Goal: Task Accomplishment & Management: Manage account settings

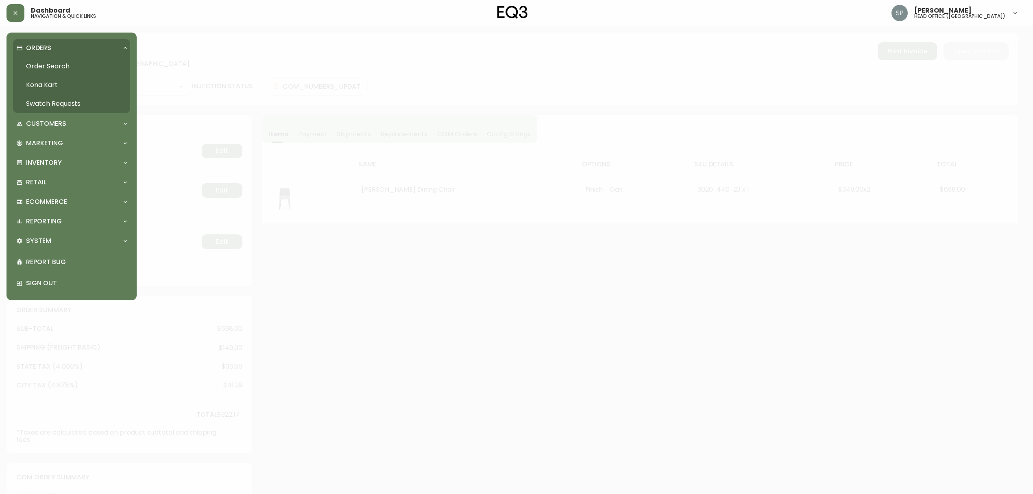
select select "PROCESSING"
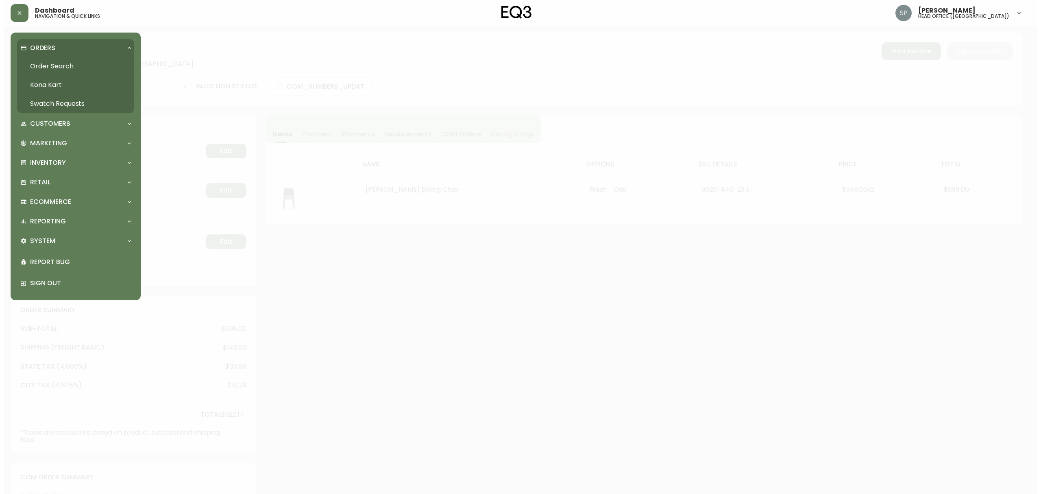
scroll to position [145, 0]
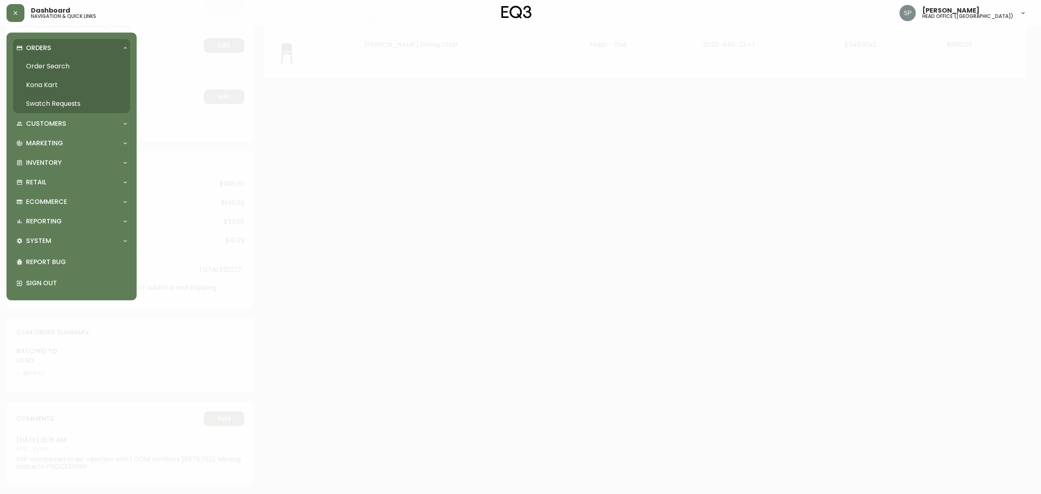
click at [46, 59] on link "Order Search" at bounding box center [71, 66] width 117 height 19
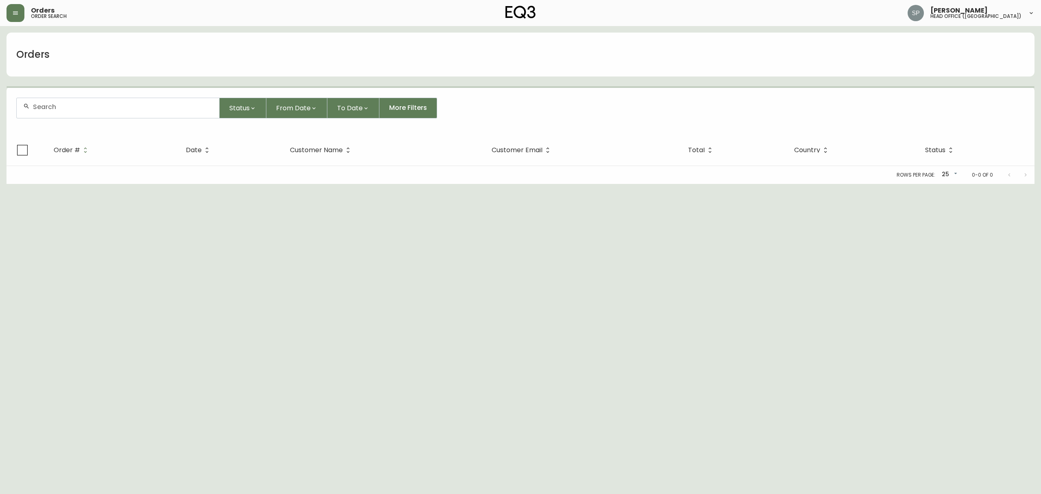
click at [83, 108] on input "text" at bounding box center [123, 107] width 180 height 8
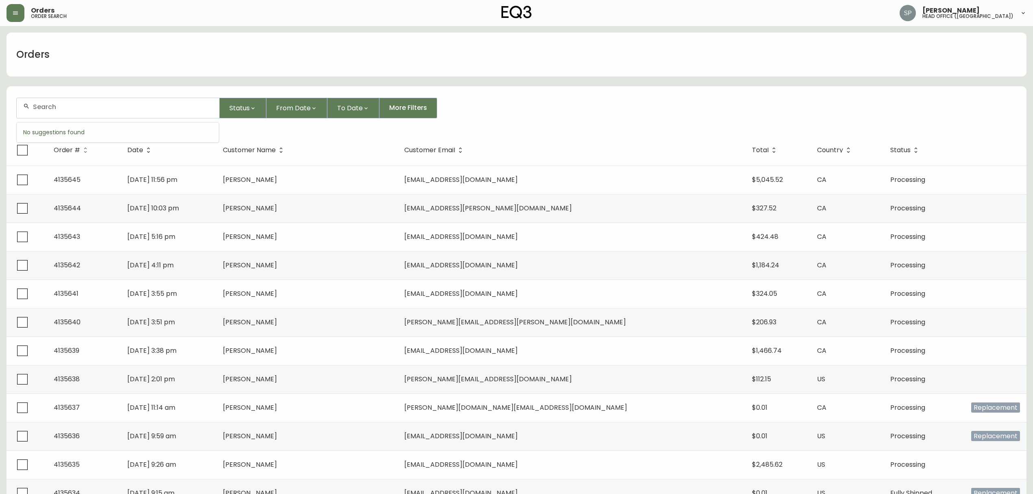
paste input "41354437"
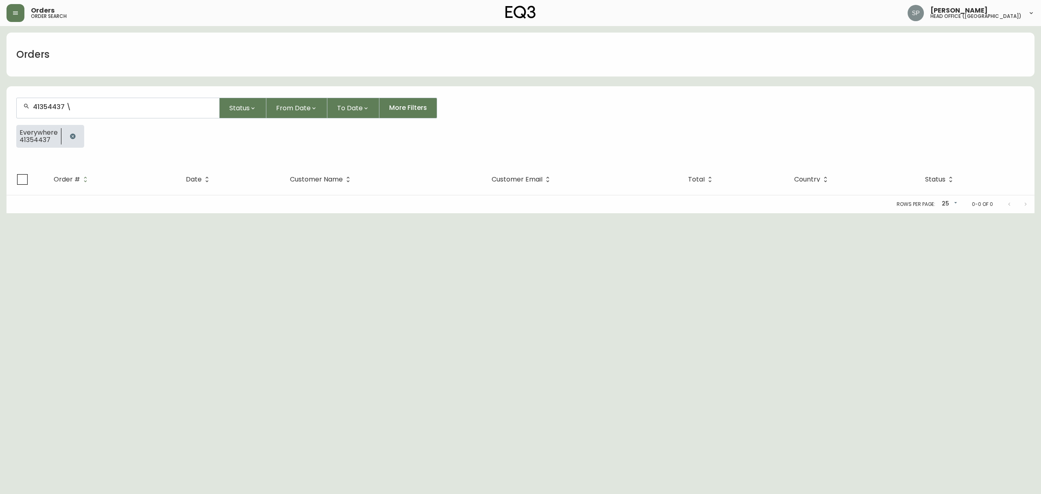
type input "41354437 \\"
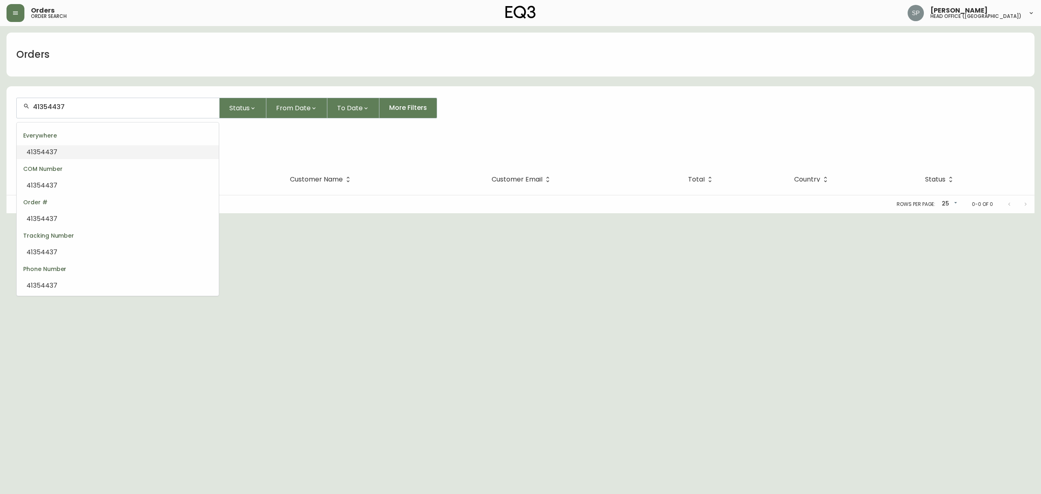
type input "41354437"
click at [46, 109] on input "41354437" at bounding box center [123, 107] width 180 height 8
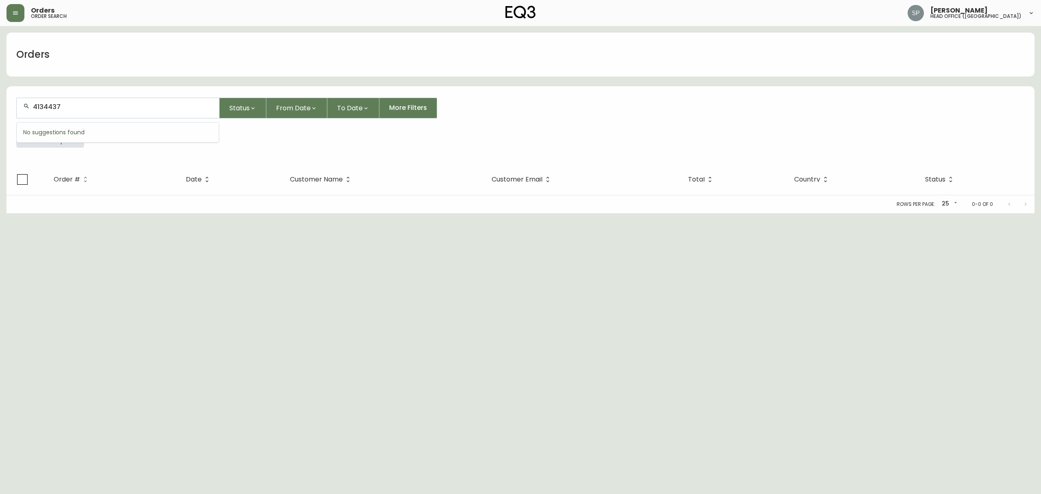
type input "4134437"
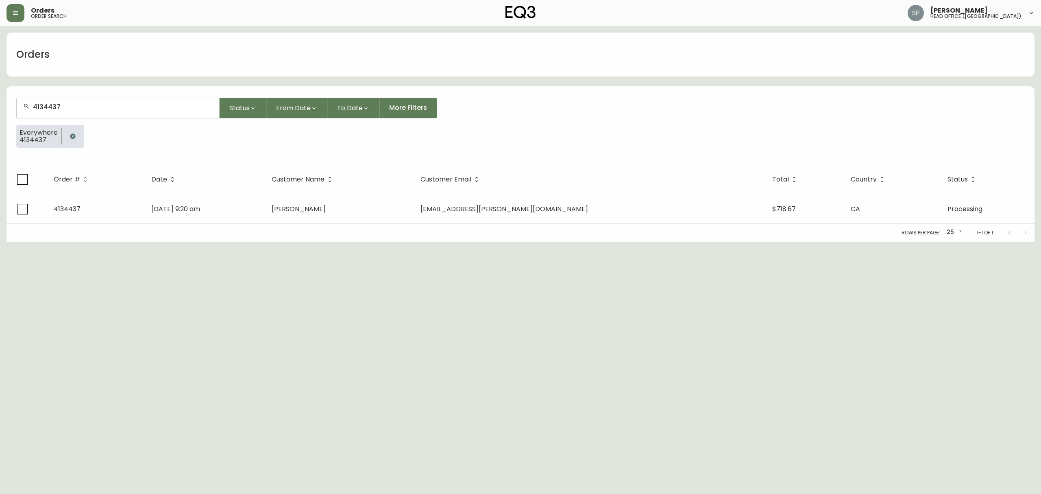
drag, startPoint x: 85, startPoint y: 114, endPoint x: 10, endPoint y: 115, distance: 75.6
click at [10, 115] on form "4134437 Status From Date To Date More Filters Everywhere 4134437" at bounding box center [521, 126] width 1028 height 76
click at [41, 106] on input "4134437" at bounding box center [123, 107] width 180 height 8
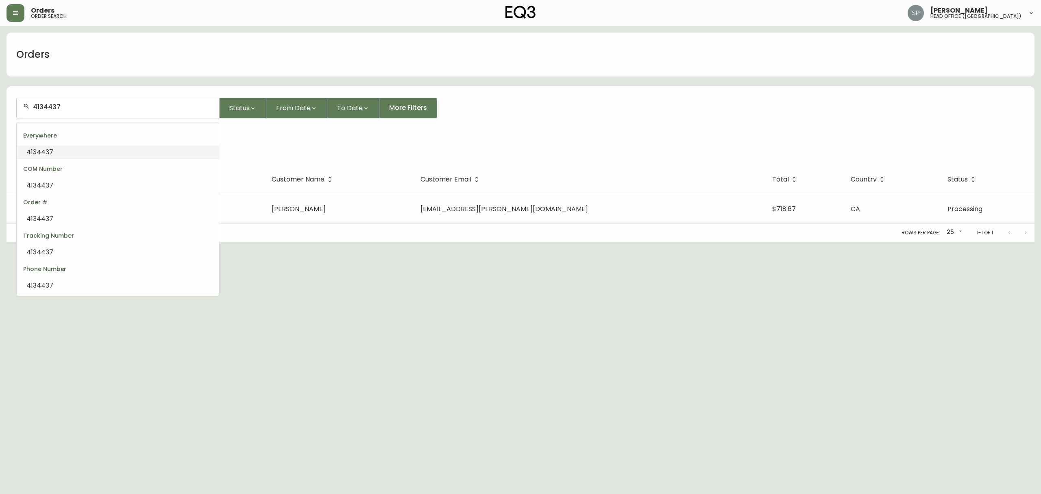
click at [41, 106] on input "4134437" at bounding box center [123, 107] width 180 height 8
paste input "5437"
type input "4135437 4437"
paste input "4135437"
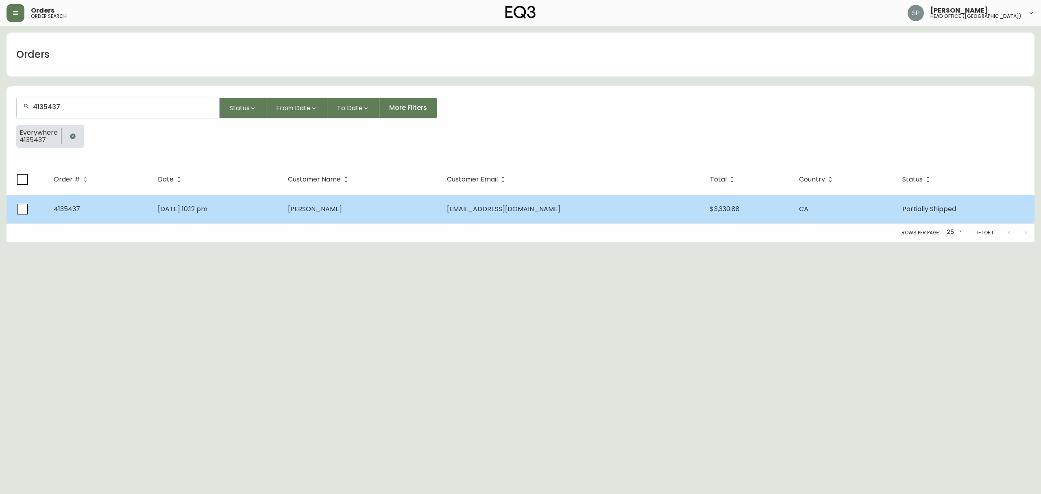
type input "4135437"
click at [238, 219] on td "[DATE] 10:12 pm" at bounding box center [216, 209] width 130 height 28
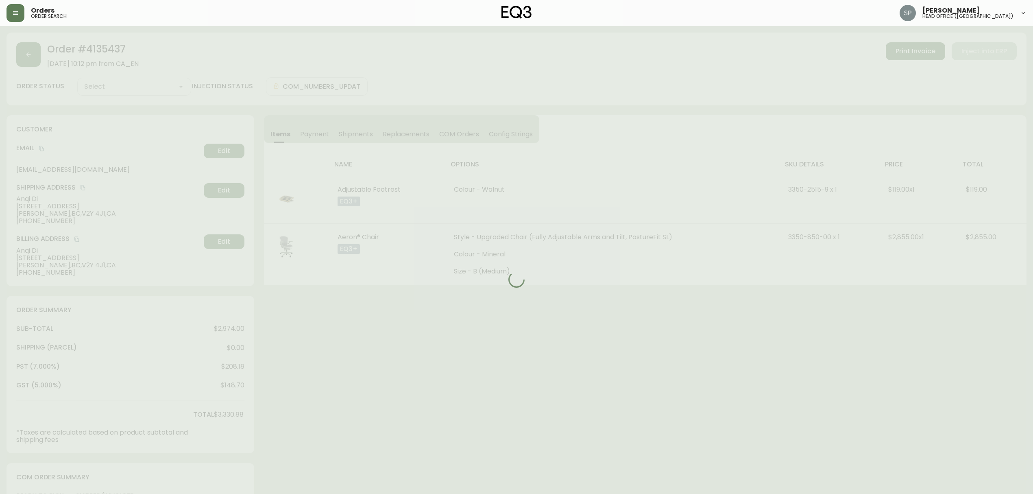
type input "Partially Shipped"
select select "PARTIALLY_SHIPPED"
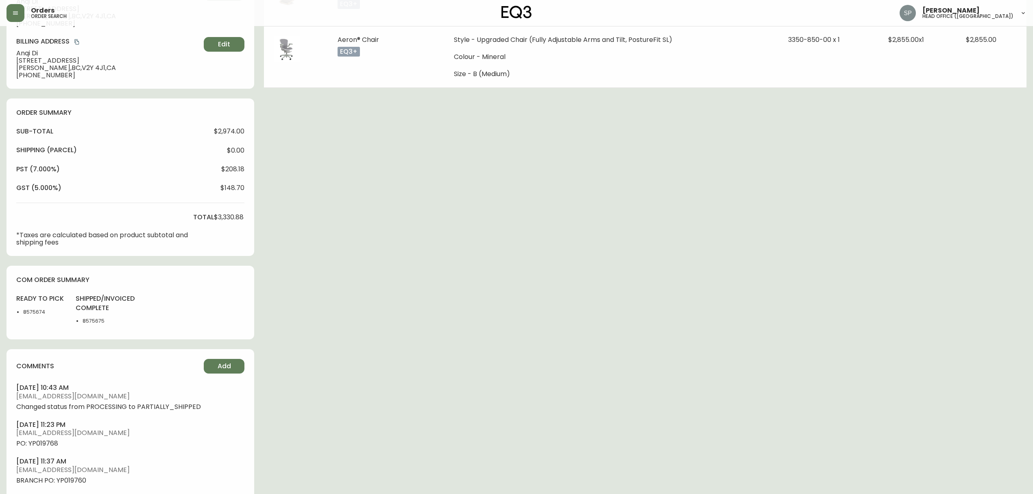
scroll to position [217, 0]
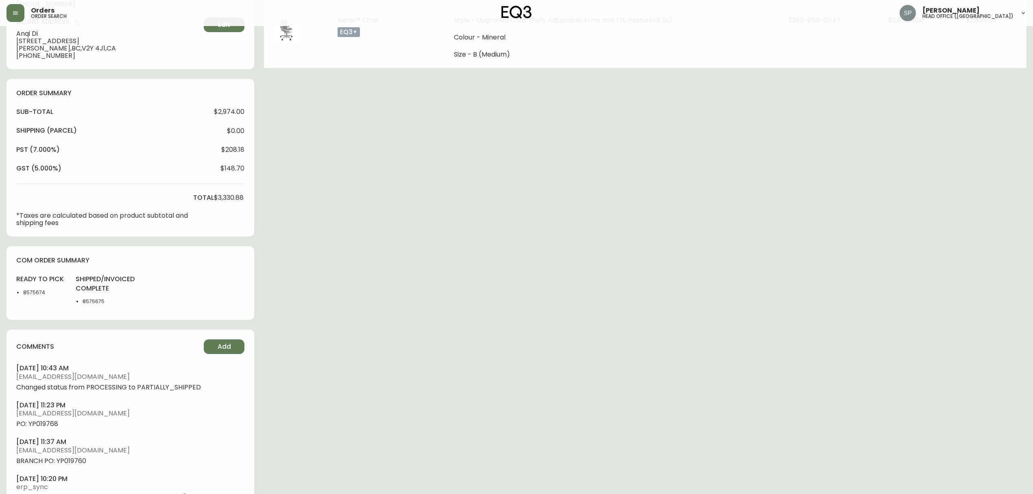
click at [35, 290] on li "8575674" at bounding box center [44, 292] width 43 height 7
copy li "8575674"
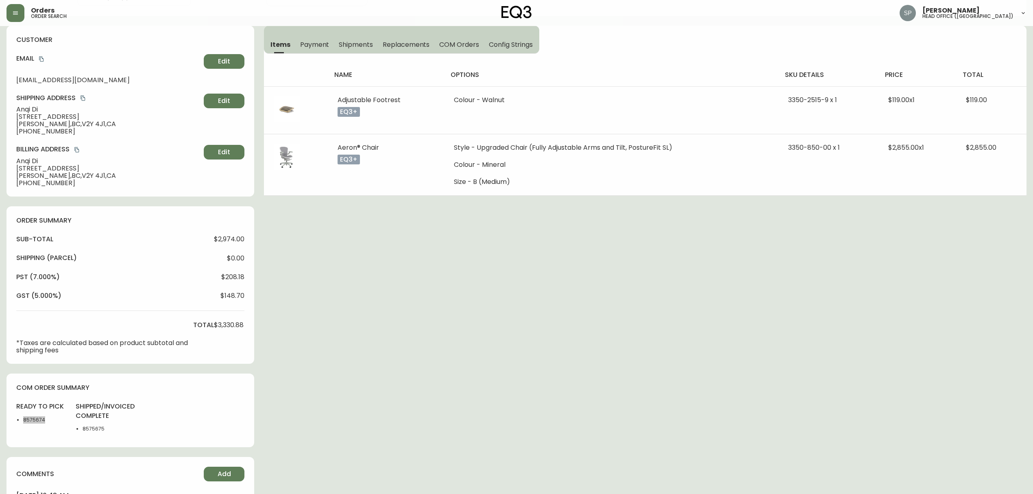
scroll to position [0, 0]
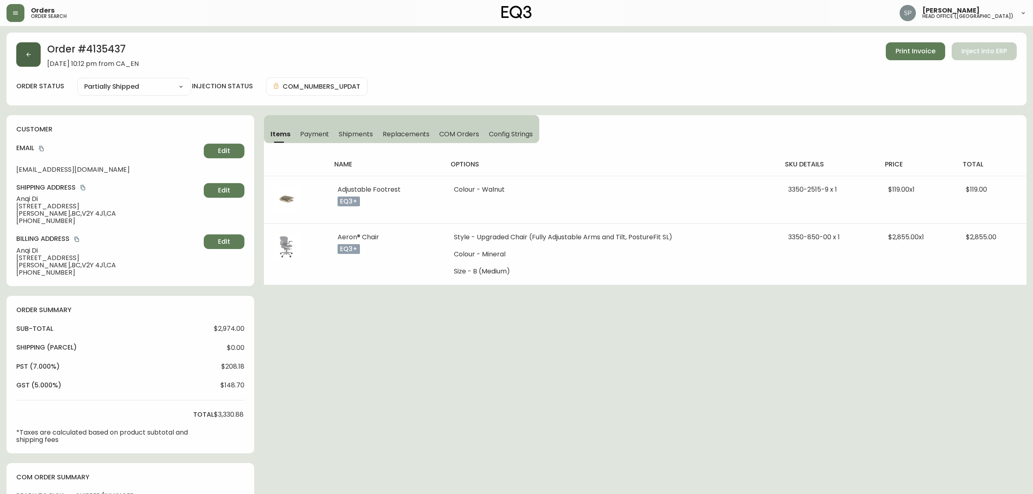
click at [25, 59] on button "button" at bounding box center [28, 54] width 24 height 24
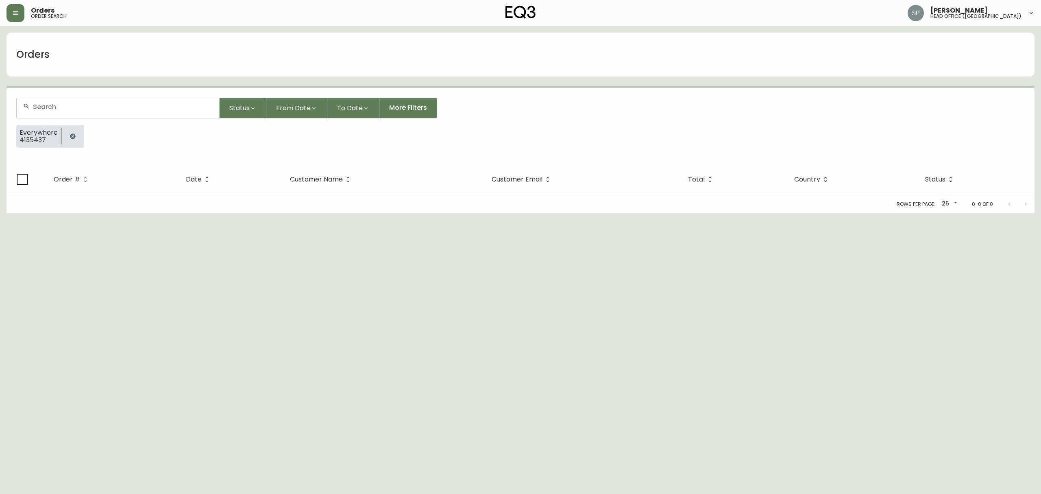
click at [66, 107] on input "text" at bounding box center [123, 107] width 180 height 8
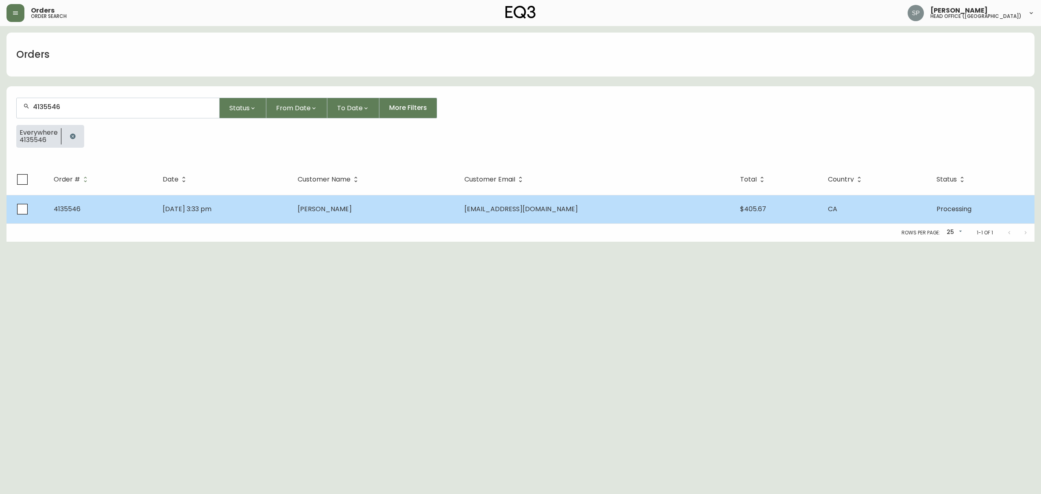
type input "4135546"
click at [357, 200] on td "[PERSON_NAME]" at bounding box center [374, 209] width 167 height 28
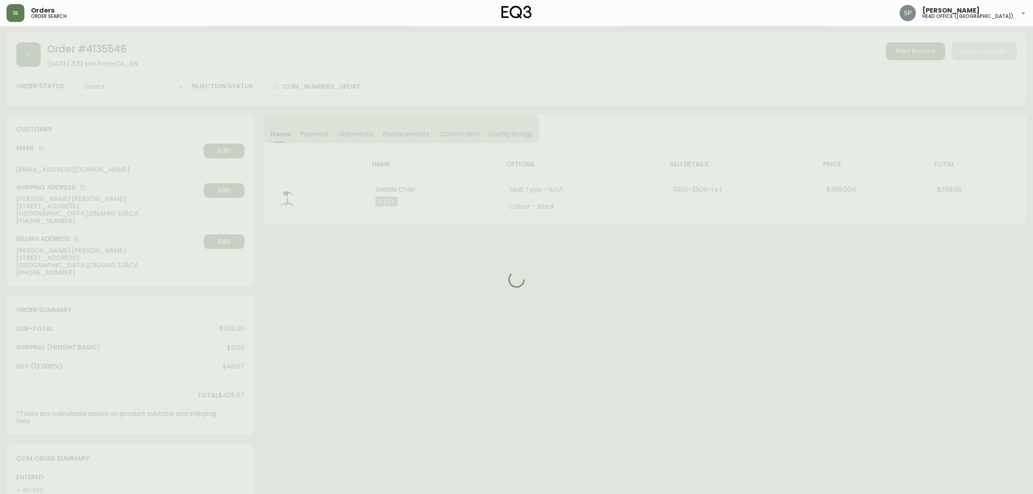
type input "Processing"
select select "PROCESSING"
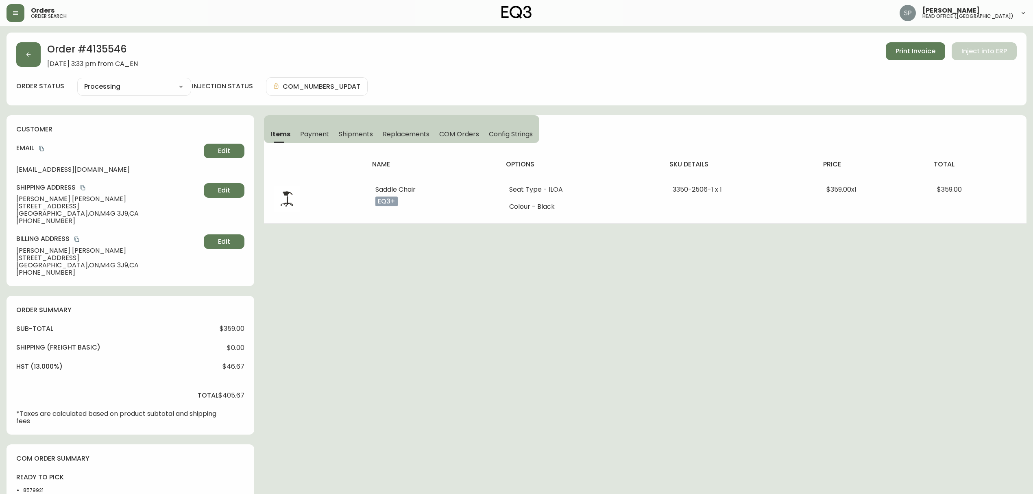
click at [355, 132] on span "Shipments" at bounding box center [356, 134] width 34 height 9
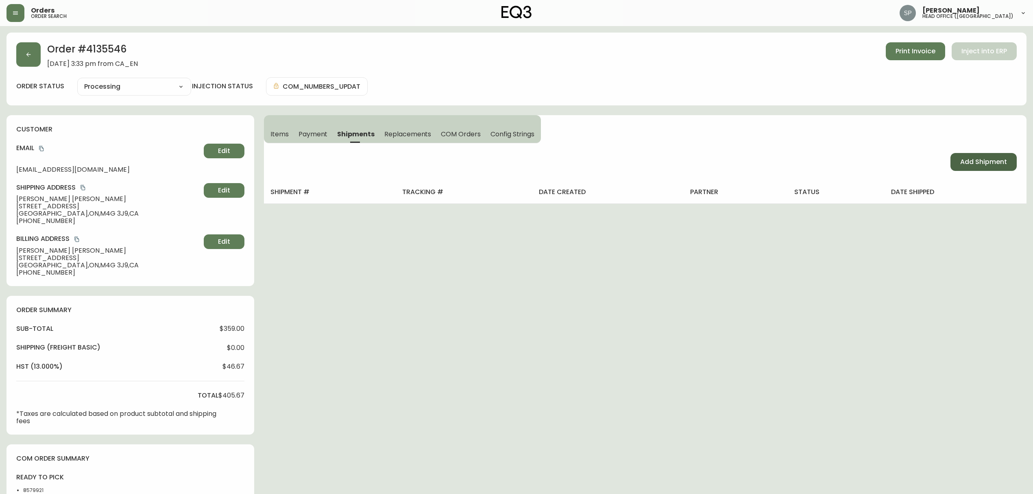
click at [963, 168] on button "Add Shipment" at bounding box center [983, 162] width 66 height 18
select select "PENDING"
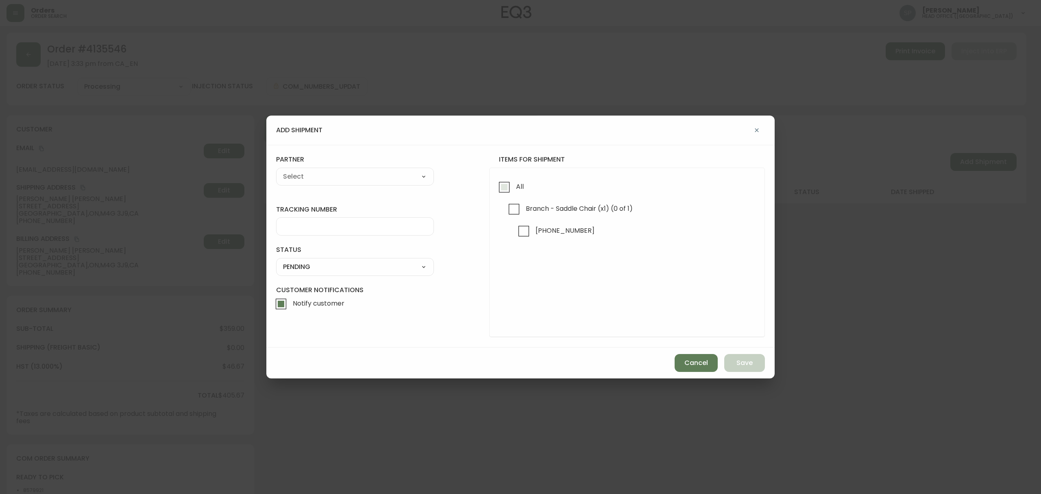
click at [510, 186] on input "All" at bounding box center [504, 187] width 19 height 19
checkbox input "true"
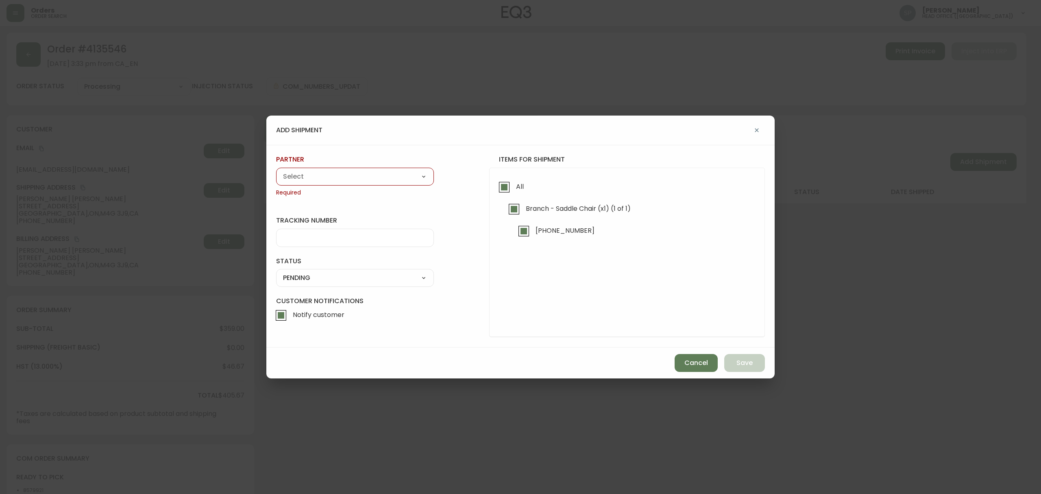
click at [378, 183] on div "A Move to Remember LLC ABF Freight Alero [PERSON_NAME] Canada Post Canpar Expre…" at bounding box center [355, 177] width 158 height 18
click at [377, 177] on select "A Move to Remember LLC ABF Freight Alero [PERSON_NAME] Canada Post Canpar Expre…" at bounding box center [355, 176] width 158 height 12
select select "cmf6u4ctn7y5w0146no385xp5"
click at [276, 170] on select "A Move to Remember LLC ABF Freight Alero [PERSON_NAME] Canada Post Canpar Expre…" at bounding box center [355, 176] width 158 height 12
type input "Canpar Express"
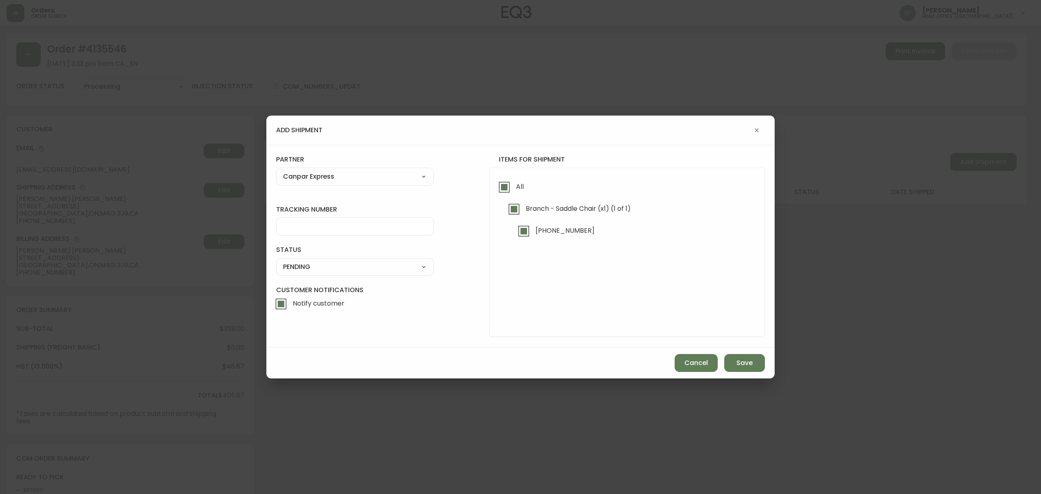
drag, startPoint x: 324, startPoint y: 227, endPoint x: 319, endPoint y: 245, distance: 18.9
click at [324, 227] on input "tracking number" at bounding box center [355, 226] width 144 height 8
paste input "D420011210000007542001"
type input "D420011210000007542001"
drag, startPoint x: 311, startPoint y: 264, endPoint x: 312, endPoint y: 271, distance: 7.0
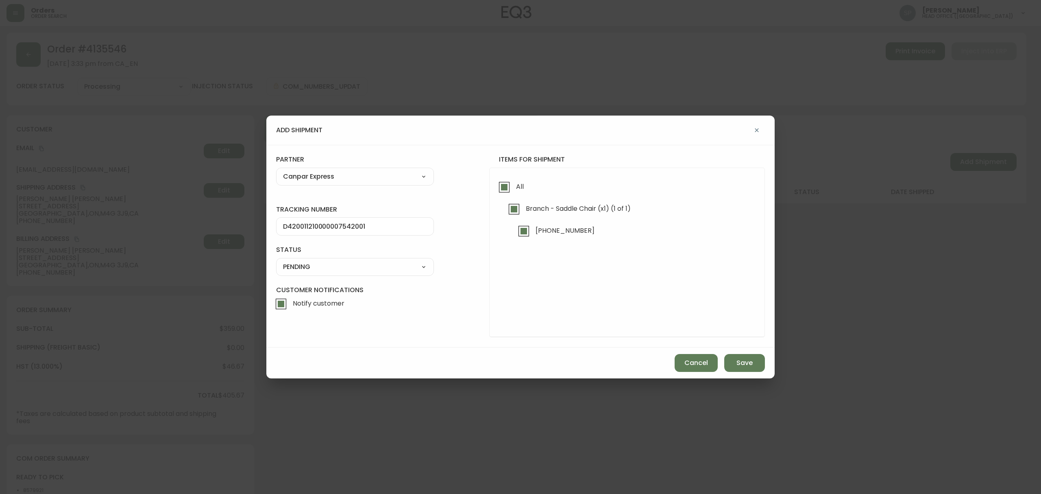
click at [311, 264] on select "SHIPPED PENDING CANCELLED" at bounding box center [355, 267] width 158 height 12
click at [276, 261] on select "SHIPPED PENDING CANCELLED" at bounding box center [355, 267] width 158 height 12
drag, startPoint x: 332, startPoint y: 266, endPoint x: 329, endPoint y: 272, distance: 7.1
click at [332, 268] on select "SHIPPED PENDING CANCELLED" at bounding box center [355, 267] width 158 height 12
click at [276, 261] on select "SHIPPED PENDING CANCELLED" at bounding box center [355, 267] width 158 height 12
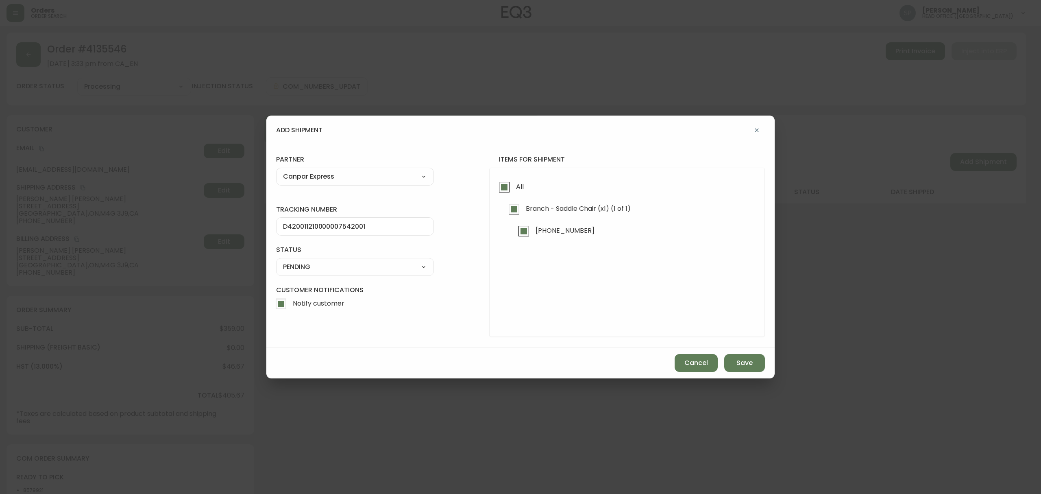
select select "PENDING"
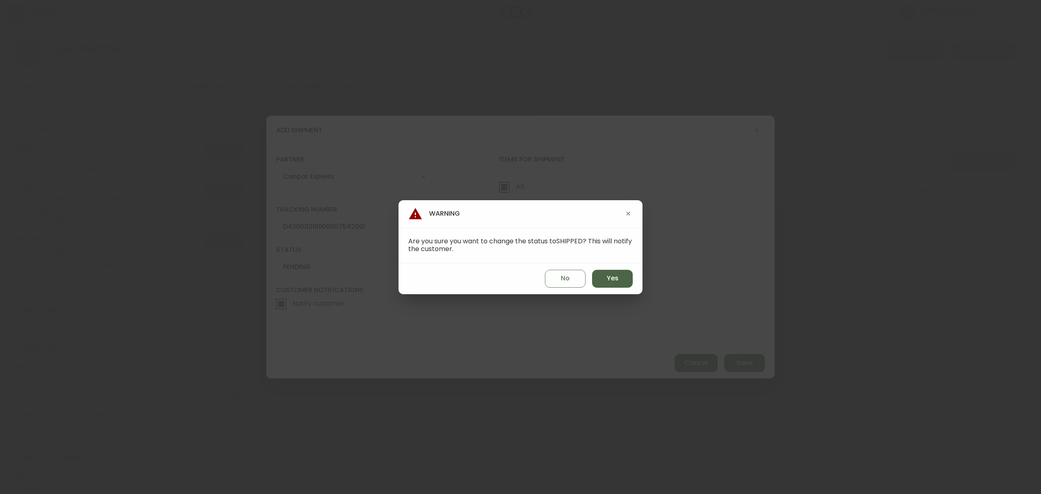
click at [624, 283] on button "Yes" at bounding box center [612, 279] width 41 height 18
type input "SHIPPED"
select select "SHIPPED"
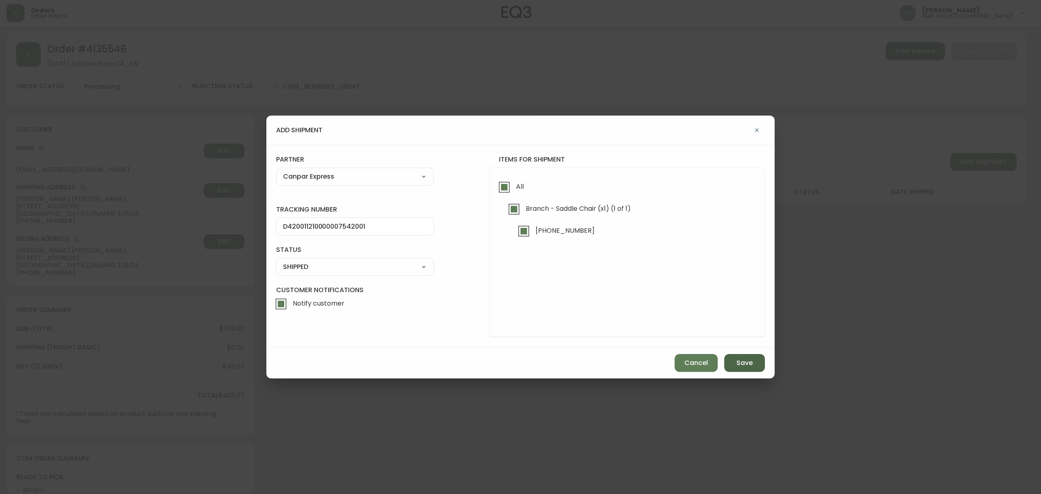
click at [742, 359] on span "Save" at bounding box center [744, 362] width 16 height 9
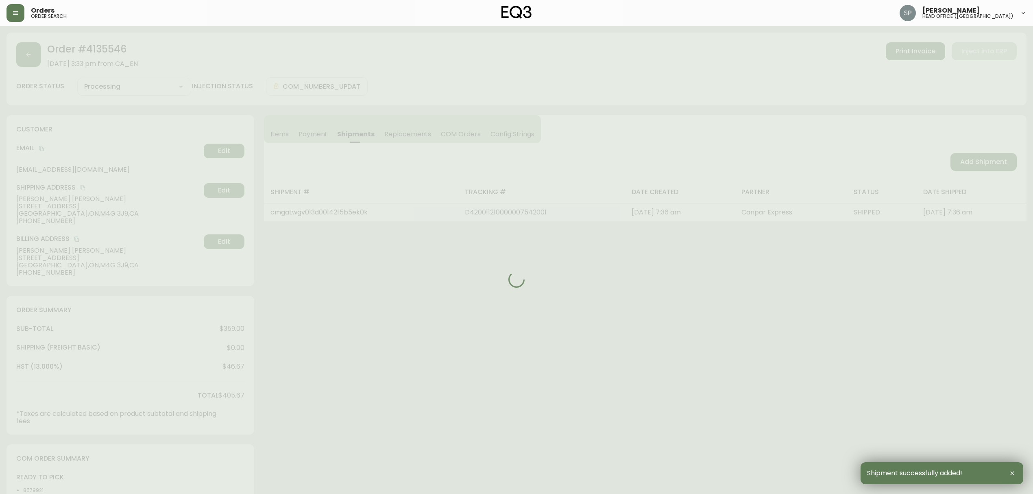
type input "Fully Shipped"
select select "FULLY_SHIPPED"
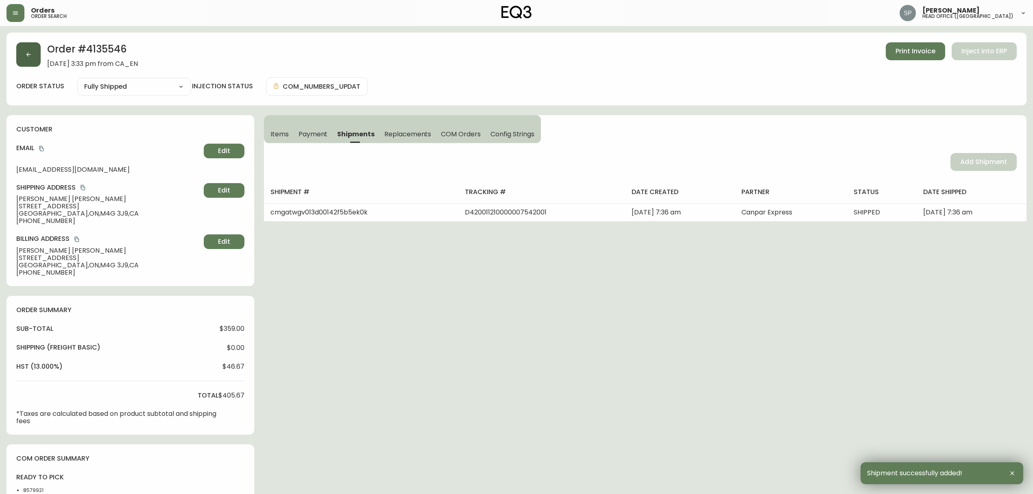
click at [31, 61] on button "button" at bounding box center [28, 54] width 24 height 24
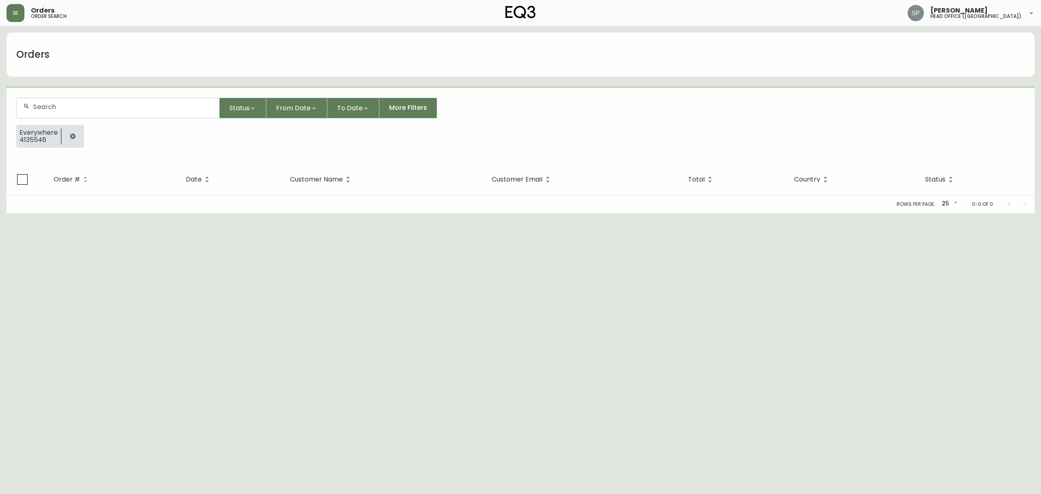
click at [101, 111] on div at bounding box center [118, 108] width 203 height 20
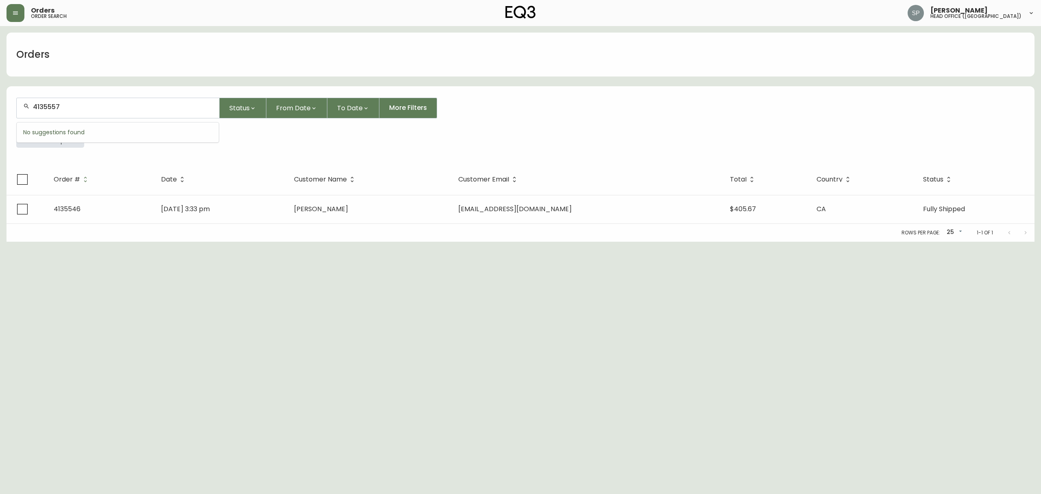
type input "4135557"
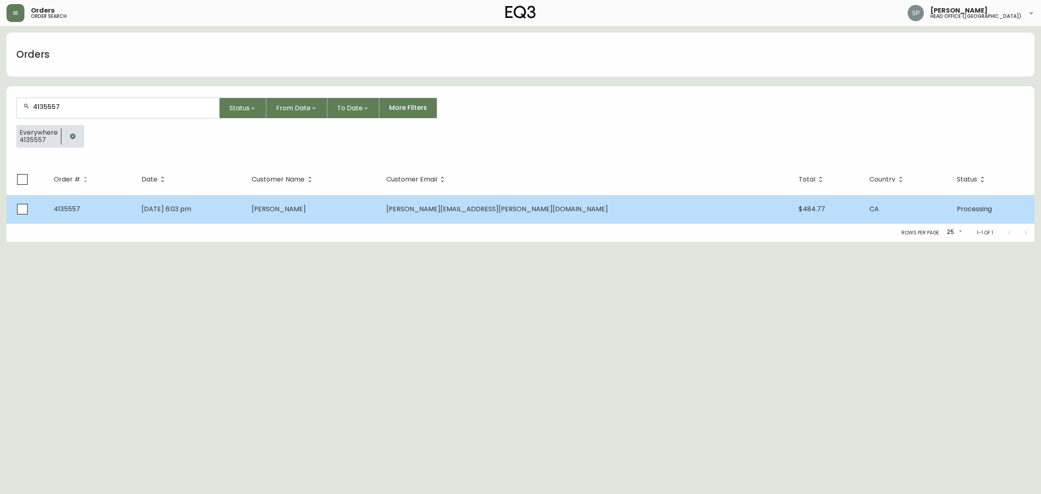
click at [306, 211] on span "[PERSON_NAME]" at bounding box center [279, 208] width 54 height 9
click at [306, 207] on span "[PERSON_NAME]" at bounding box center [279, 208] width 54 height 9
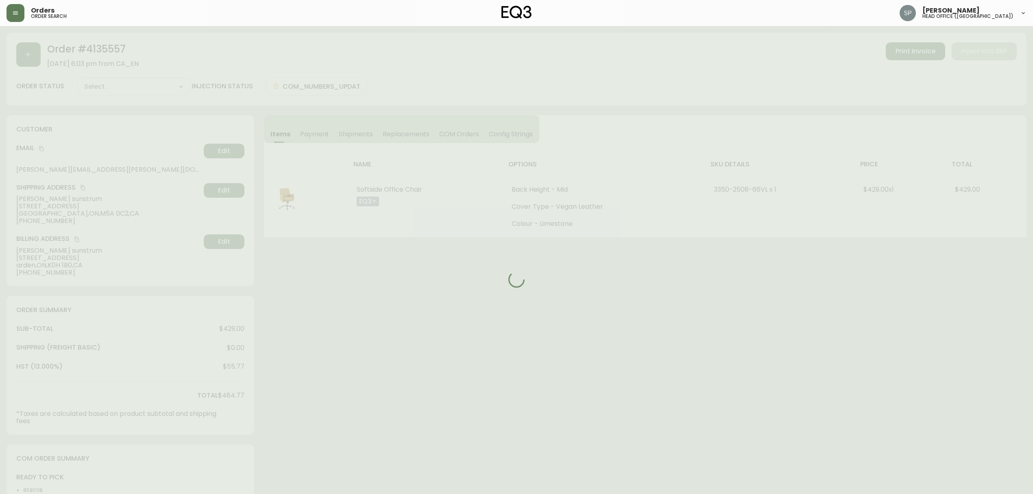
type input "Processing"
select select "PROCESSING"
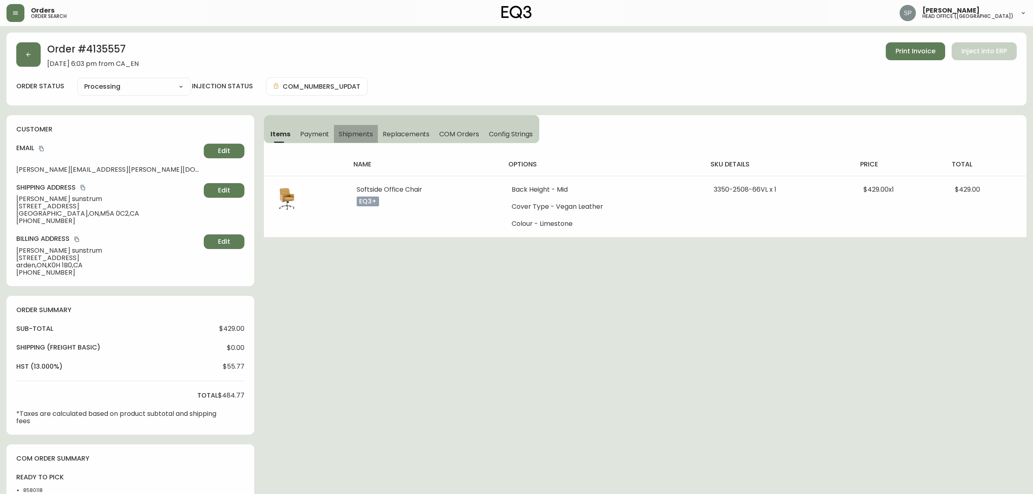
click at [353, 142] on button "Shipments" at bounding box center [356, 134] width 44 height 18
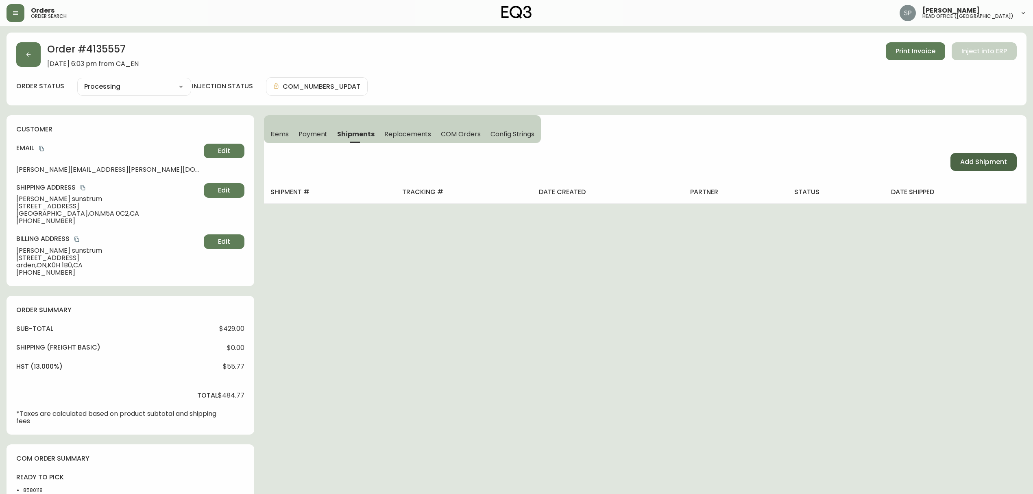
click at [965, 162] on span "Add Shipment" at bounding box center [983, 161] width 47 height 9
select select "PENDING"
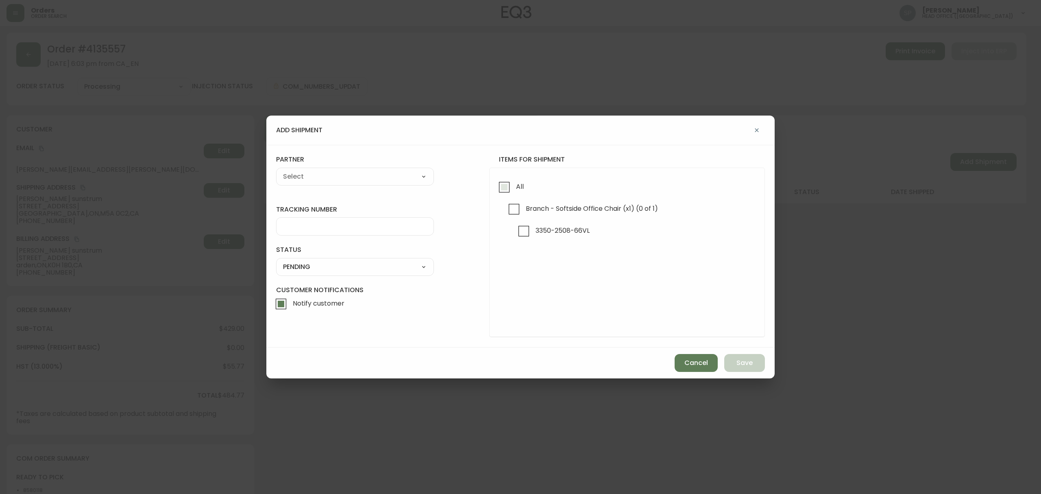
click at [507, 184] on input "All" at bounding box center [504, 187] width 19 height 19
checkbox input "true"
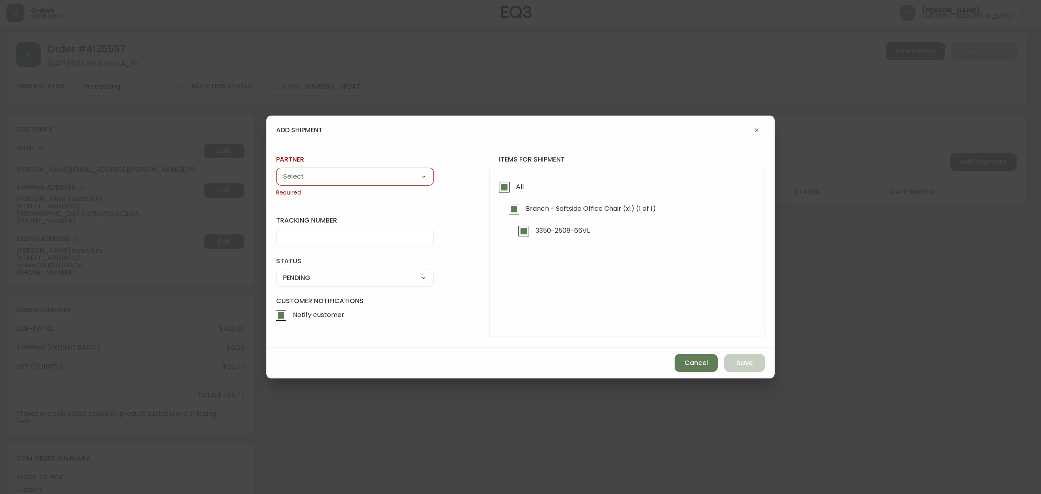
click at [325, 183] on div "A Move to Remember LLC ABF Freight Alero [PERSON_NAME] Canada Post Canpar Expre…" at bounding box center [355, 177] width 158 height 18
click at [322, 176] on select "A Move to Remember LLC ABF Freight Alero [PERSON_NAME] Canada Post Canpar Expre…" at bounding box center [355, 176] width 158 height 12
select select "cmf6u4ctn7y5w0146no385xp5"
click at [276, 170] on select "A Move to Remember LLC ABF Freight Alero [PERSON_NAME] Canada Post Canpar Expre…" at bounding box center [355, 176] width 158 height 12
type input "Canpar Express"
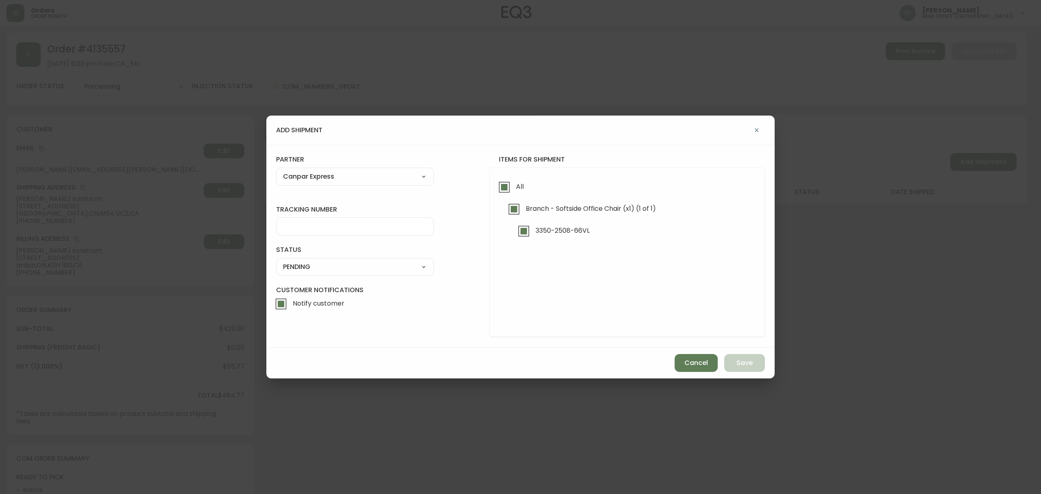
click at [318, 234] on div at bounding box center [355, 226] width 158 height 18
paste input "D420011210000007547001"
type input "D420011210000007547001"
click at [318, 262] on select "SHIPPED PENDING CANCELLED" at bounding box center [355, 267] width 158 height 12
click at [324, 272] on select "SHIPPED PENDING CANCELLED" at bounding box center [355, 267] width 158 height 12
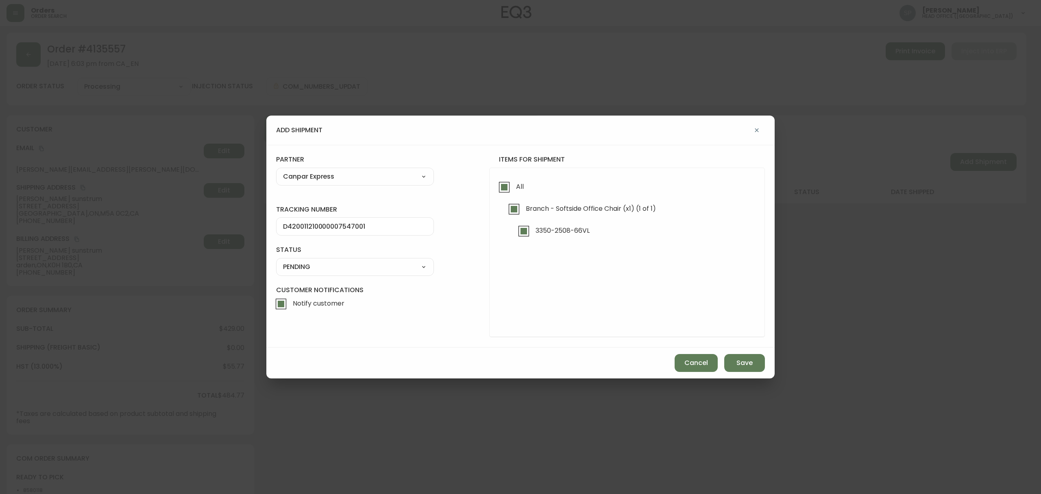
drag, startPoint x: 351, startPoint y: 266, endPoint x: 351, endPoint y: 272, distance: 6.6
click at [351, 266] on select "SHIPPED PENDING CANCELLED" at bounding box center [355, 267] width 158 height 12
click at [276, 261] on select "SHIPPED PENDING CANCELLED" at bounding box center [355, 267] width 158 height 12
select select "PENDING"
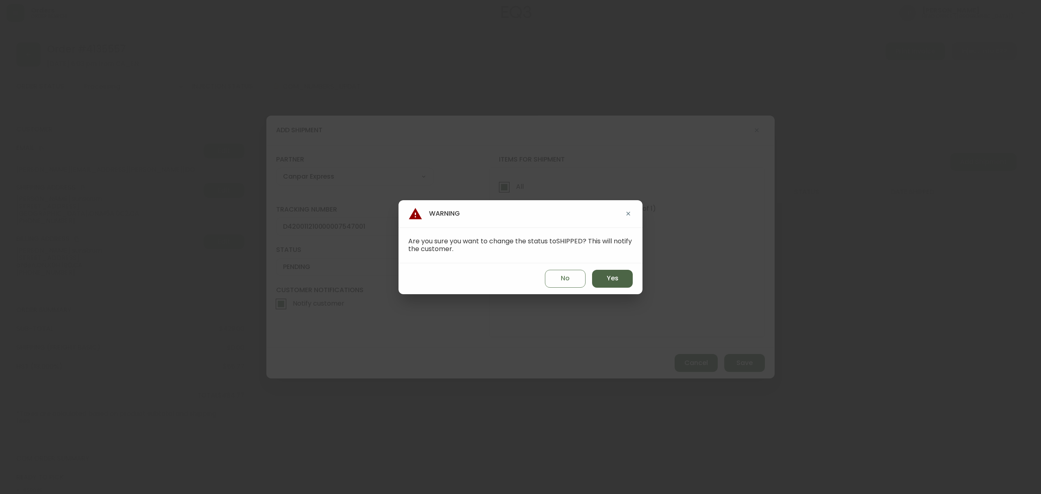
click at [601, 284] on button "Yes" at bounding box center [612, 279] width 41 height 18
type input "SHIPPED"
select select "SHIPPED"
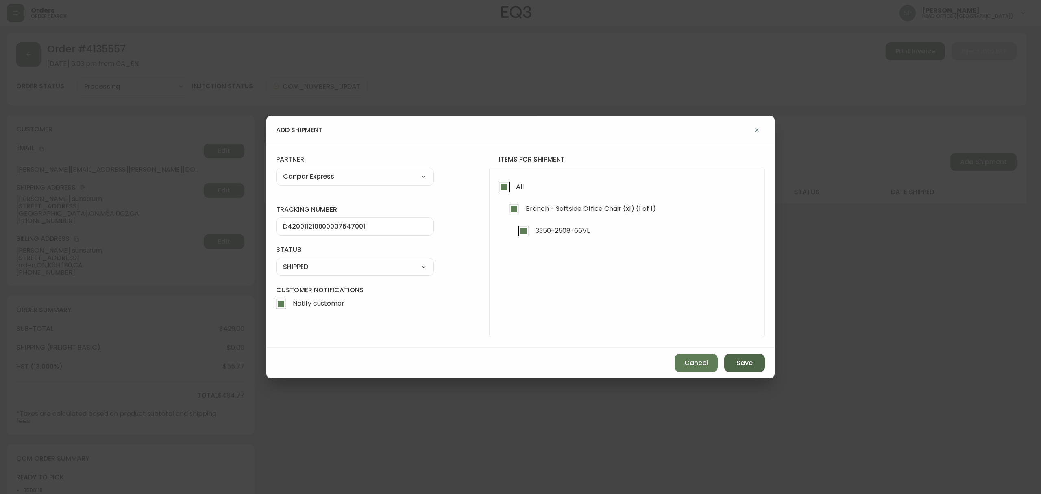
click at [743, 368] on button "Save" at bounding box center [744, 363] width 41 height 18
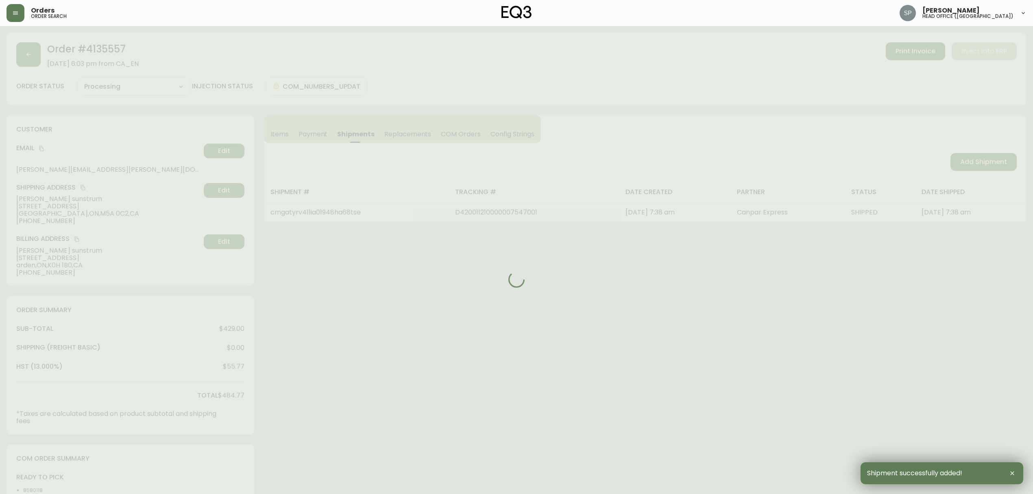
type input "Fully Shipped"
select select "FULLY_SHIPPED"
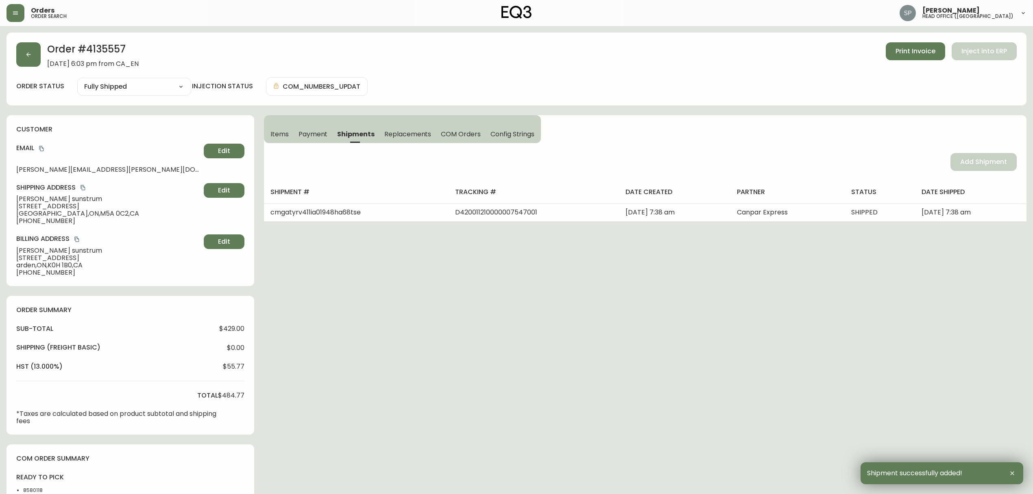
click at [43, 53] on div "Order # 4135557 [DATE] 6:03 pm from CA_EN Print Invoice Inject into ERP" at bounding box center [516, 54] width 1000 height 25
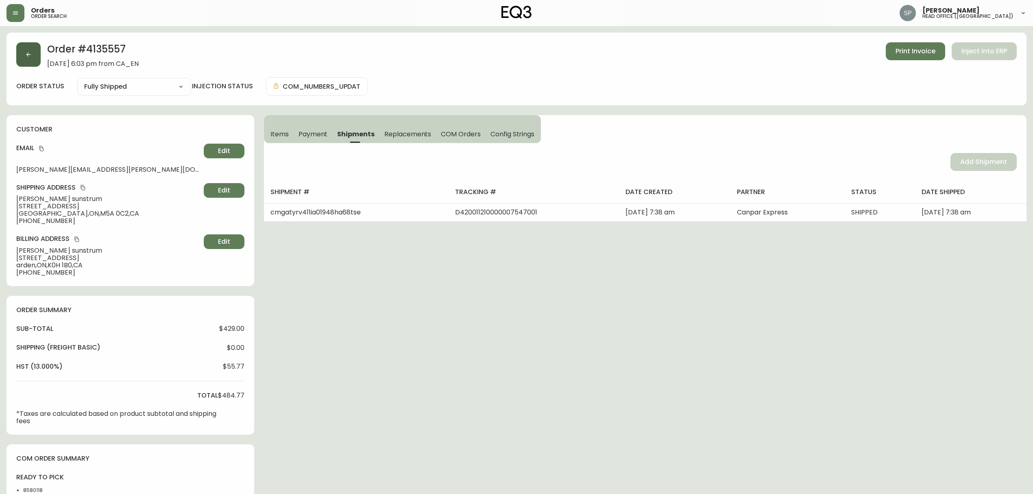
click at [26, 55] on icon "button" at bounding box center [28, 54] width 7 height 7
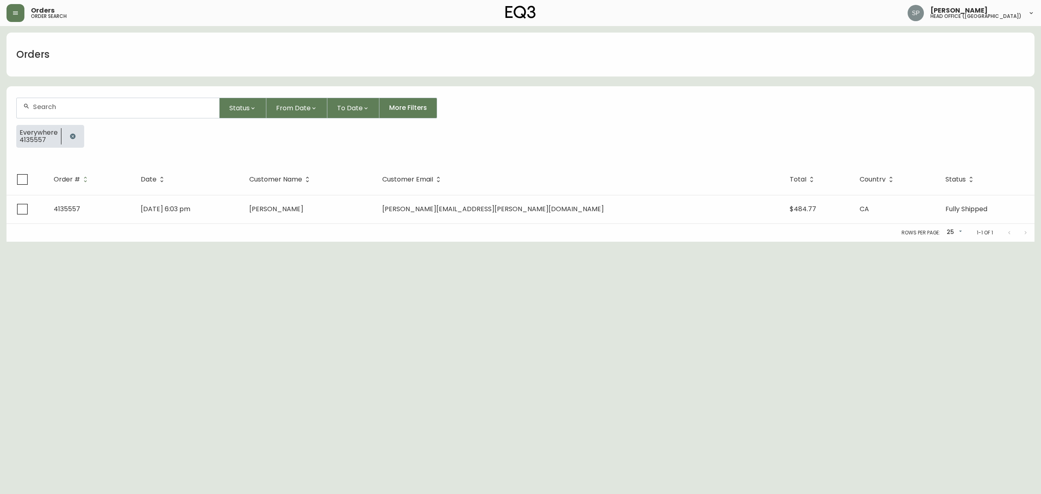
click at [84, 107] on input "text" at bounding box center [123, 107] width 180 height 8
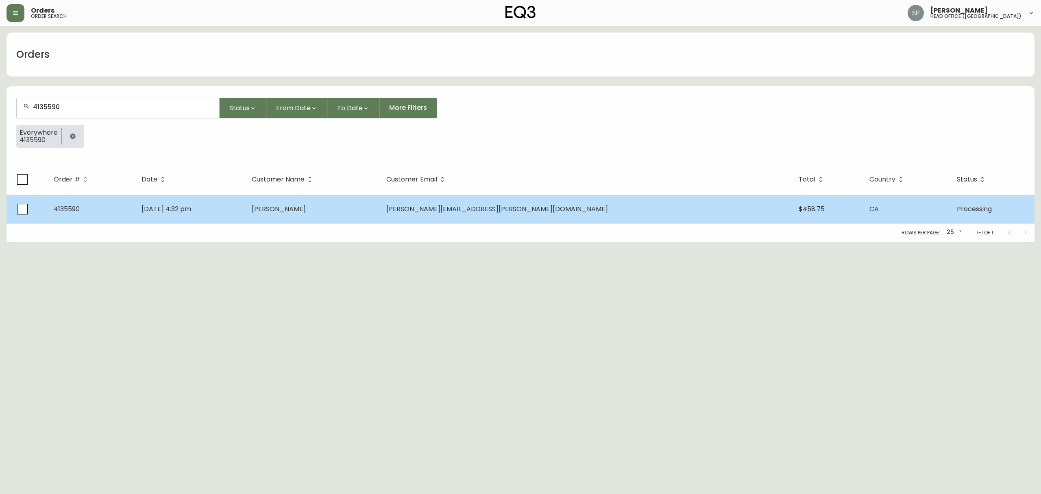
type input "4135590"
click at [245, 203] on td "[DATE] 4:32 pm" at bounding box center [190, 209] width 110 height 28
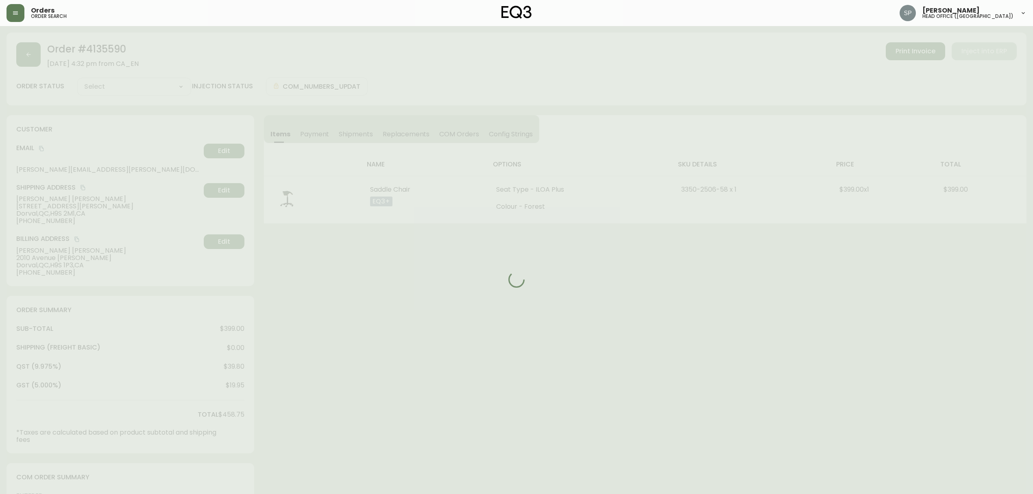
type input "Processing"
select select "PROCESSING"
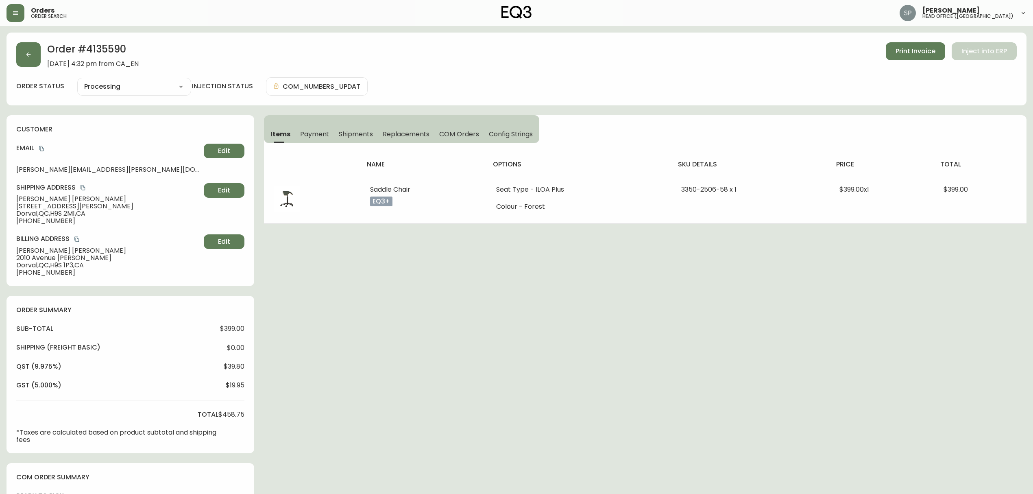
click at [360, 140] on button "Shipments" at bounding box center [356, 134] width 44 height 18
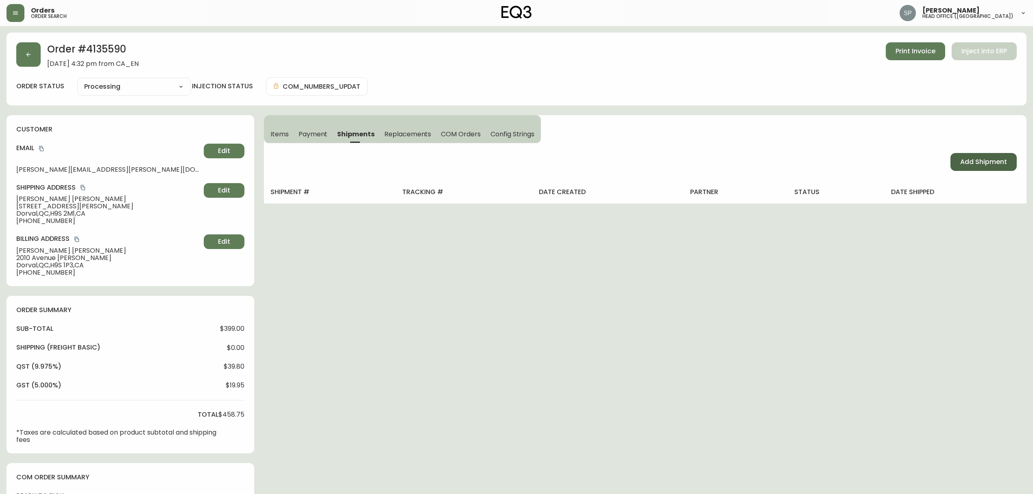
click at [975, 165] on span "Add Shipment" at bounding box center [983, 161] width 47 height 9
select select "PENDING"
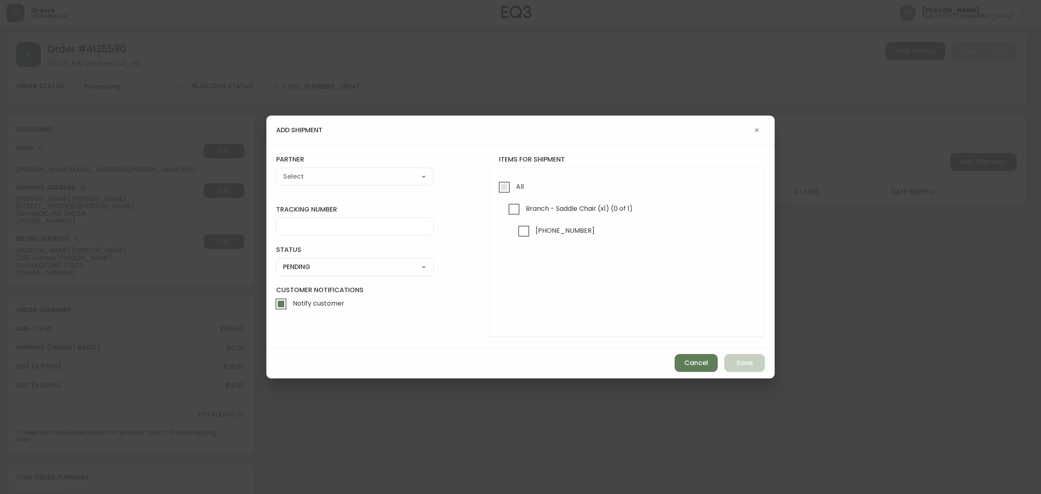
click at [517, 187] on span "All" at bounding box center [520, 186] width 8 height 9
click at [514, 187] on input "All" at bounding box center [504, 187] width 19 height 19
checkbox input "true"
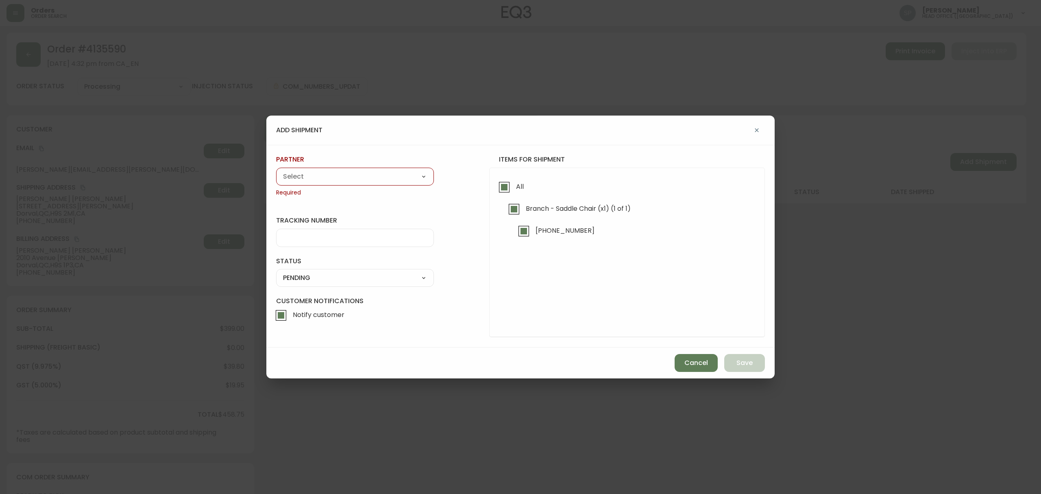
click at [381, 168] on div "A Move to Remember LLC ABF Freight Alero [PERSON_NAME] Canada Post Canpar Expre…" at bounding box center [355, 177] width 158 height 18
click at [372, 174] on select "A Move to Remember LLC ABF Freight Alero [PERSON_NAME] Canada Post Canpar Expre…" at bounding box center [355, 176] width 158 height 12
select select "cmf6u4ctn7y5w0146no385xp5"
click at [276, 170] on select "A Move to Remember LLC ABF Freight Alero [PERSON_NAME] Canada Post Canpar Expre…" at bounding box center [355, 176] width 158 height 12
type input "Canpar Express"
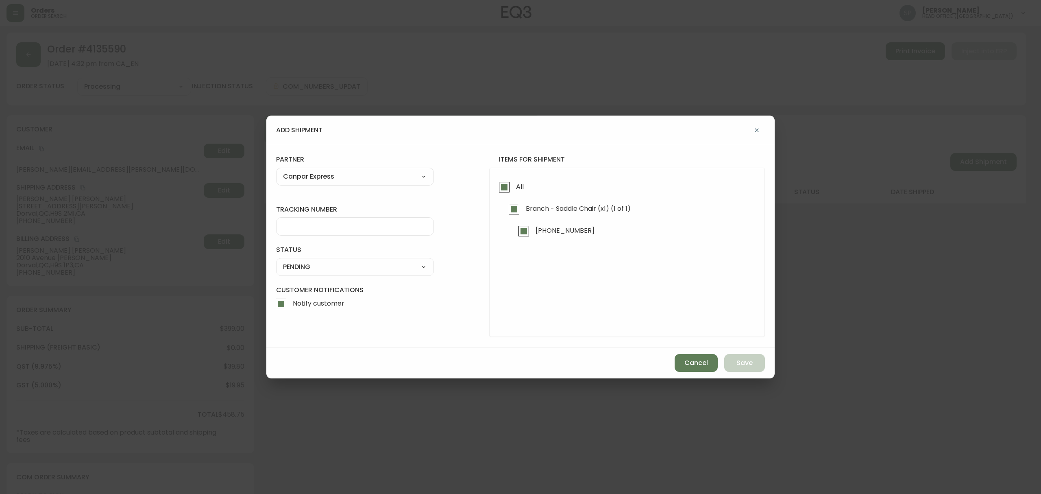
click at [306, 233] on div at bounding box center [355, 226] width 158 height 18
paste input "D420011210000007541001"
type input "D420011210000007541001"
click at [302, 268] on select "SHIPPED PENDING CANCELLED" at bounding box center [355, 267] width 158 height 12
click at [276, 261] on select "SHIPPED PENDING CANCELLED" at bounding box center [355, 267] width 158 height 12
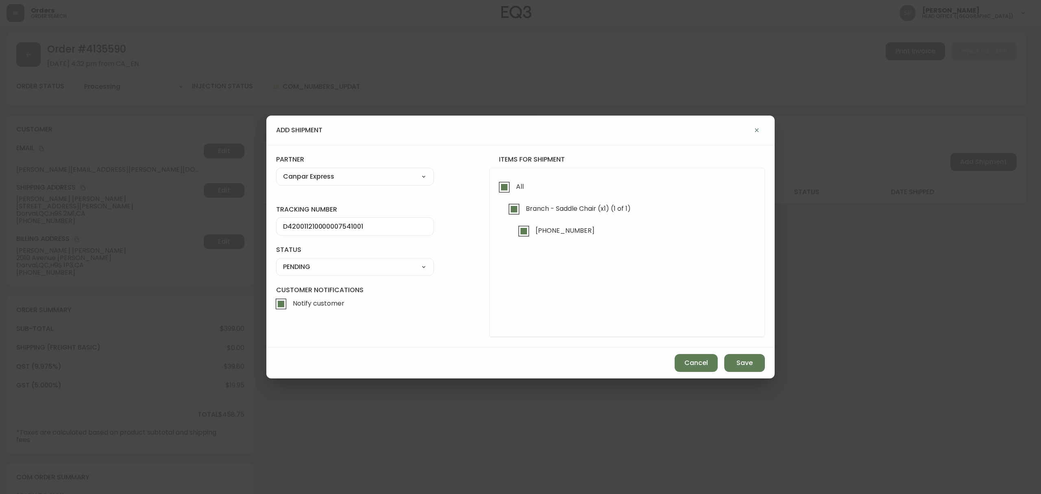
select select "PENDING"
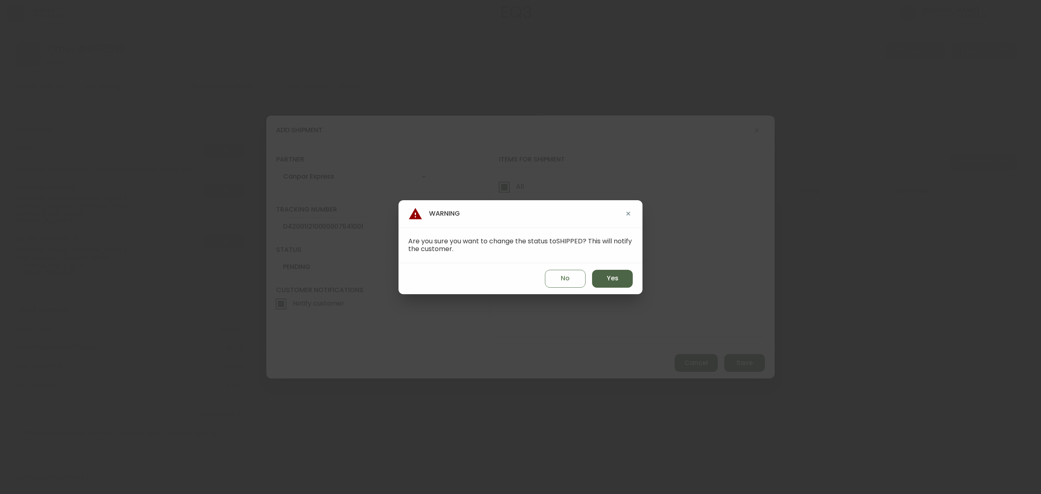
click at [609, 285] on button "Yes" at bounding box center [612, 279] width 41 height 18
type input "SHIPPED"
select select "SHIPPED"
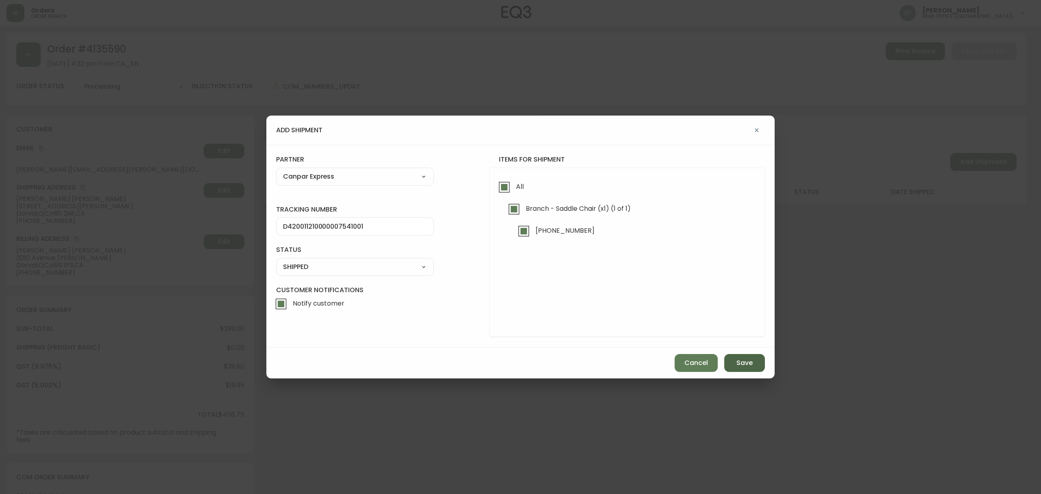
click at [756, 367] on button "Save" at bounding box center [744, 363] width 41 height 18
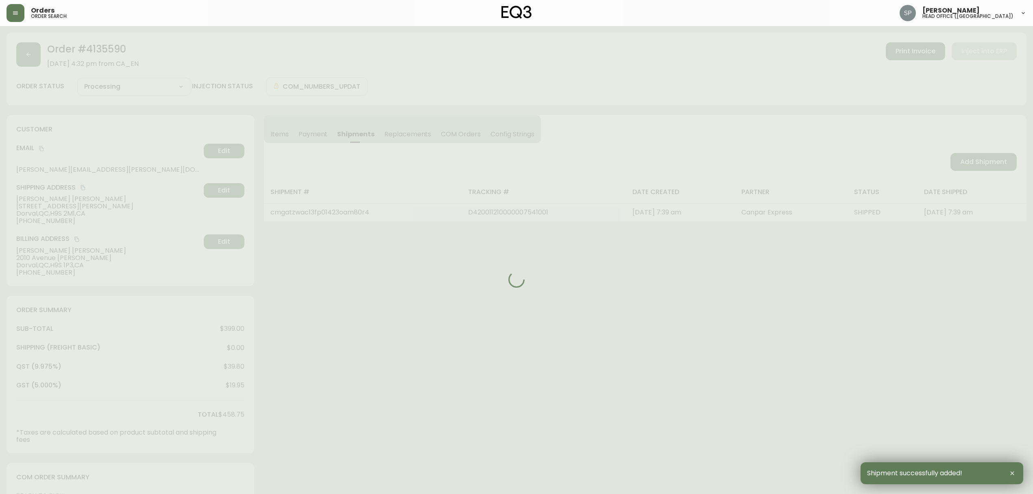
type input "Fully Shipped"
select select "FULLY_SHIPPED"
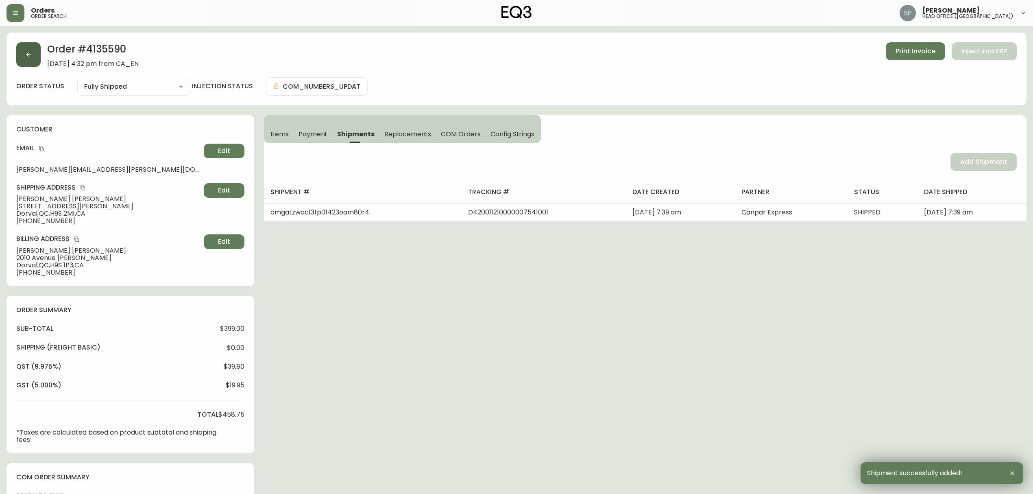
click at [30, 51] on icon "button" at bounding box center [28, 54] width 7 height 7
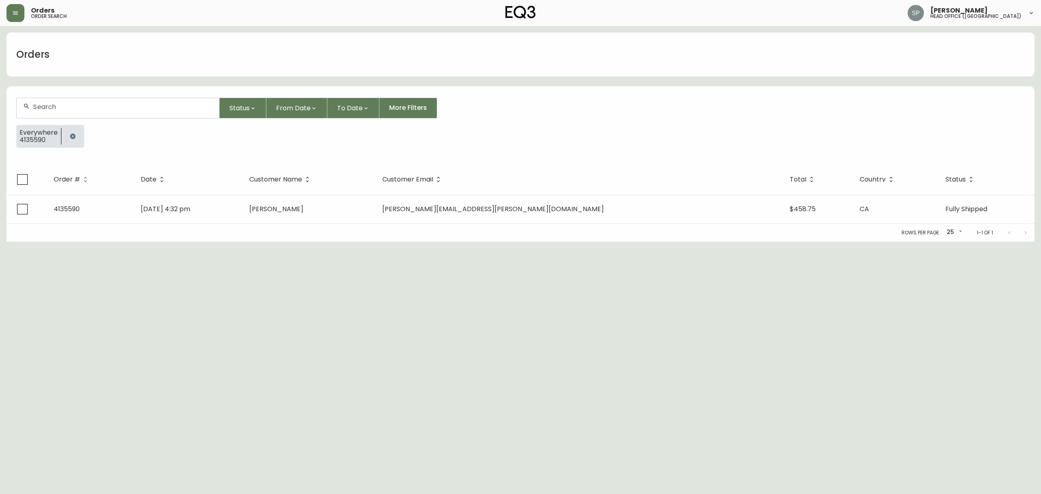
click at [90, 95] on form "Status From Date To Date More Filters Everywhere 4135590" at bounding box center [521, 126] width 1028 height 76
click at [100, 106] on input "text" at bounding box center [123, 107] width 180 height 8
paste input "4135437"
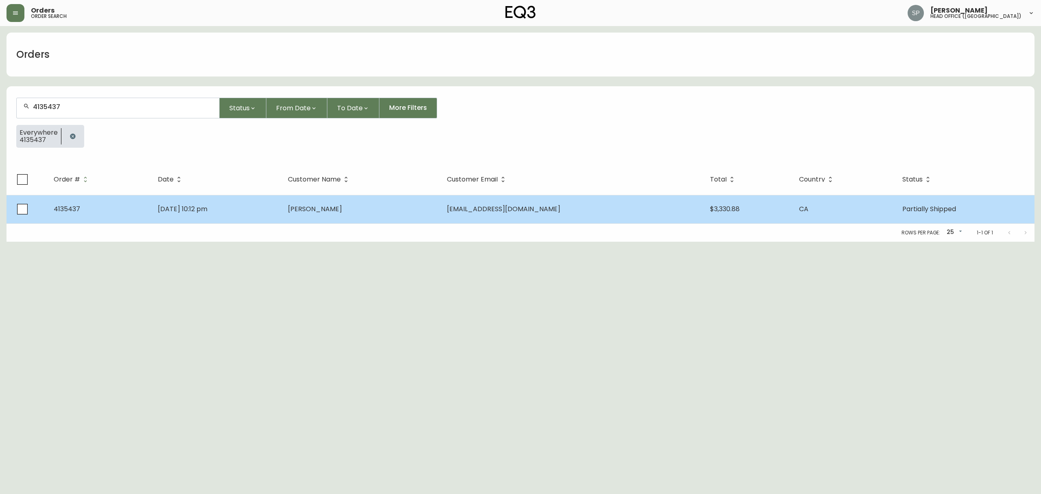
type input "4135437"
click at [278, 214] on td "[DATE] 10:12 pm" at bounding box center [216, 209] width 130 height 28
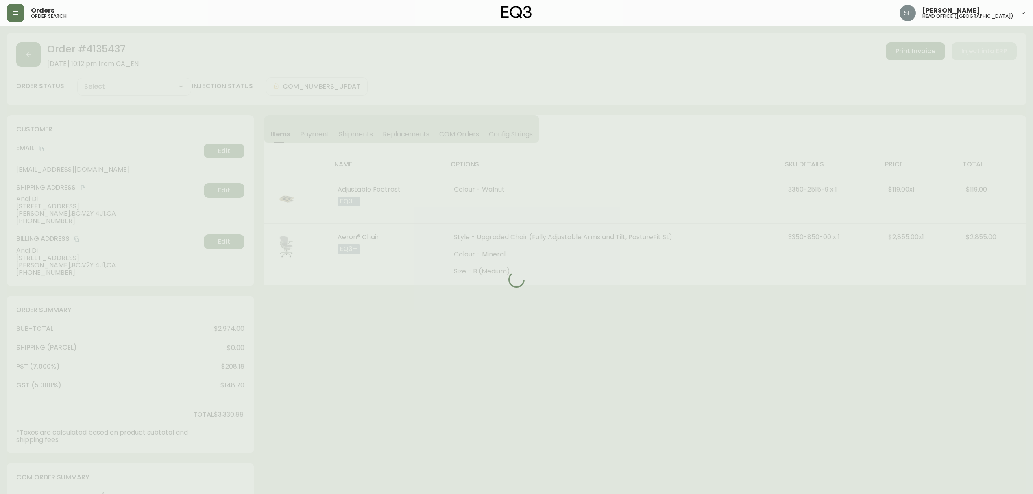
type input "Partially Shipped"
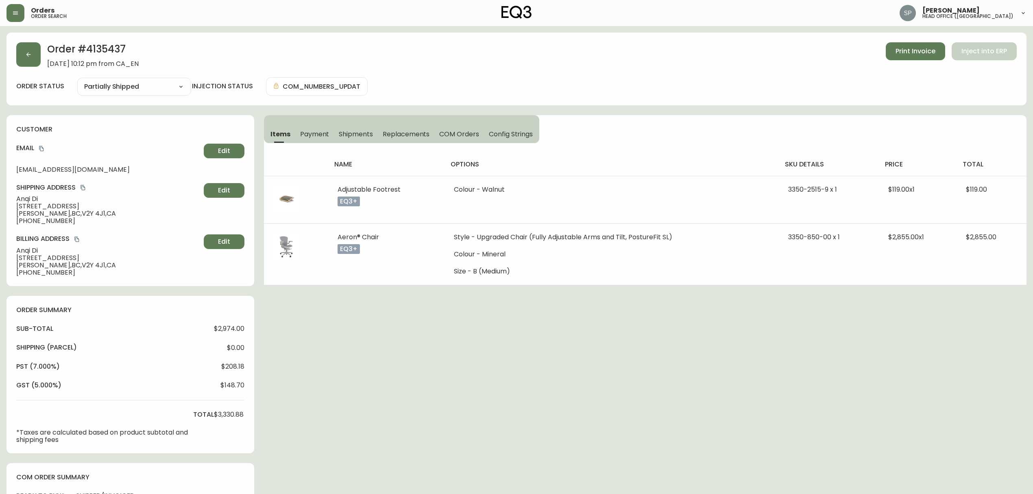
click at [126, 75] on div "Order # 4135437 [DATE] 10:12 pm from CA_EN Print Invoice Inject into ERP order …" at bounding box center [517, 69] width 1020 height 73
click at [127, 85] on select "Cancelled Fully Shipped Partially Shipped" at bounding box center [134, 87] width 114 height 12
click at [77, 81] on select "Cancelled Fully Shipped Partially Shipped" at bounding box center [134, 87] width 114 height 12
select select "PARTIALLY_SHIPPED"
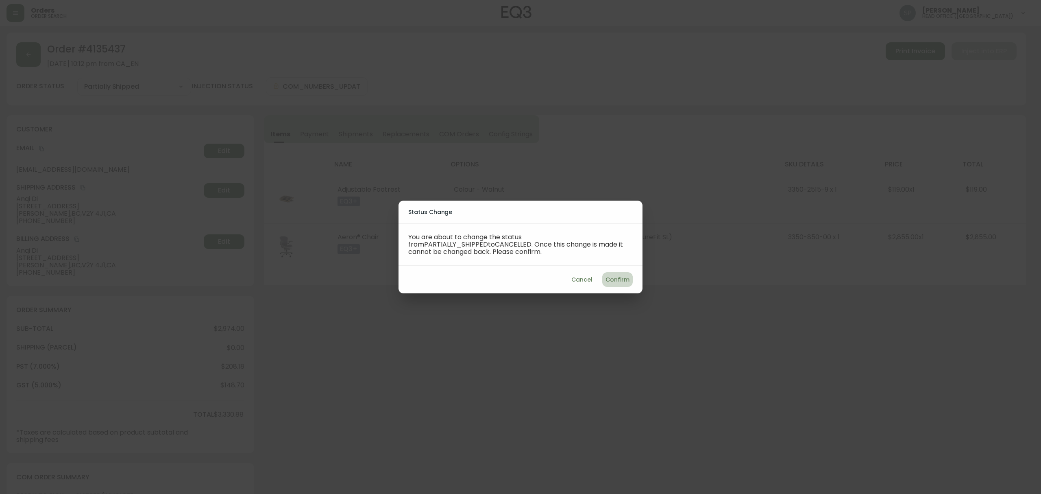
click at [623, 281] on span "Confirm" at bounding box center [617, 279] width 24 height 10
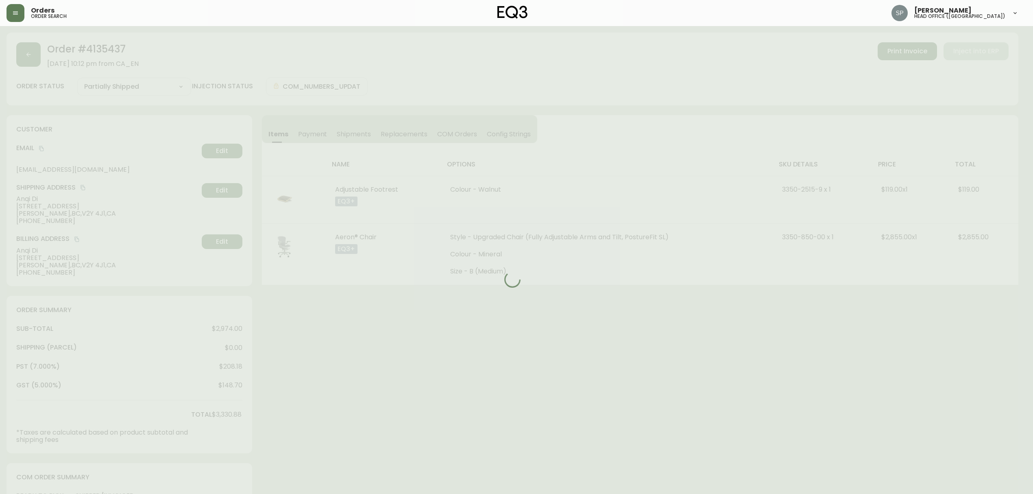
type input "Cancelled"
select select "CANCELLED"
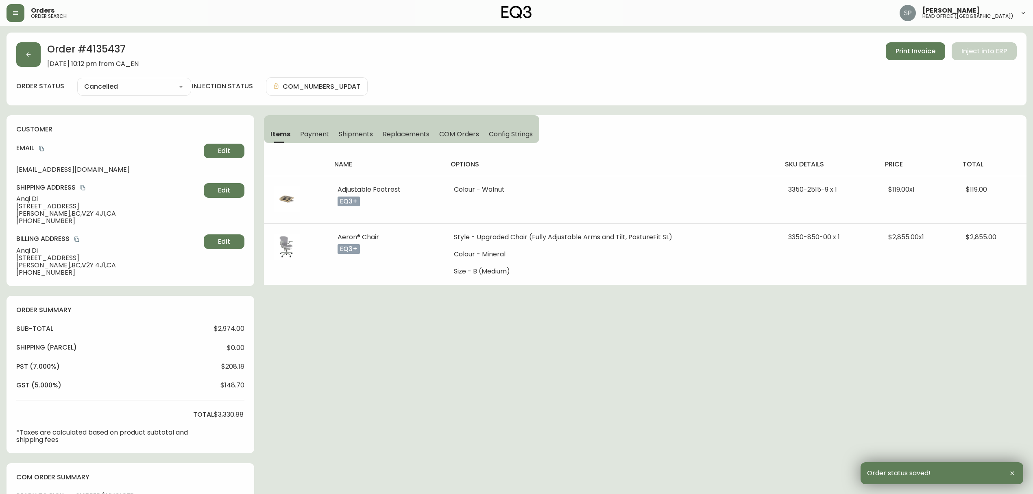
click at [363, 136] on span "Shipments" at bounding box center [356, 134] width 34 height 9
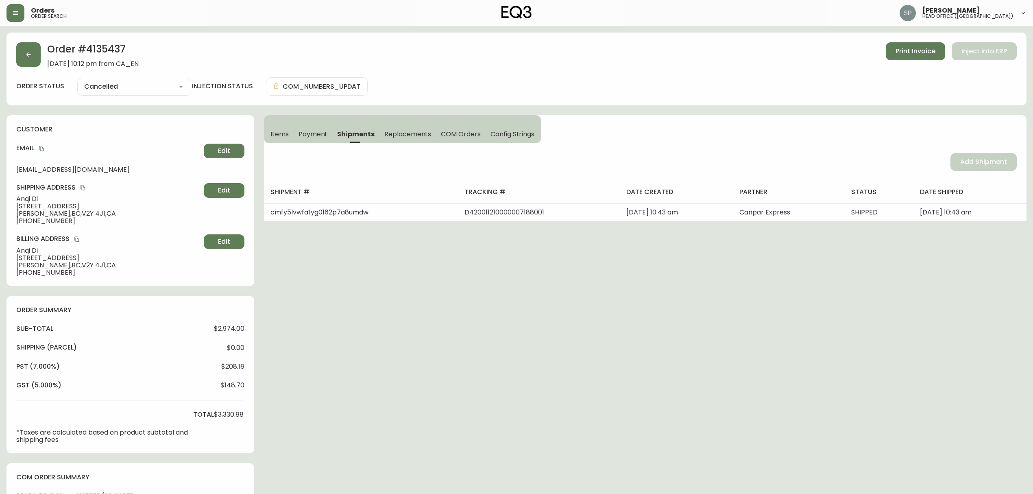
click at [285, 130] on span "Items" at bounding box center [279, 134] width 18 height 9
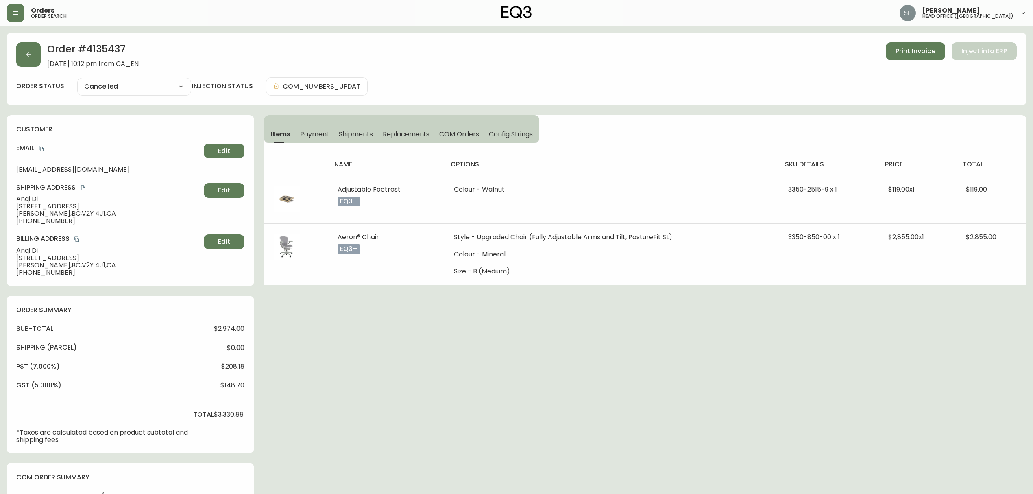
drag, startPoint x: 41, startPoint y: 151, endPoint x: 97, endPoint y: 155, distance: 56.2
click at [41, 151] on icon "copy" at bounding box center [42, 149] width 6 height 6
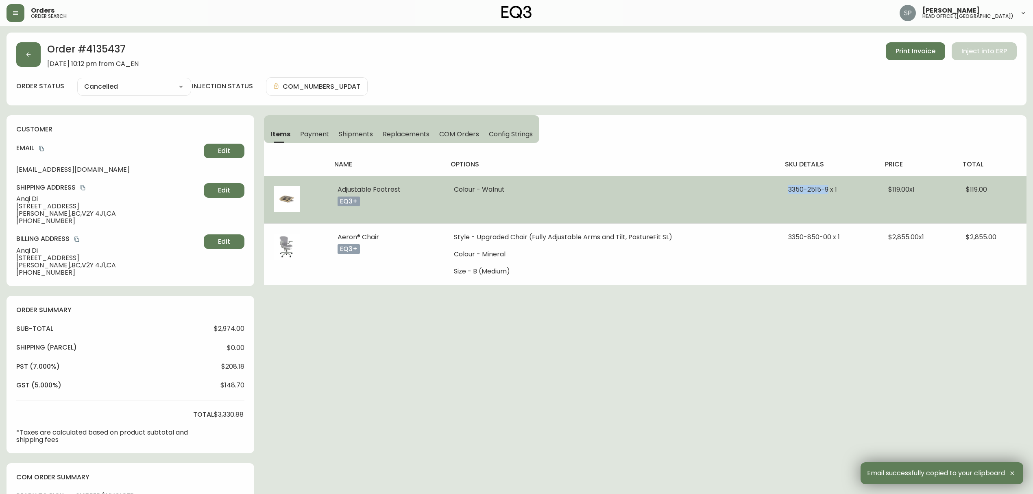
drag, startPoint x: 781, startPoint y: 191, endPoint x: 827, endPoint y: 194, distance: 46.1
click at [827, 194] on td "3350-2515-9 x 1" at bounding box center [828, 200] width 100 height 48
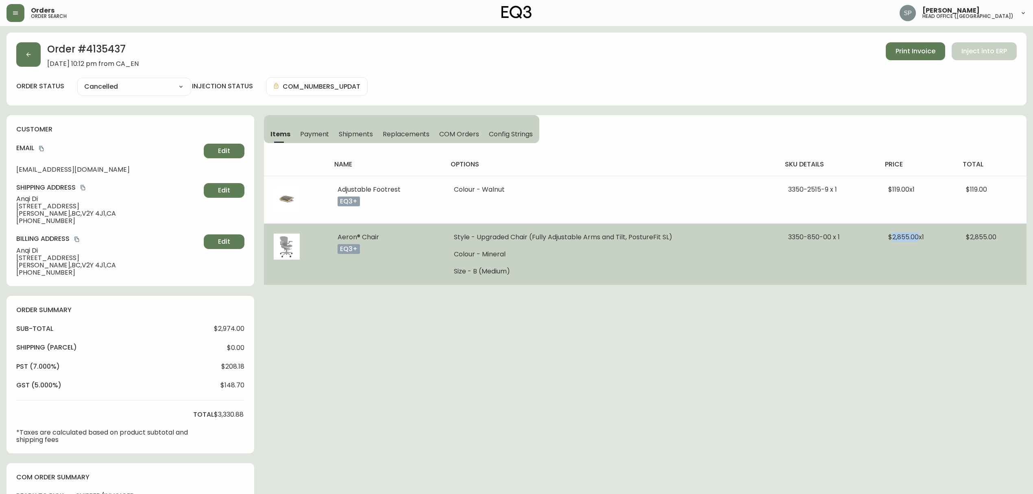
drag, startPoint x: 889, startPoint y: 239, endPoint x: 916, endPoint y: 242, distance: 27.4
click at [916, 242] on td "$2,855.00 x 1" at bounding box center [917, 253] width 78 height 61
copy span "2,855.00"
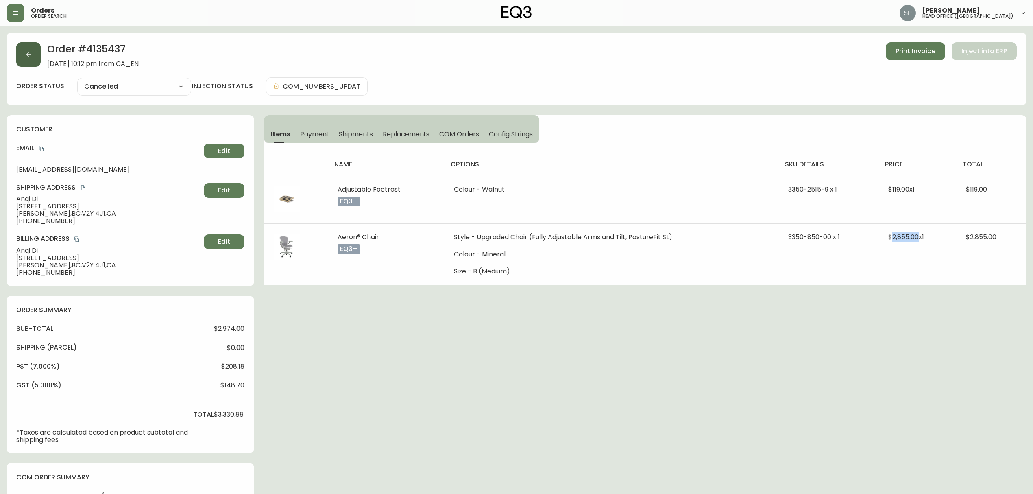
click at [26, 59] on button "button" at bounding box center [28, 54] width 24 height 24
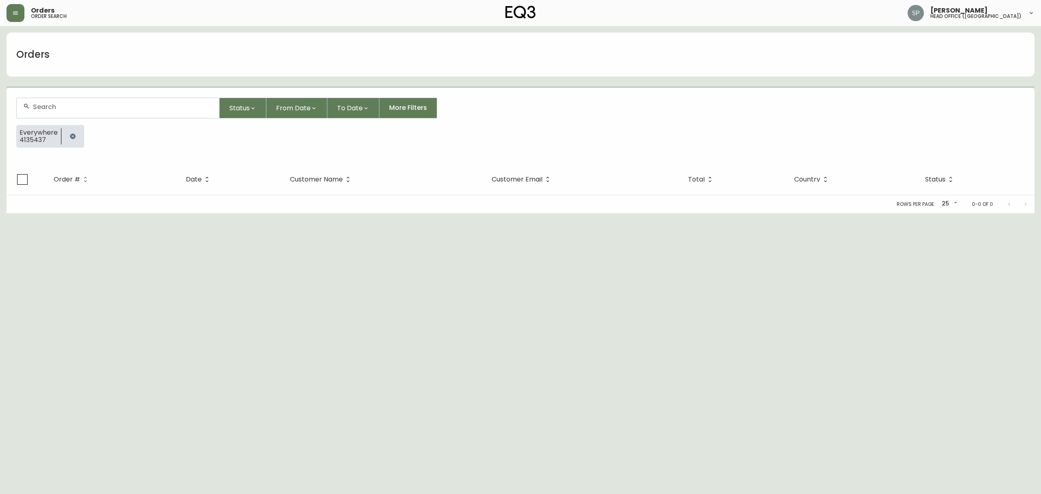
click at [100, 113] on div at bounding box center [118, 108] width 203 height 20
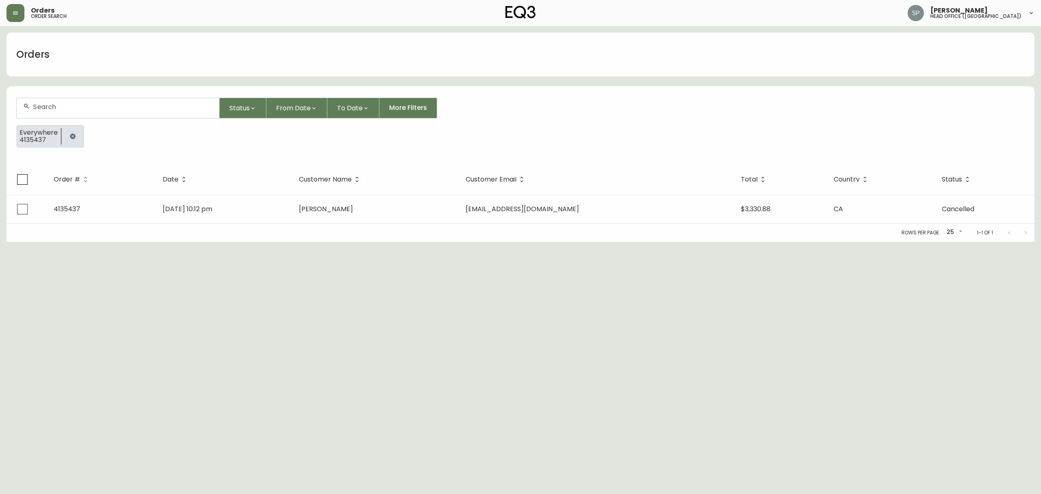
paste input "4135586"
type input "4135586"
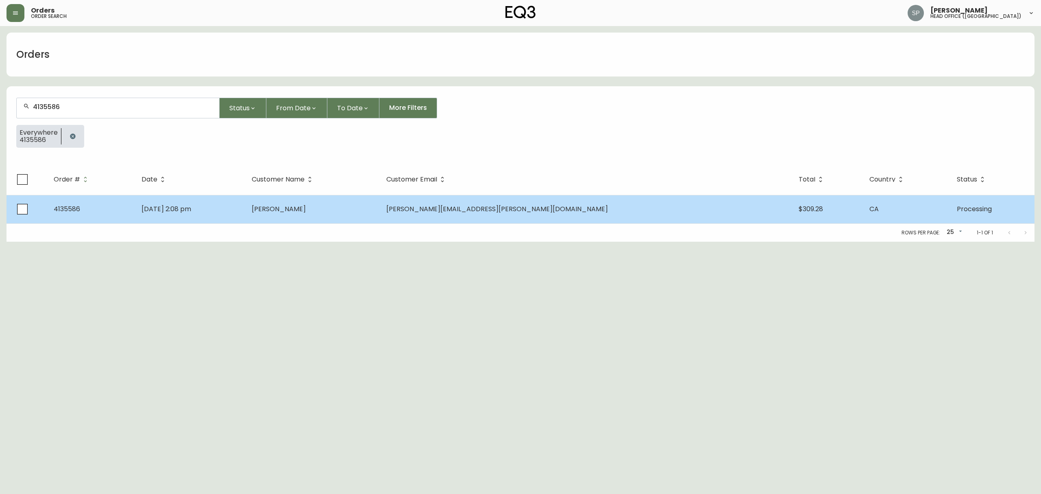
click at [135, 196] on td "4135586" at bounding box center [91, 209] width 88 height 28
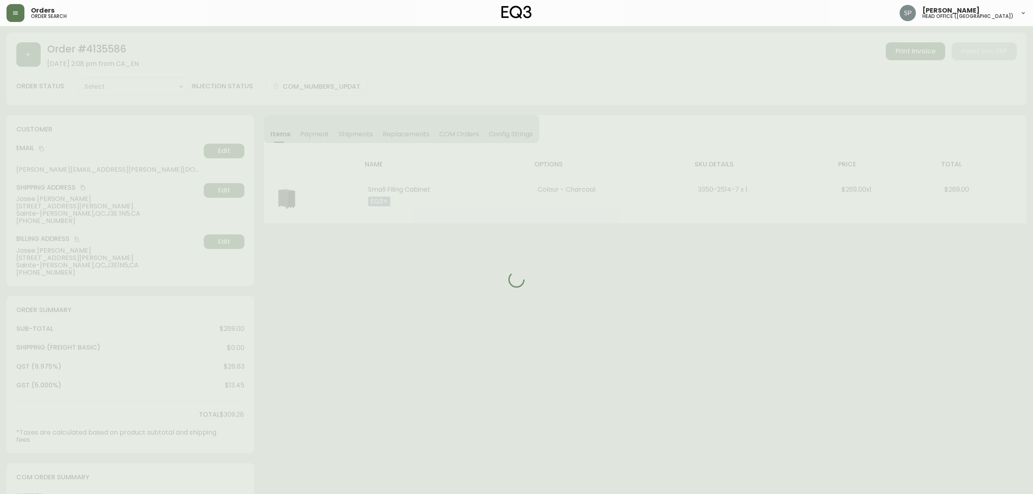
type input "Processing"
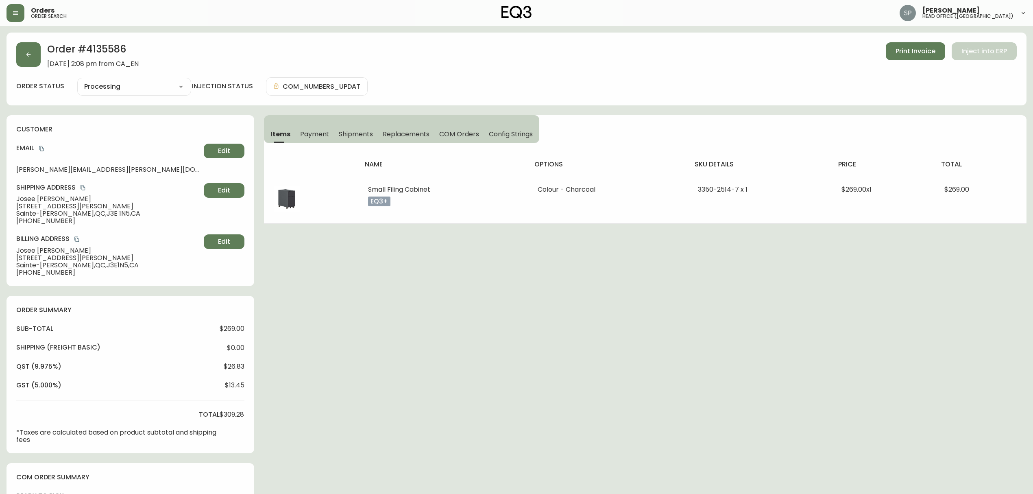
click at [112, 83] on select "Cancelled Fully Shipped Processing Partially Shipped" at bounding box center [134, 87] width 114 height 12
click at [77, 81] on select "Cancelled Fully Shipped Processing Partially Shipped" at bounding box center [134, 87] width 114 height 12
select select "PROCESSING"
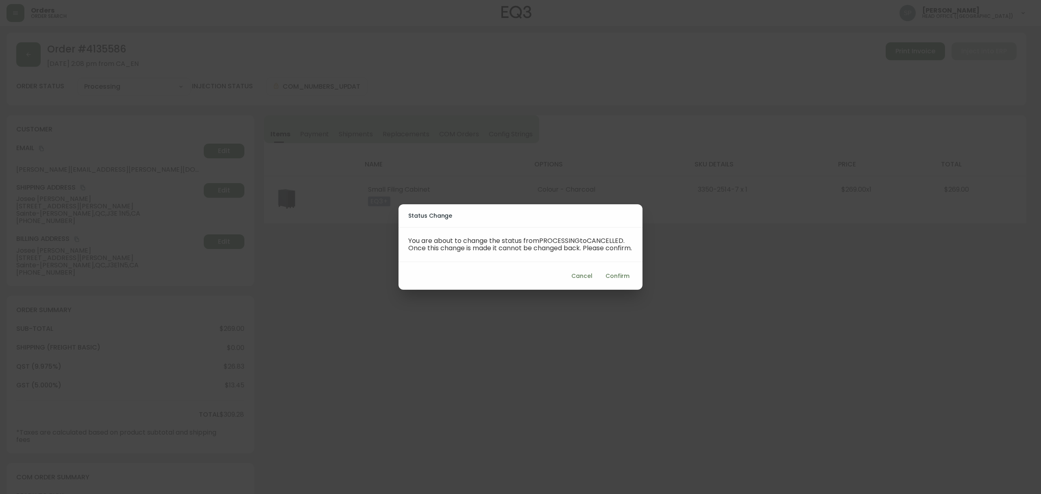
click at [623, 277] on span "Confirm" at bounding box center [617, 276] width 24 height 10
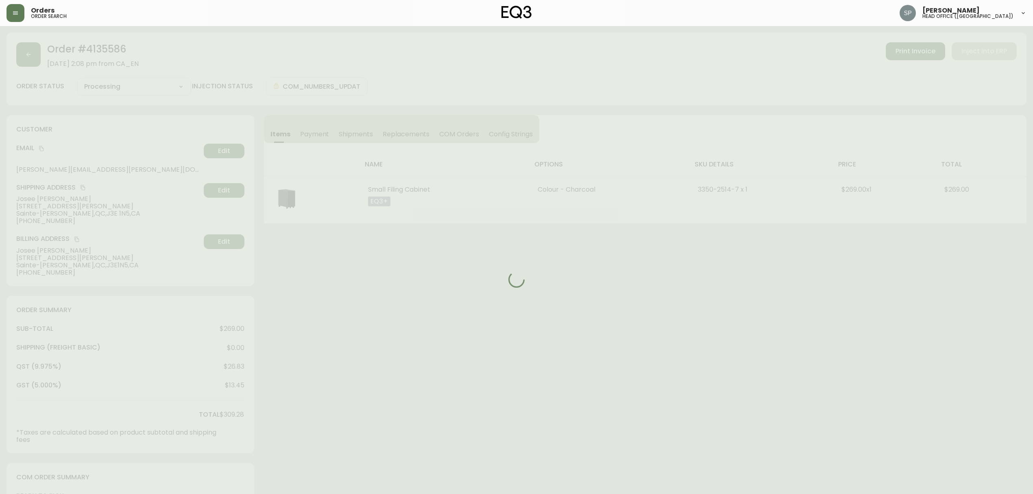
type input "Cancelled"
select select "CANCELLED"
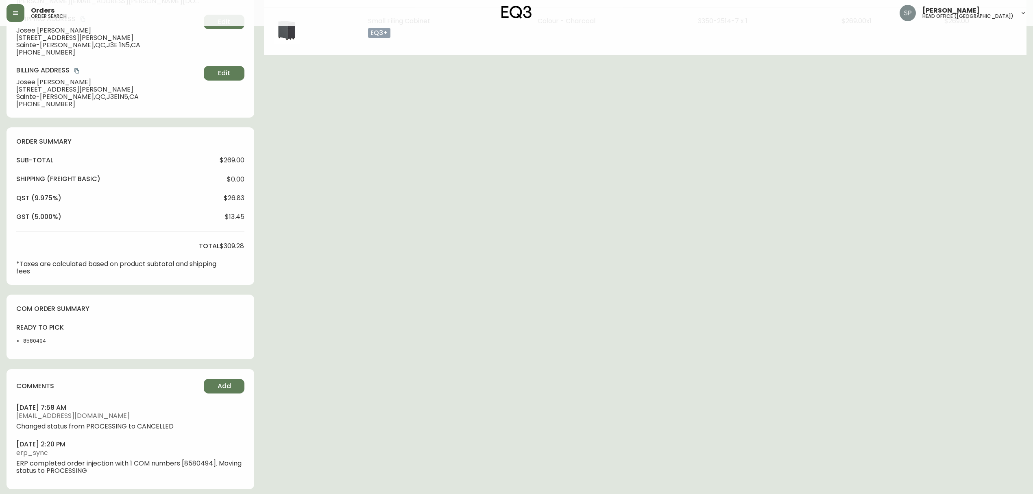
scroll to position [173, 0]
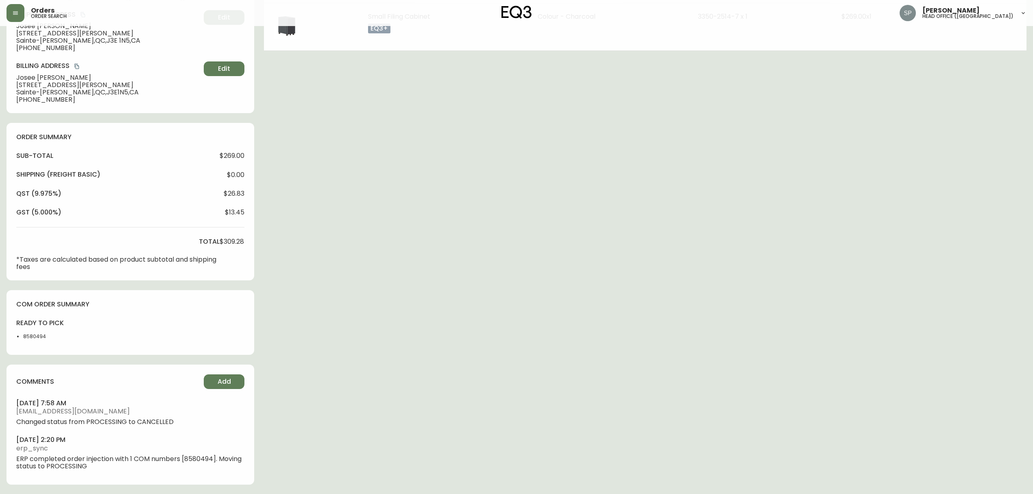
click at [28, 338] on li "8580494" at bounding box center [44, 336] width 43 height 7
copy li "8580494"
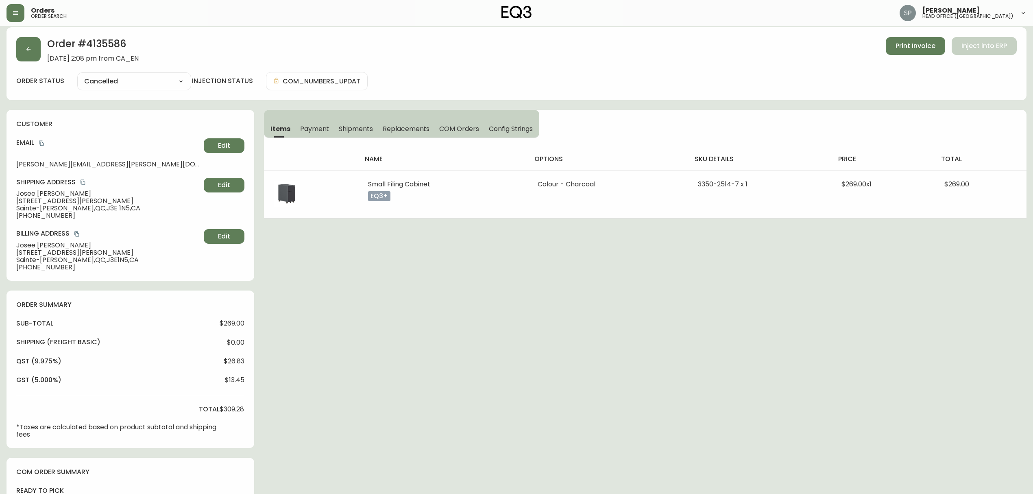
scroll to position [0, 0]
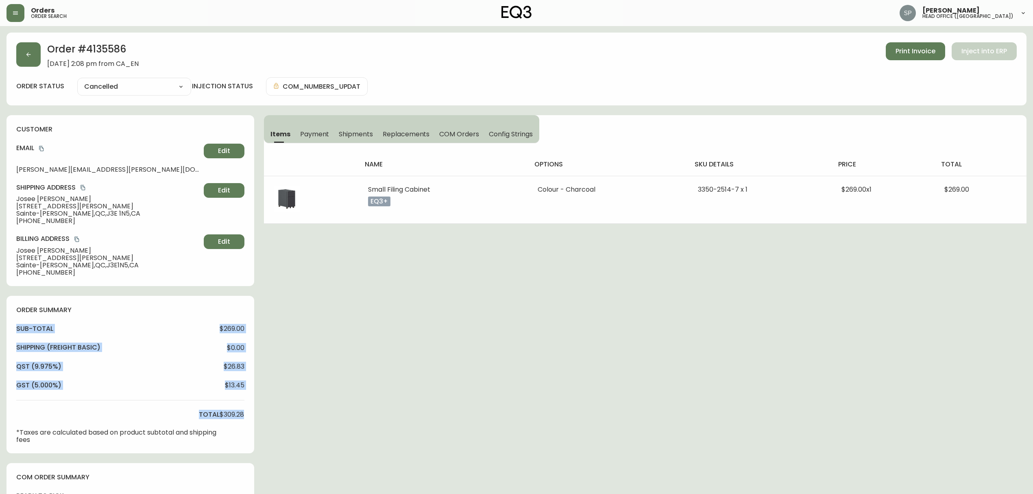
drag, startPoint x: 250, startPoint y: 415, endPoint x: 0, endPoint y: 333, distance: 263.0
click at [0, 333] on main "Order # 4135586 [DATE] 2:08 pm from CA_EN Print Invoice Inject into ERP order s…" at bounding box center [516, 346] width 1033 height 641
copy div "sub-total $269.00 Shipping ( Freight Basic ) $0.00 qst (9.975%) $26.83 gst (5.0…"
click at [22, 60] on button "button" at bounding box center [28, 54] width 24 height 24
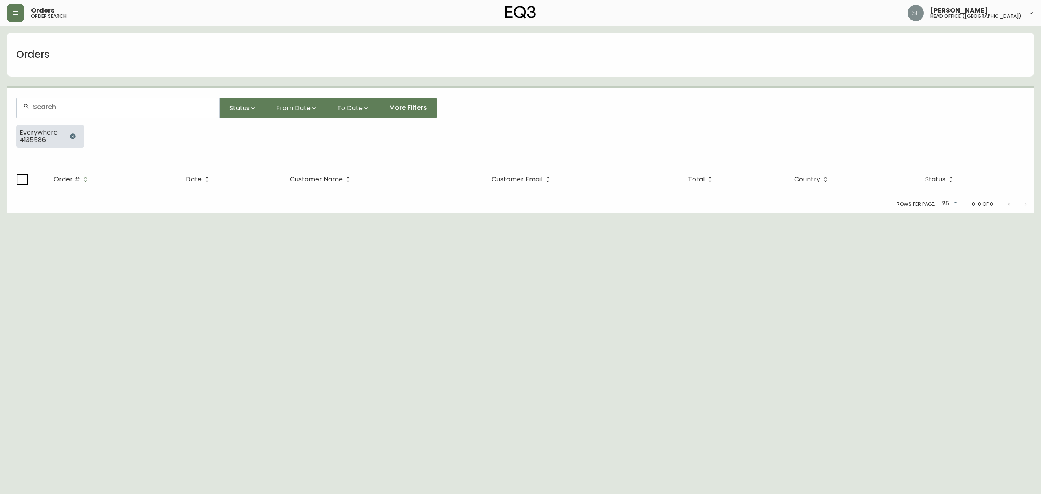
click at [88, 108] on input "text" at bounding box center [123, 107] width 180 height 8
paste input "4135465"
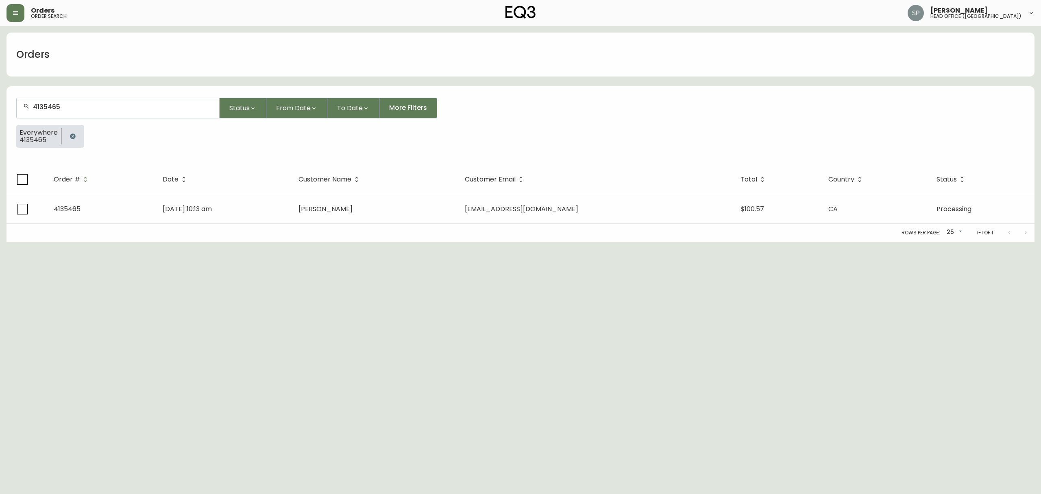
type input "4135465"
click at [240, 227] on div "Rows per page: 25 25 1-1 of 1" at bounding box center [521, 233] width 1028 height 18
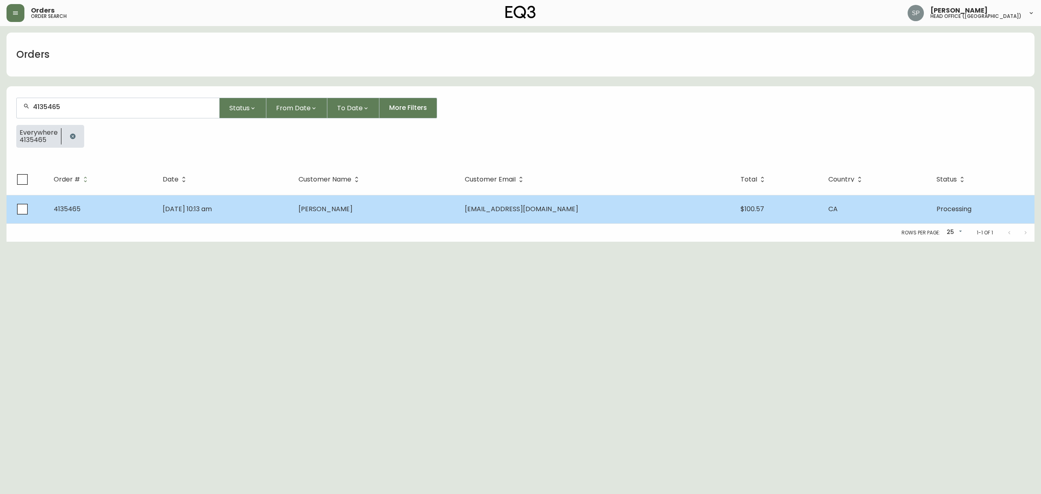
click at [248, 212] on td "[DATE] 10:13 am" at bounding box center [223, 209] width 135 height 28
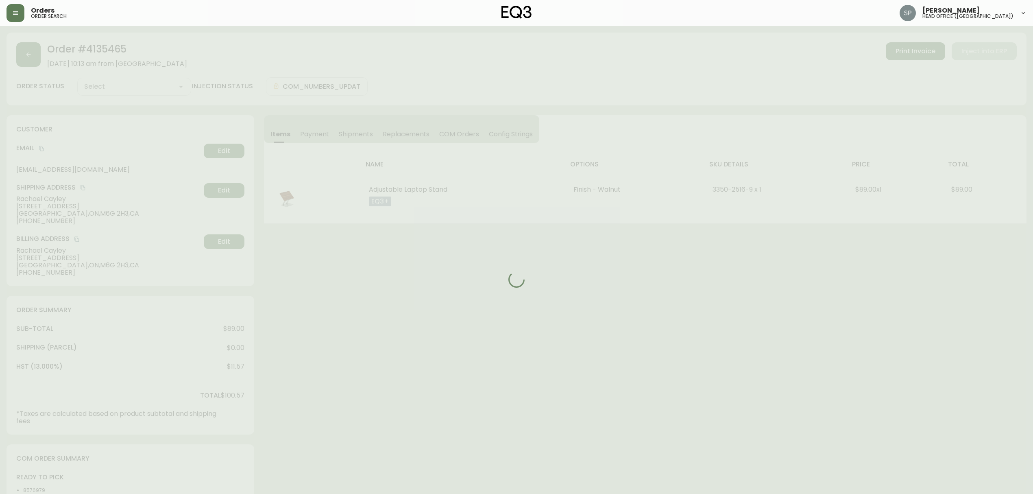
type input "Processing"
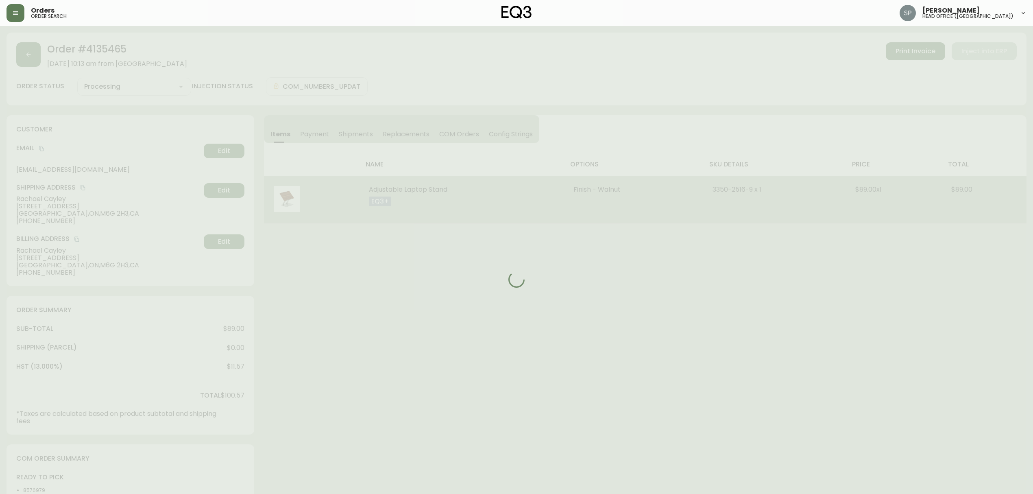
select select "PROCESSING"
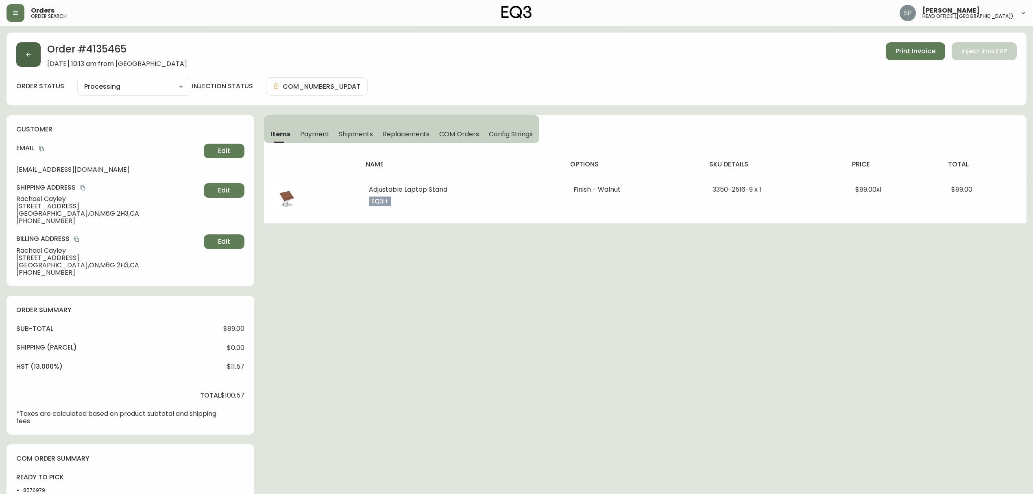
click at [26, 54] on icon "button" at bounding box center [28, 54] width 4 height 4
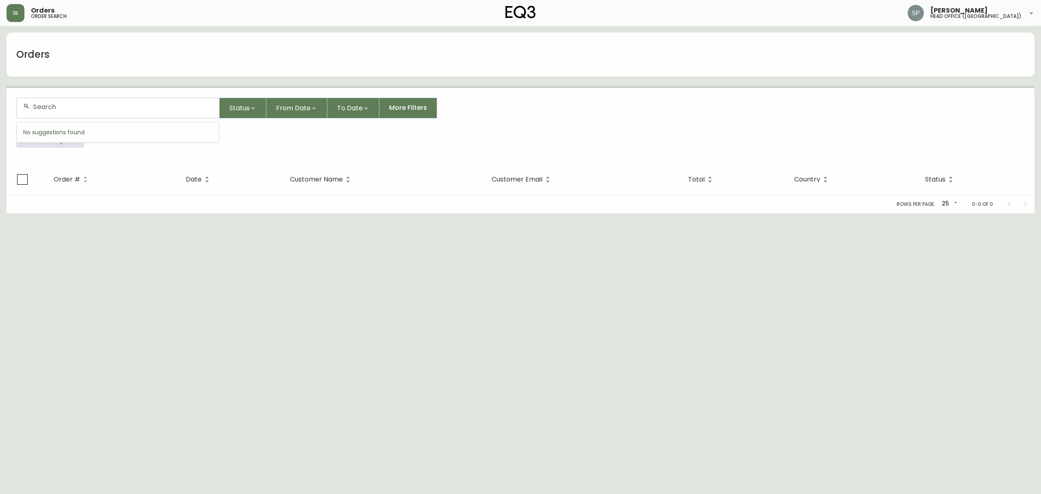
click at [88, 108] on input "text" at bounding box center [123, 107] width 180 height 8
paste input "4135465"
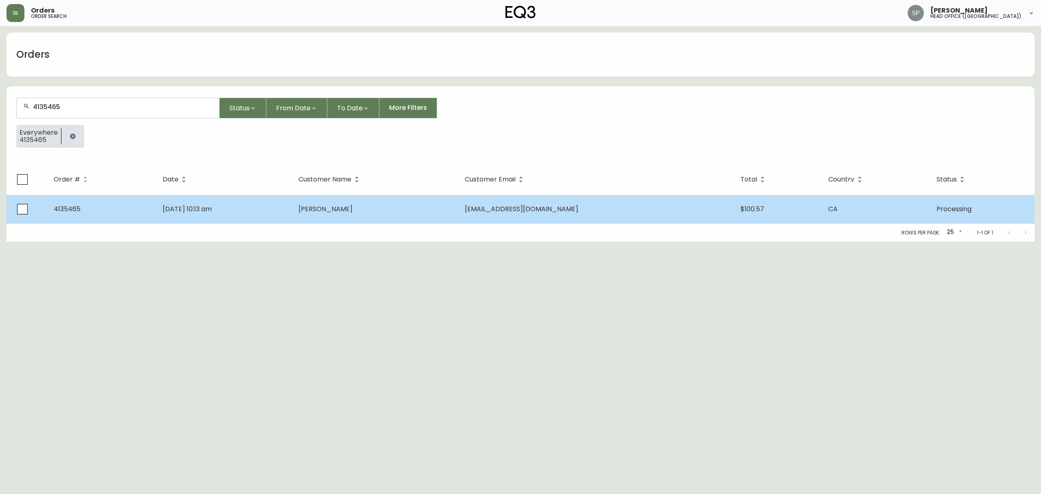
type input "4135465"
click at [417, 207] on td "[PERSON_NAME]" at bounding box center [375, 209] width 167 height 28
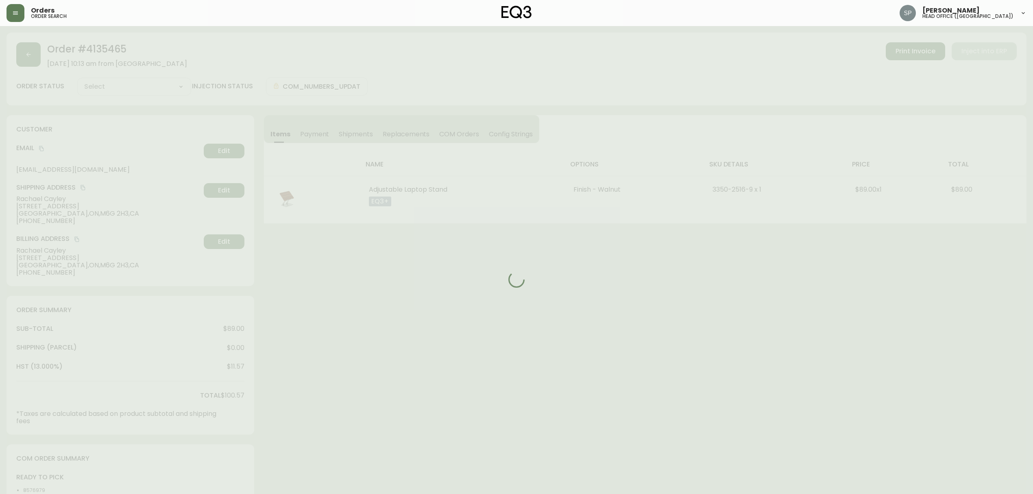
type input "Processing"
select select "PROCESSING"
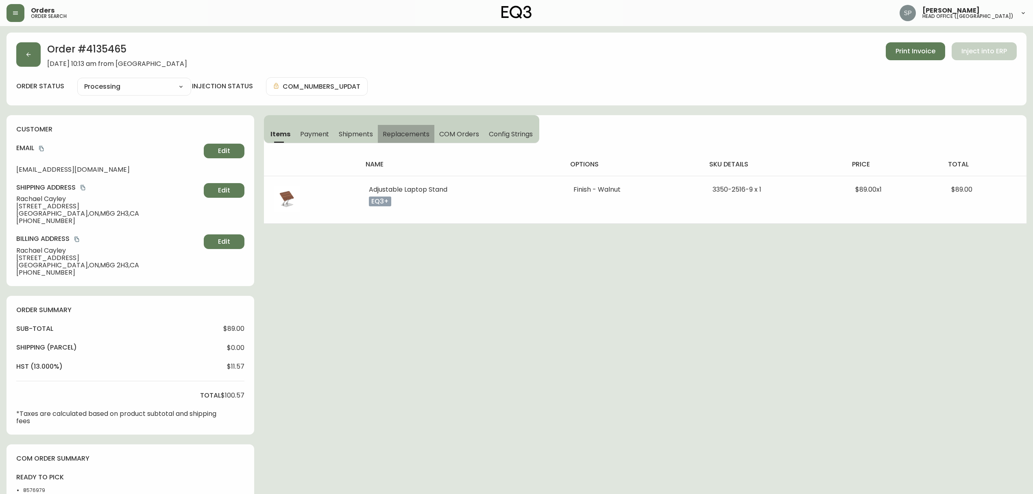
click at [401, 137] on span "Replacements" at bounding box center [406, 134] width 47 height 9
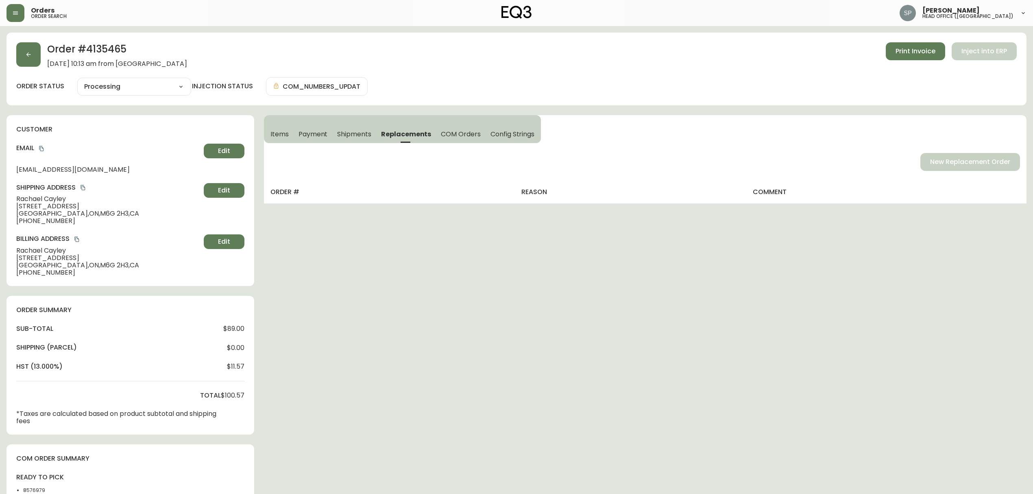
click at [359, 132] on span "Shipments" at bounding box center [354, 134] width 34 height 9
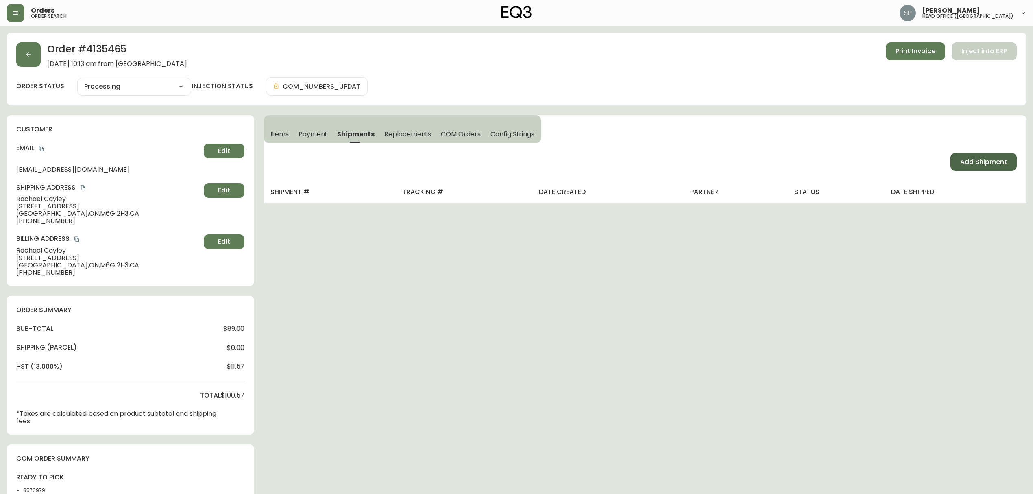
click at [988, 161] on span "Add Shipment" at bounding box center [983, 161] width 47 height 9
select select "PENDING"
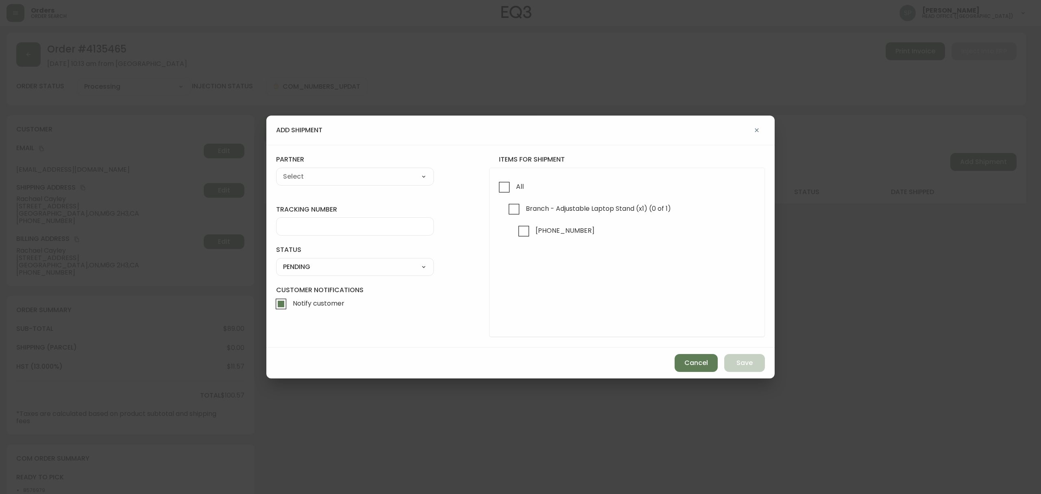
click at [506, 186] on input "All" at bounding box center [504, 187] width 19 height 19
checkbox input "true"
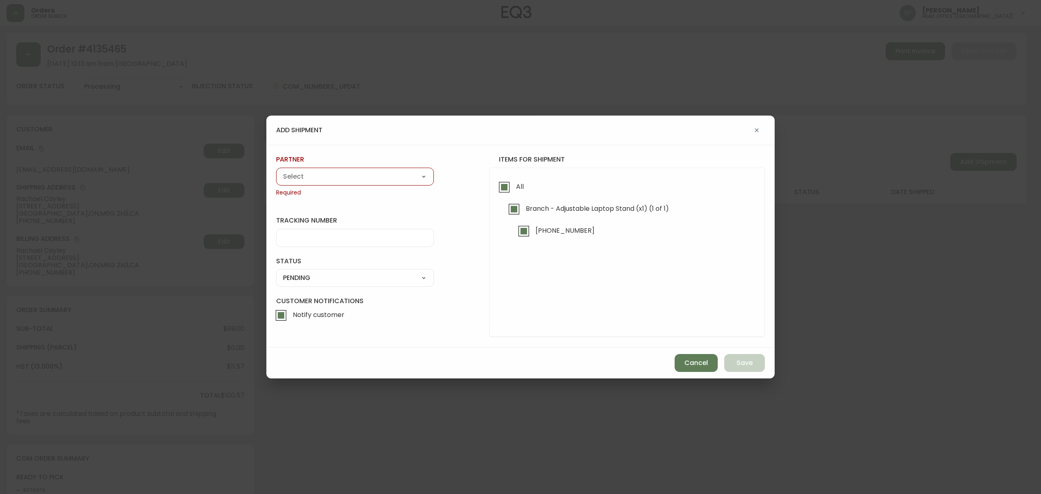
click at [303, 178] on select "A Move to Remember LLC ABF Freight Alero [PERSON_NAME] Canada Post Canpar Expre…" at bounding box center [355, 176] width 158 height 12
select select "cmf6u4ctn7y5w0146no385xp5"
click at [276, 170] on select "A Move to Remember LLC ABF Freight Alero [PERSON_NAME] Canada Post Canpar Expre…" at bounding box center [355, 176] width 158 height 12
type input "Canpar Express"
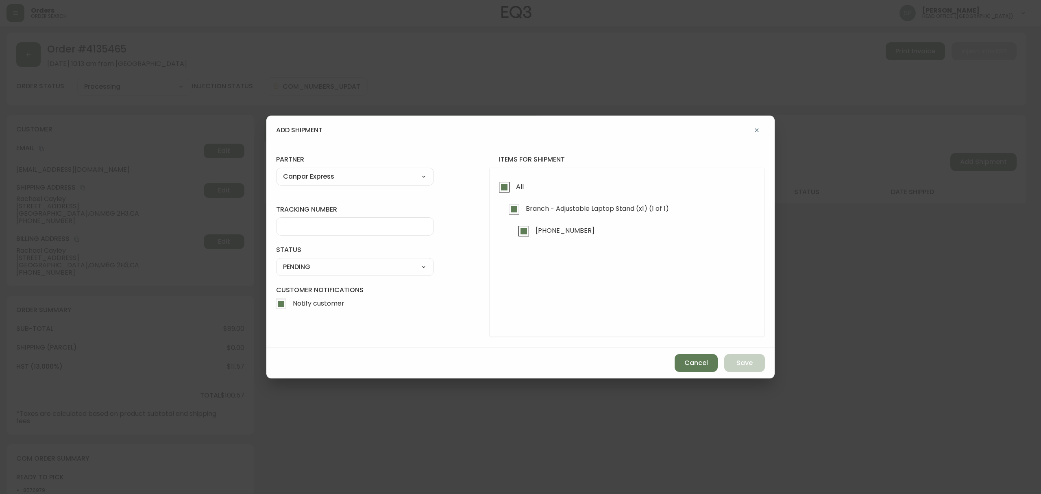
click at [311, 231] on div at bounding box center [355, 226] width 158 height 18
paste input "D420011210000007368001"
type input "D420011210000007368001"
click at [318, 272] on select "SHIPPED PENDING CANCELLED" at bounding box center [355, 267] width 158 height 12
click at [276, 261] on select "SHIPPED PENDING CANCELLED" at bounding box center [355, 267] width 158 height 12
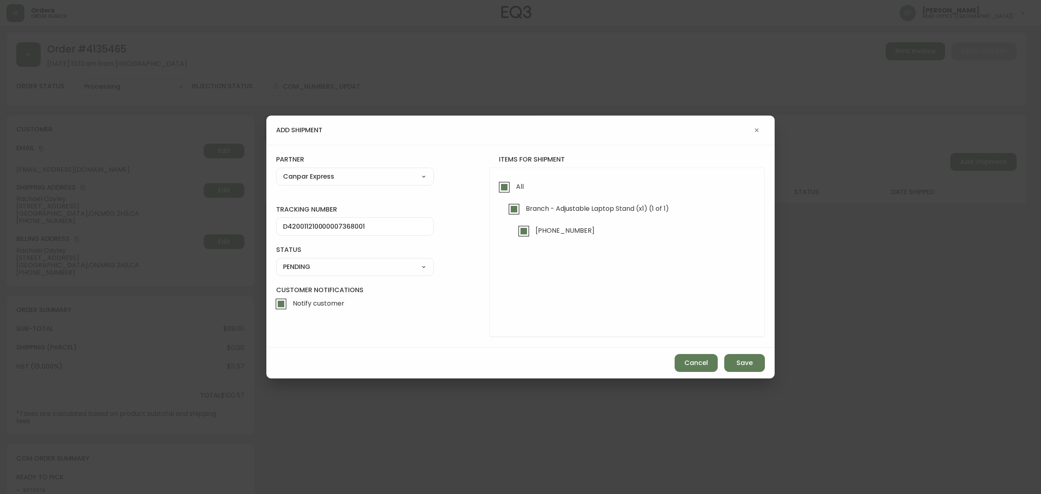
select select "PENDING"
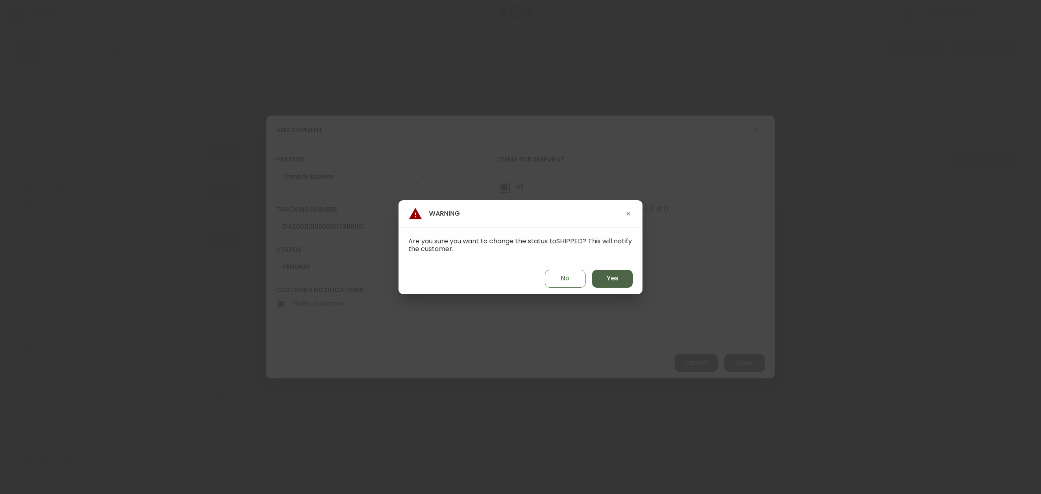
click at [612, 282] on span "Yes" at bounding box center [613, 278] width 12 height 9
type input "SHIPPED"
select select "SHIPPED"
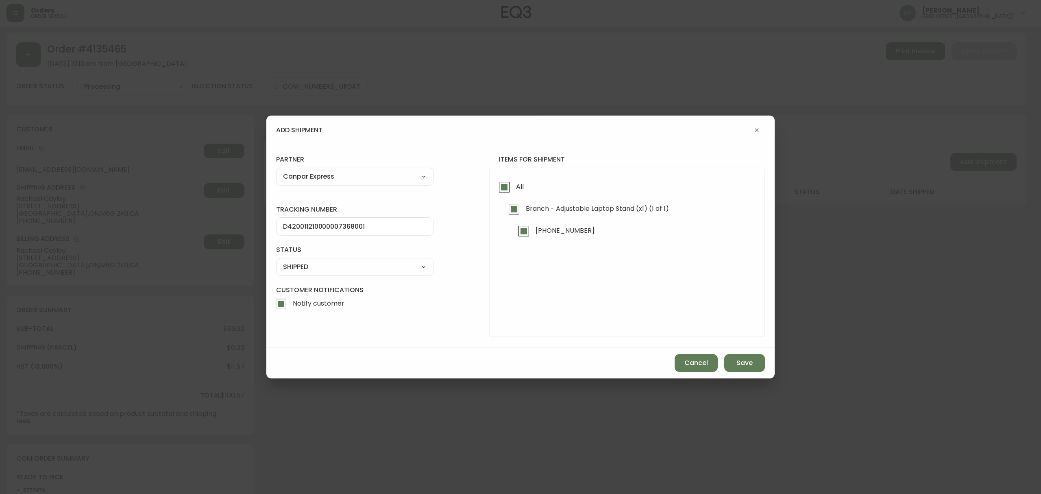
click at [316, 301] on span "Notify customer" at bounding box center [319, 303] width 52 height 9
click at [290, 301] on input "Notify customer" at bounding box center [281, 303] width 19 height 19
checkbox input "false"
click at [755, 366] on button "Save" at bounding box center [744, 363] width 41 height 18
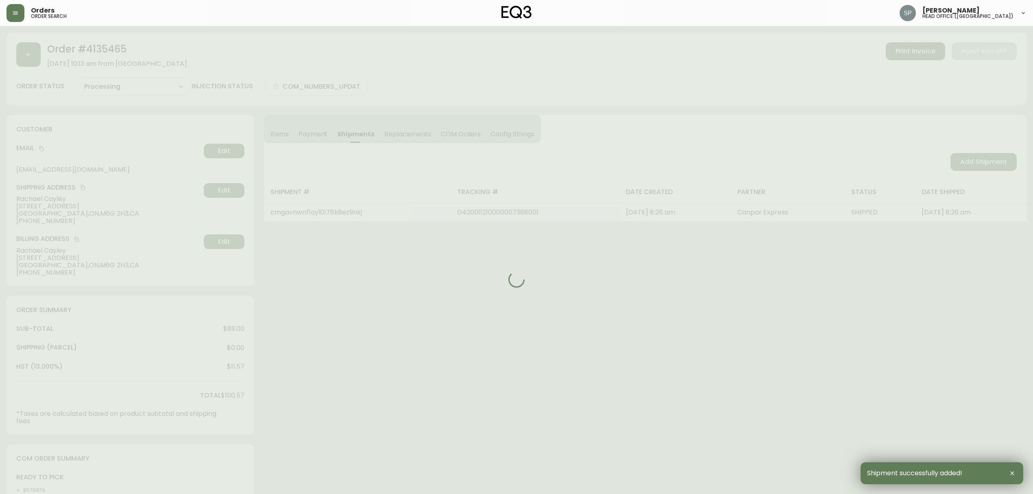
type input "Fully Shipped"
select select "FULLY_SHIPPED"
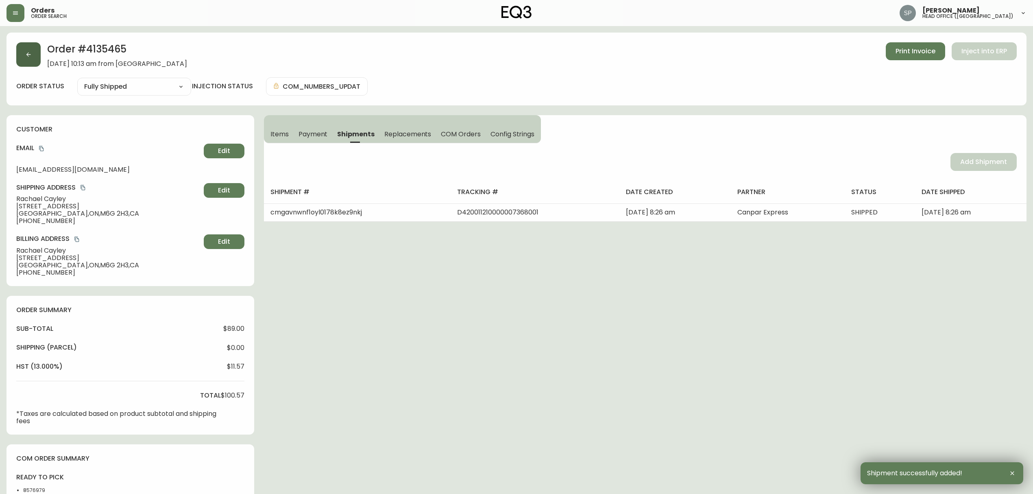
click at [25, 59] on button "button" at bounding box center [28, 54] width 24 height 24
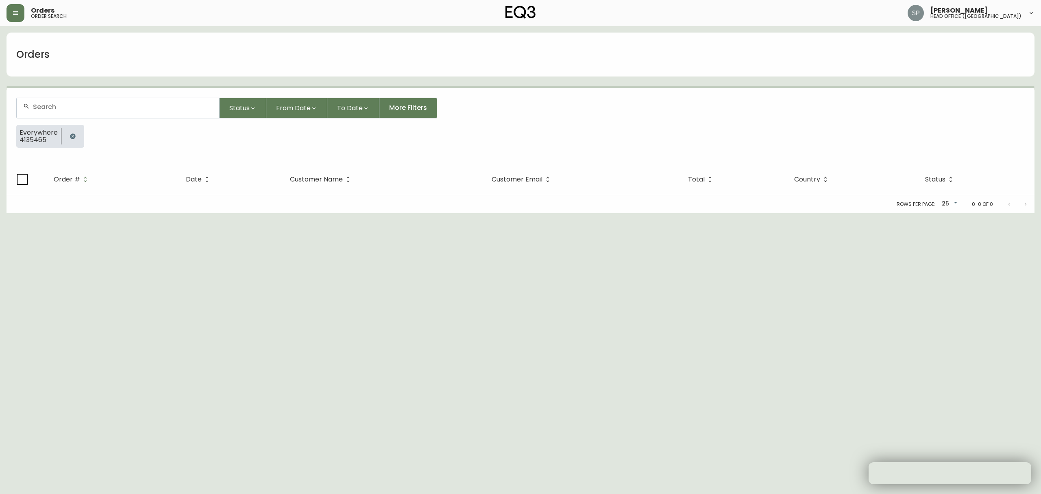
click at [92, 113] on div at bounding box center [118, 108] width 203 height 20
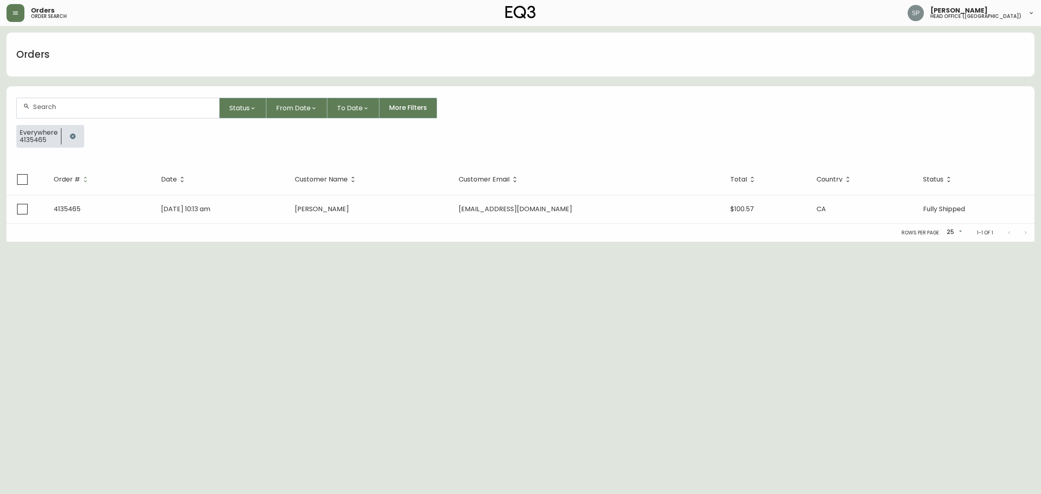
paste input "4135458"
click at [87, 107] on input "4135458" at bounding box center [123, 107] width 180 height 8
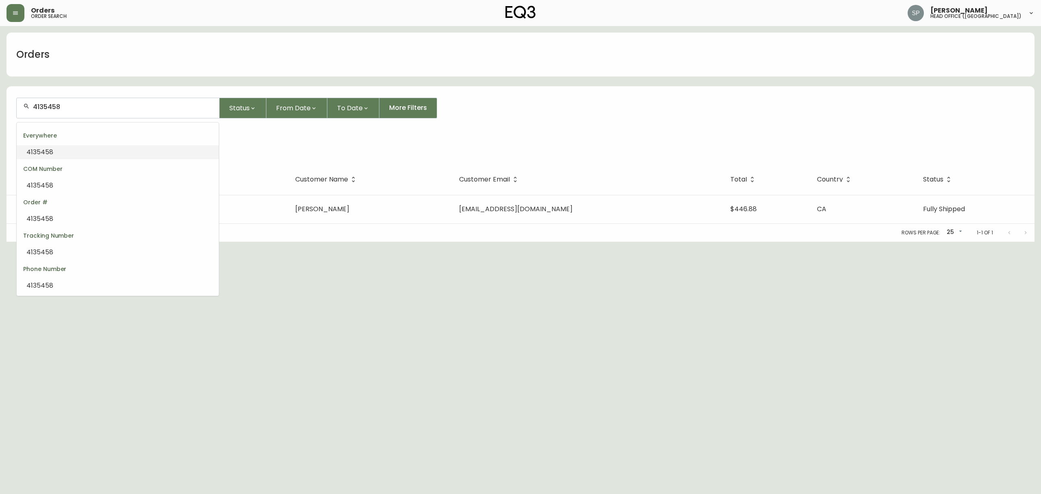
paste input "590"
type input "4135590"
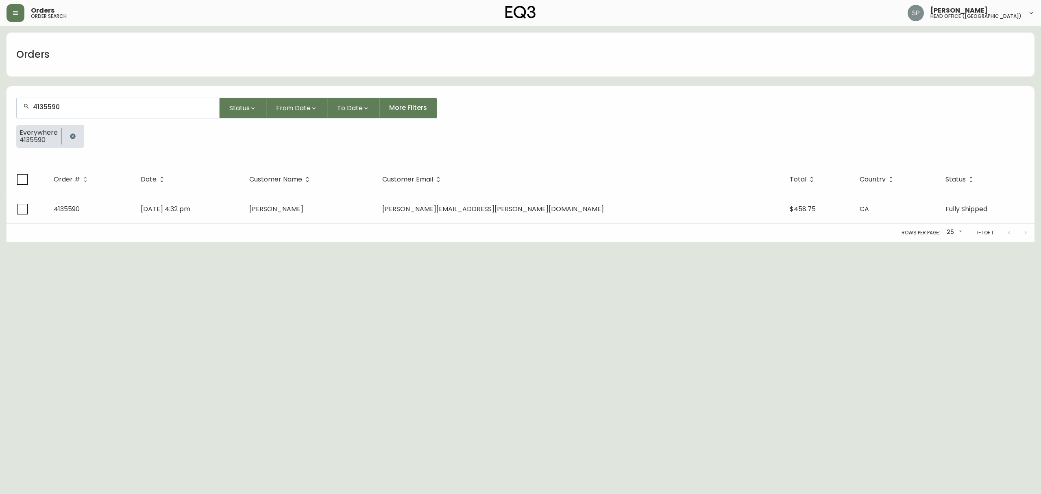
click at [88, 100] on div "4135590" at bounding box center [118, 108] width 203 height 20
paste input "57"
type input "4135557"
click at [145, 115] on div "4135557" at bounding box center [118, 108] width 203 height 20
paste input "46"
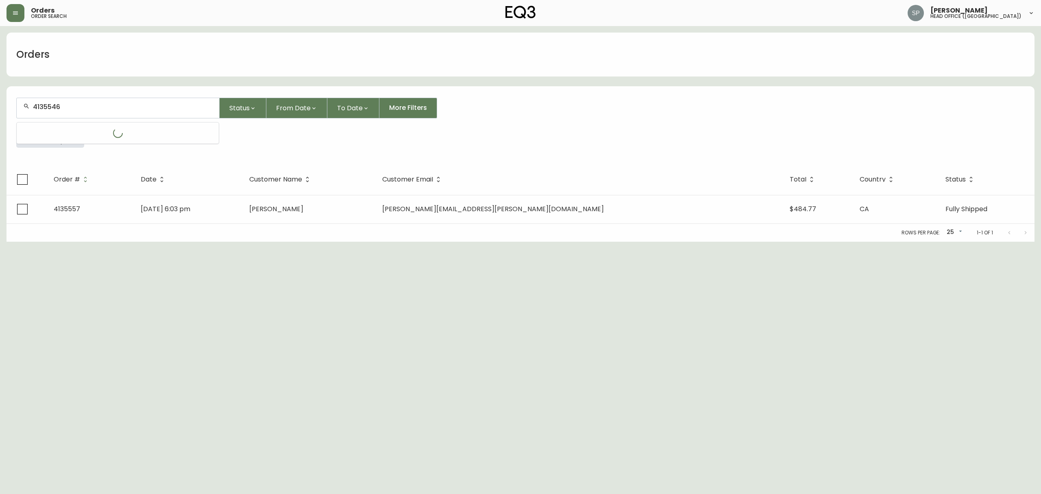
type input "4135546"
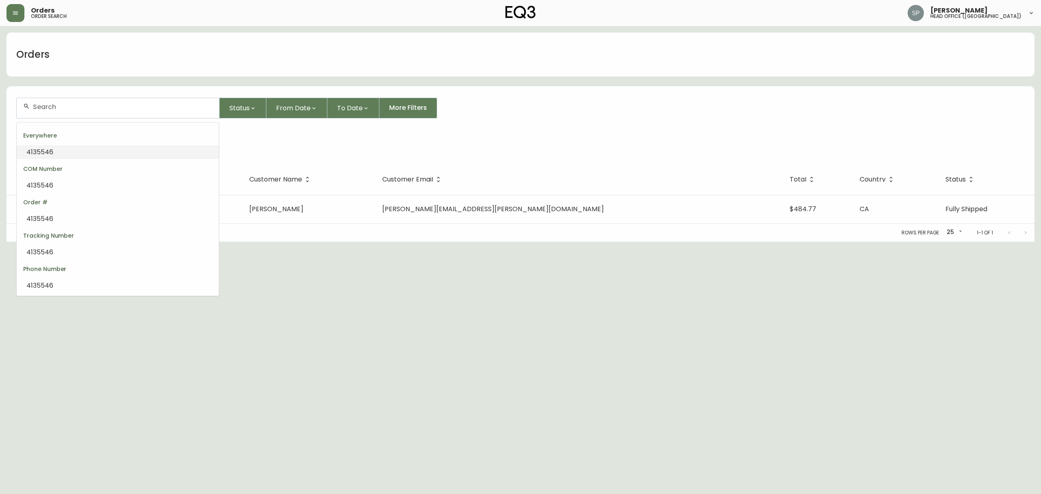
click at [96, 149] on li "4135546" at bounding box center [118, 152] width 202 height 14
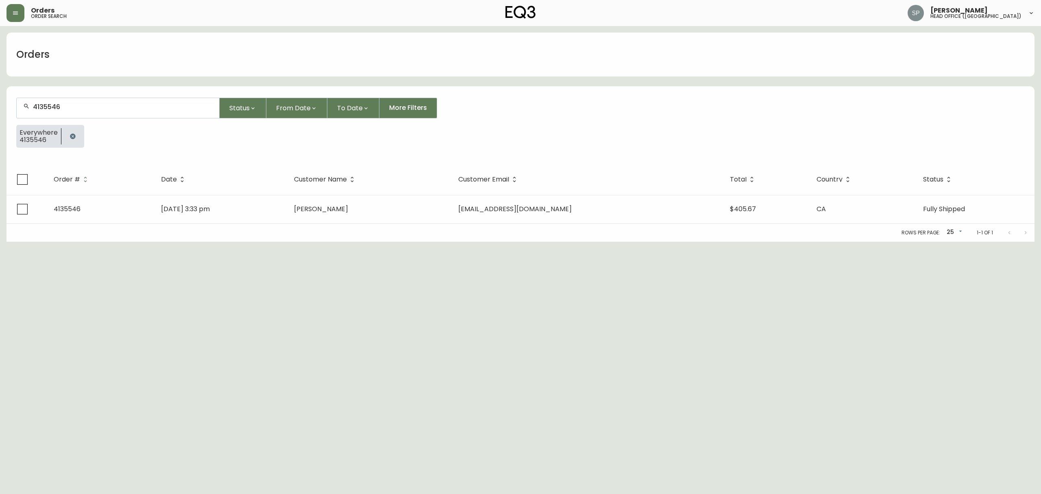
click at [108, 99] on div "4135546" at bounding box center [118, 108] width 203 height 20
paste input "74"
type input "4135574"
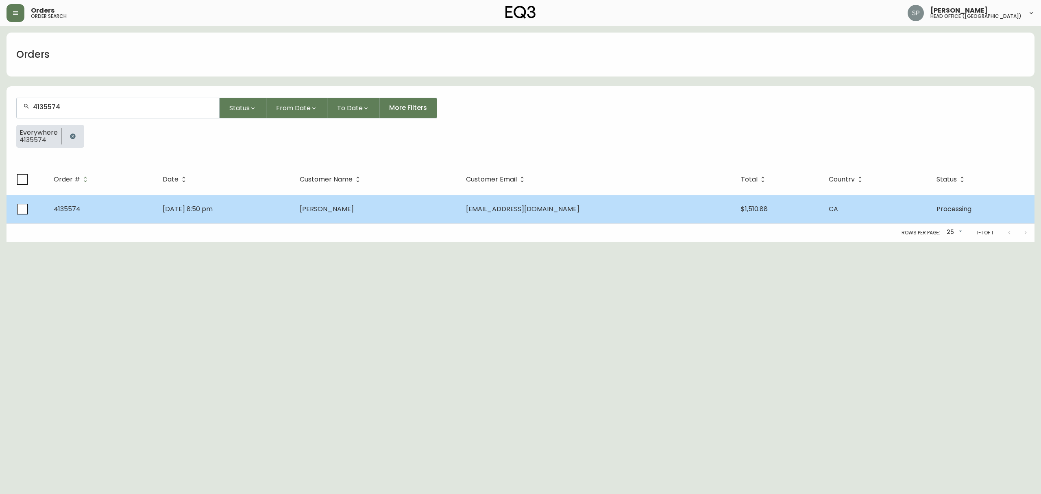
type input "4135574"
click at [293, 205] on td "[DATE] 8:50 pm" at bounding box center [224, 209] width 137 height 28
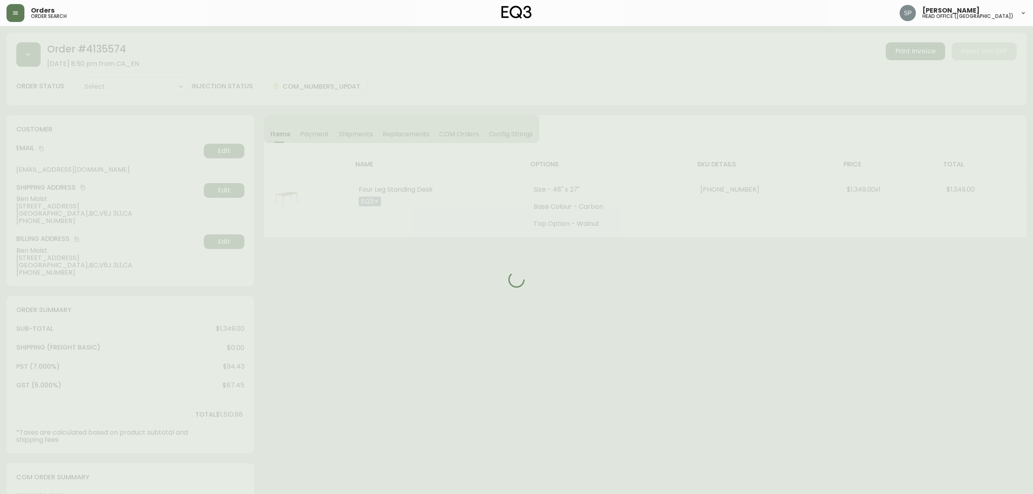
type input "Processing"
select select "PROCESSING"
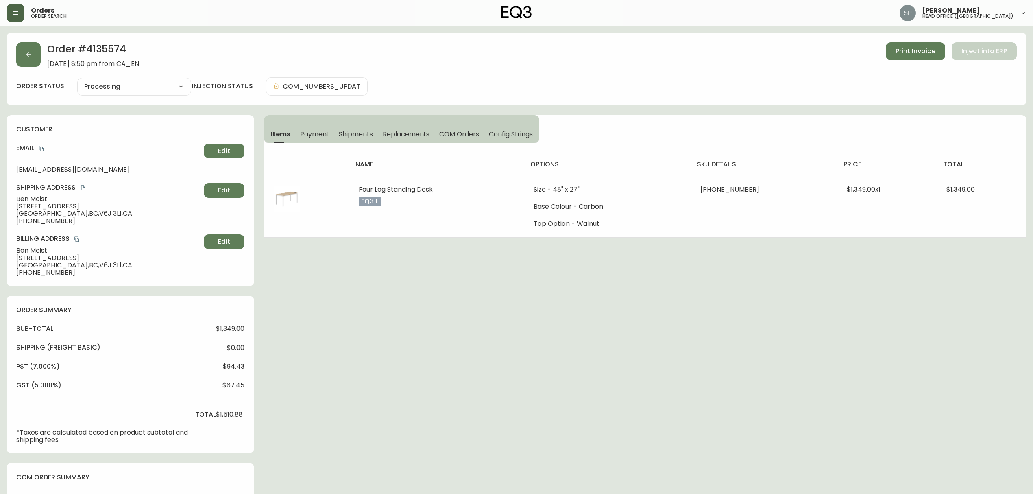
click at [18, 10] on icon "button" at bounding box center [15, 13] width 7 height 7
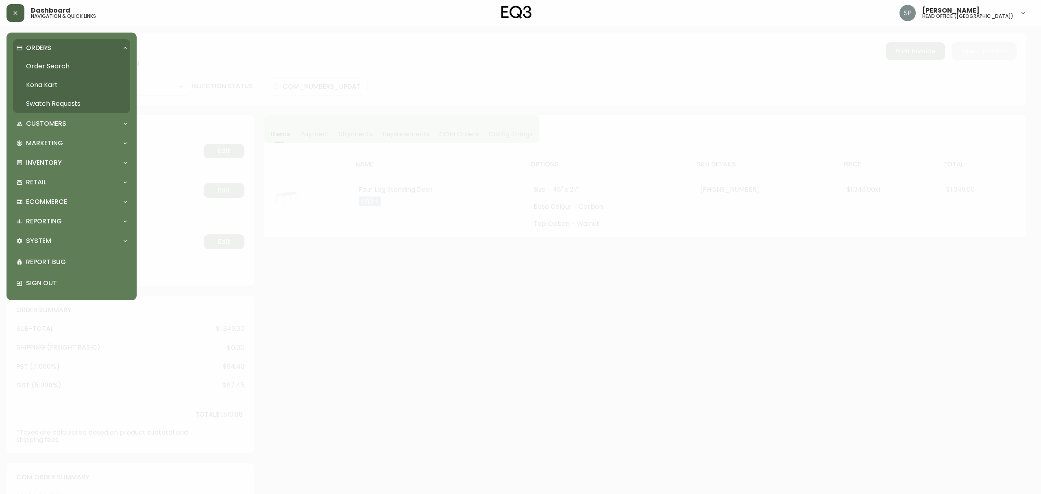
drag, startPoint x: 49, startPoint y: 62, endPoint x: 53, endPoint y: 64, distance: 4.2
click at [49, 62] on link "Order Search" at bounding box center [71, 66] width 117 height 19
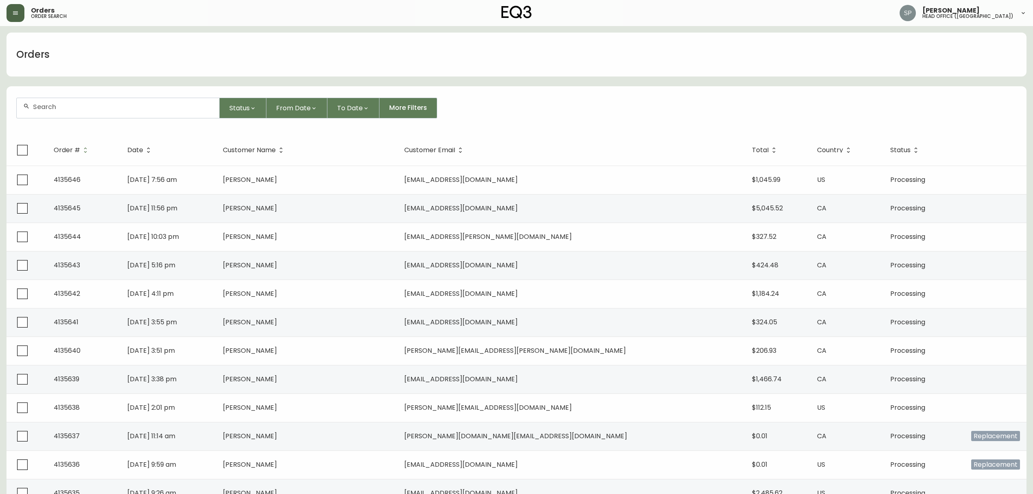
click at [99, 104] on div at bounding box center [118, 108] width 203 height 20
type input "4133953"
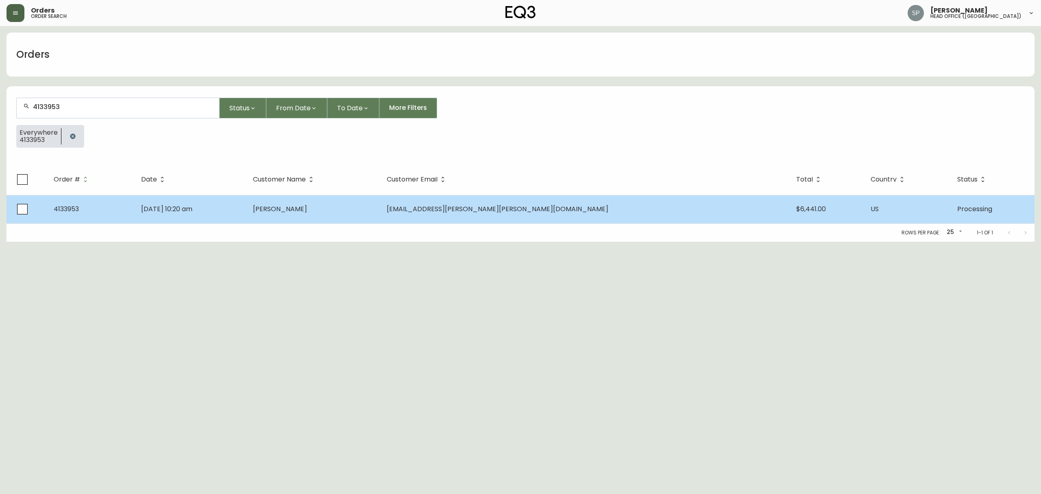
click at [380, 215] on td "[PERSON_NAME]" at bounding box center [312, 209] width 133 height 28
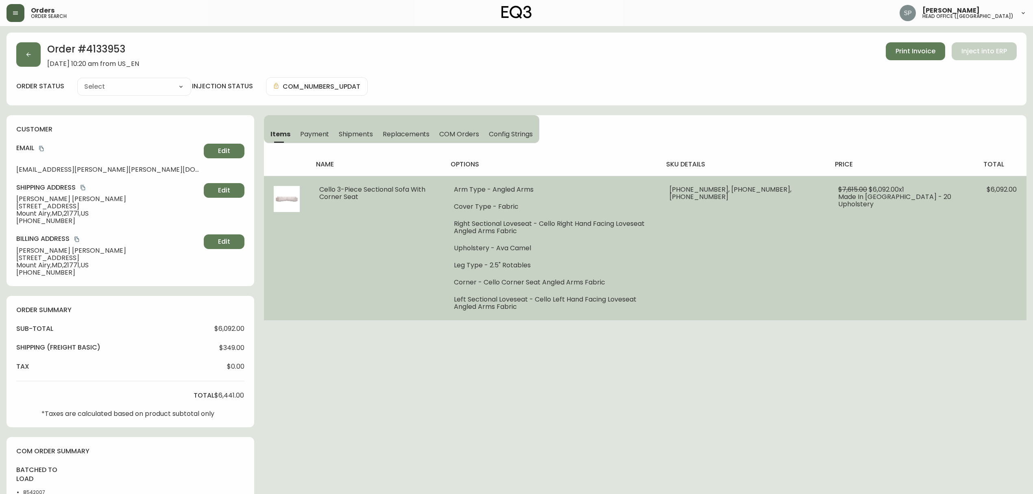
type input "Processing"
select select "PROCESSING"
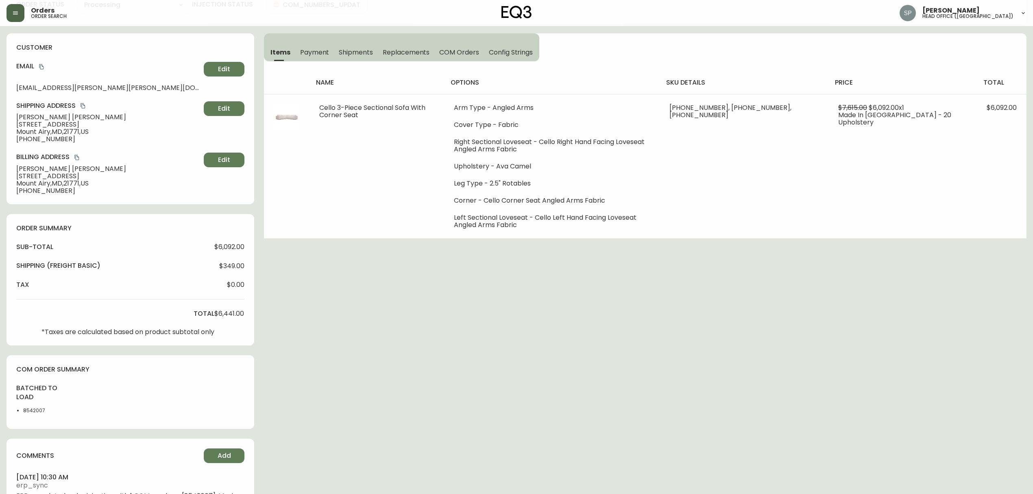
scroll to position [156, 0]
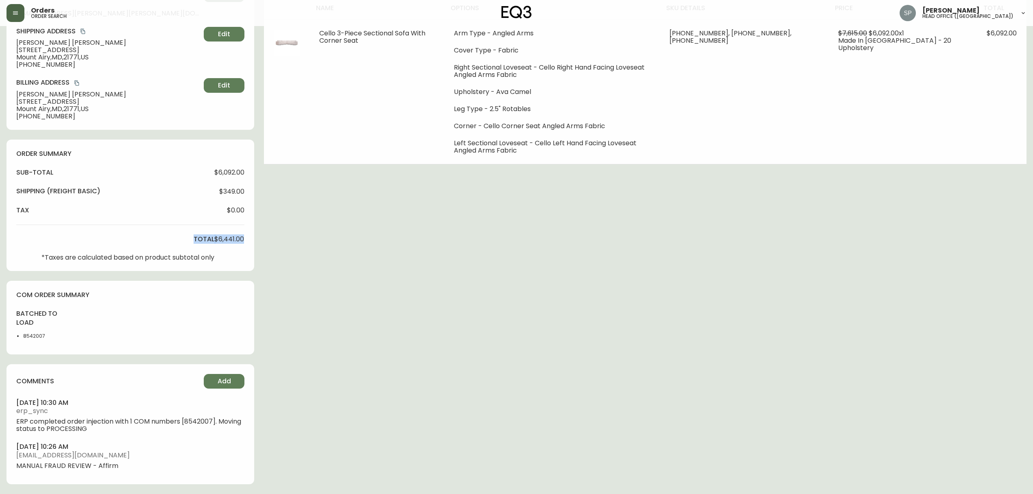
drag, startPoint x: 246, startPoint y: 239, endPoint x: 191, endPoint y: 240, distance: 54.9
click at [191, 240] on div "order summary sub-total $6,092.00 Shipping ( Freight Basic ) $349.00 tax $0.00 …" at bounding box center [131, 204] width 248 height 131
copy div "total $6,441.00"
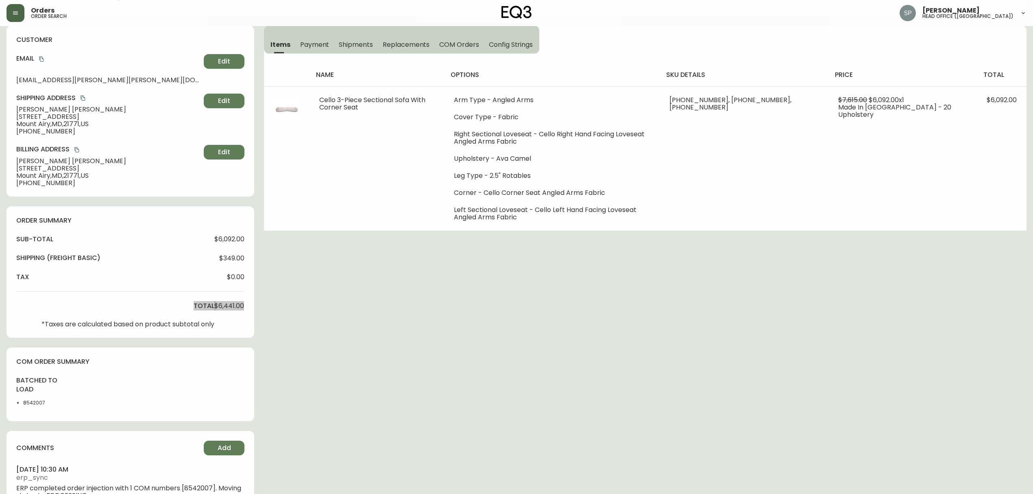
scroll to position [0, 0]
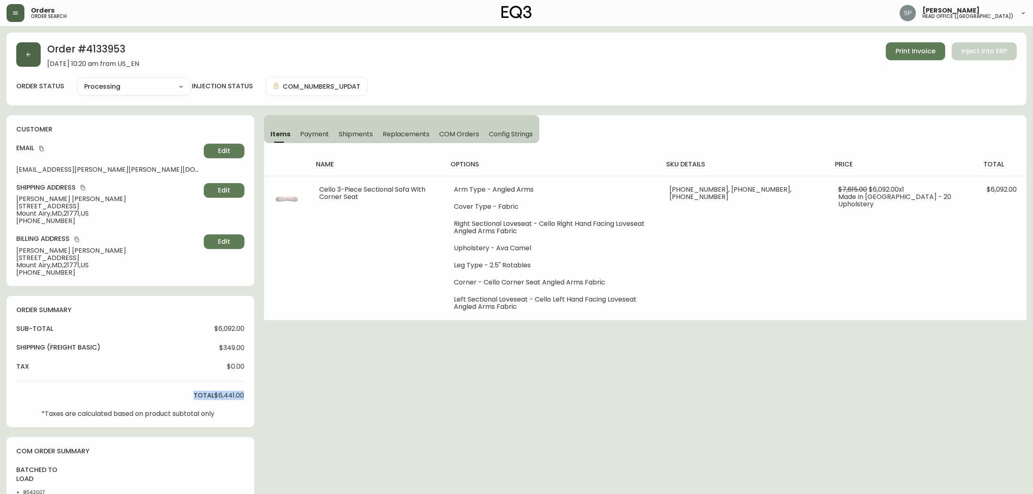
click at [30, 61] on button "button" at bounding box center [28, 54] width 24 height 24
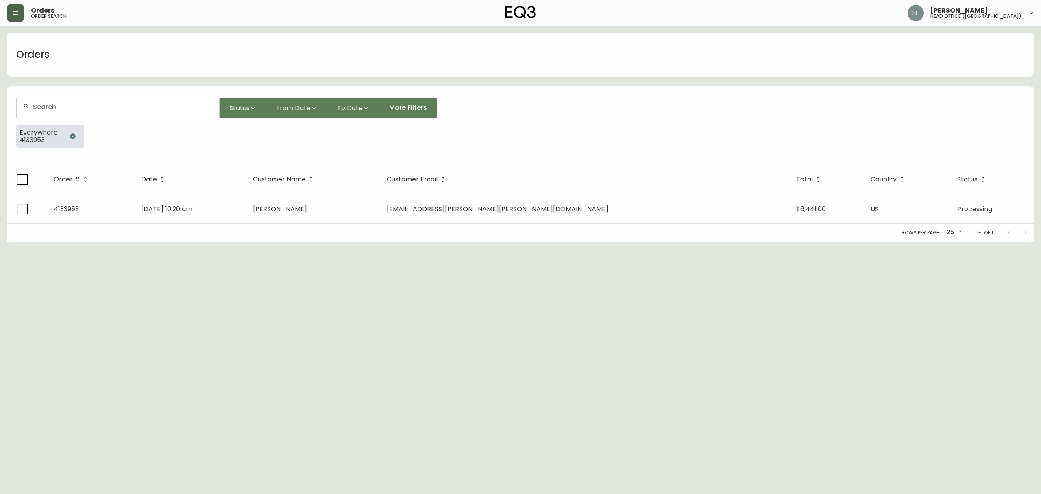
click at [93, 113] on div at bounding box center [118, 108] width 203 height 20
paste input "4133957"
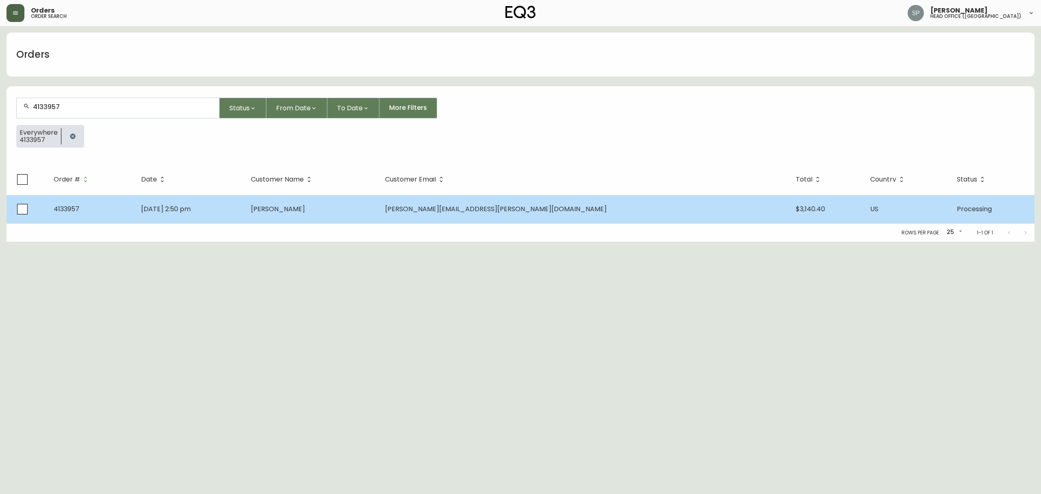
type input "4133957"
click at [558, 214] on td "[PERSON_NAME][EMAIL_ADDRESS][PERSON_NAME][DOMAIN_NAME]" at bounding box center [584, 209] width 411 height 28
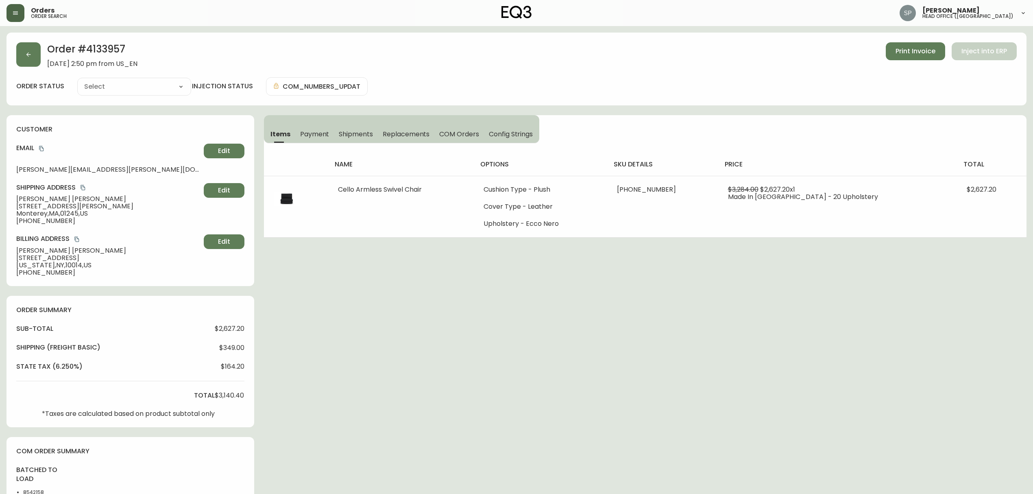
type input "Processing"
select select "PROCESSING"
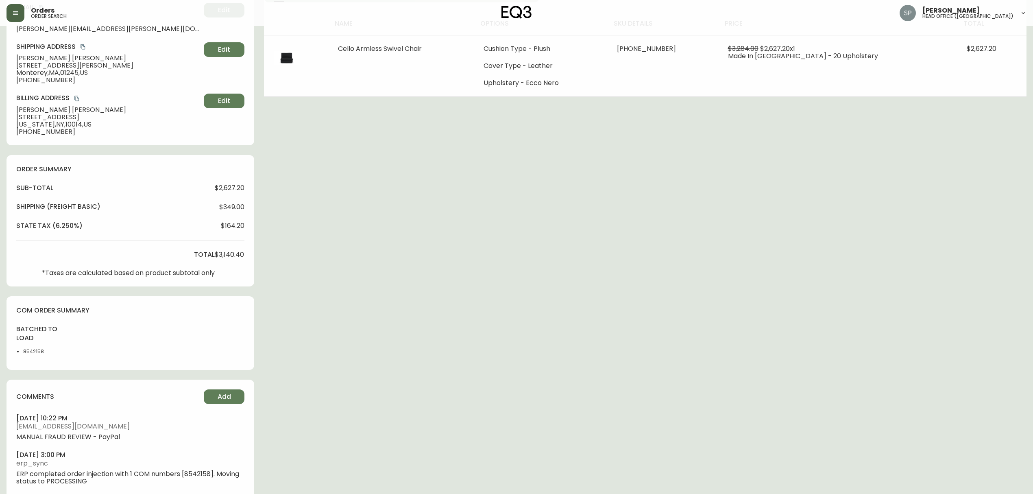
scroll to position [156, 0]
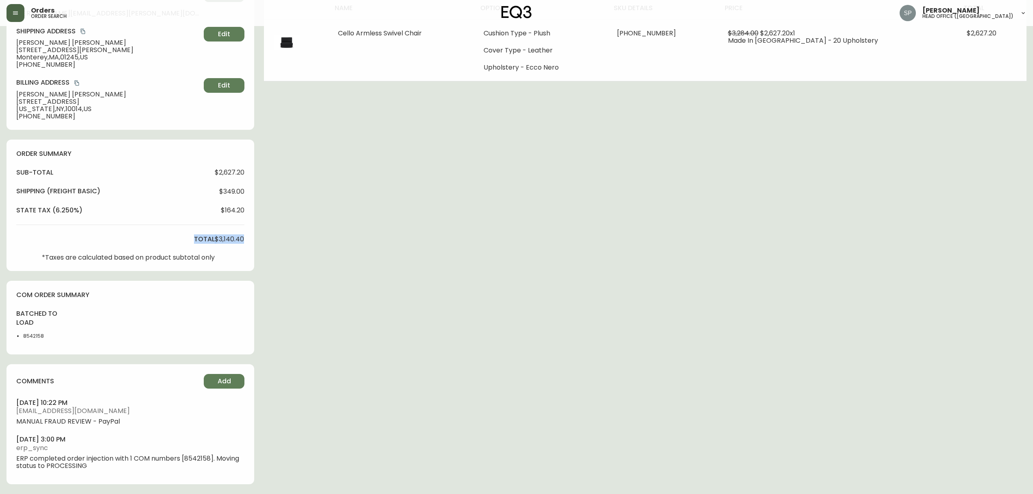
drag, startPoint x: 248, startPoint y: 242, endPoint x: 190, endPoint y: 242, distance: 57.3
click at [190, 242] on div "order summary sub-total $2,627.20 Shipping ( Freight Basic ) $349.00 state tax …" at bounding box center [131, 204] width 248 height 131
copy div "total $3,140.40"
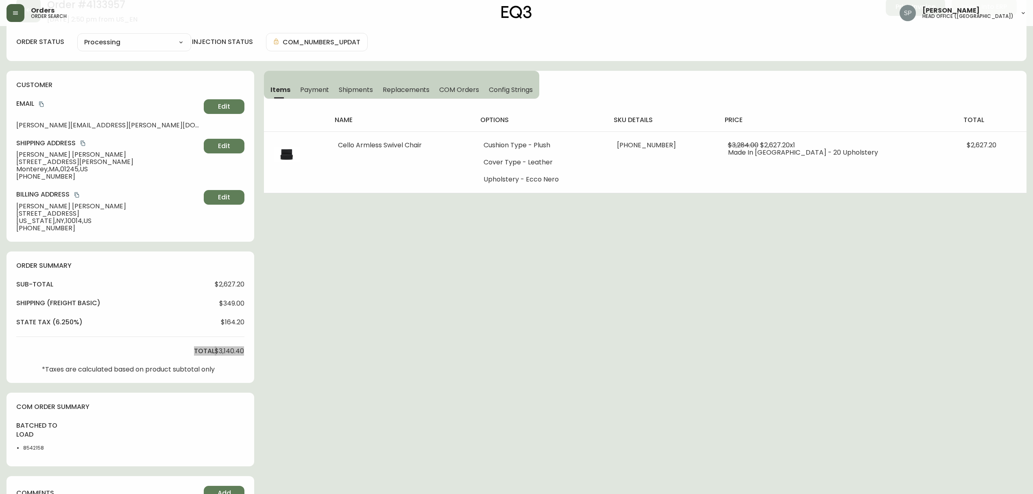
scroll to position [0, 0]
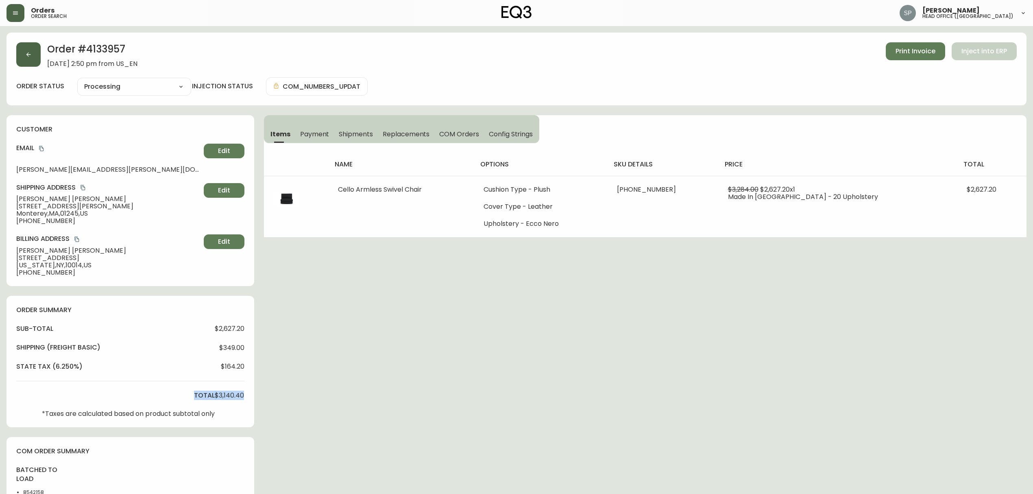
click at [25, 58] on button "button" at bounding box center [28, 54] width 24 height 24
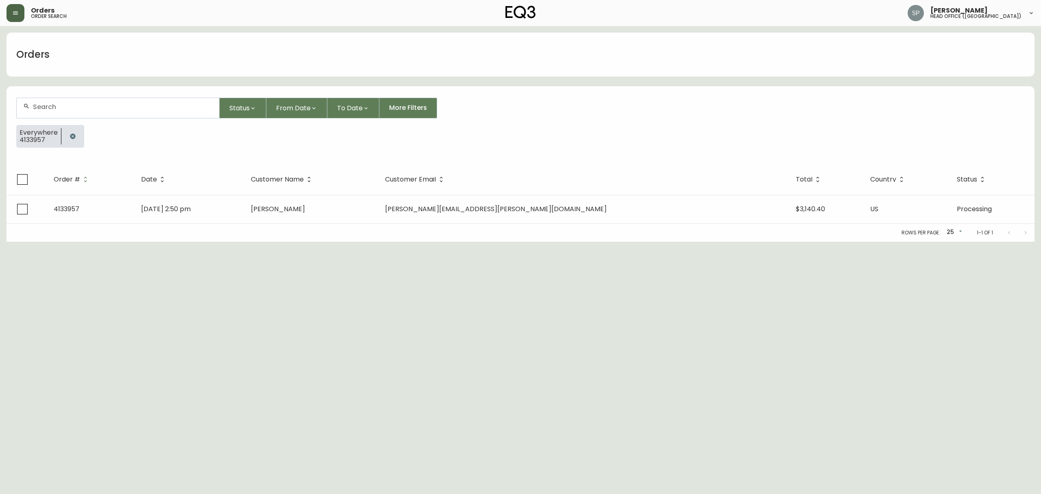
click at [72, 110] on input "text" at bounding box center [123, 107] width 180 height 8
paste input "4133961"
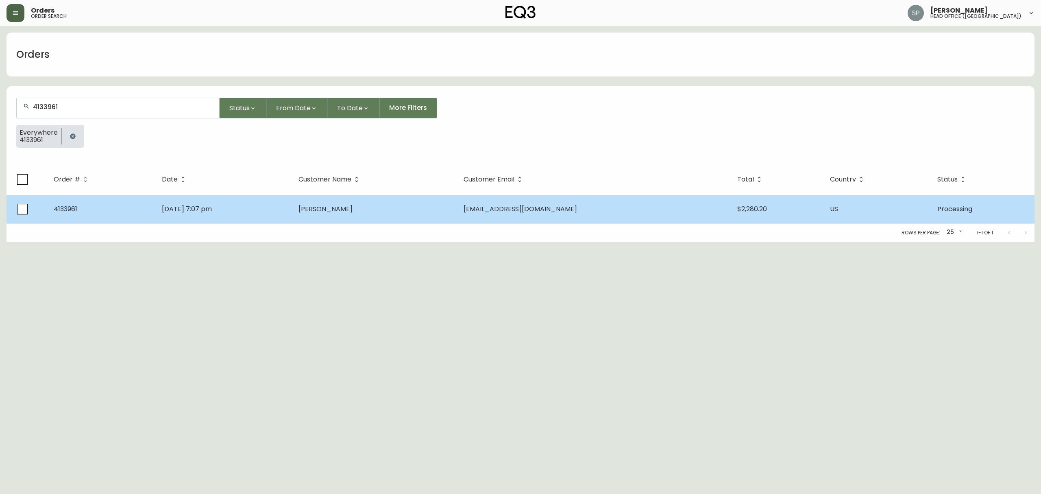
type input "4133961"
click at [377, 211] on td "[PERSON_NAME]" at bounding box center [375, 209] width 166 height 28
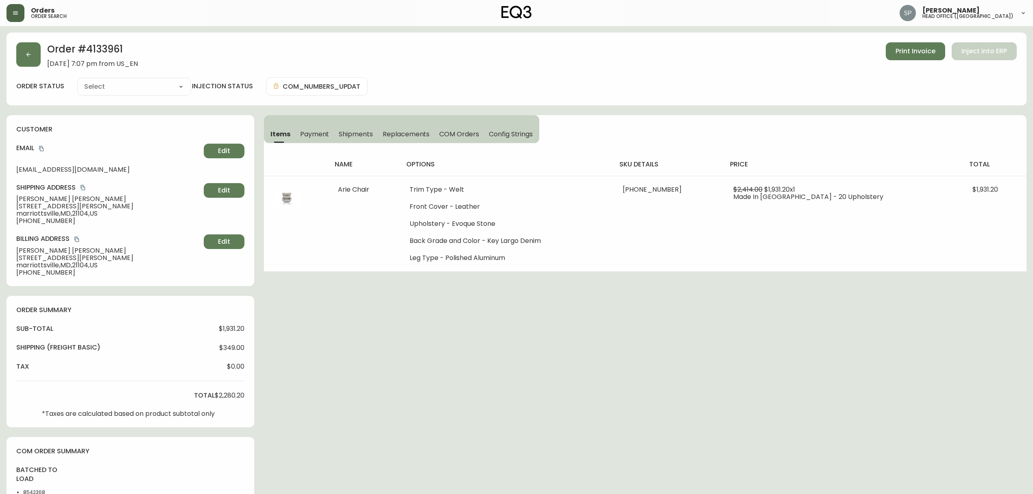
type input "Processing"
select select "PROCESSING"
click at [30, 57] on icon "button" at bounding box center [28, 54] width 7 height 7
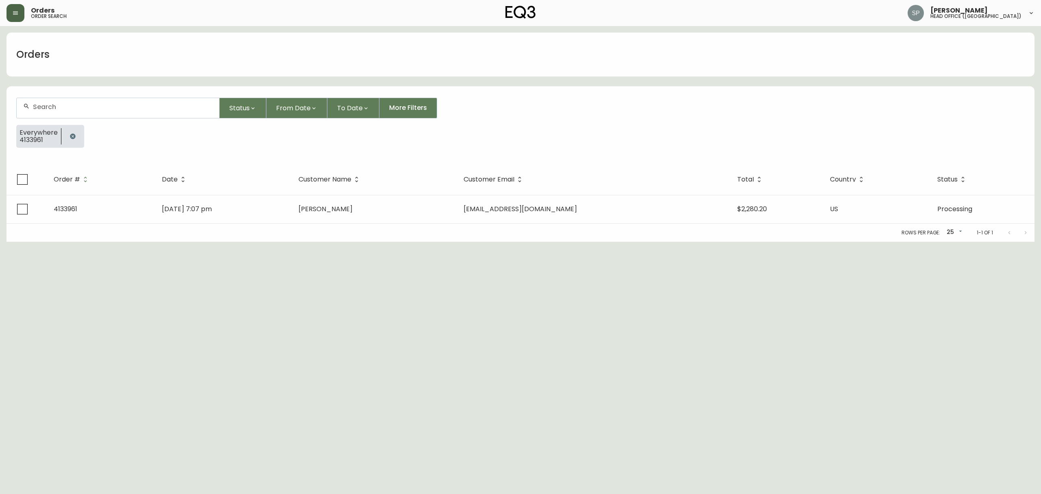
click at [103, 107] on input "text" at bounding box center [123, 107] width 180 height 8
paste input "4134005"
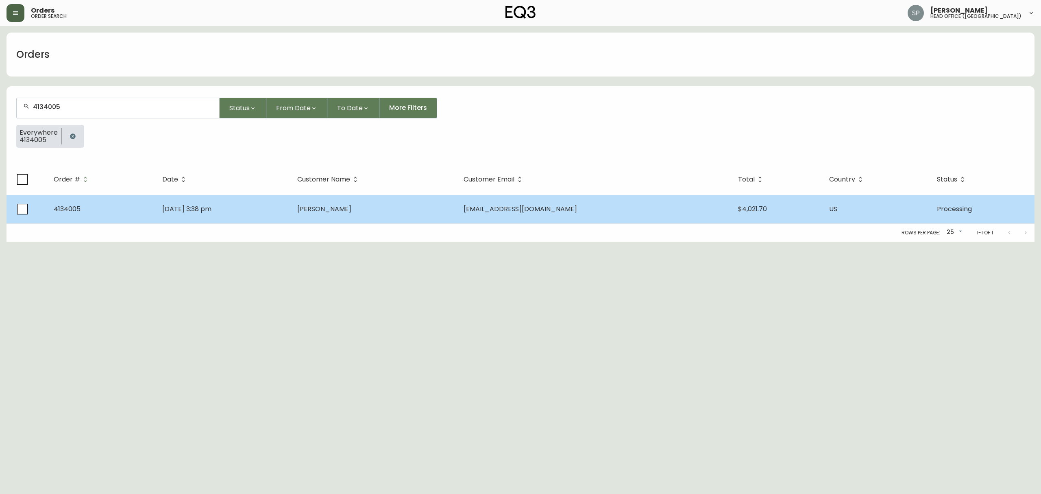
type input "4134005"
click at [379, 218] on td "[PERSON_NAME]" at bounding box center [374, 209] width 166 height 28
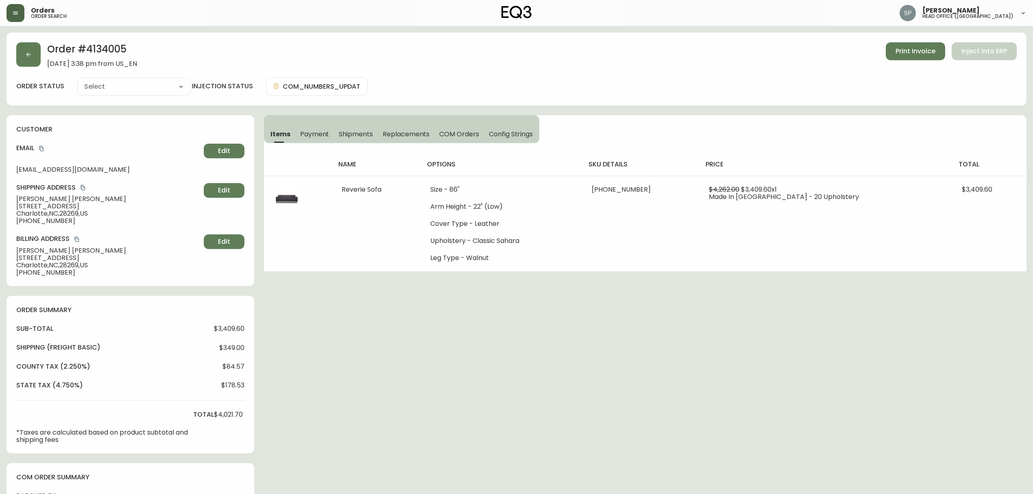
type input "Processing"
select select "PROCESSING"
drag, startPoint x: 242, startPoint y: 413, endPoint x: 188, endPoint y: 414, distance: 53.7
click at [188, 414] on div "sub-total $3,409.60 Shipping ( Freight Basic ) $349.00 county tax (2.250%) $84.…" at bounding box center [130, 383] width 228 height 119
copy div "total $4,021.70"
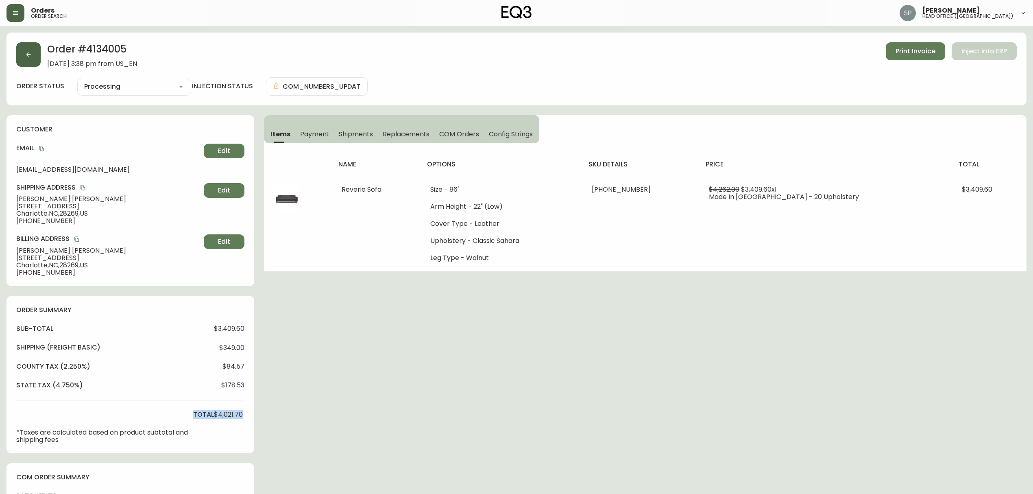
drag, startPoint x: 5, startPoint y: 54, endPoint x: 17, endPoint y: 55, distance: 11.4
click at [5, 54] on main "Order # 4134005 [DATE] 3:38 pm from US_EN Print Invoice Inject into ERP order s…" at bounding box center [516, 376] width 1033 height 701
click at [19, 55] on button "button" at bounding box center [28, 54] width 24 height 24
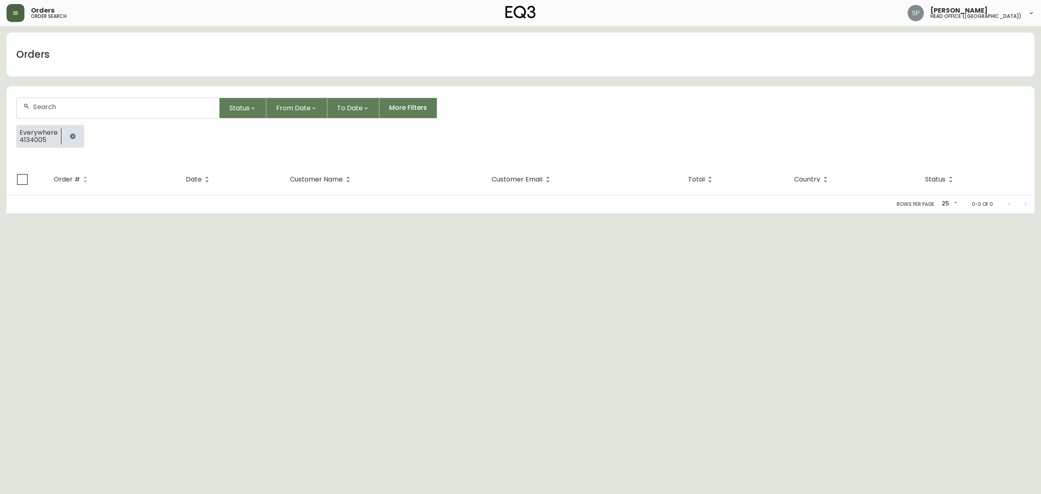
click at [80, 102] on div at bounding box center [118, 108] width 203 height 20
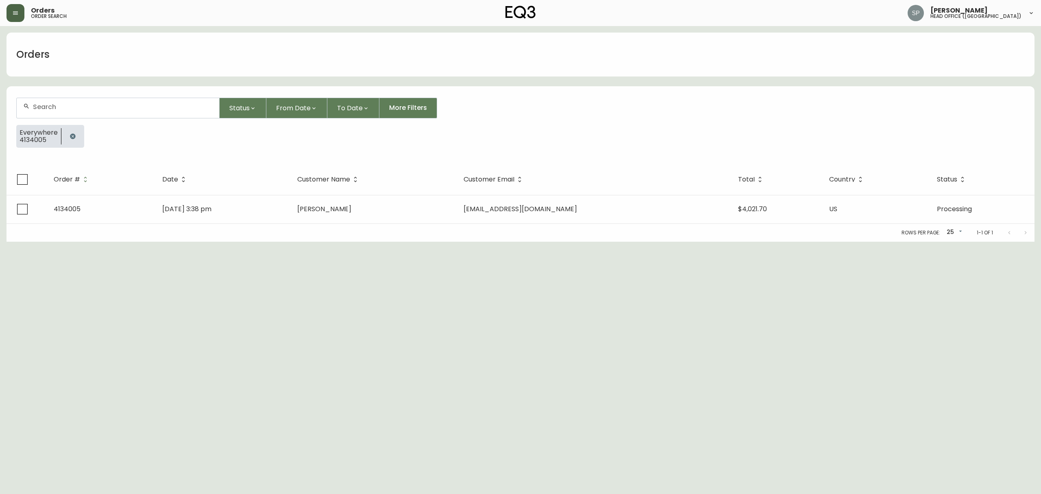
paste input "4134129"
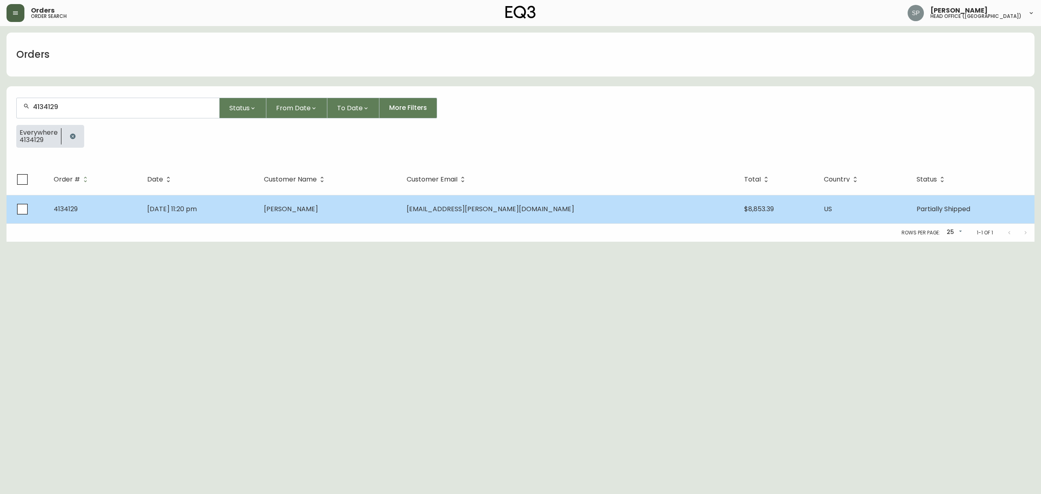
type input "4134129"
click at [400, 209] on td "[PERSON_NAME]" at bounding box center [328, 209] width 143 height 28
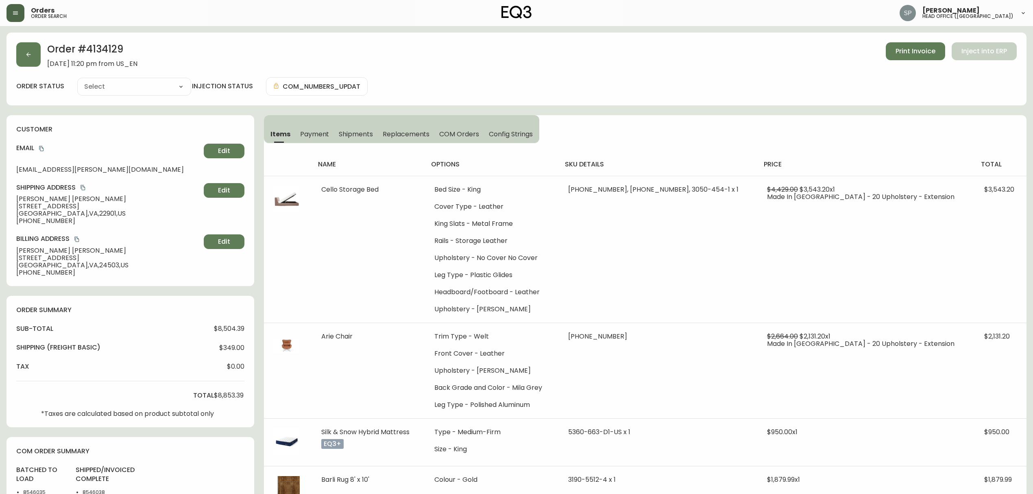
type input "Partially Shipped"
select select "PARTIALLY_SHIPPED"
drag, startPoint x: 246, startPoint y: 397, endPoint x: 192, endPoint y: 397, distance: 54.1
click at [192, 397] on div "order summary sub-total $8,504.39 Shipping ( Freight Basic ) $349.00 tax $0.00 …" at bounding box center [131, 361] width 248 height 131
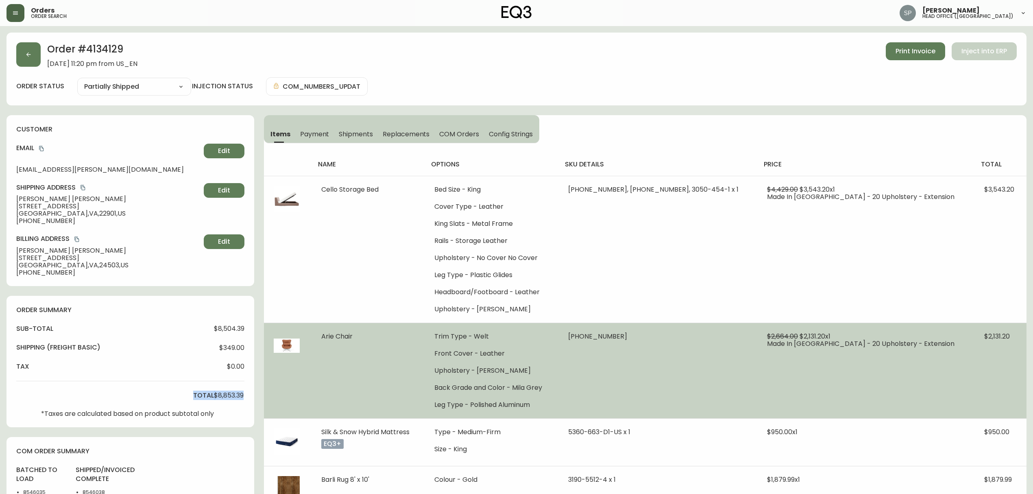
copy div "total $8,853.39"
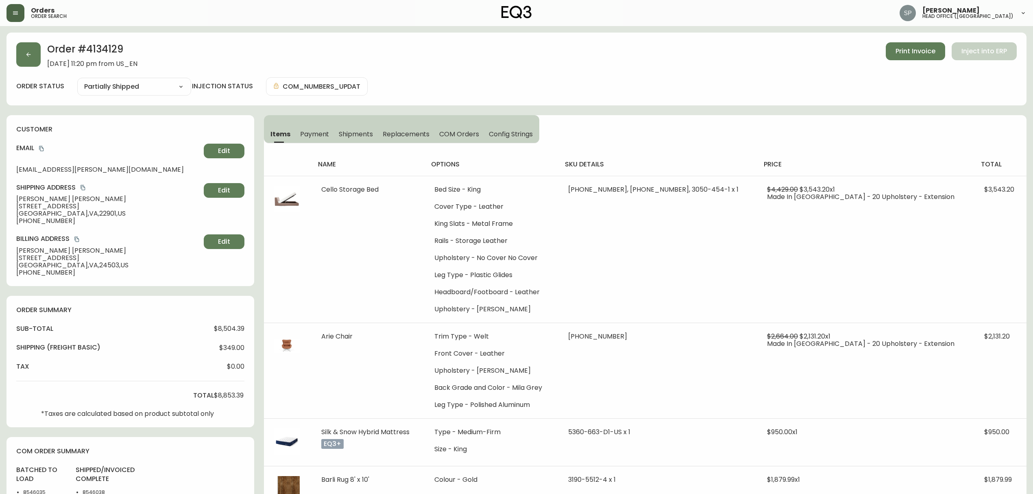
click at [11, 54] on div "Order # 4134129 [DATE] 11:20 pm from US_EN Print Invoice Inject into ERP order …" at bounding box center [517, 69] width 1020 height 73
click at [32, 62] on button "button" at bounding box center [28, 54] width 24 height 24
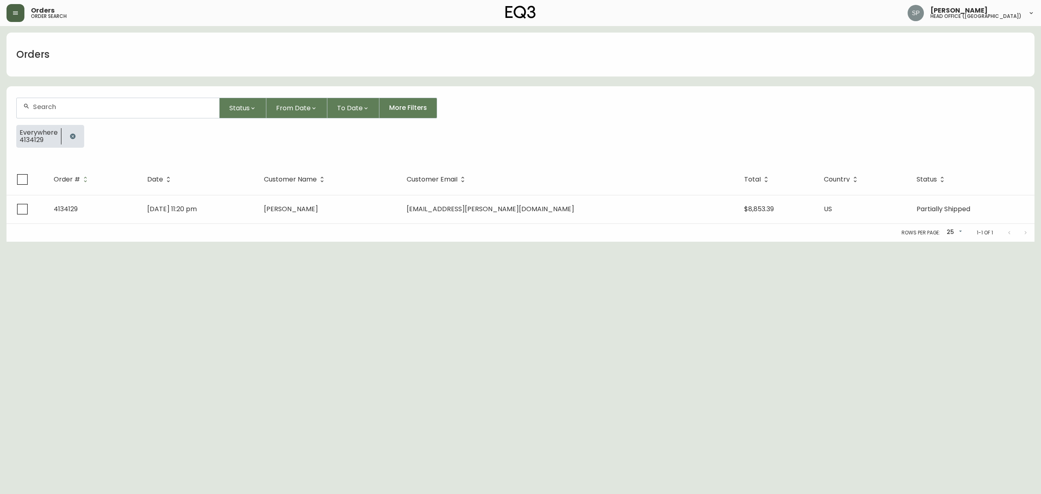
click at [89, 93] on form "Status From Date To Date More Filters Everywhere 4134129" at bounding box center [521, 126] width 1028 height 76
click at [107, 103] on input "text" at bounding box center [123, 107] width 180 height 8
paste input "4135517"
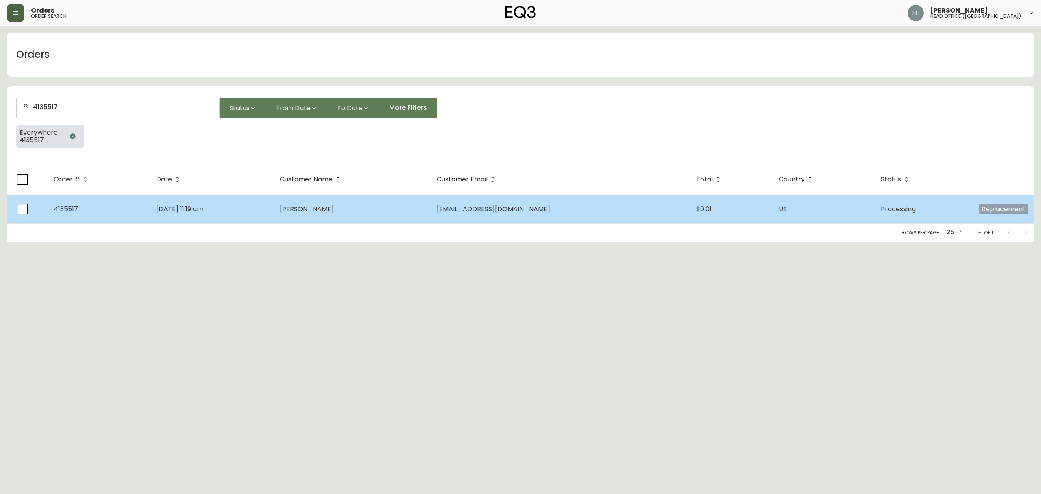
type input "4135517"
click at [550, 207] on span "[EMAIL_ADDRESS][DOMAIN_NAME]" at bounding box center [493, 208] width 113 height 9
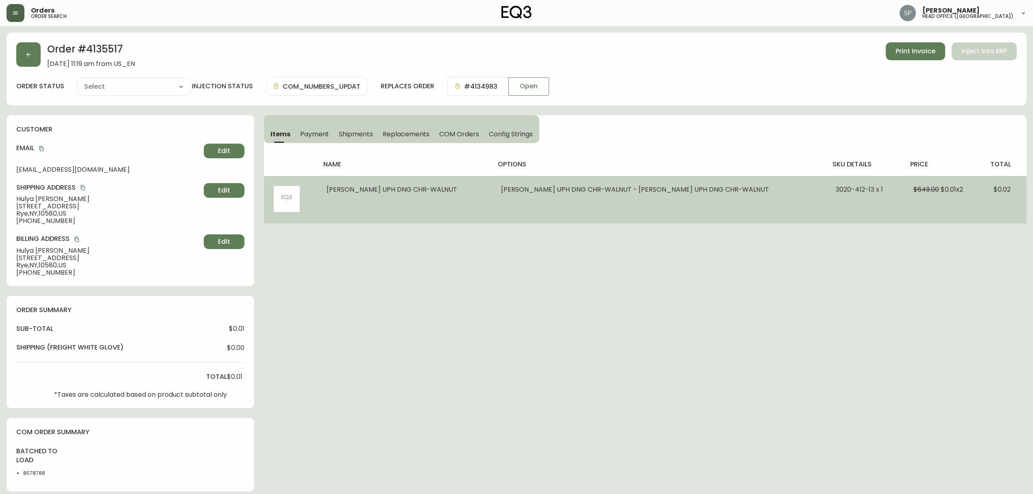
type input "Processing"
select select "PROCESSING"
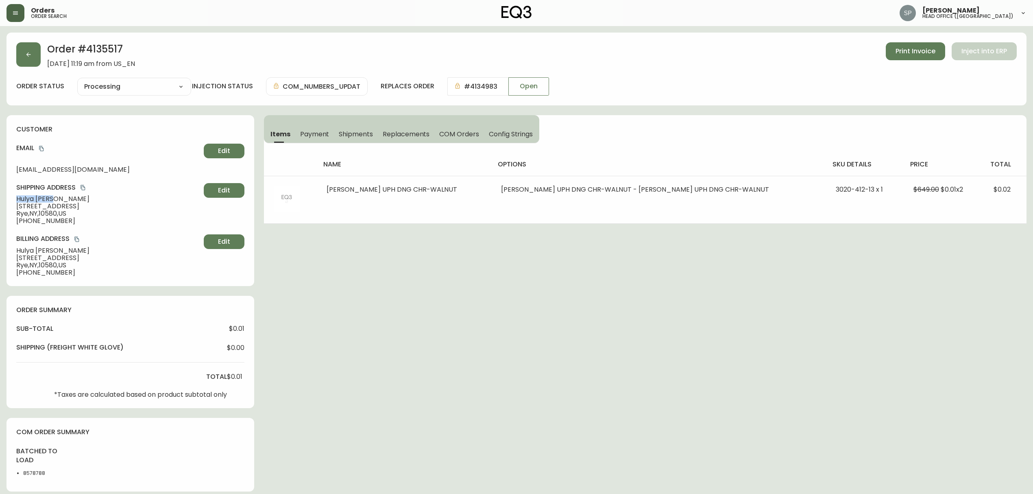
drag, startPoint x: 62, startPoint y: 200, endPoint x: 15, endPoint y: 197, distance: 47.7
click at [15, 197] on div "customer Email [EMAIL_ADDRESS][DOMAIN_NAME] Edit Shipping Address [PERSON_NAME]…" at bounding box center [131, 200] width 248 height 171
copy span "[PERSON_NAME]"
click at [36, 61] on button "button" at bounding box center [28, 54] width 24 height 24
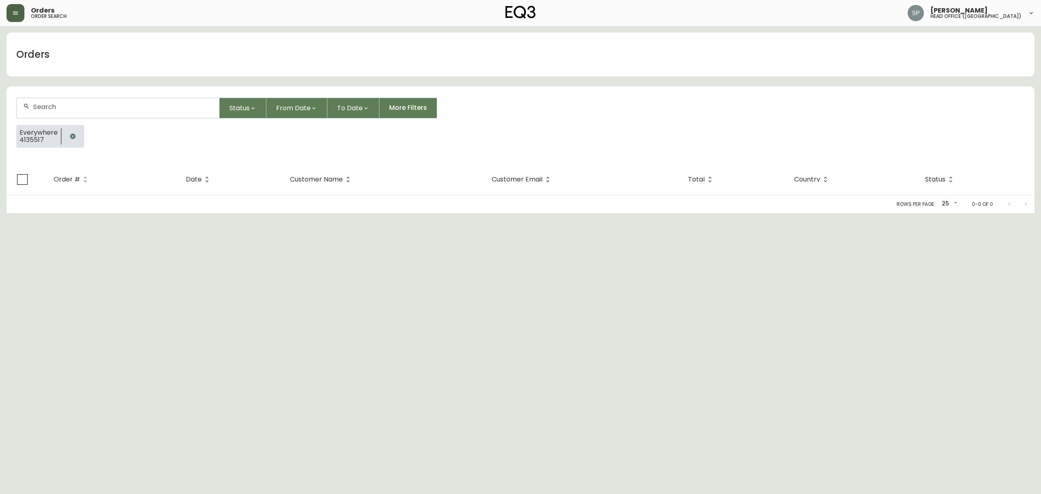
click at [96, 104] on input "text" at bounding box center [123, 107] width 180 height 8
paste input "8526716"
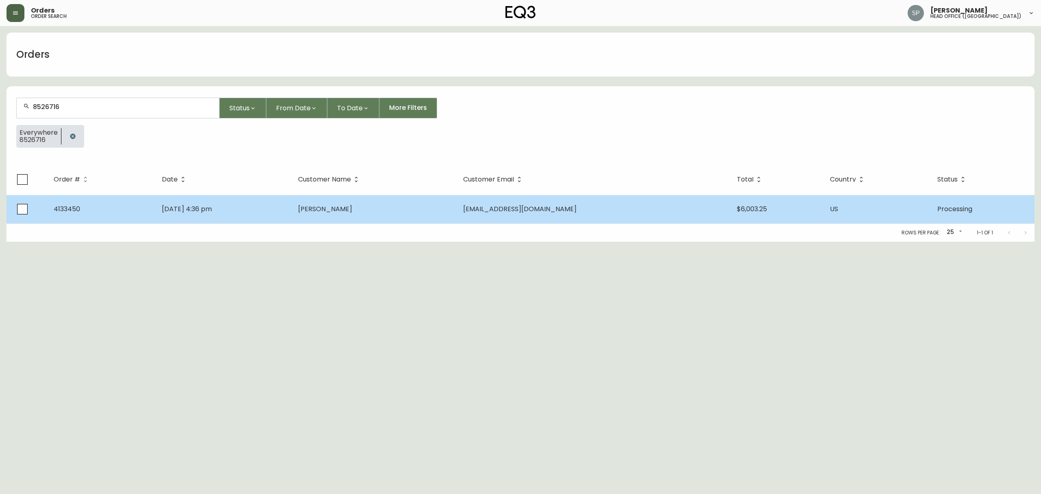
type input "8526716"
click at [395, 207] on td "[PERSON_NAME]" at bounding box center [374, 209] width 165 height 28
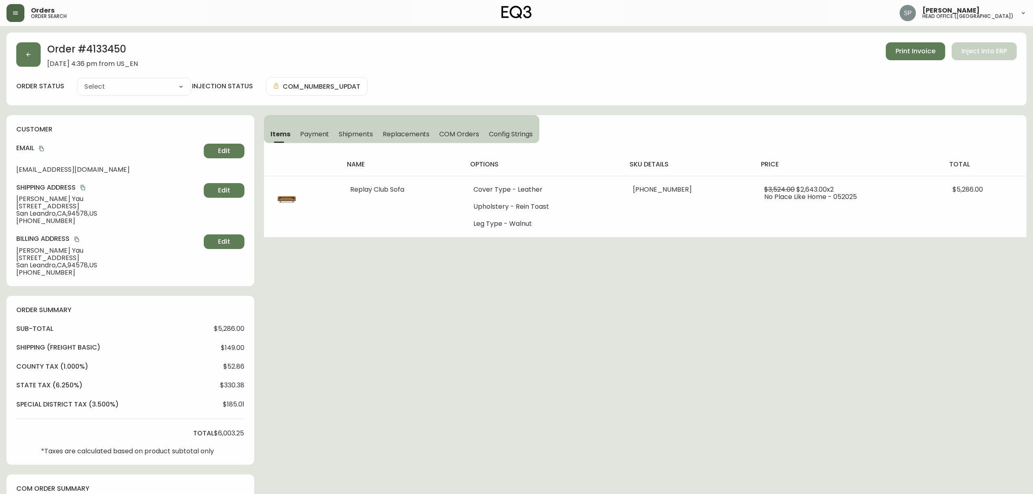
type input "Processing"
select select "PROCESSING"
click at [26, 63] on button "button" at bounding box center [28, 54] width 24 height 24
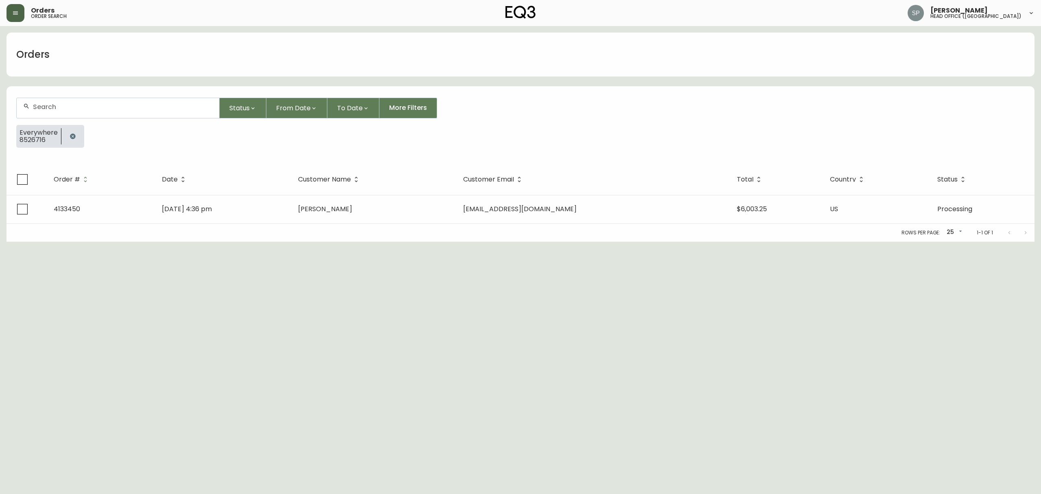
click at [118, 114] on div at bounding box center [118, 108] width 203 height 20
paste input "8541387"
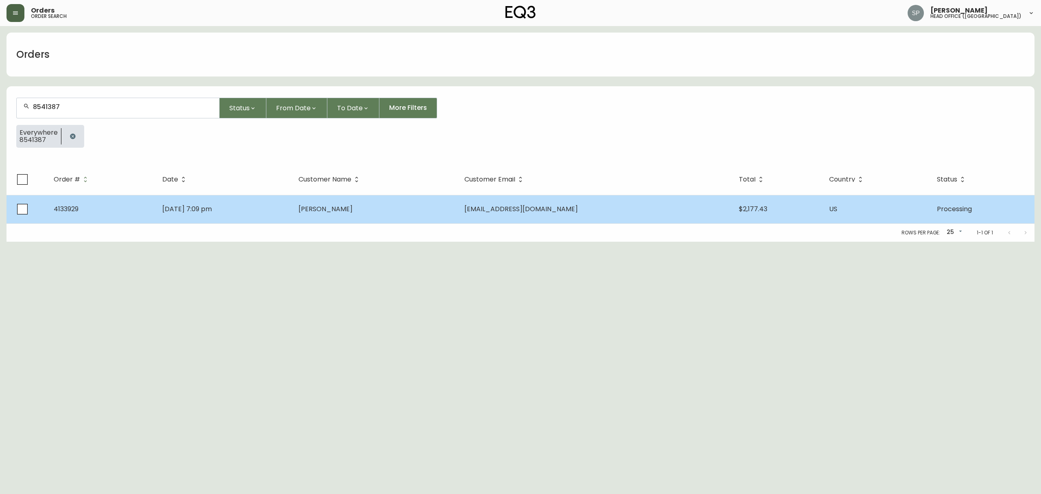
type input "8541387"
click at [292, 211] on td "[DATE] 7:09 pm" at bounding box center [224, 209] width 136 height 28
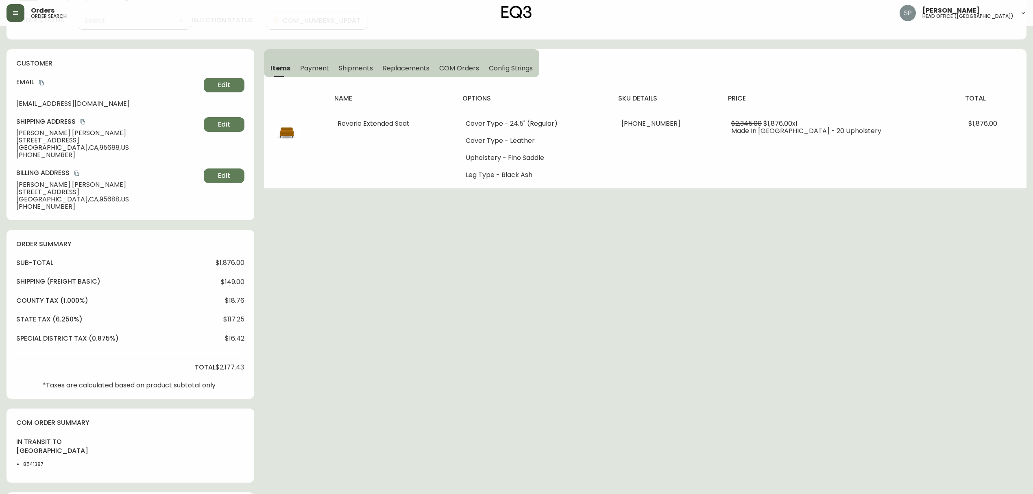
type input "Processing"
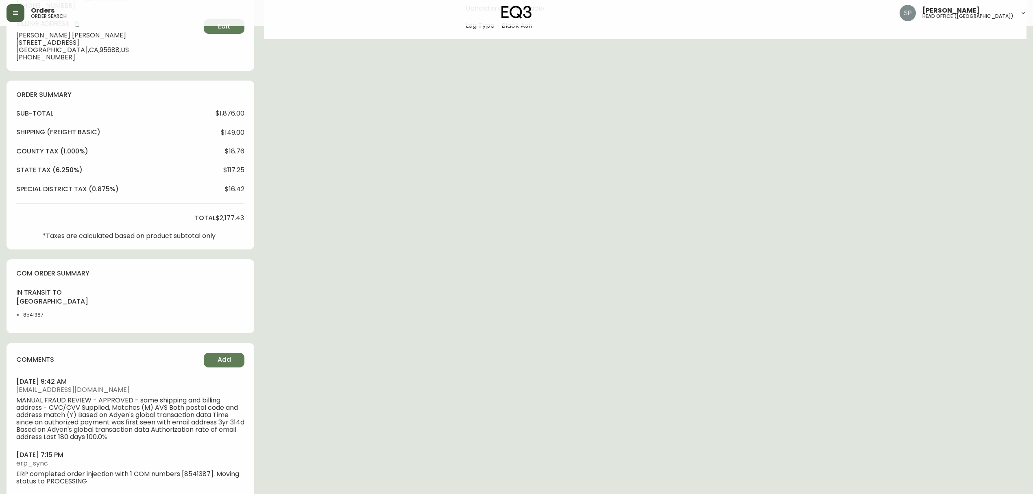
select select "PROCESSING"
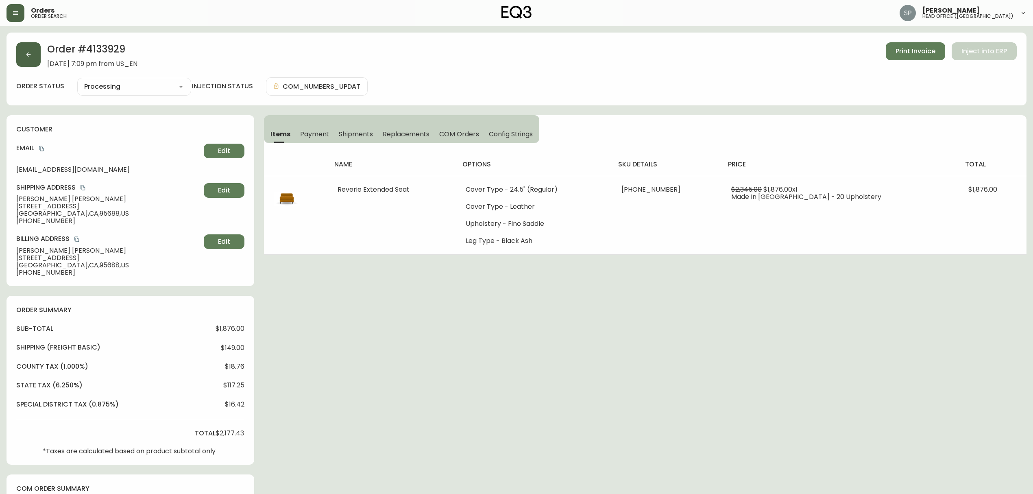
click at [33, 54] on button "button" at bounding box center [28, 54] width 24 height 24
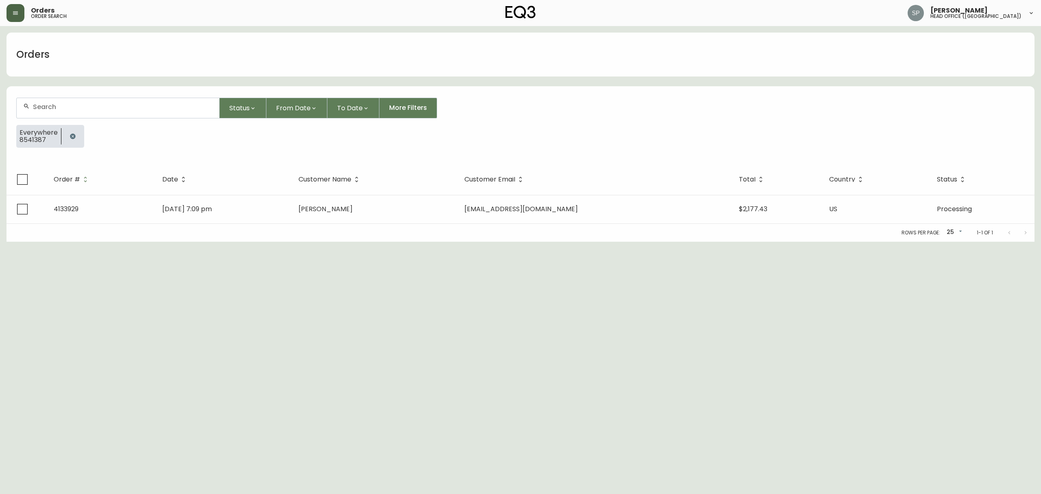
click at [93, 111] on div at bounding box center [118, 108] width 203 height 20
paste input "4135474"
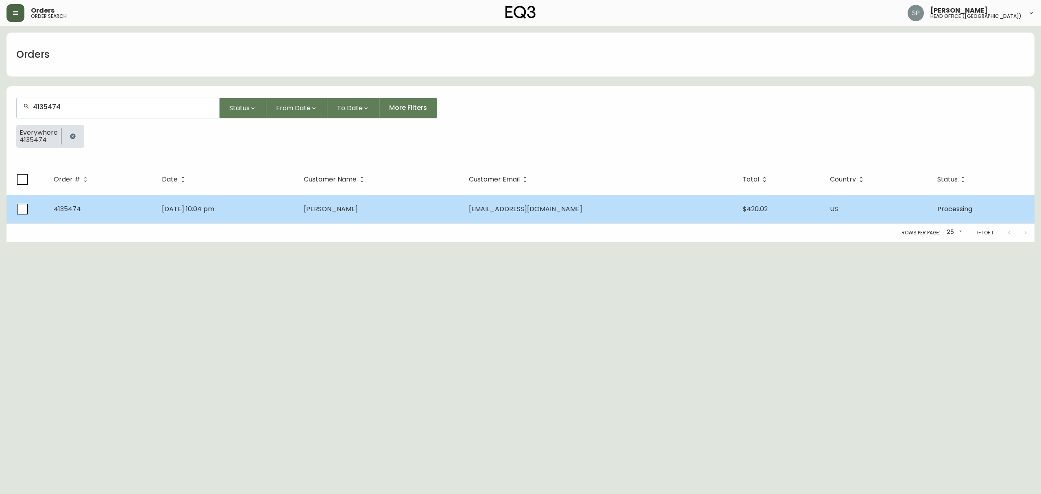
type input "4135474"
click at [297, 213] on td "[DATE] 10:04 pm" at bounding box center [226, 209] width 142 height 28
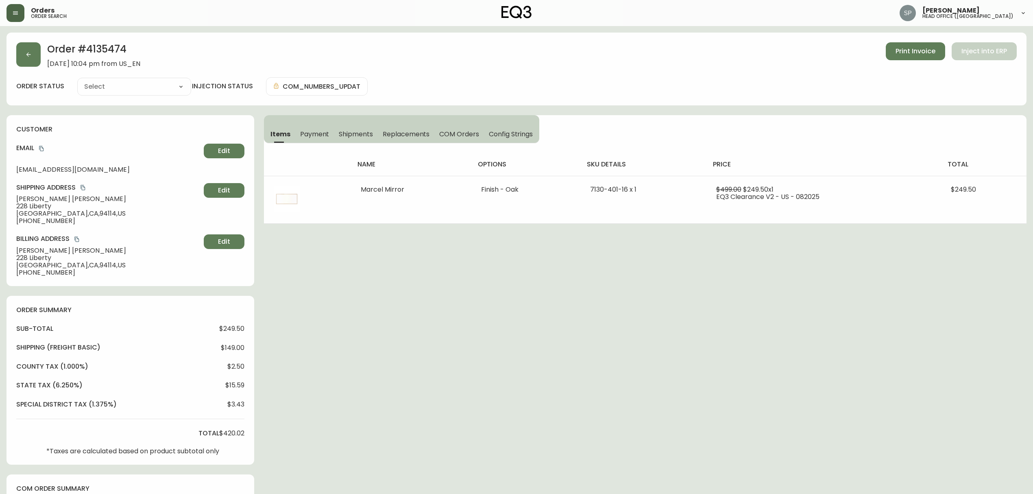
type input "Processing"
select select "PROCESSING"
click at [26, 52] on icon "button" at bounding box center [28, 54] width 7 height 7
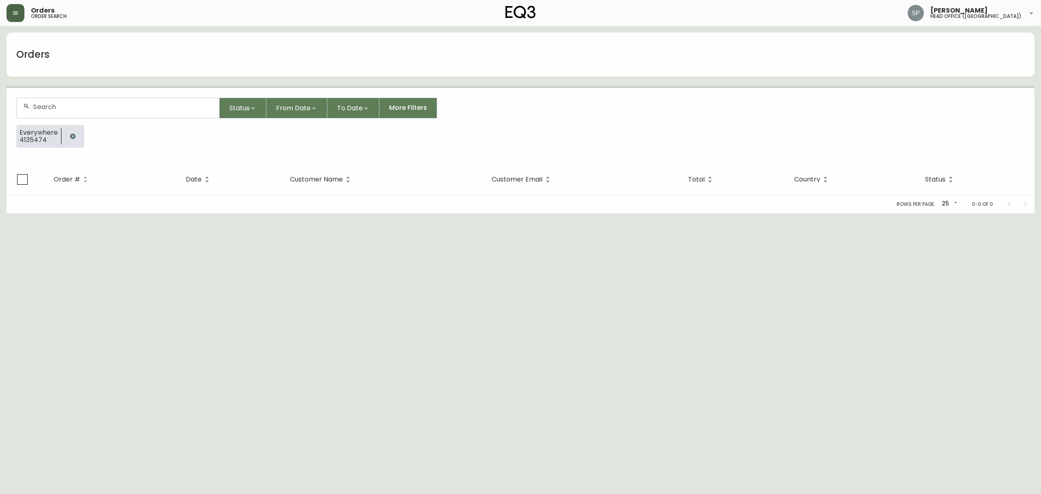
click at [89, 101] on div at bounding box center [118, 108] width 203 height 20
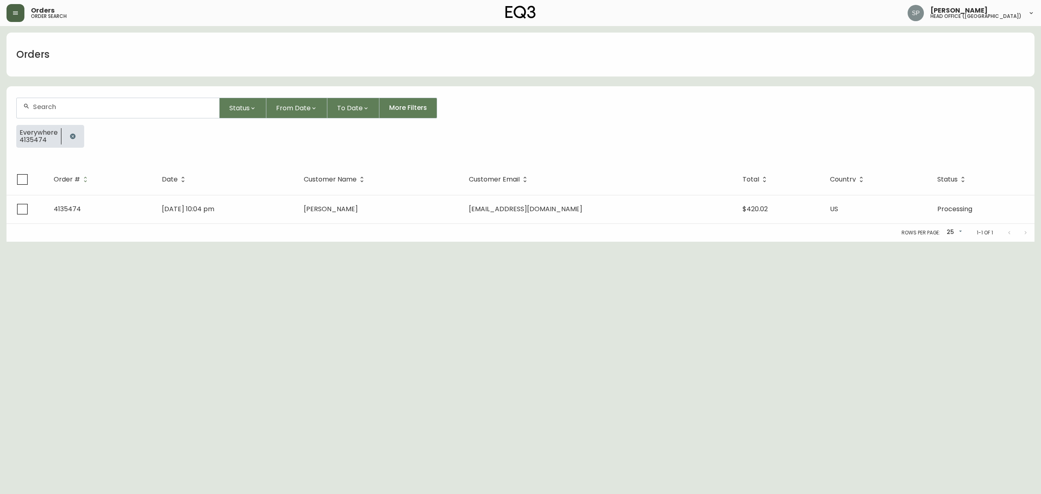
paste input "4133975"
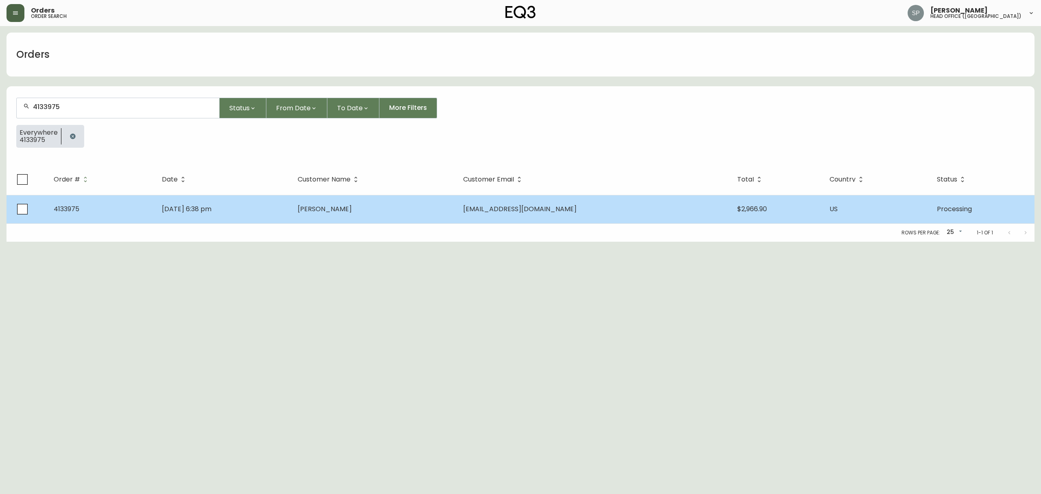
type input "4133975"
click at [372, 218] on td "[PERSON_NAME]" at bounding box center [374, 209] width 166 height 28
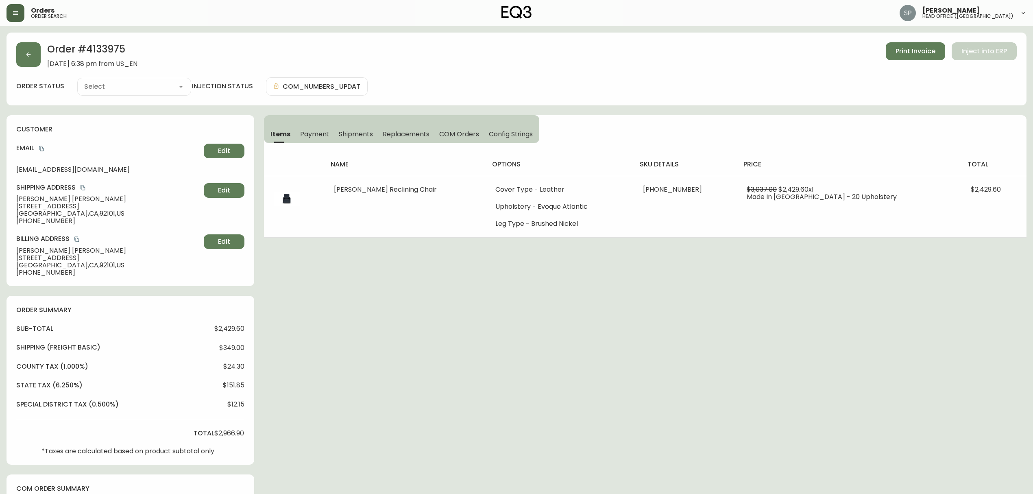
type input "Processing"
select select "PROCESSING"
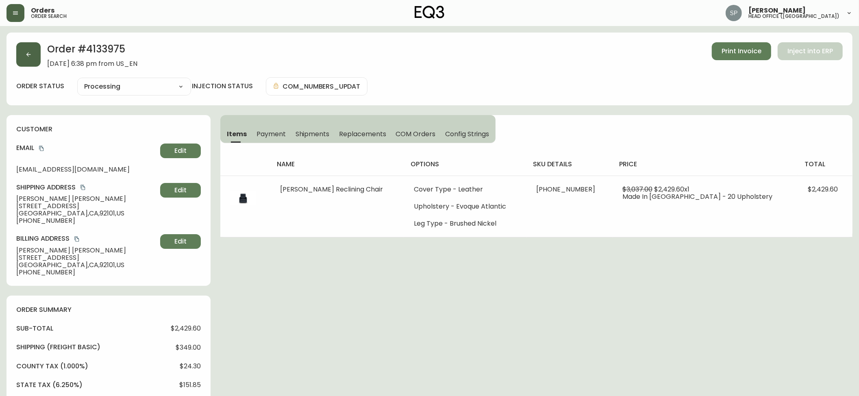
click at [38, 50] on button "button" at bounding box center [28, 54] width 24 height 24
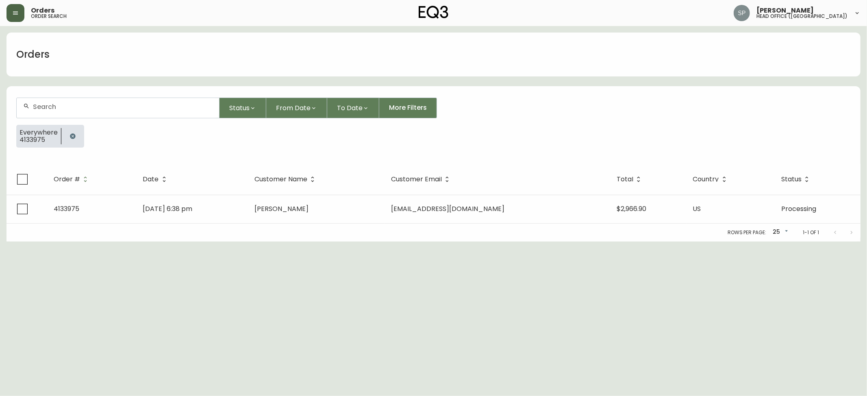
click at [96, 96] on form "Status From Date To Date More Filters Everywhere 4133975" at bounding box center [434, 126] width 854 height 76
click at [113, 116] on div at bounding box center [118, 108] width 203 height 20
paste input "4134682"
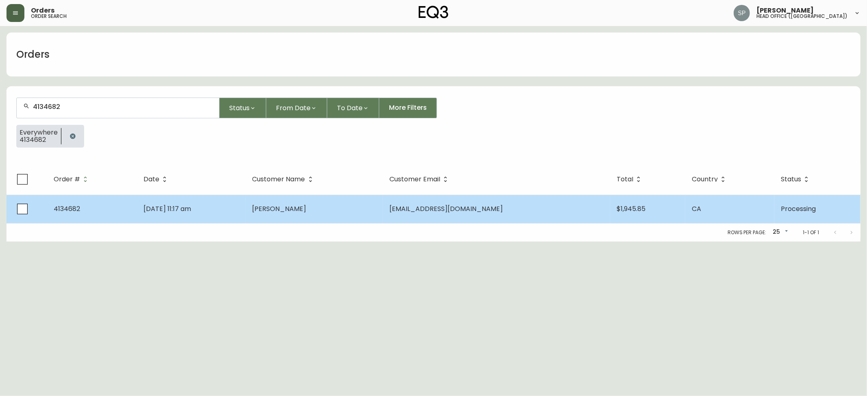
type input "4134682"
click at [191, 209] on span "[DATE] 11:17 am" at bounding box center [168, 208] width 48 height 9
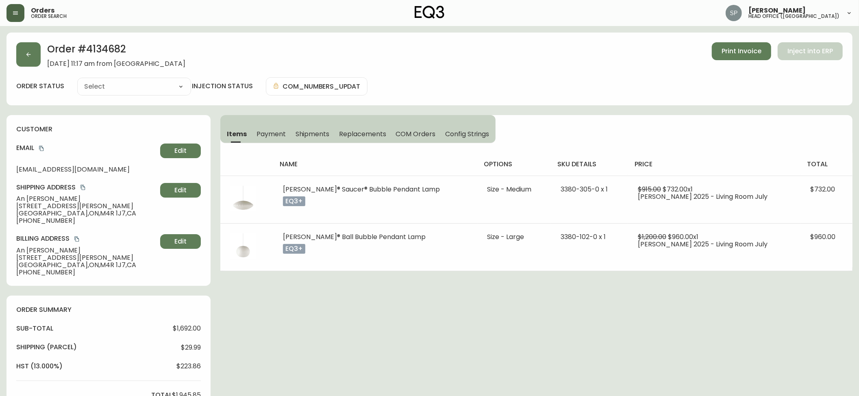
type input "Processing"
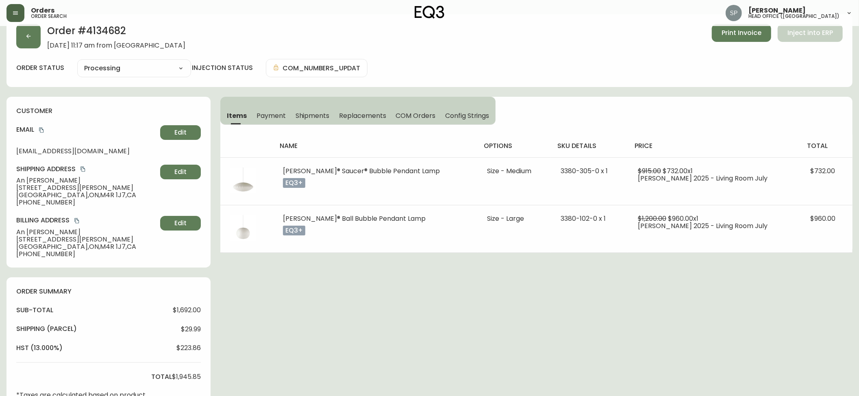
select select "PROCESSING"
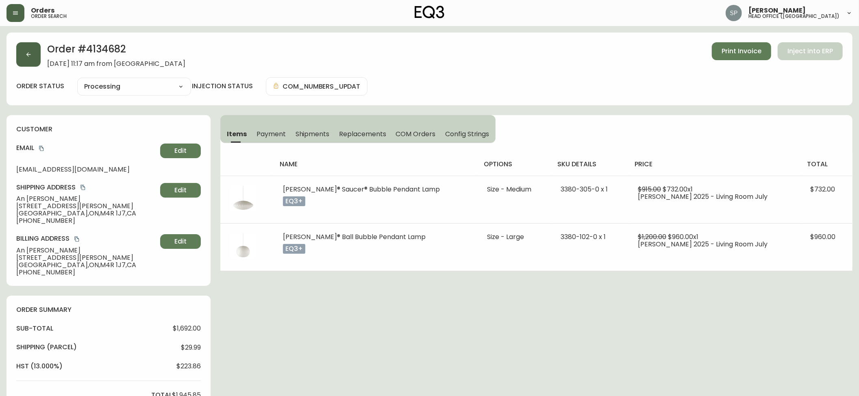
click at [36, 63] on button "button" at bounding box center [28, 54] width 24 height 24
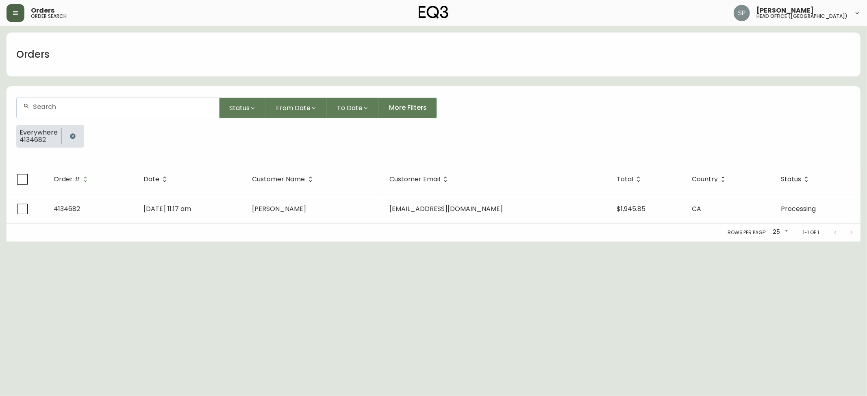
click at [88, 102] on div at bounding box center [118, 108] width 203 height 20
type input "8551973"
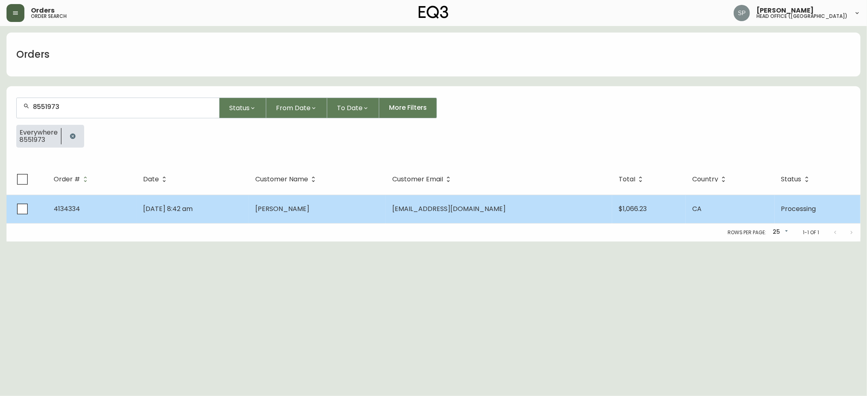
click at [295, 207] on span "[PERSON_NAME]" at bounding box center [282, 208] width 54 height 9
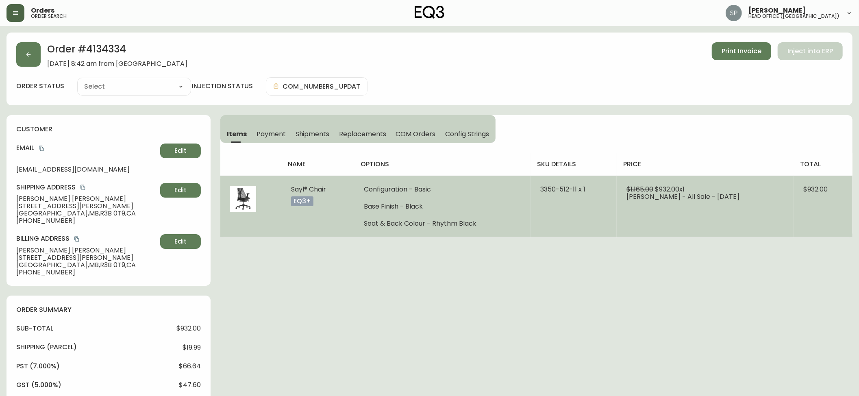
type input "Processing"
select select "PROCESSING"
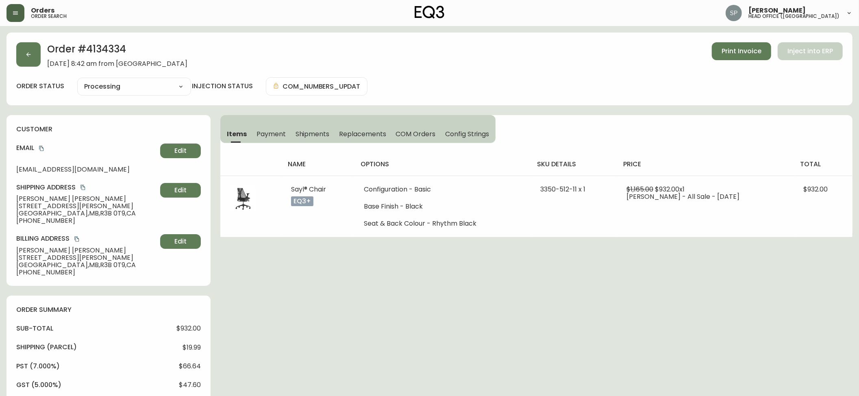
click at [316, 139] on button "Shipments" at bounding box center [313, 134] width 44 height 18
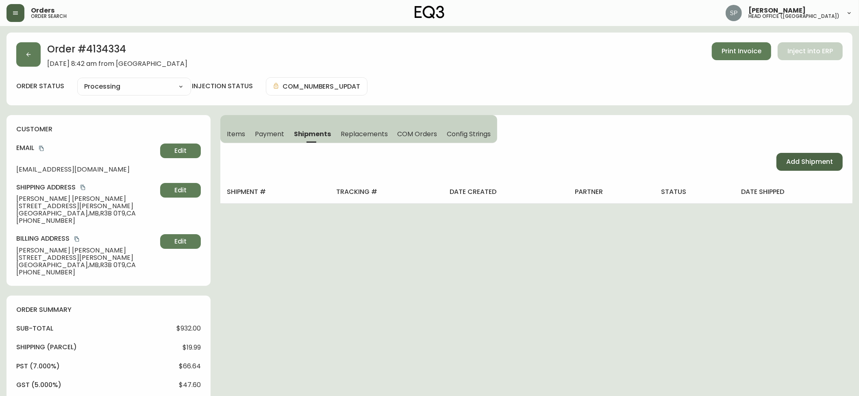
click at [808, 164] on span "Add Shipment" at bounding box center [809, 161] width 47 height 9
select select "PENDING"
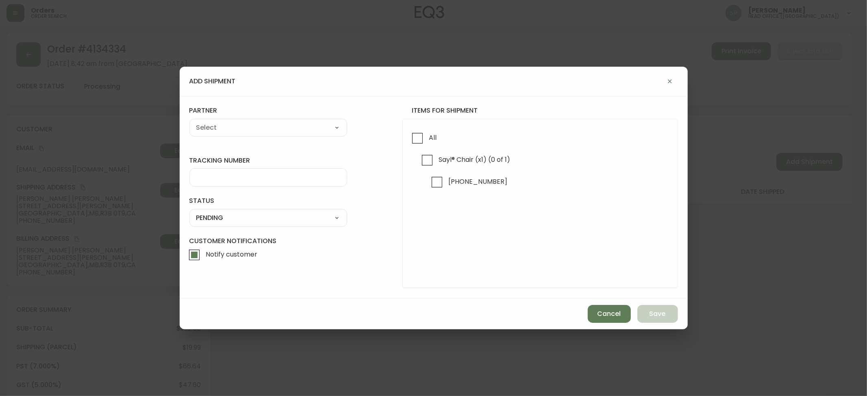
click at [235, 128] on select "A Move to Remember LLC ABF Freight Alero [PERSON_NAME] Canada Post Canpar Expre…" at bounding box center [268, 128] width 158 height 12
select select "cjy0azlp7022m0154ggb7toyk"
click at [189, 122] on select "A Move to Remember LLC ABF Freight Alero [PERSON_NAME] Canada Post Canpar Expre…" at bounding box center [268, 128] width 158 height 12
type input "[PERSON_NAME]"
click at [218, 178] on input "tracking number" at bounding box center [268, 178] width 144 height 8
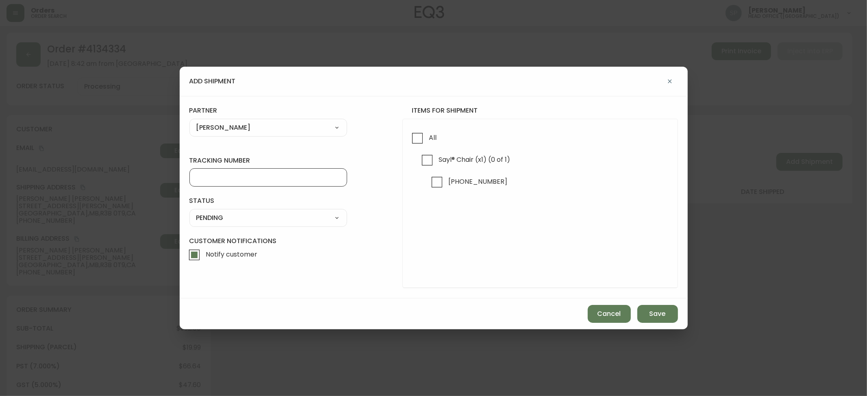
paste input "0001437401"
type input "0001437401"
drag, startPoint x: 223, startPoint y: 215, endPoint x: 229, endPoint y: 222, distance: 9.2
click at [223, 215] on select "SHIPPED PENDING CANCELLED" at bounding box center [268, 218] width 158 height 12
click at [189, 212] on select "SHIPPED PENDING CANCELLED" at bounding box center [268, 218] width 158 height 12
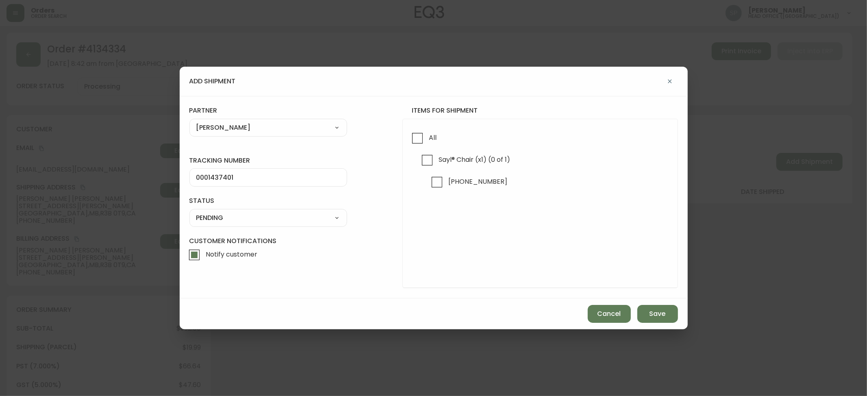
select select "PENDING"
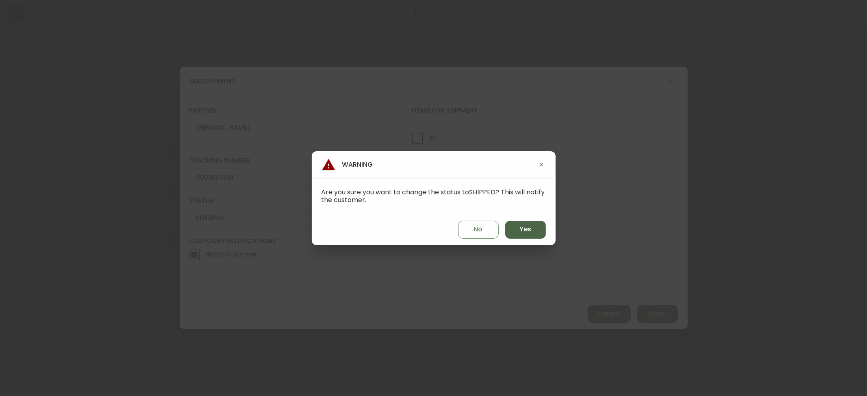
click at [523, 230] on span "Yes" at bounding box center [526, 229] width 12 height 9
type input "SHIPPED"
select select "SHIPPED"
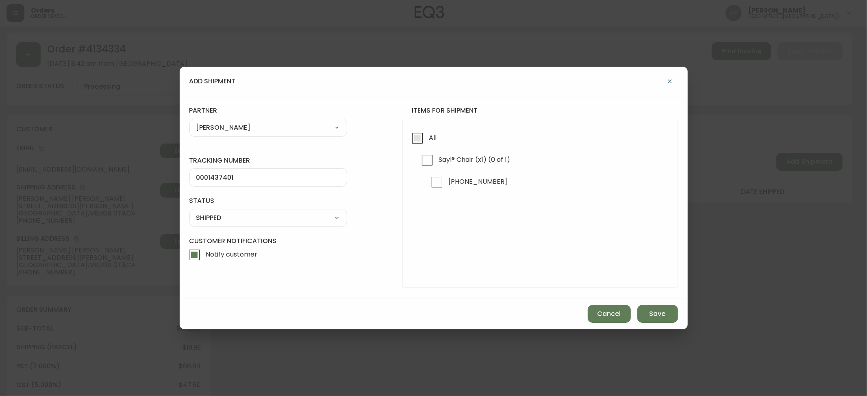
click at [426, 141] on input "All" at bounding box center [417, 138] width 19 height 19
checkbox input "true"
click at [656, 313] on span "Save" at bounding box center [658, 313] width 16 height 9
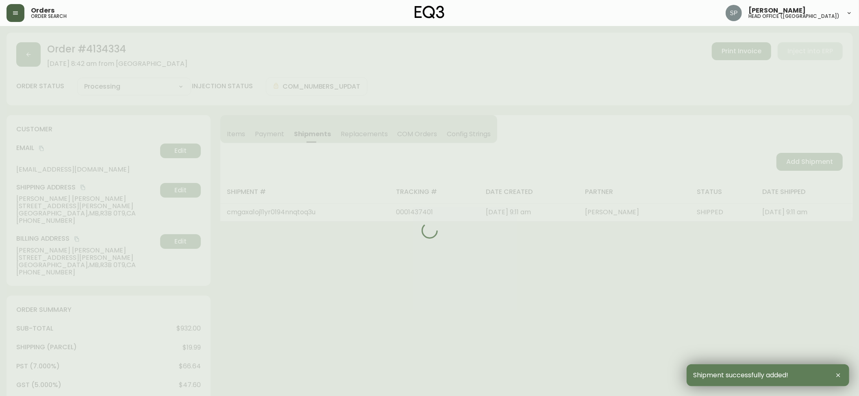
type input "Fully Shipped"
select select "FULLY_SHIPPED"
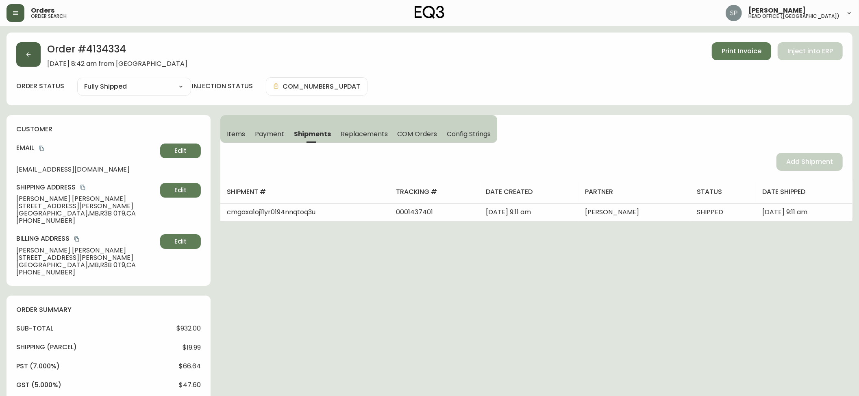
click at [23, 63] on button "button" at bounding box center [28, 54] width 24 height 24
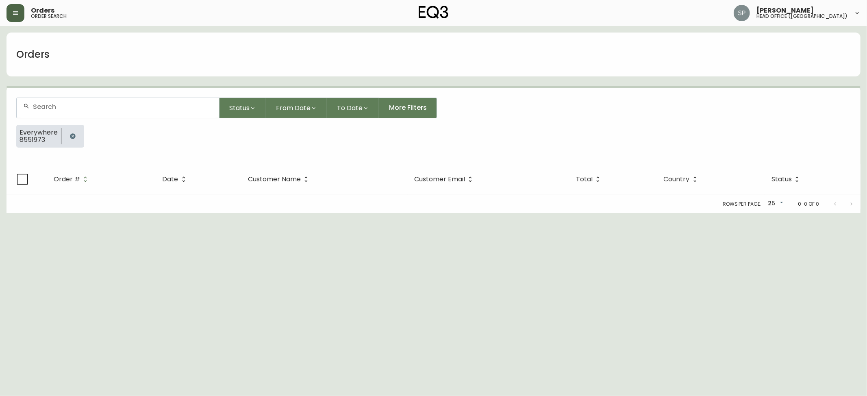
click at [83, 105] on input "text" at bounding box center [123, 107] width 180 height 8
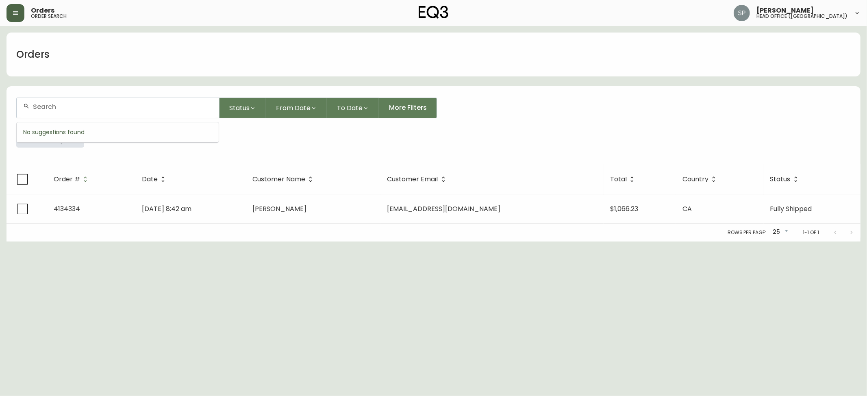
paste input "[PERSON_NAME]"
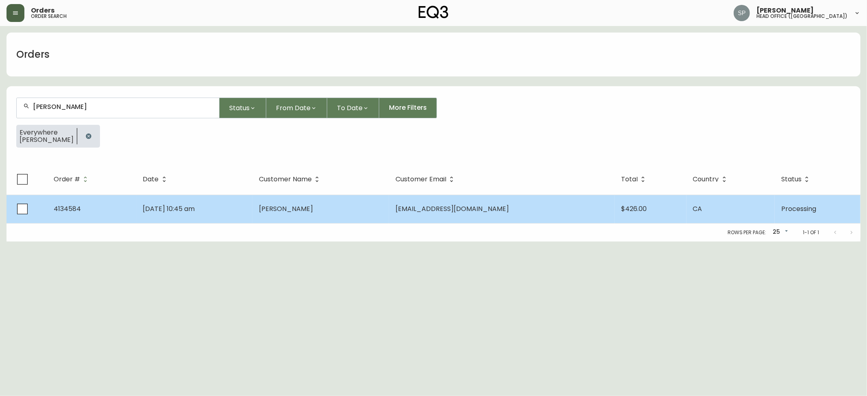
type input "[PERSON_NAME]"
click at [207, 202] on td "[DATE] 10:45 am" at bounding box center [195, 209] width 116 height 28
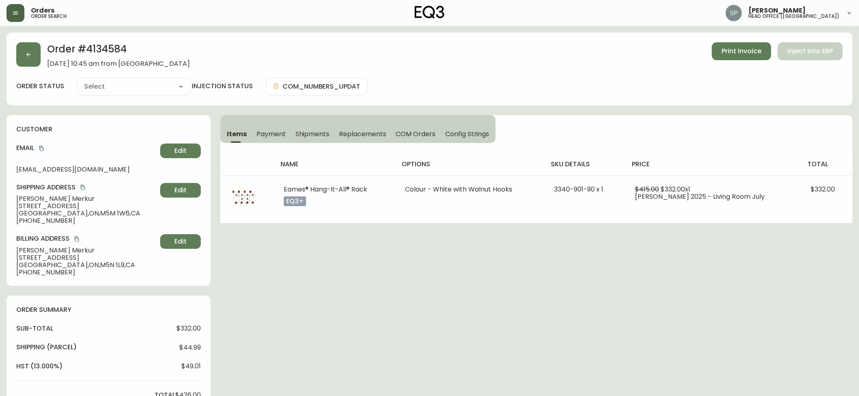
type input "Processing"
select select "PROCESSING"
click at [302, 132] on span "Shipments" at bounding box center [313, 134] width 34 height 9
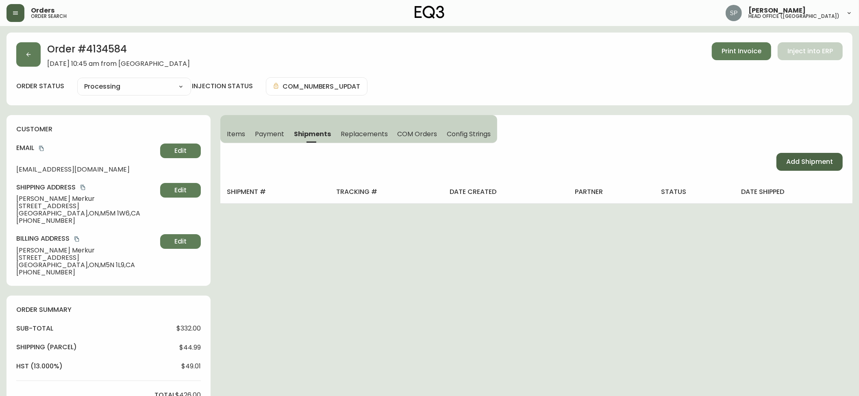
click at [786, 163] on span "Add Shipment" at bounding box center [809, 161] width 47 height 9
select select "PENDING"
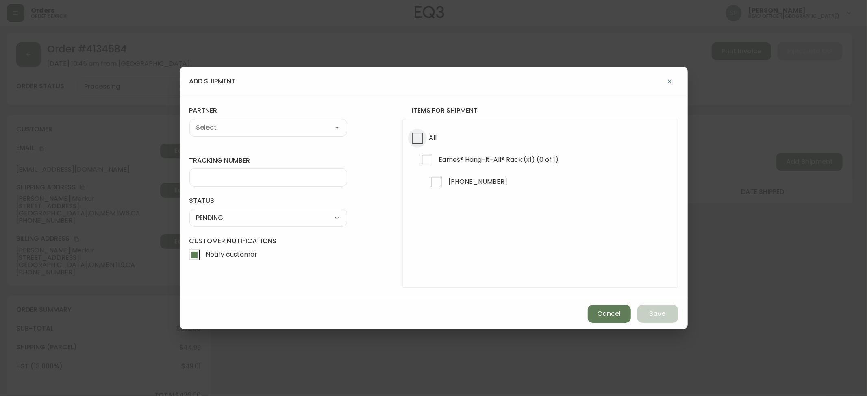
drag, startPoint x: 419, startPoint y: 139, endPoint x: 324, endPoint y: 131, distance: 95.1
click at [418, 139] on input "All" at bounding box center [417, 138] width 19 height 19
checkbox input "true"
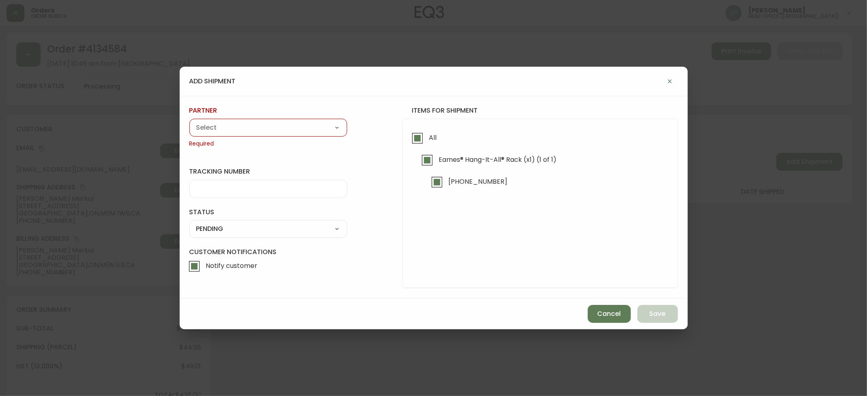
click at [282, 125] on select "A Move to Remember LLC ABF Freight Alero [PERSON_NAME] Canada Post Canpar Expre…" at bounding box center [268, 128] width 158 height 12
select select "cjy0azlp7022m0154ggb7toyk"
click at [189, 122] on select "A Move to Remember LLC ABF Freight Alero [PERSON_NAME] Canada Post Canpar Expre…" at bounding box center [268, 128] width 158 height 12
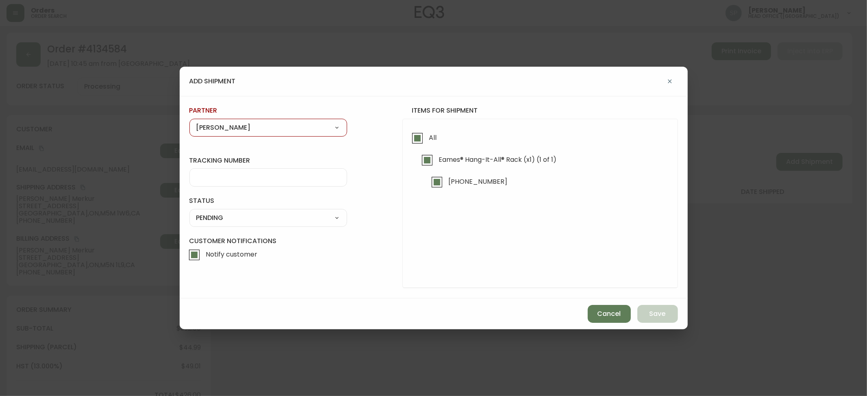
type input "[PERSON_NAME]"
click at [260, 173] on div at bounding box center [268, 177] width 158 height 18
paste input "0001438275"
type input "0001438275"
drag, startPoint x: 223, startPoint y: 216, endPoint x: 242, endPoint y: 220, distance: 18.6
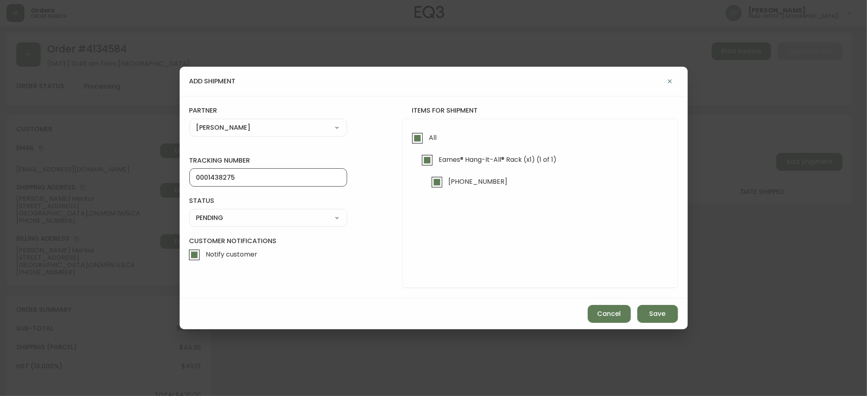
click at [223, 216] on select "SHIPPED PENDING CANCELLED" at bounding box center [268, 218] width 158 height 12
click at [292, 223] on select "SHIPPED PENDING CANCELLED" at bounding box center [268, 218] width 158 height 12
click at [293, 227] on form "tracking number 0001438275 status PENDING SHIPPED PENDING CANCELLED partner [PE…" at bounding box center [433, 197] width 489 height 182
click at [269, 221] on select "SHIPPED PENDING CANCELLED" at bounding box center [268, 218] width 158 height 12
click at [189, 212] on select "SHIPPED PENDING CANCELLED" at bounding box center [268, 218] width 158 height 12
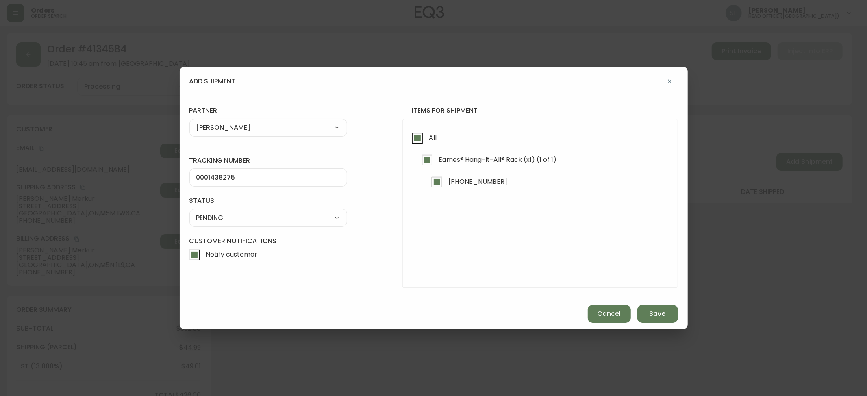
select select "PENDING"
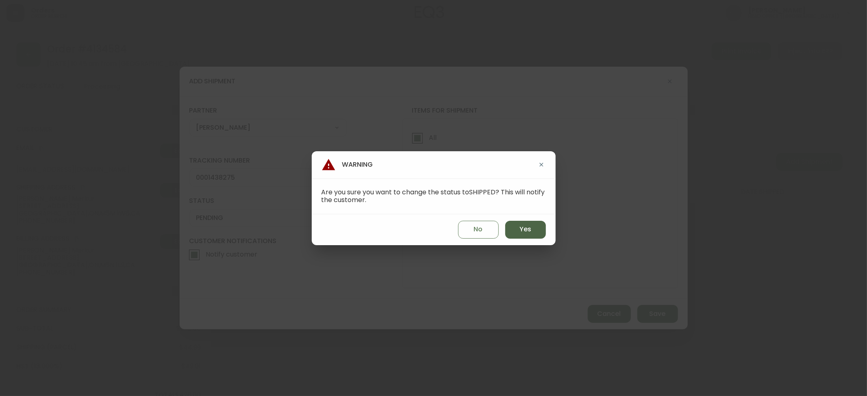
click at [531, 233] on span "Yes" at bounding box center [526, 229] width 12 height 9
type input "SHIPPED"
select select "SHIPPED"
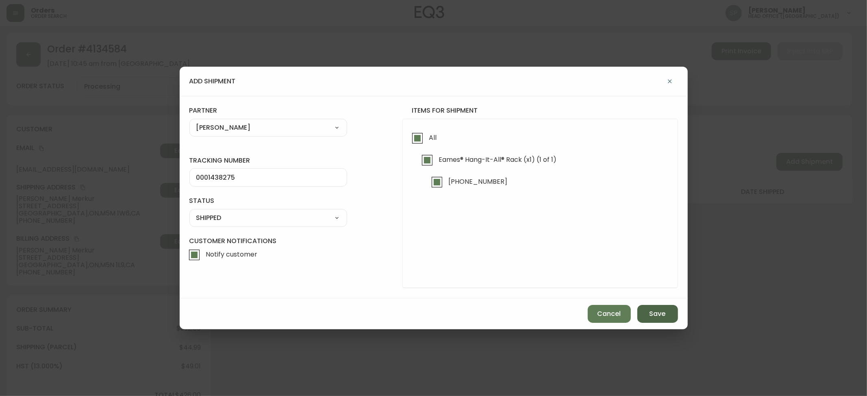
click at [662, 313] on span "Save" at bounding box center [658, 313] width 16 height 9
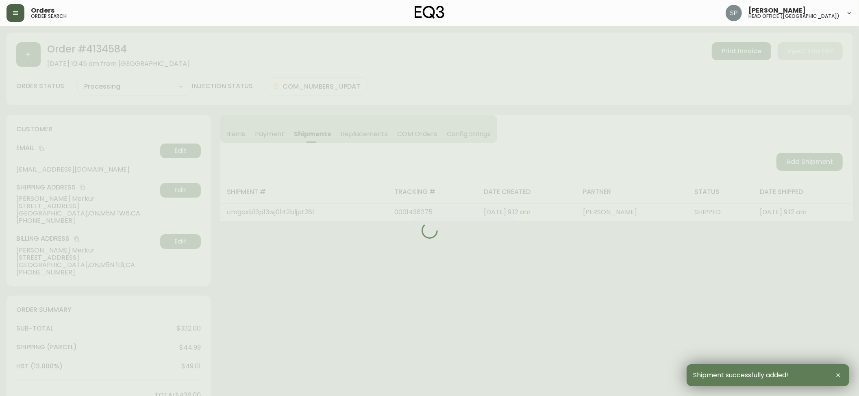
type input "Fully Shipped"
select select "FULLY_SHIPPED"
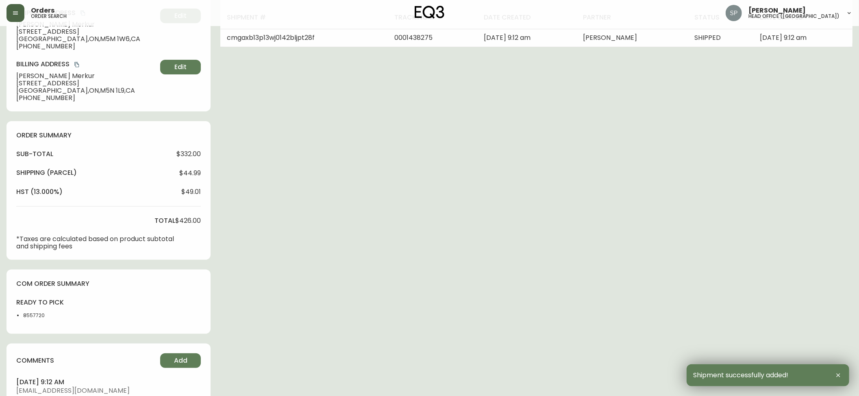
scroll to position [217, 0]
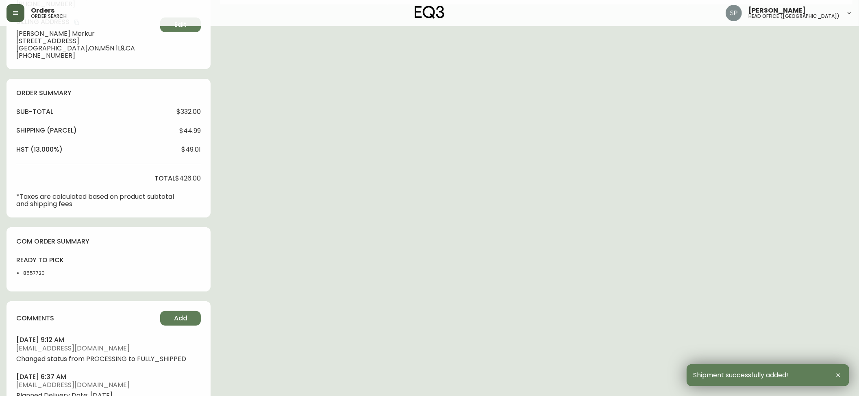
click at [37, 264] on h4 "ready to pick" at bounding box center [43, 260] width 55 height 9
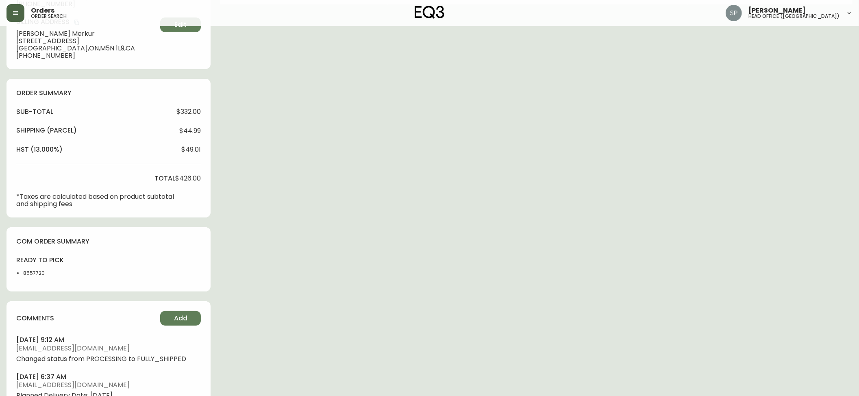
click at [37, 270] on li "8557720" at bounding box center [47, 273] width 48 height 7
copy li "8557720"
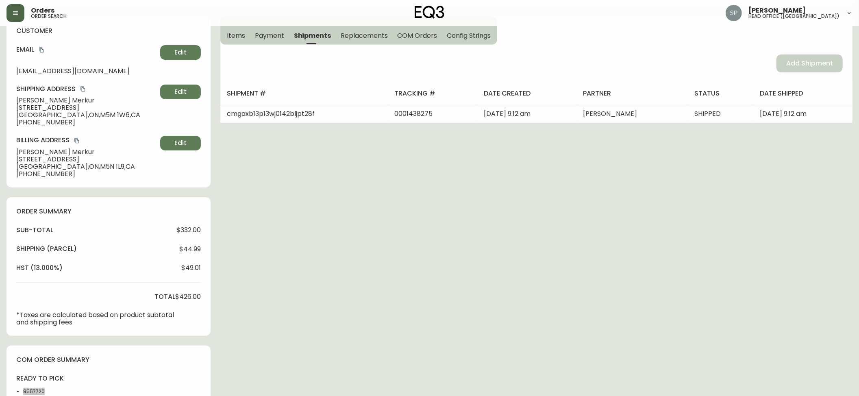
scroll to position [0, 0]
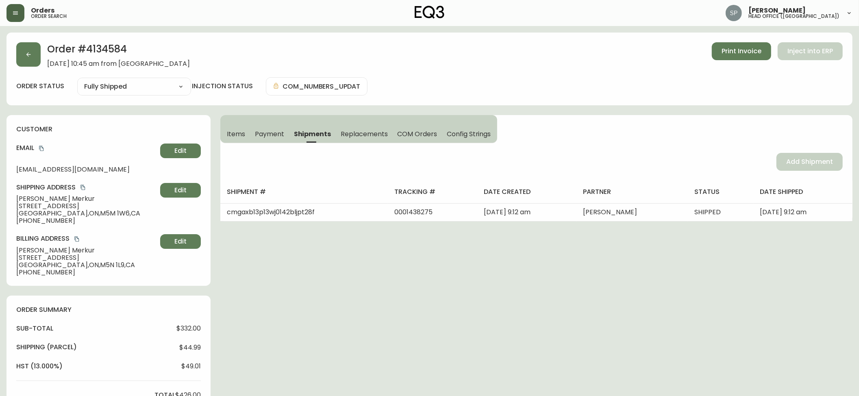
click at [33, 69] on div "Order # 4134584 [DATE] 10:45 am from CA_EN Print Invoice Inject into ERP order …" at bounding box center [430, 69] width 846 height 73
click at [30, 62] on button "button" at bounding box center [28, 54] width 24 height 24
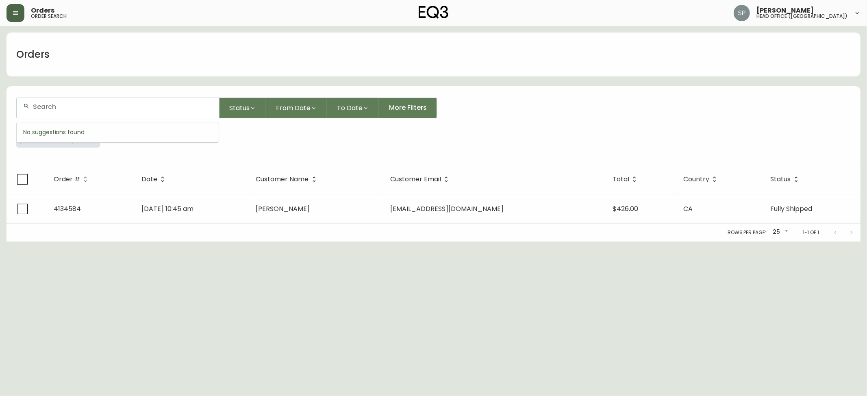
click at [116, 108] on input "text" at bounding box center [123, 107] width 180 height 8
paste input "[PERSON_NAME]"
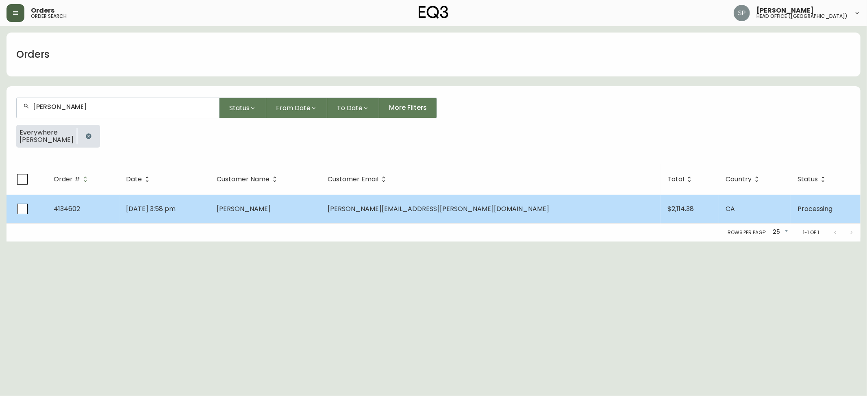
type input "[PERSON_NAME]"
click at [321, 205] on td "[PERSON_NAME]" at bounding box center [265, 209] width 111 height 28
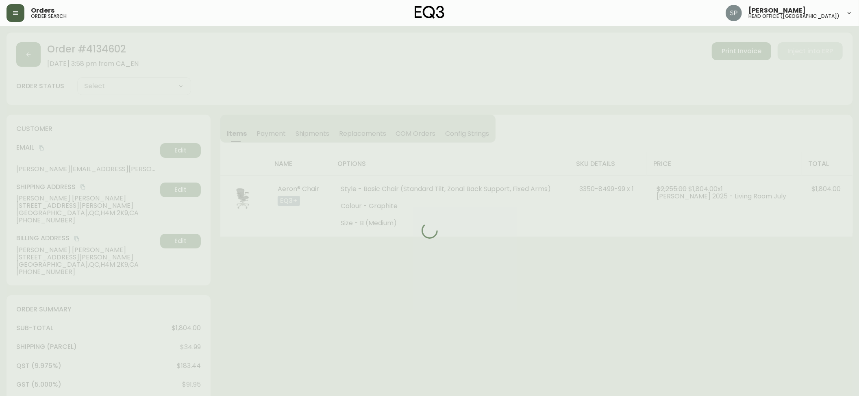
type input "Processing"
select select "PROCESSING"
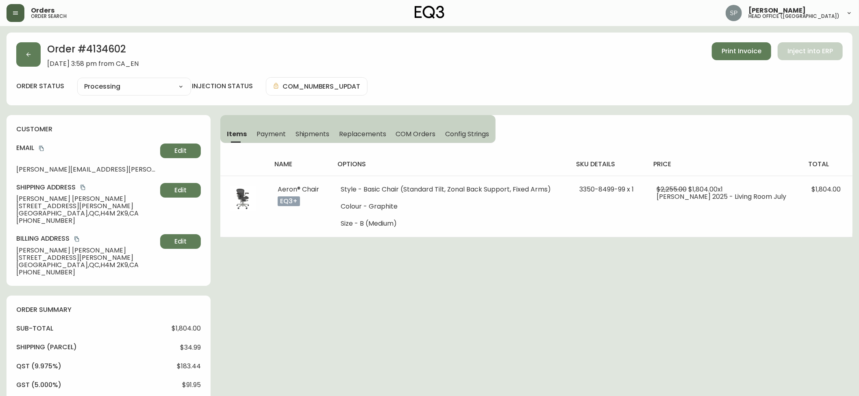
drag, startPoint x: 309, startPoint y: 127, endPoint x: 508, endPoint y: 142, distance: 199.4
click at [310, 127] on button "Shipments" at bounding box center [313, 134] width 44 height 18
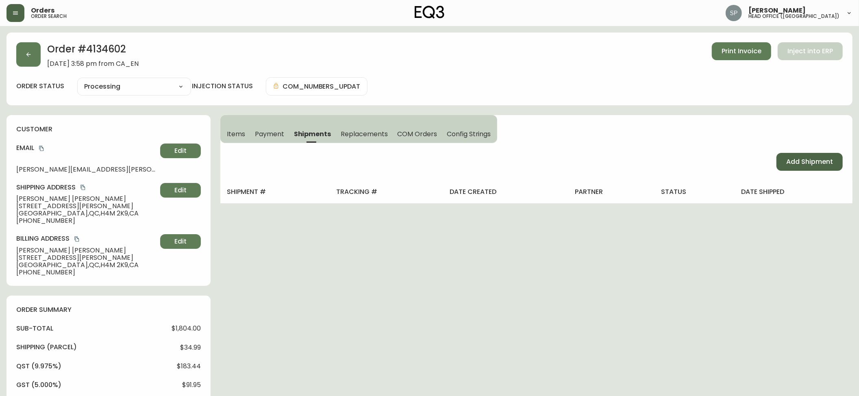
click at [827, 160] on span "Add Shipment" at bounding box center [809, 161] width 47 height 9
select select "PENDING"
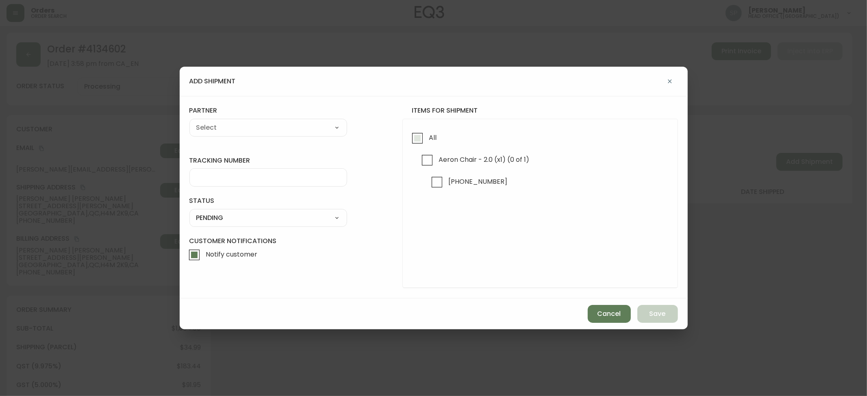
click at [417, 134] on input "All" at bounding box center [417, 138] width 19 height 19
checkbox input "true"
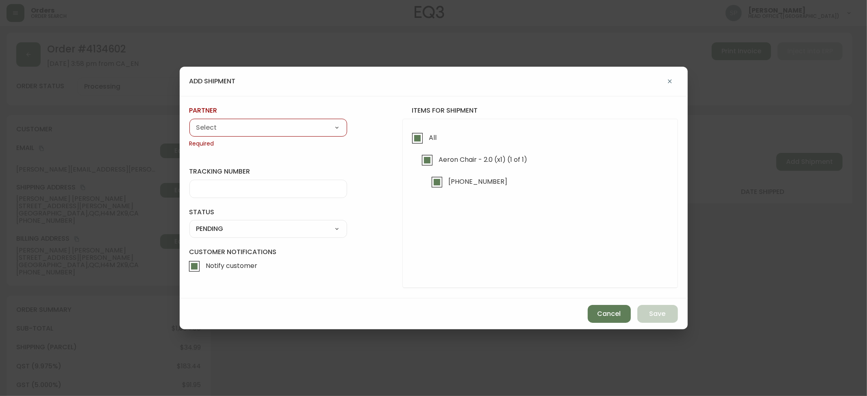
click at [238, 137] on div "partner A Move to Remember LLC ABF Freight Alero [PERSON_NAME] Canada Post Canp…" at bounding box center [268, 126] width 158 height 41
click at [242, 129] on select "A Move to Remember LLC ABF Freight Alero [PERSON_NAME] Canada Post Canpar Expre…" at bounding box center [268, 128] width 158 height 12
select select "cjy0azlp7022m0154ggb7toyk"
click at [189, 122] on select "A Move to Remember LLC ABF Freight Alero [PERSON_NAME] Canada Post Canpar Expre…" at bounding box center [268, 128] width 158 height 12
type input "[PERSON_NAME]"
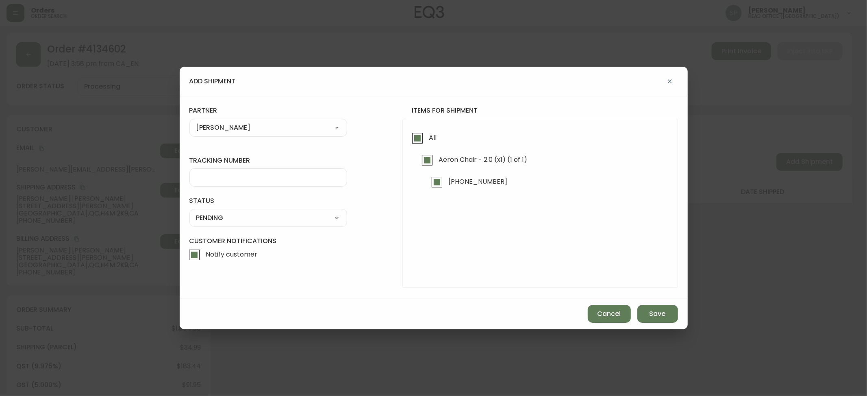
drag, startPoint x: 237, startPoint y: 174, endPoint x: 229, endPoint y: 187, distance: 15.0
click at [237, 174] on input "tracking number" at bounding box center [268, 178] width 144 height 8
paste input "0001437413"
type input "0001437413"
drag, startPoint x: 222, startPoint y: 207, endPoint x: 224, endPoint y: 214, distance: 7.2
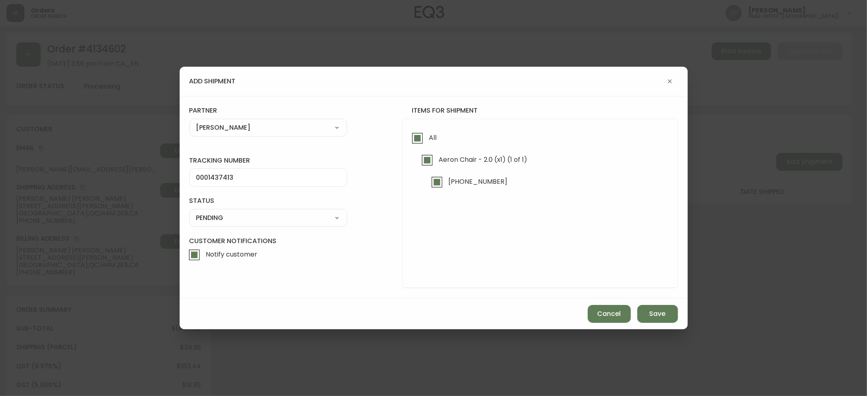
click at [222, 207] on div "status PENDING SHIPPED PENDING CANCELLED" at bounding box center [268, 211] width 158 height 30
click at [224, 215] on select "SHIPPED PENDING CANCELLED" at bounding box center [268, 218] width 158 height 12
click at [189, 212] on select "SHIPPED PENDING CANCELLED" at bounding box center [268, 218] width 158 height 12
select select "PENDING"
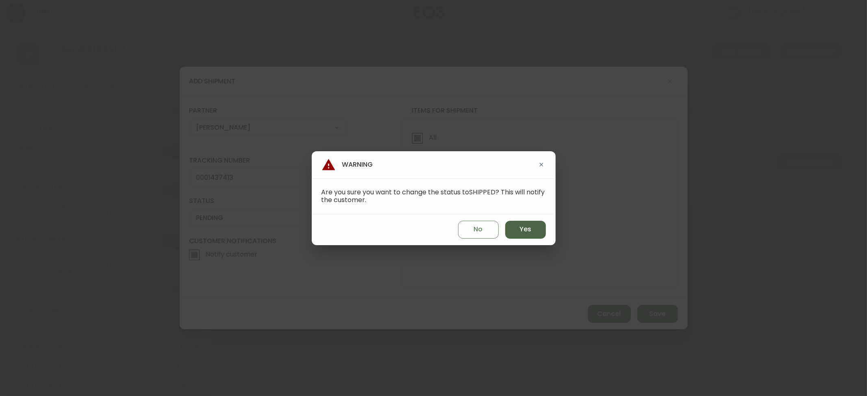
click at [542, 231] on button "Yes" at bounding box center [525, 230] width 41 height 18
type input "SHIPPED"
select select "SHIPPED"
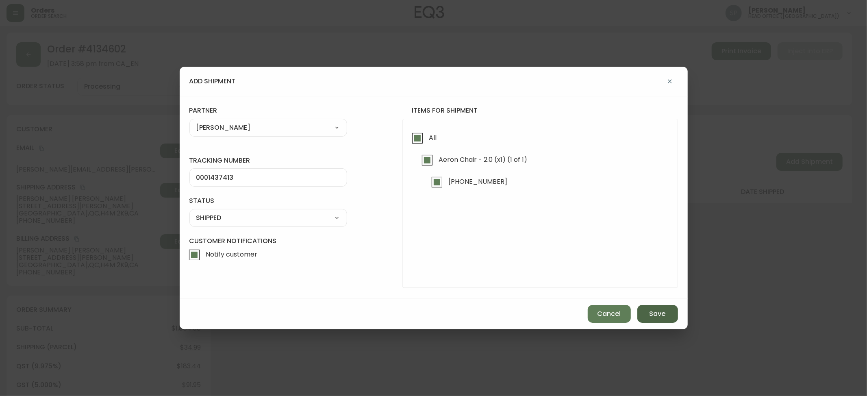
click at [651, 313] on span "Save" at bounding box center [658, 313] width 16 height 9
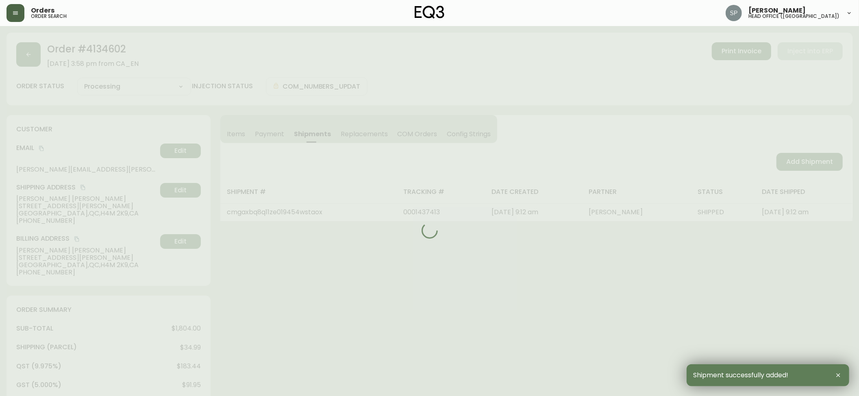
type input "Fully Shipped"
select select "FULLY_SHIPPED"
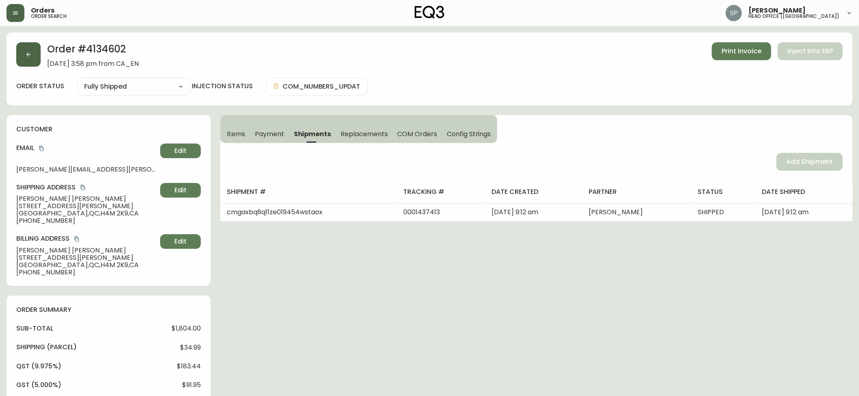
click at [26, 59] on button "button" at bounding box center [28, 54] width 24 height 24
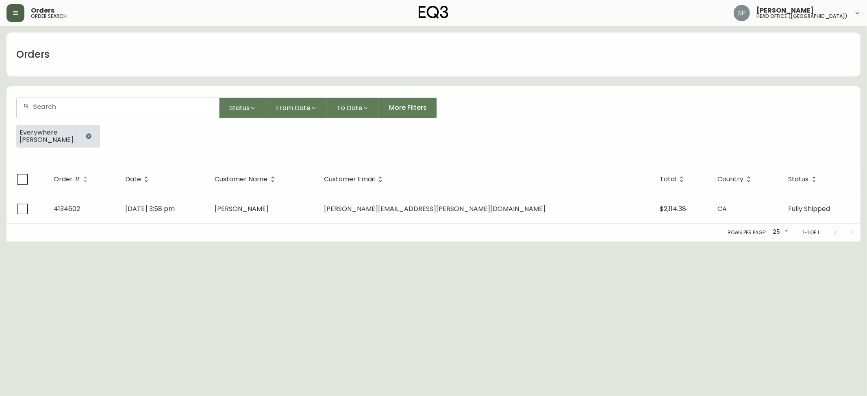
click at [110, 108] on input "text" at bounding box center [123, 107] width 180 height 8
paste input "[PERSON_NAME]"
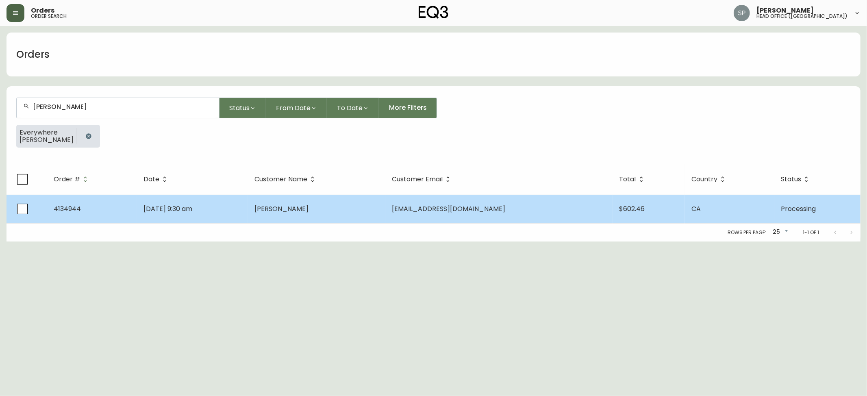
type input "[PERSON_NAME]"
click at [309, 205] on span "[PERSON_NAME]" at bounding box center [282, 208] width 54 height 9
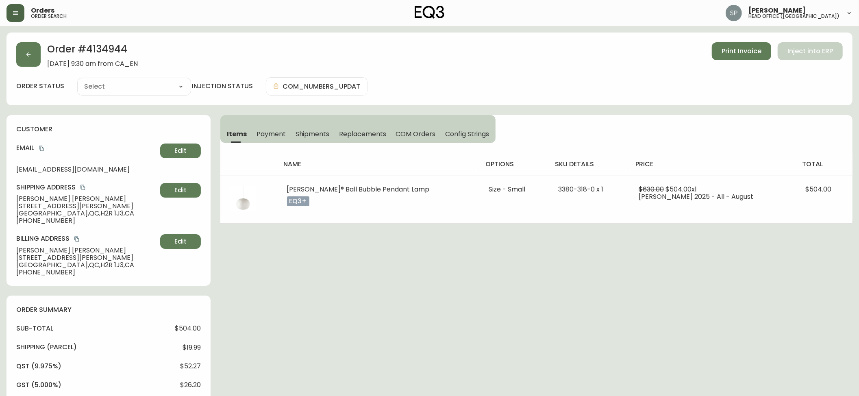
type input "Processing"
select select "PROCESSING"
drag, startPoint x: 309, startPoint y: 129, endPoint x: 314, endPoint y: 129, distance: 5.3
click at [308, 130] on span "Shipments" at bounding box center [313, 134] width 34 height 9
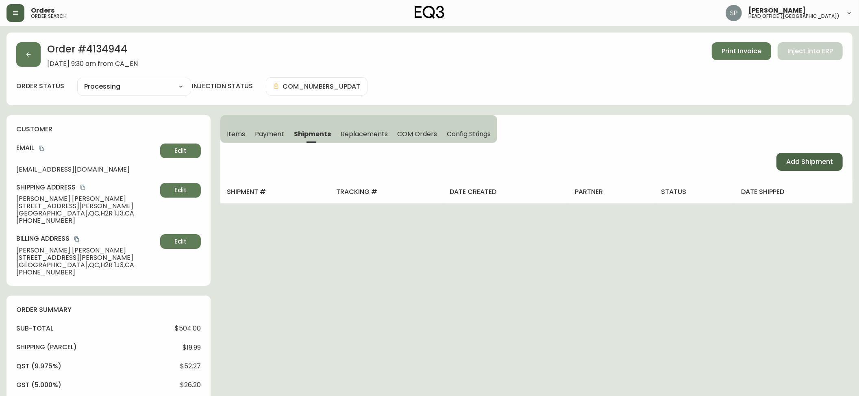
click at [793, 165] on span "Add Shipment" at bounding box center [809, 161] width 47 height 9
select select "PENDING"
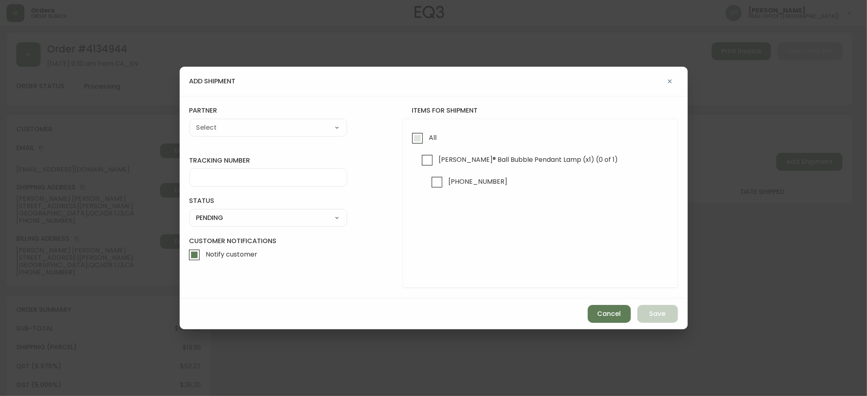
click at [425, 142] on input "All" at bounding box center [417, 138] width 19 height 19
checkbox input "true"
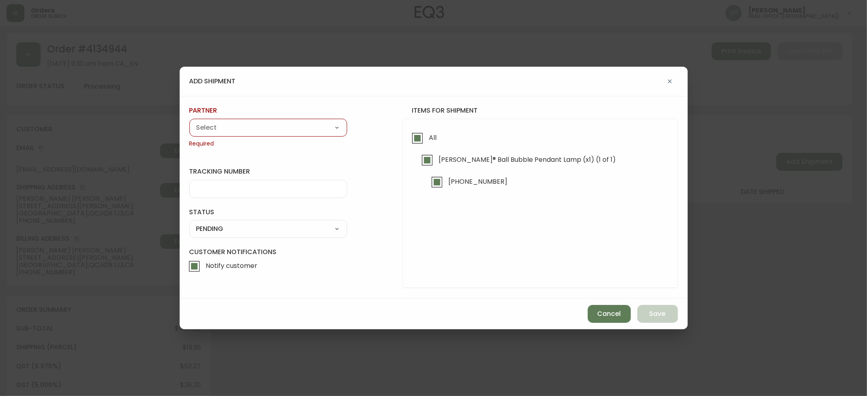
click at [218, 124] on select "A Move to Remember LLC ABF Freight Alero [PERSON_NAME] Canada Post Canpar Expre…" at bounding box center [268, 128] width 158 height 12
select select "cjy0azlp7022m0154ggb7toyk"
click at [189, 122] on select "A Move to Remember LLC ABF Freight Alero [PERSON_NAME] Canada Post Canpar Expre…" at bounding box center [268, 128] width 158 height 12
type input "[PERSON_NAME]"
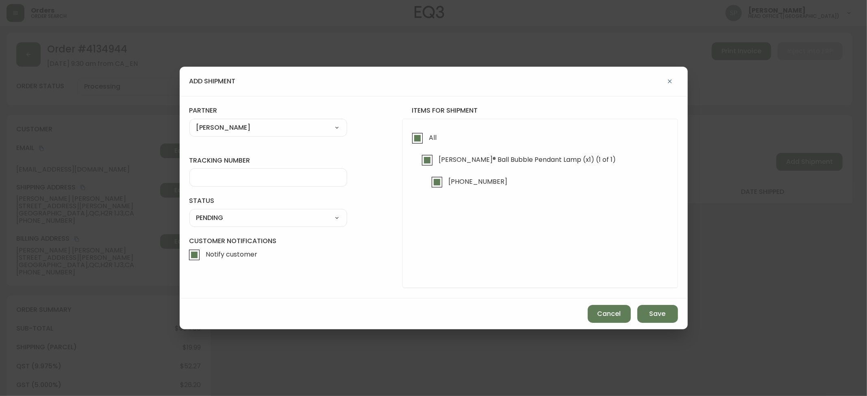
drag, startPoint x: 258, startPoint y: 190, endPoint x: 256, endPoint y: 182, distance: 8.4
click at [257, 190] on form "tracking number status PENDING SHIPPED PENDING CANCELLED partner [PERSON_NAME] …" at bounding box center [433, 197] width 489 height 182
click at [255, 181] on input "tracking number" at bounding box center [268, 178] width 144 height 8
paste input "0001438280"
type input "0001438280"
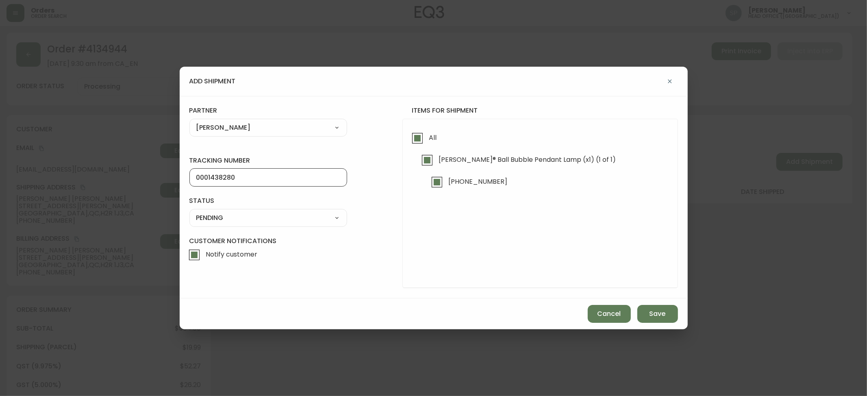
click at [223, 209] on div "SHIPPED PENDING CANCELLED" at bounding box center [268, 218] width 158 height 18
click at [230, 220] on select "SHIPPED PENDING CANCELLED" at bounding box center [268, 218] width 158 height 12
click at [189, 212] on select "SHIPPED PENDING CANCELLED" at bounding box center [268, 218] width 158 height 12
select select "PENDING"
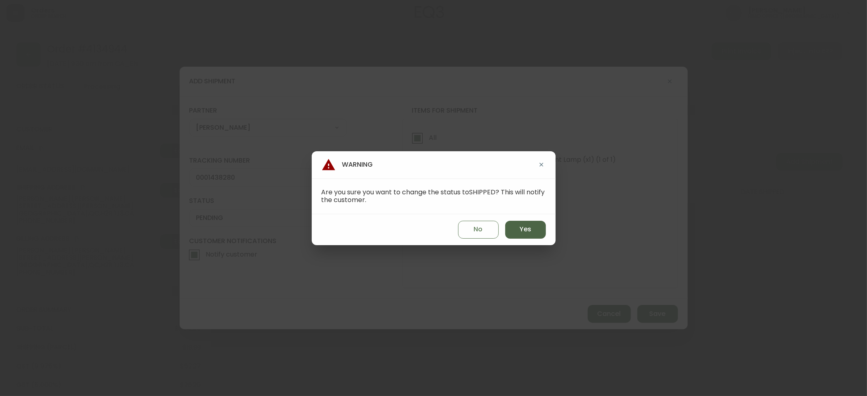
click at [531, 234] on span "Yes" at bounding box center [526, 229] width 12 height 9
type input "SHIPPED"
select select "SHIPPED"
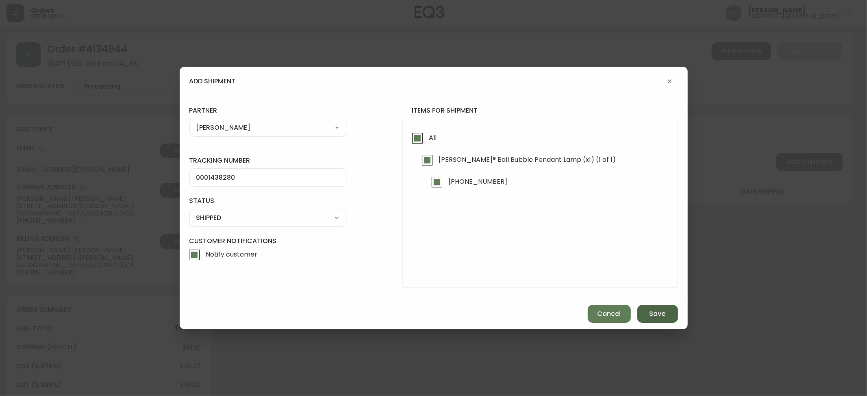
click at [657, 315] on span "Save" at bounding box center [658, 313] width 16 height 9
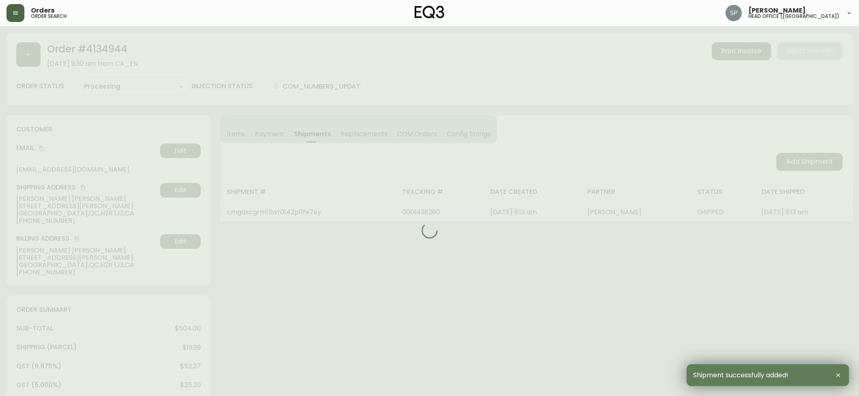
type input "Fully Shipped"
select select "FULLY_SHIPPED"
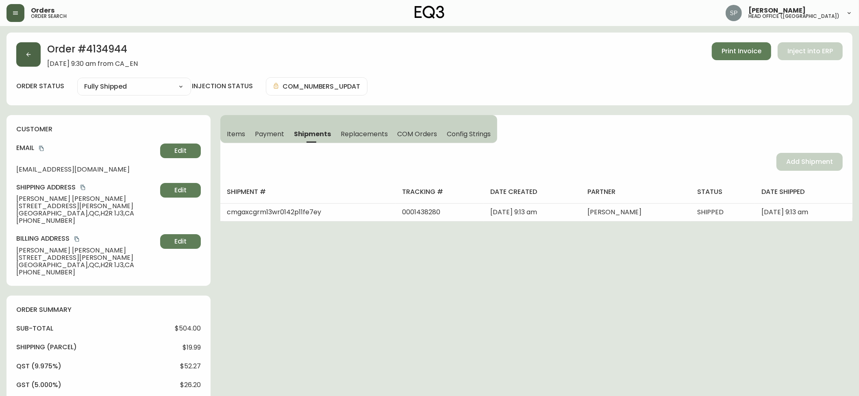
click at [31, 48] on button "button" at bounding box center [28, 54] width 24 height 24
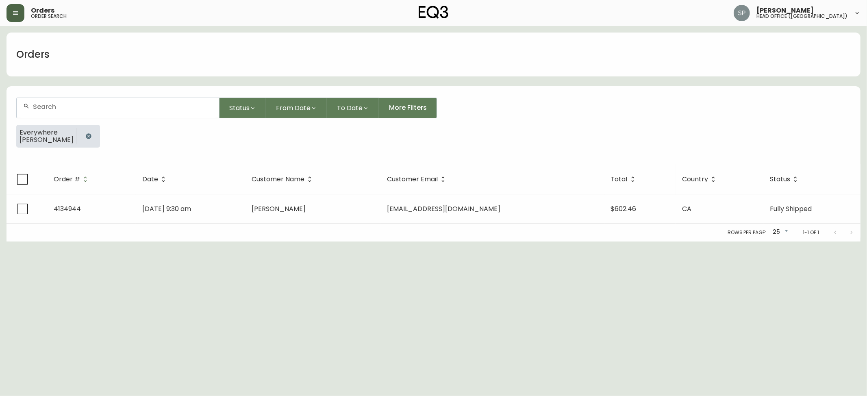
click at [93, 105] on input "text" at bounding box center [123, 107] width 180 height 8
click at [50, 109] on input "ash;[PERSON_NAME]" at bounding box center [123, 107] width 180 height 8
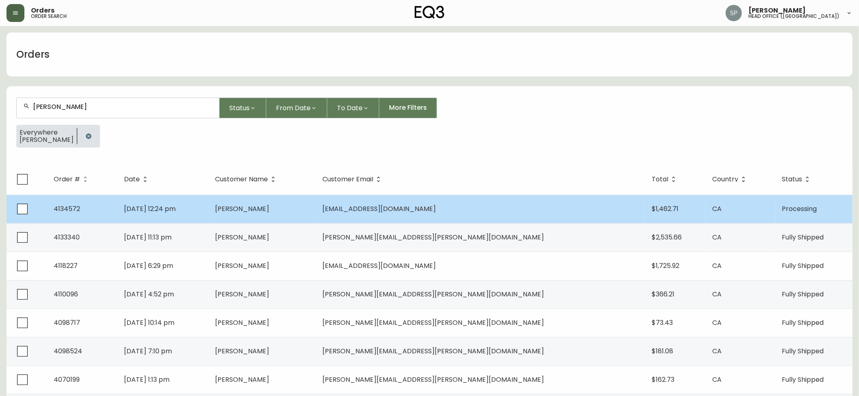
type input "[PERSON_NAME]"
click at [269, 212] on span "[PERSON_NAME]" at bounding box center [242, 208] width 54 height 9
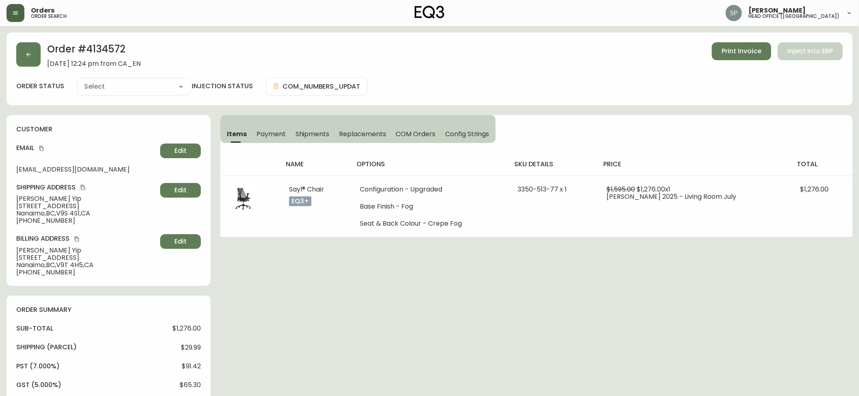
type input "Processing"
select select "PROCESSING"
click at [300, 131] on span "Shipments" at bounding box center [313, 134] width 34 height 9
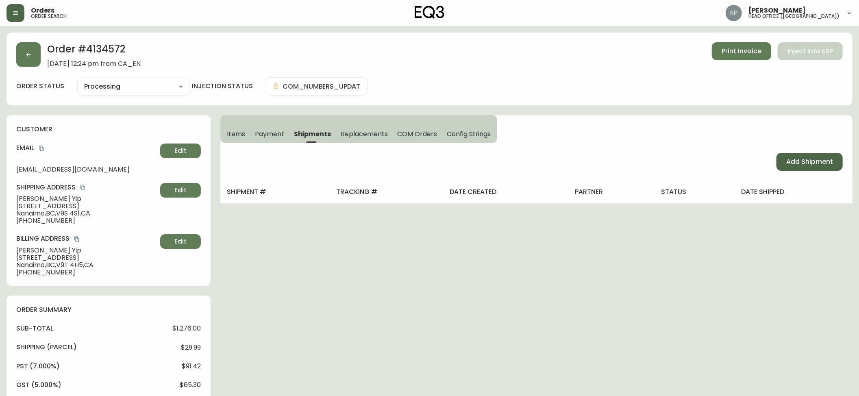
click at [790, 168] on button "Add Shipment" at bounding box center [810, 162] width 66 height 18
select select "PENDING"
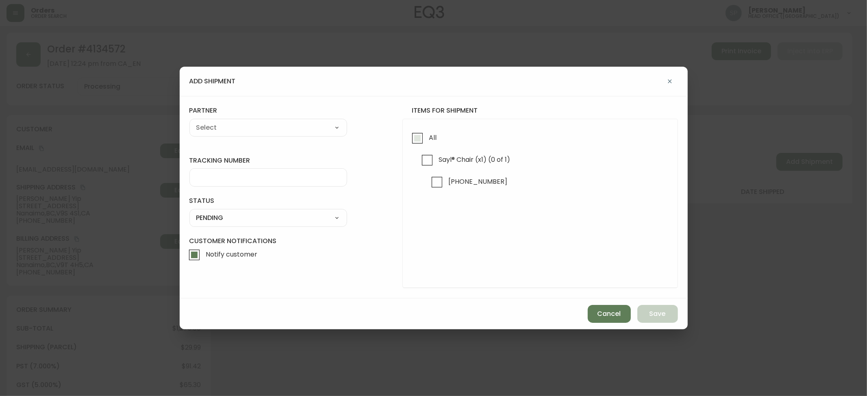
click at [415, 137] on input "All" at bounding box center [417, 138] width 19 height 19
checkbox input "true"
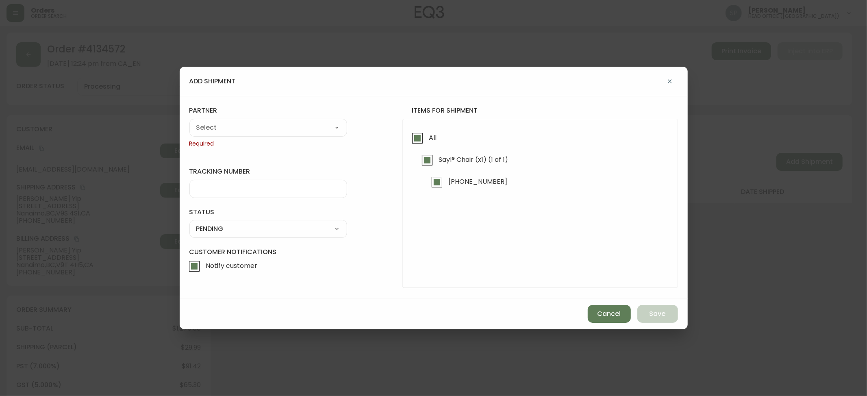
checkbox input "true"
click at [227, 129] on select "A Move to Remember LLC ABF Freight Alero [PERSON_NAME] Canada Post Canpar Expre…" at bounding box center [268, 128] width 158 height 12
select select "cjy0azlp7022m0154ggb7toyk"
click at [189, 122] on select "A Move to Remember LLC ABF Freight Alero [PERSON_NAME] Canada Post Canpar Expre…" at bounding box center [268, 128] width 158 height 12
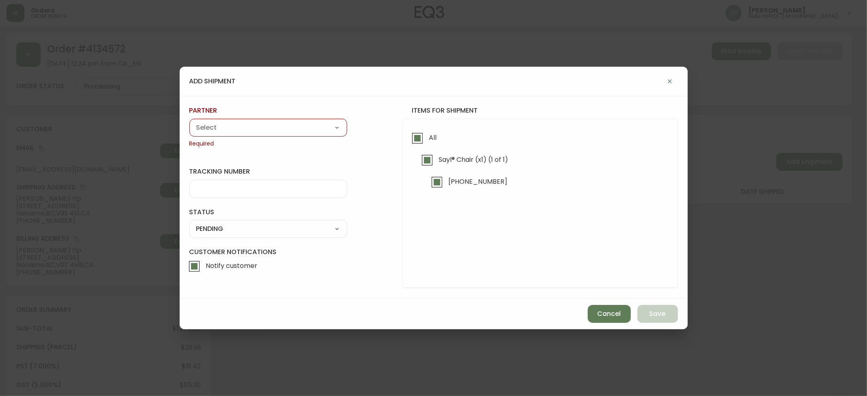
type input "[PERSON_NAME]"
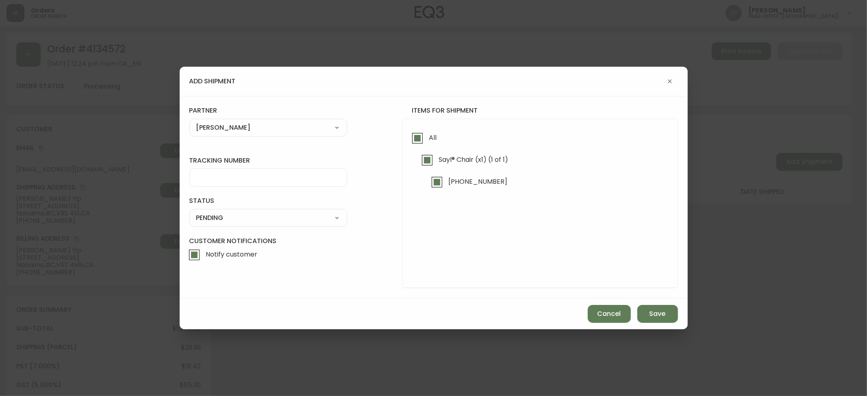
click at [238, 183] on div at bounding box center [268, 177] width 158 height 18
paste input "0001437424"
type input "0001437424"
click at [231, 213] on select "SHIPPED PENDING CANCELLED" at bounding box center [268, 218] width 158 height 12
click at [189, 212] on select "SHIPPED PENDING CANCELLED" at bounding box center [268, 218] width 158 height 12
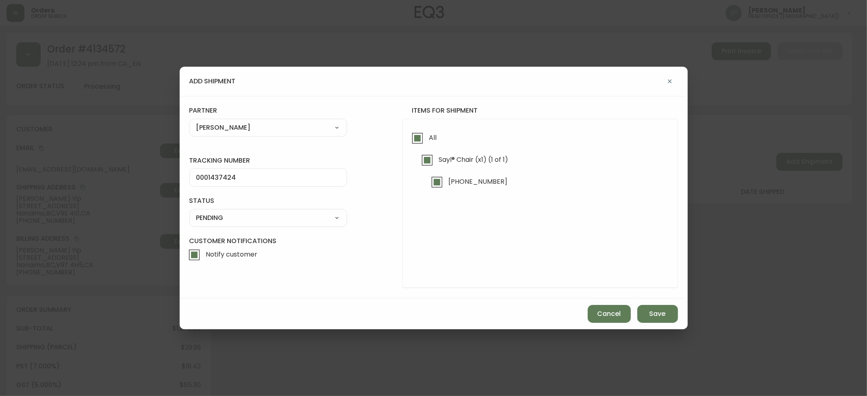
select select "PENDING"
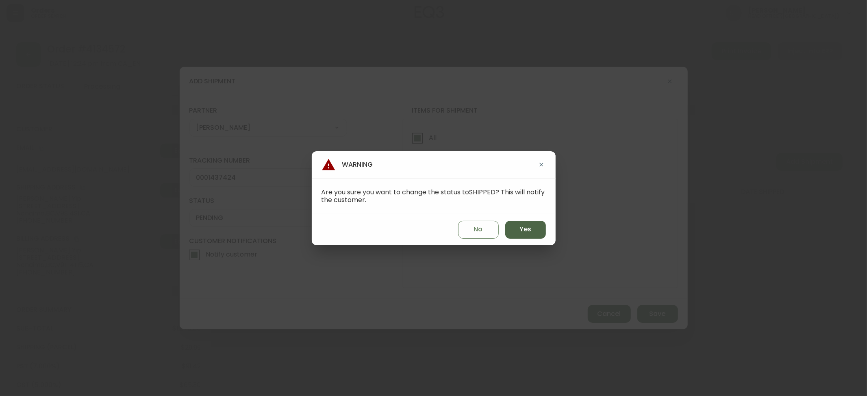
click at [524, 235] on button "Yes" at bounding box center [525, 230] width 41 height 18
type input "SHIPPED"
select select "SHIPPED"
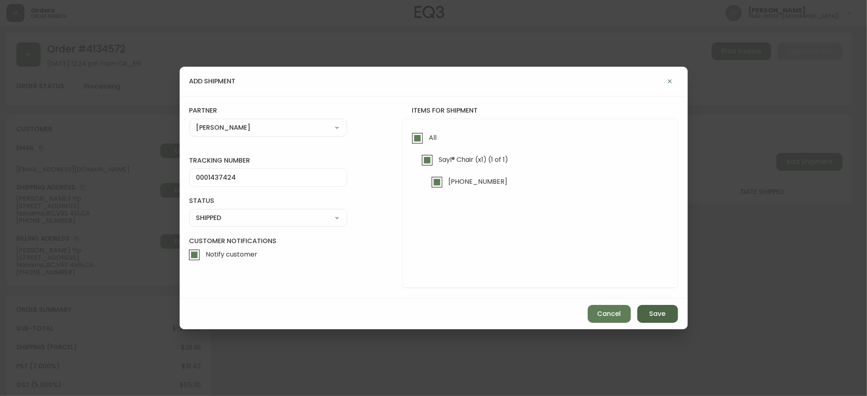
click at [665, 312] on span "Save" at bounding box center [658, 313] width 16 height 9
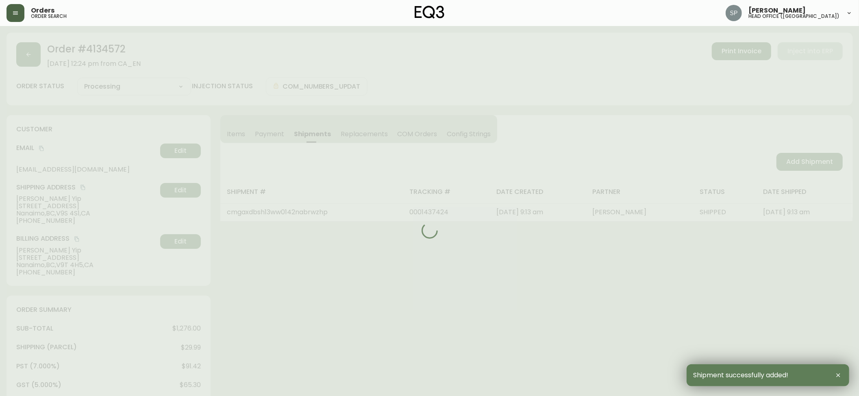
type input "Fully Shipped"
select select "FULLY_SHIPPED"
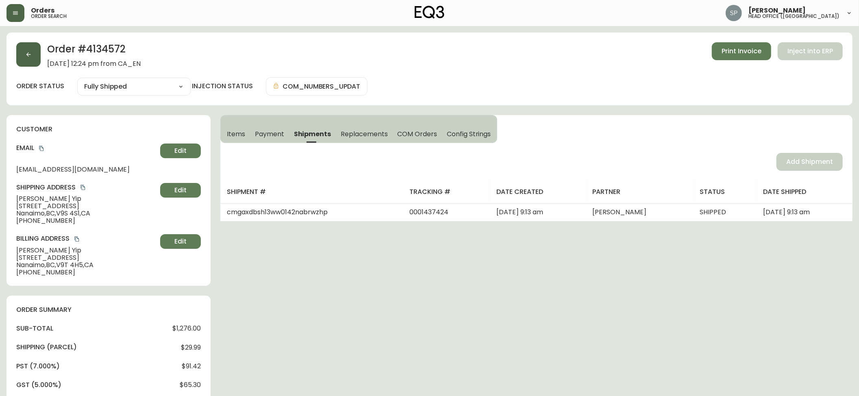
click at [38, 56] on button "button" at bounding box center [28, 54] width 24 height 24
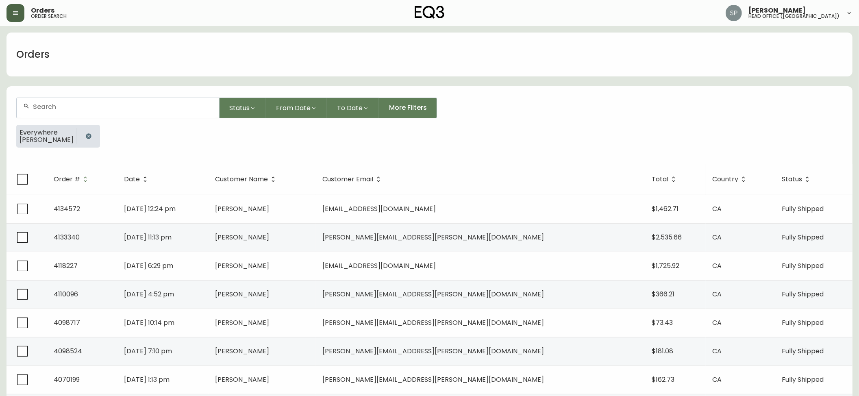
click at [91, 98] on div at bounding box center [117, 108] width 203 height 21
paste input "[PERSON_NAME]"
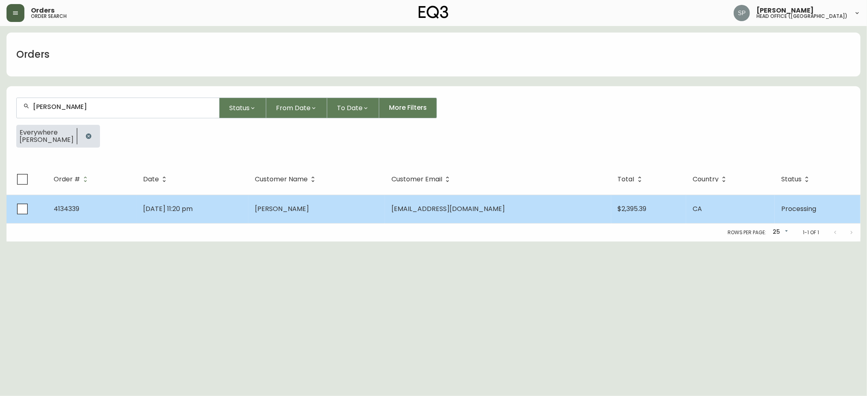
type input "[PERSON_NAME]"
click at [243, 200] on td "[DATE] 11:20 pm" at bounding box center [193, 209] width 112 height 28
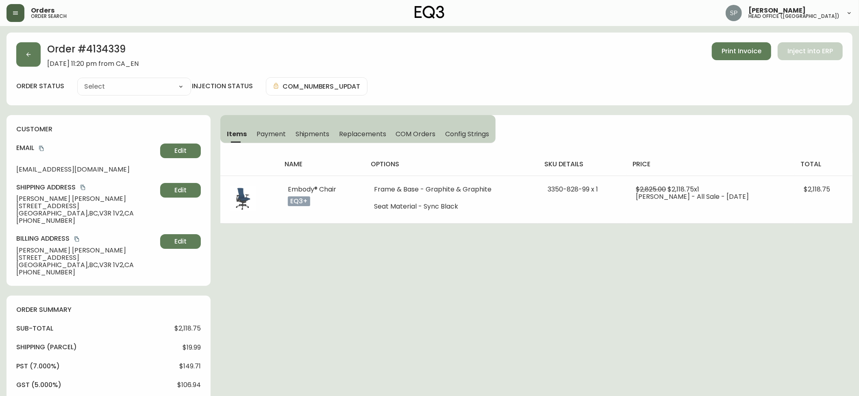
type input "Processing"
select select "PROCESSING"
click at [289, 134] on button "Payment" at bounding box center [271, 134] width 39 height 18
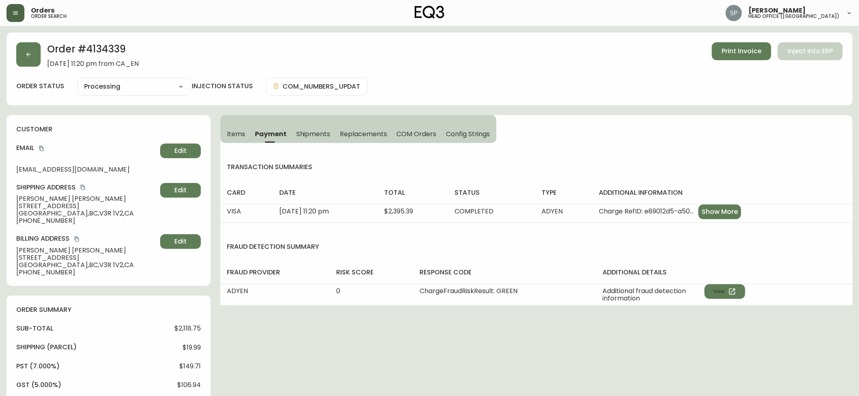
click at [311, 131] on span "Shipments" at bounding box center [313, 134] width 34 height 9
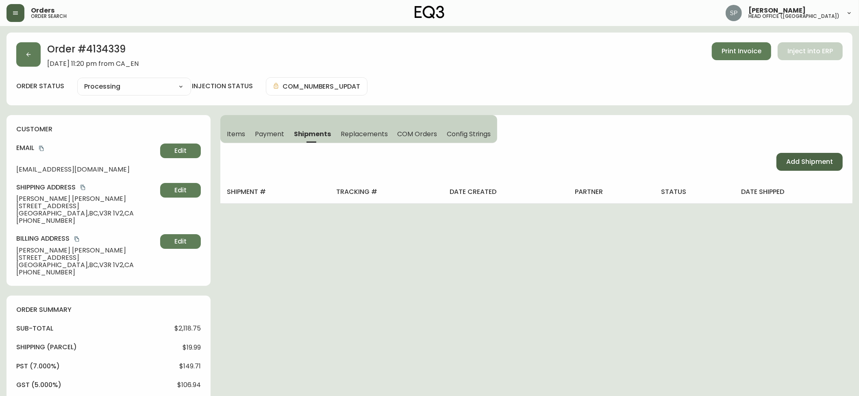
click at [819, 165] on span "Add Shipment" at bounding box center [809, 161] width 47 height 9
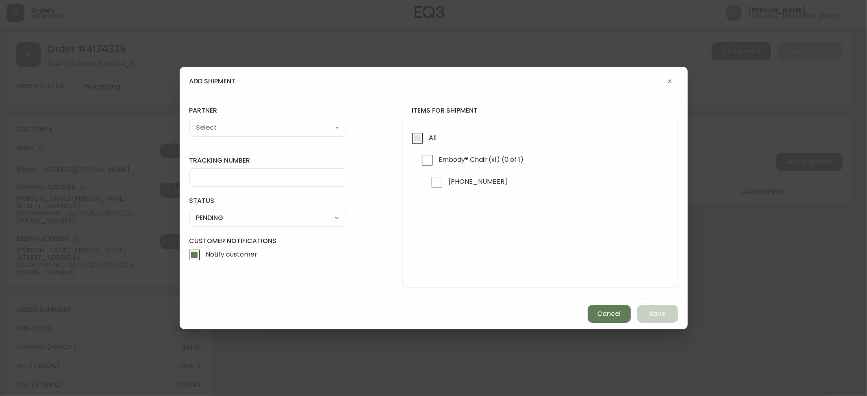
click at [418, 141] on input "All" at bounding box center [417, 138] width 19 height 19
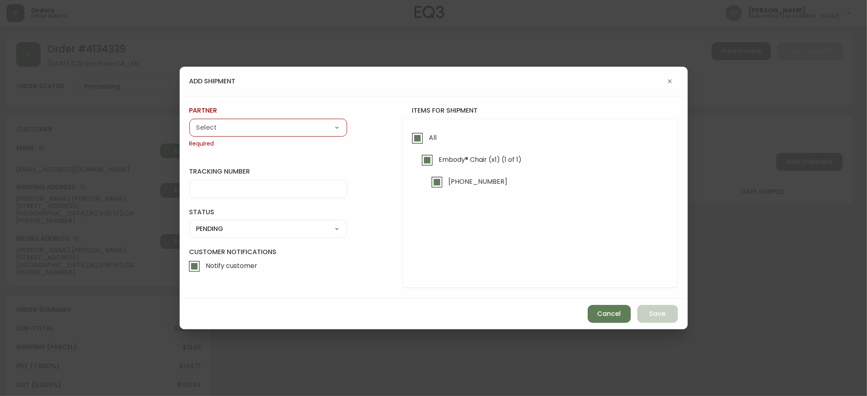
click at [243, 137] on div "partner A Move to Remember LLC ABF Freight Alero [PERSON_NAME] Canada Post Canp…" at bounding box center [268, 126] width 158 height 41
click at [242, 132] on select "A Move to Remember LLC ABF Freight Alero [PERSON_NAME] Canada Post Canpar Expre…" at bounding box center [268, 128] width 158 height 12
click at [189, 122] on select "A Move to Remember LLC ABF Freight Alero [PERSON_NAME] Canada Post Canpar Expre…" at bounding box center [268, 128] width 158 height 12
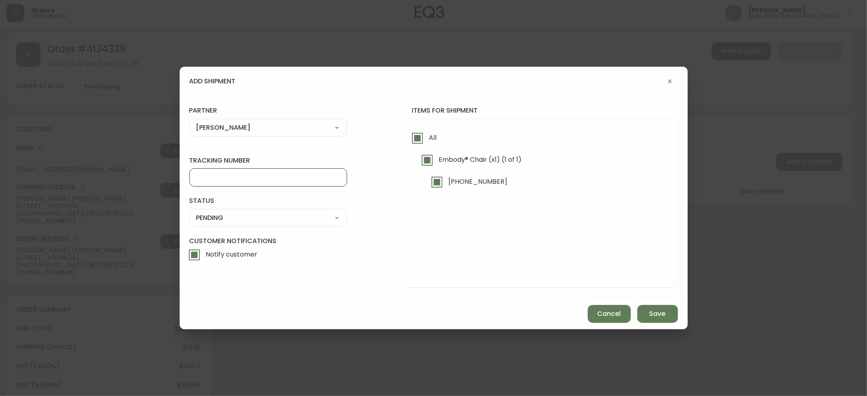
click at [231, 181] on input "tracking number" at bounding box center [268, 178] width 144 height 8
paste input "8552001"
click at [225, 211] on div "SHIPPED PENDING CANCELLED" at bounding box center [268, 218] width 158 height 18
click at [234, 220] on select "SHIPPED PENDING CANCELLED" at bounding box center [268, 218] width 158 height 12
click at [268, 188] on form "tracking number 8552001 status PENDING SHIPPED PENDING CANCELLED partner [PERSO…" at bounding box center [433, 197] width 489 height 182
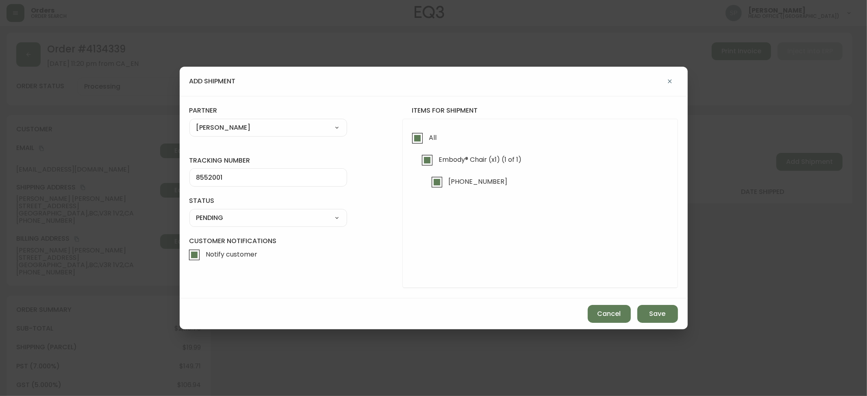
click at [269, 179] on input "8552001" at bounding box center [268, 178] width 144 height 8
drag, startPoint x: 272, startPoint y: 178, endPoint x: 83, endPoint y: 178, distance: 189.5
click at [83, 178] on div "add shipment tracking number 8552001 status PENDING SHIPPED PENDING CANCELLED p…" at bounding box center [433, 198] width 867 height 396
paste input "0001438293"
click at [243, 225] on div "SHIPPED PENDING CANCELLED" at bounding box center [268, 218] width 158 height 18
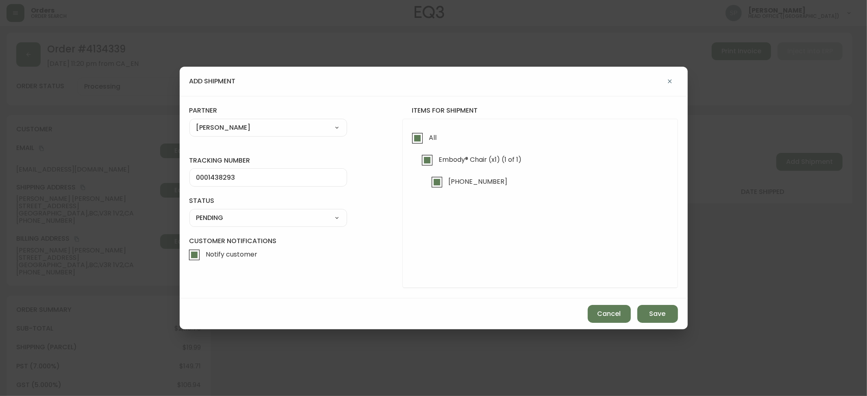
click at [220, 218] on select "SHIPPED PENDING CANCELLED" at bounding box center [268, 218] width 158 height 12
click at [189, 212] on select "SHIPPED PENDING CANCELLED" at bounding box center [268, 218] width 158 height 12
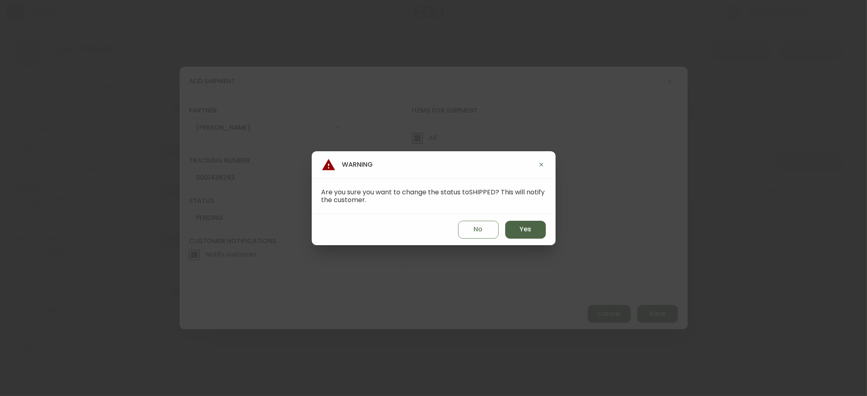
click at [515, 233] on button "Yes" at bounding box center [525, 230] width 41 height 18
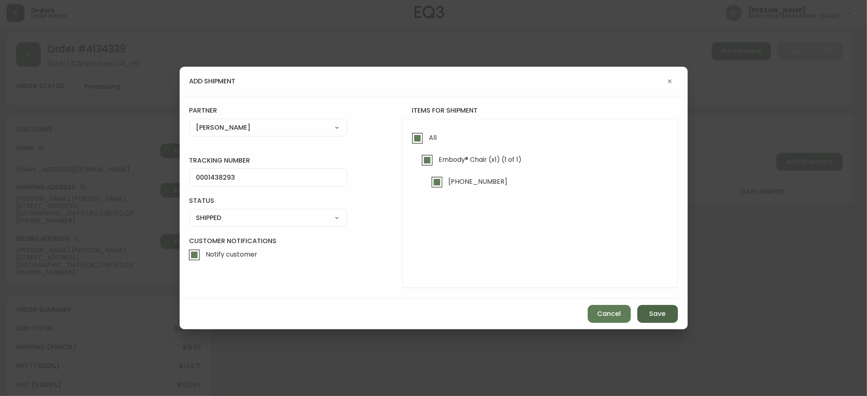
click at [662, 316] on span "Save" at bounding box center [658, 313] width 16 height 9
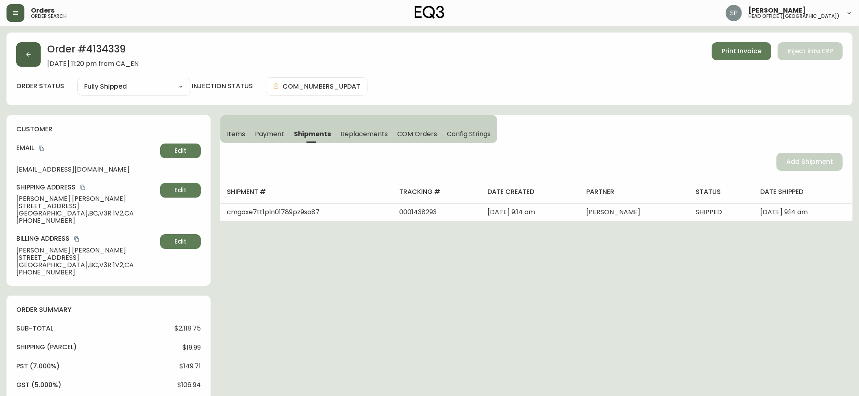
click at [35, 48] on button "button" at bounding box center [28, 54] width 24 height 24
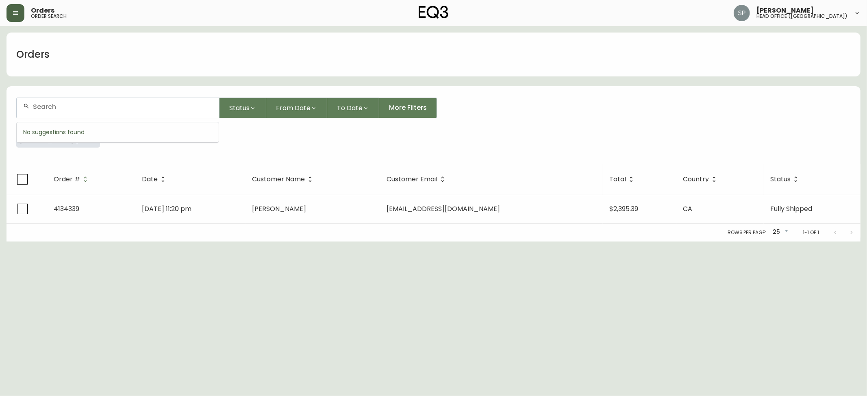
click at [85, 106] on input "text" at bounding box center [123, 107] width 180 height 8
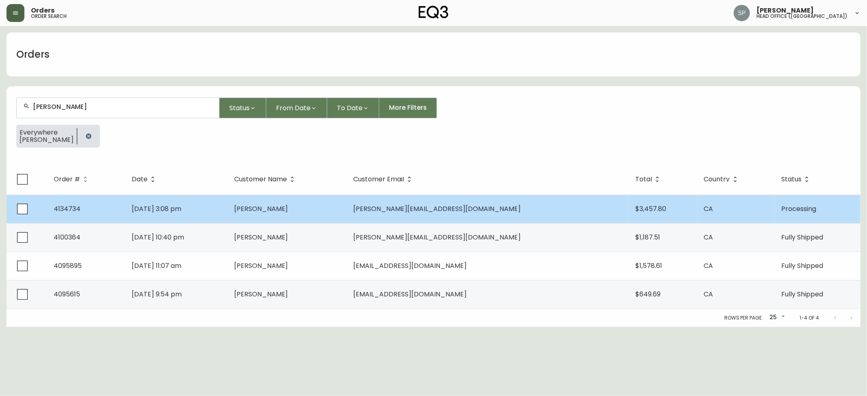
click at [289, 195] on td "[PERSON_NAME]" at bounding box center [288, 209] width 120 height 28
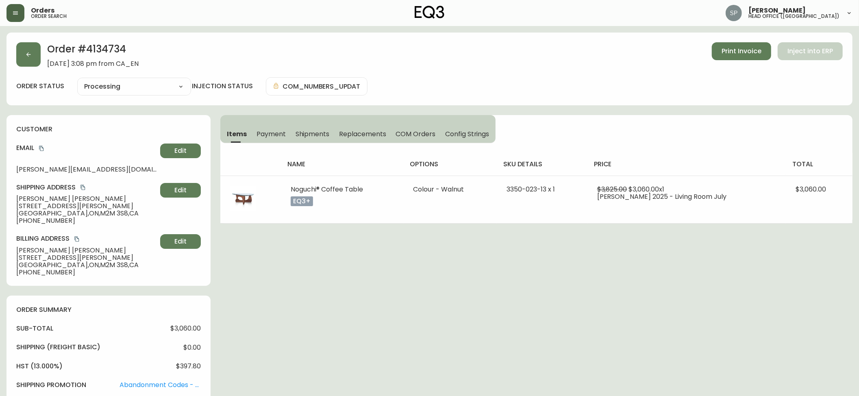
click at [313, 130] on span "Shipments" at bounding box center [313, 134] width 34 height 9
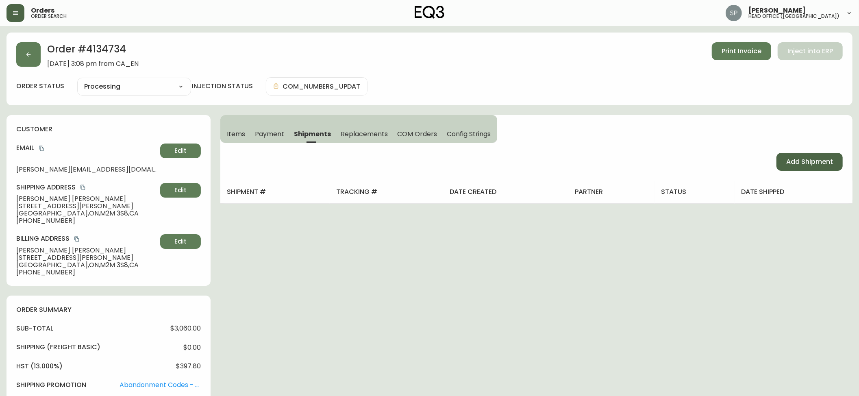
click at [777, 166] on button "Add Shipment" at bounding box center [810, 162] width 66 height 18
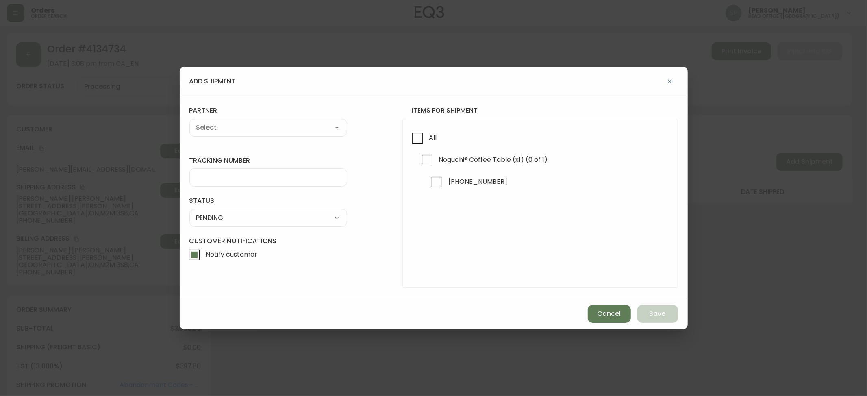
click at [251, 133] on select "A Move to Remember LLC ABF Freight Alero [PERSON_NAME] Canada Post Canpar Expre…" at bounding box center [268, 128] width 158 height 12
click at [189, 122] on select "A Move to Remember LLC ABF Freight Alero [PERSON_NAME] Canada Post Canpar Expre…" at bounding box center [268, 128] width 158 height 12
click at [243, 171] on div at bounding box center [268, 177] width 158 height 18
paste input "0001437437"
click at [231, 215] on select "SHIPPED PENDING CANCELLED" at bounding box center [268, 218] width 158 height 12
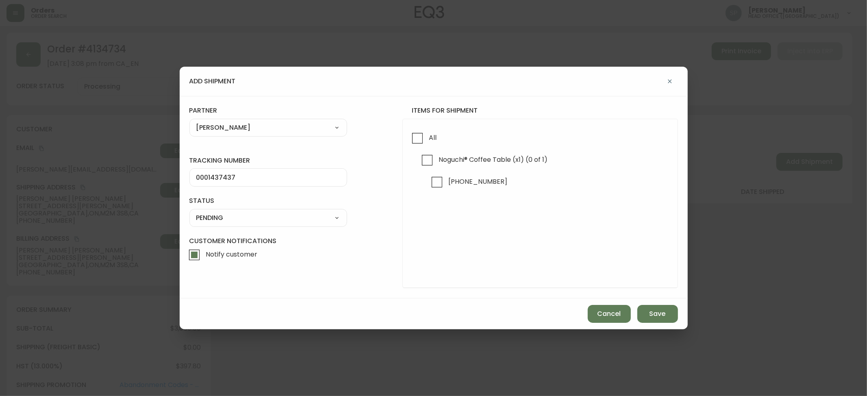
click at [229, 218] on select "SHIPPED PENDING CANCELLED" at bounding box center [268, 218] width 158 height 12
click at [230, 226] on div "SHIPPED PENDING CANCELLED" at bounding box center [268, 218] width 158 height 18
click at [211, 220] on select "SHIPPED PENDING CANCELLED" at bounding box center [268, 218] width 158 height 12
click at [189, 212] on select "SHIPPED PENDING CANCELLED" at bounding box center [268, 218] width 158 height 12
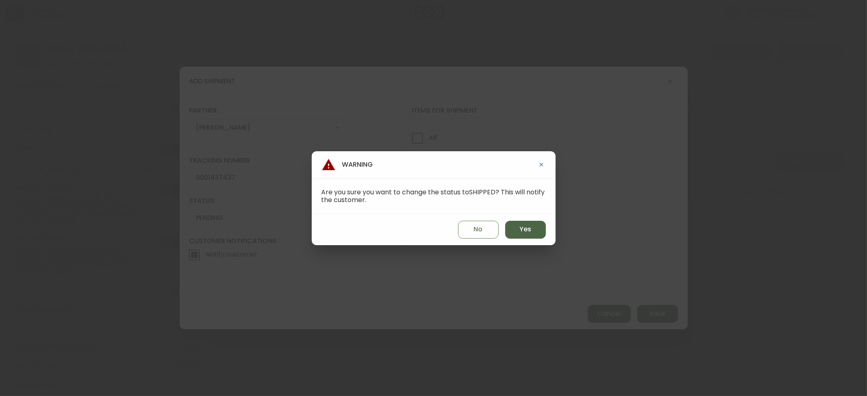
click at [527, 237] on button "Yes" at bounding box center [525, 230] width 41 height 18
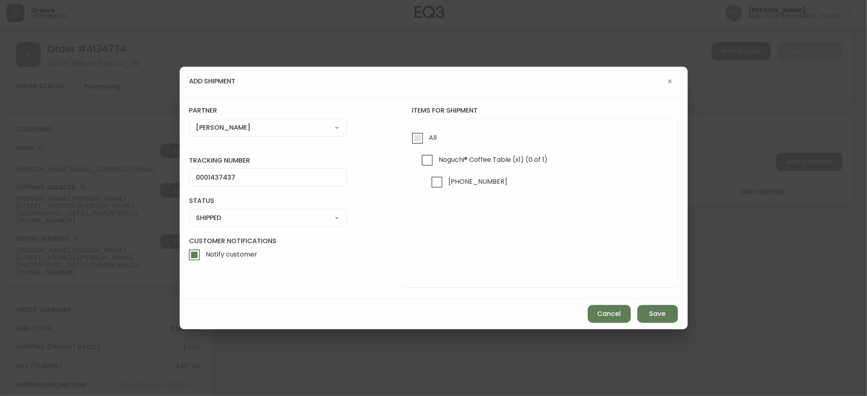
click at [429, 136] on span "All" at bounding box center [432, 138] width 10 height 18
click at [427, 136] on input "All" at bounding box center [417, 138] width 19 height 19
click at [661, 316] on span "Save" at bounding box center [658, 313] width 16 height 9
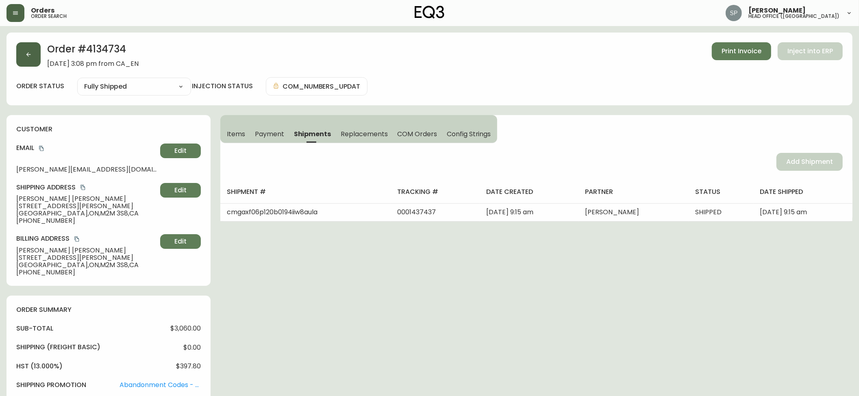
click at [35, 54] on button "button" at bounding box center [28, 54] width 24 height 24
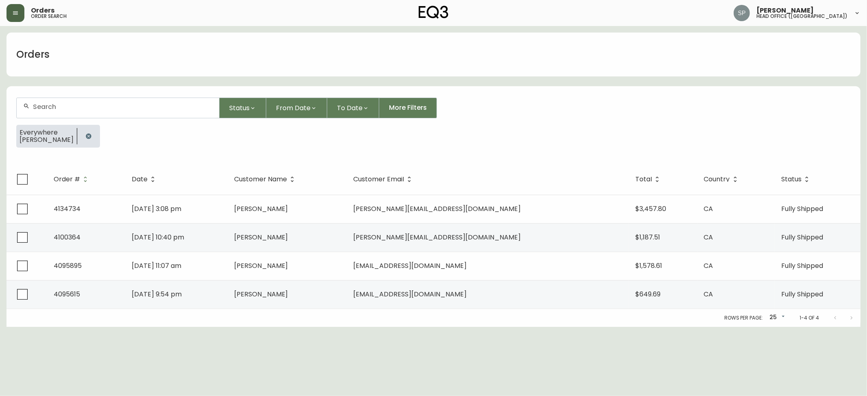
click at [112, 105] on input "text" at bounding box center [123, 107] width 180 height 8
paste input "[PERSON_NAME]"
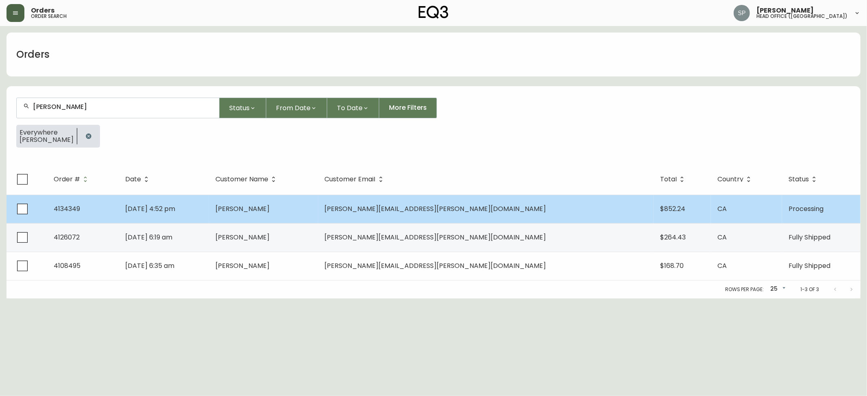
click at [422, 204] on span "[PERSON_NAME][EMAIL_ADDRESS][PERSON_NAME][DOMAIN_NAME]" at bounding box center [436, 208] width 222 height 9
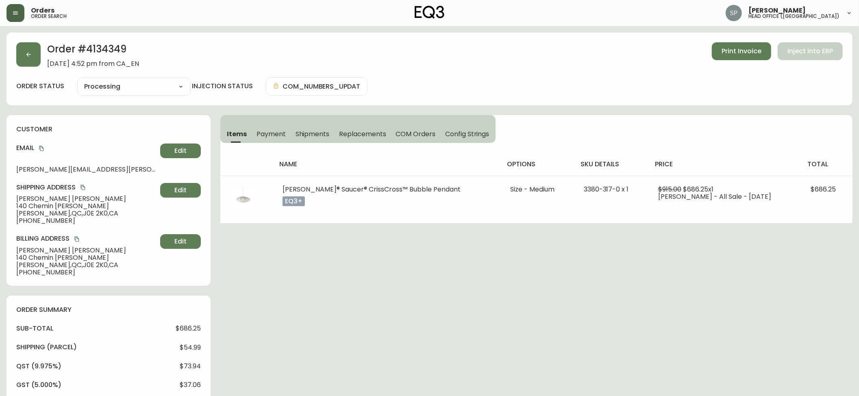
click at [307, 133] on span "Shipments" at bounding box center [313, 134] width 34 height 9
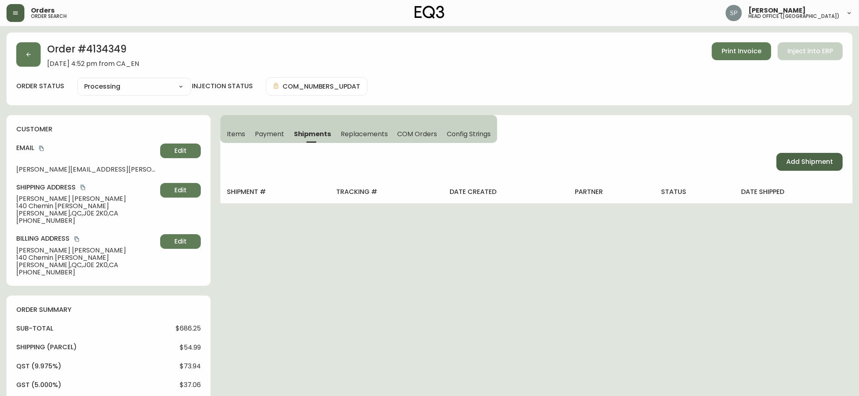
click at [801, 159] on span "Add Shipment" at bounding box center [809, 161] width 47 height 9
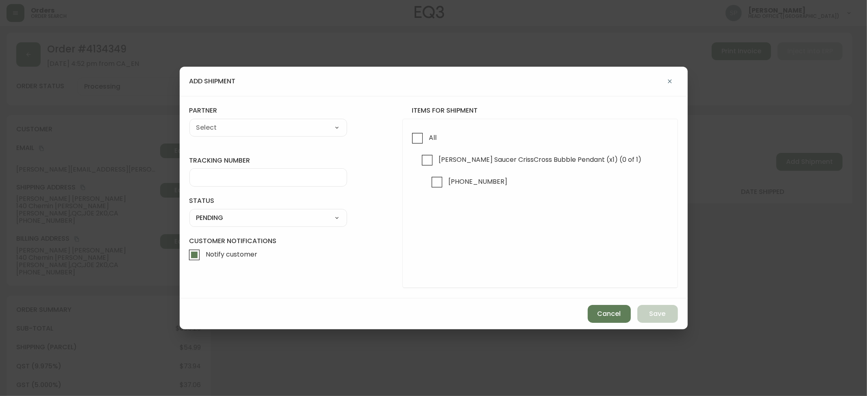
drag, startPoint x: 430, startPoint y: 139, endPoint x: 376, endPoint y: 139, distance: 53.7
click at [429, 138] on span "All" at bounding box center [433, 137] width 8 height 9
click at [427, 138] on input "All" at bounding box center [417, 138] width 19 height 19
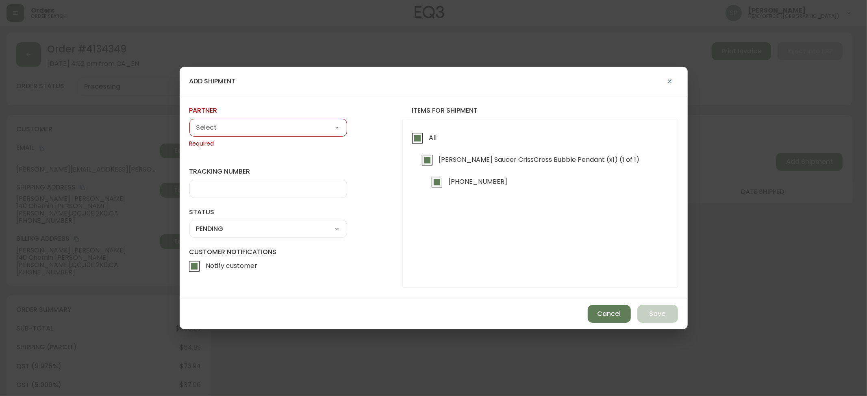
click at [253, 132] on select "A Move to Remember LLC ABF Freight Alero [PERSON_NAME] Canada Post Canpar Expre…" at bounding box center [268, 128] width 158 height 12
click at [189, 122] on select "A Move to Remember LLC ABF Freight Alero [PERSON_NAME] Canada Post Canpar Expre…" at bounding box center [268, 128] width 158 height 12
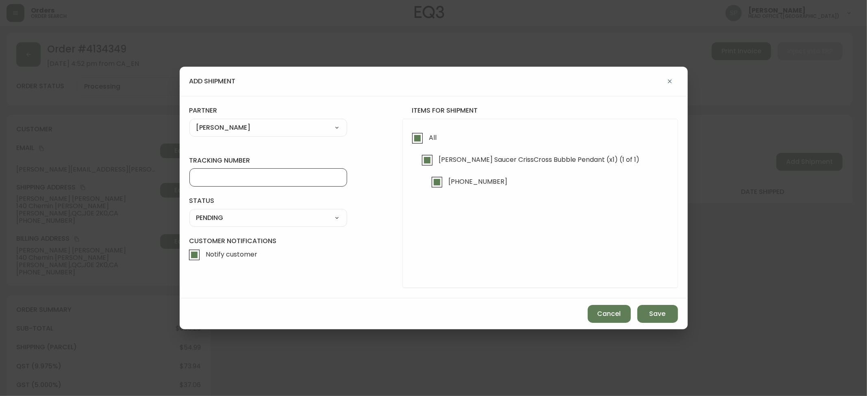
click at [235, 176] on input "tracking number" at bounding box center [268, 178] width 144 height 8
paste input "0001438282"
click at [222, 215] on select "SHIPPED PENDING CANCELLED" at bounding box center [268, 218] width 158 height 12
click at [225, 223] on select "SHIPPED PENDING CANCELLED" at bounding box center [268, 218] width 158 height 12
click at [237, 222] on select "SHIPPED PENDING CANCELLED" at bounding box center [268, 218] width 158 height 12
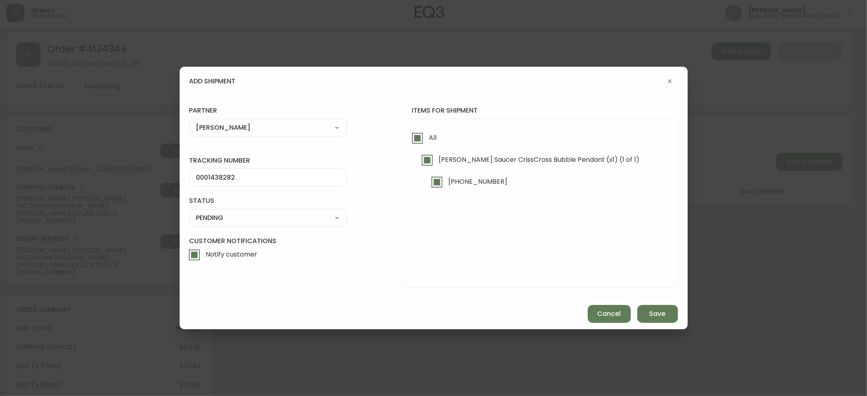
click at [189, 212] on select "SHIPPED PENDING CANCELLED" at bounding box center [268, 218] width 158 height 12
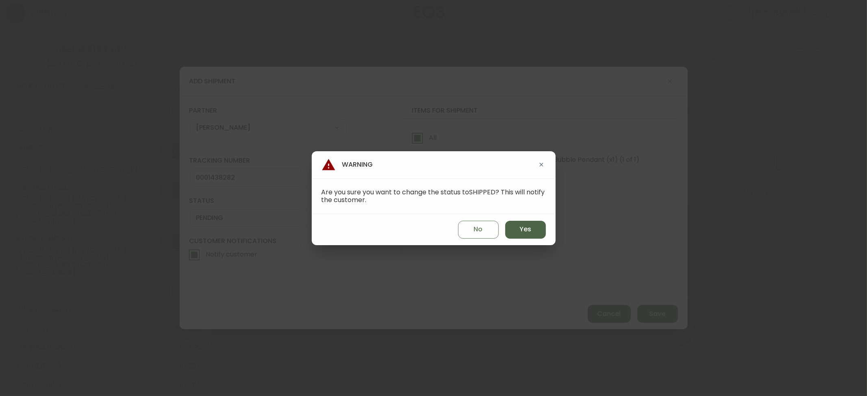
click at [526, 233] on span "Yes" at bounding box center [526, 229] width 12 height 9
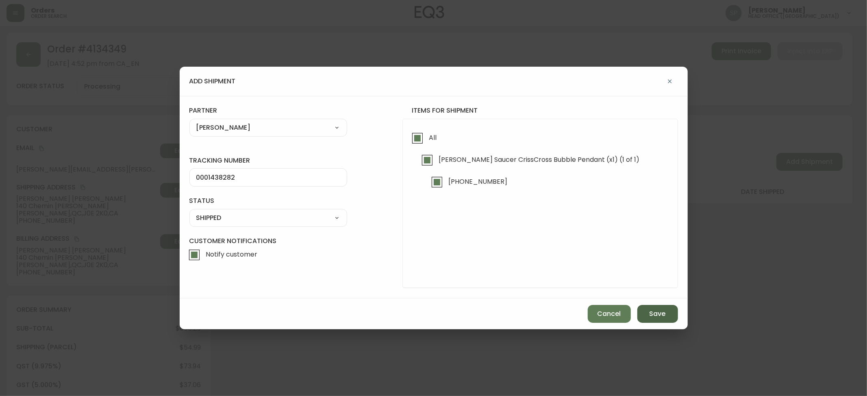
click at [666, 319] on button "Save" at bounding box center [658, 314] width 41 height 18
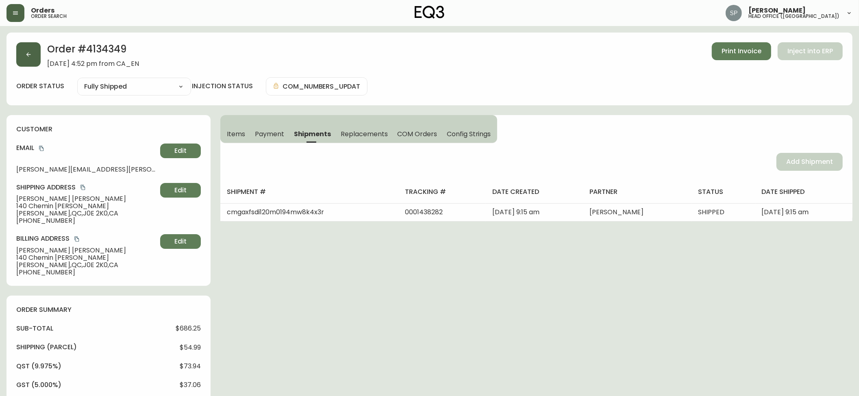
click at [22, 59] on button "button" at bounding box center [28, 54] width 24 height 24
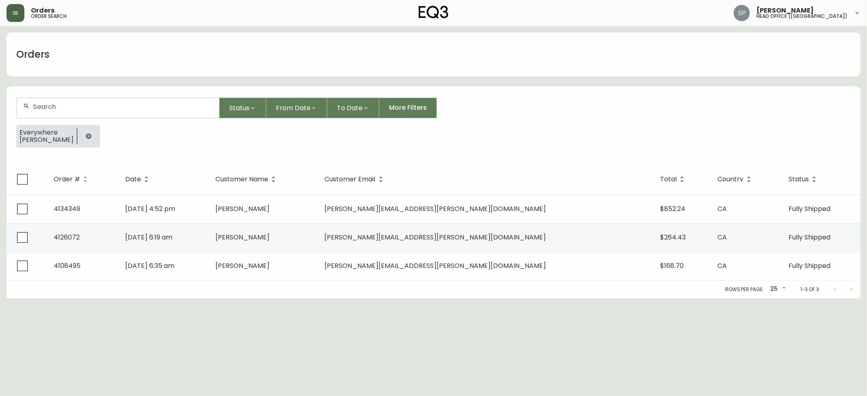
click at [81, 107] on input "text" at bounding box center [123, 107] width 180 height 8
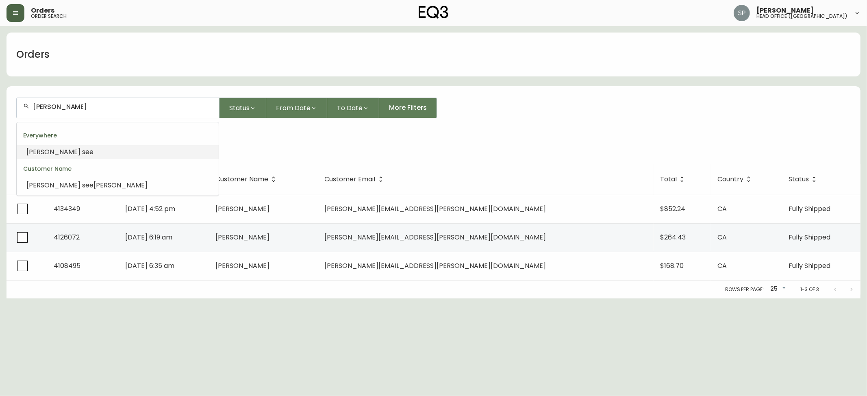
click at [94, 181] on span "[PERSON_NAME]" at bounding box center [121, 185] width 54 height 9
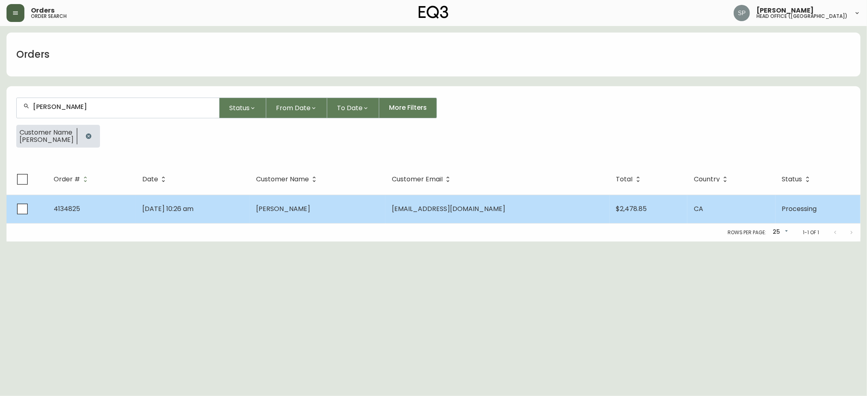
click at [349, 199] on td "[PERSON_NAME]" at bounding box center [318, 209] width 136 height 28
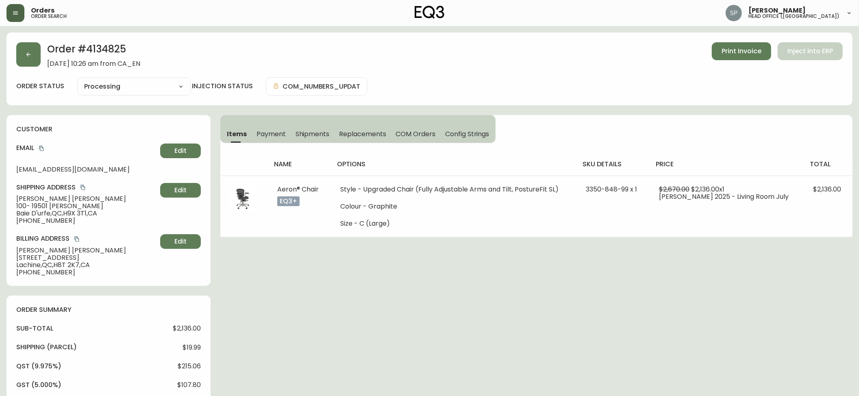
click at [337, 137] on button "Replacements" at bounding box center [362, 134] width 57 height 18
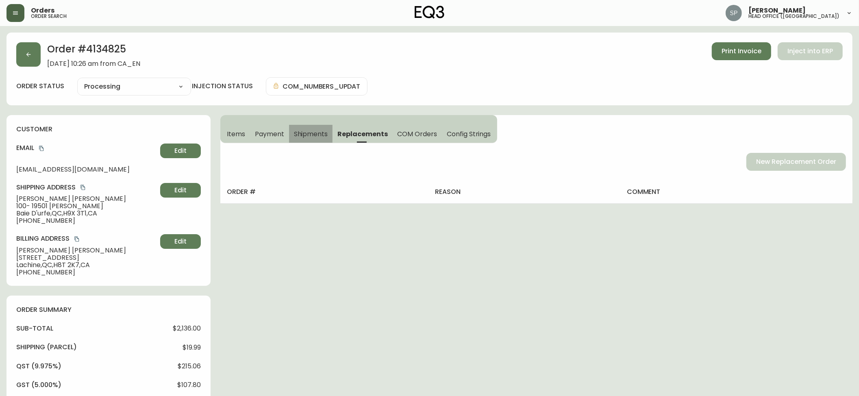
click at [327, 135] on span "Shipments" at bounding box center [311, 134] width 34 height 9
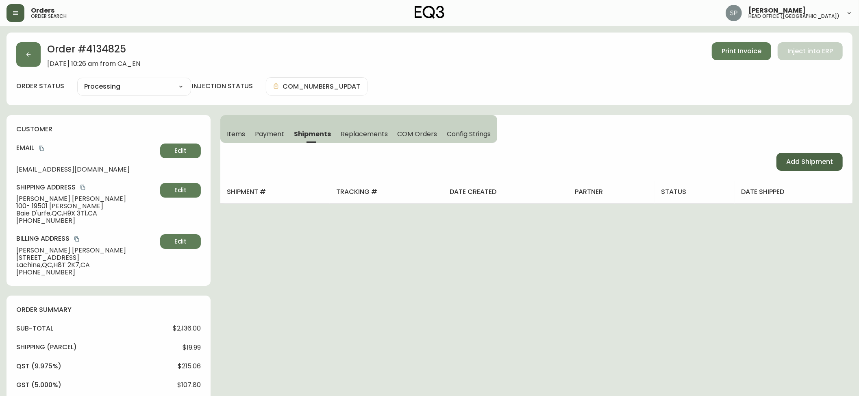
click at [799, 168] on button "Add Shipment" at bounding box center [810, 162] width 66 height 18
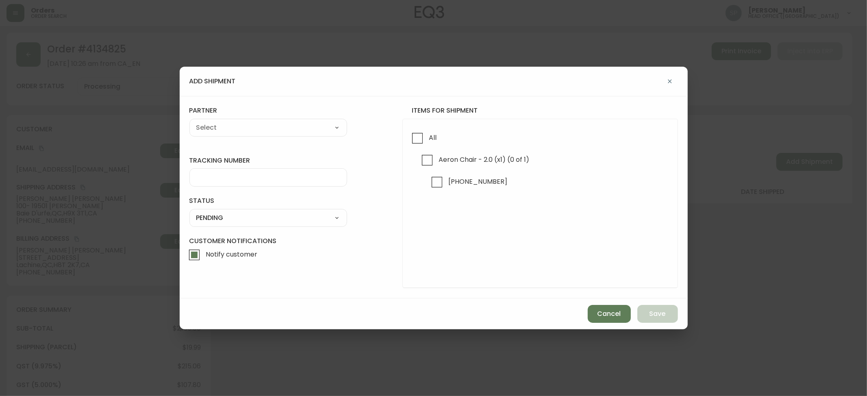
click at [256, 127] on select "A Move to Remember LLC ABF Freight Alero [PERSON_NAME] Canada Post Canpar Expre…" at bounding box center [268, 128] width 158 height 12
click at [189, 122] on select "A Move to Remember LLC ABF Freight Alero [PERSON_NAME] Canada Post Canpar Expre…" at bounding box center [268, 128] width 158 height 12
click at [216, 172] on div at bounding box center [268, 177] width 158 height 18
paste input "0001437409"
click at [231, 217] on select "SHIPPED PENDING CANCELLED" at bounding box center [268, 218] width 158 height 12
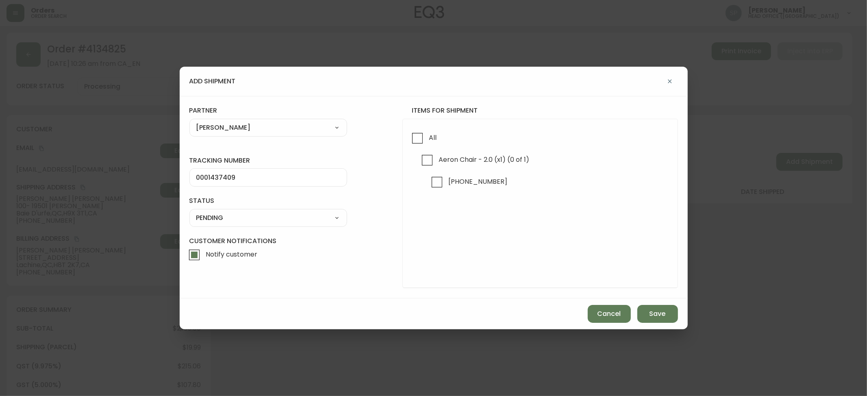
click at [189, 212] on select "SHIPPED PENDING CANCELLED" at bounding box center [268, 218] width 158 height 12
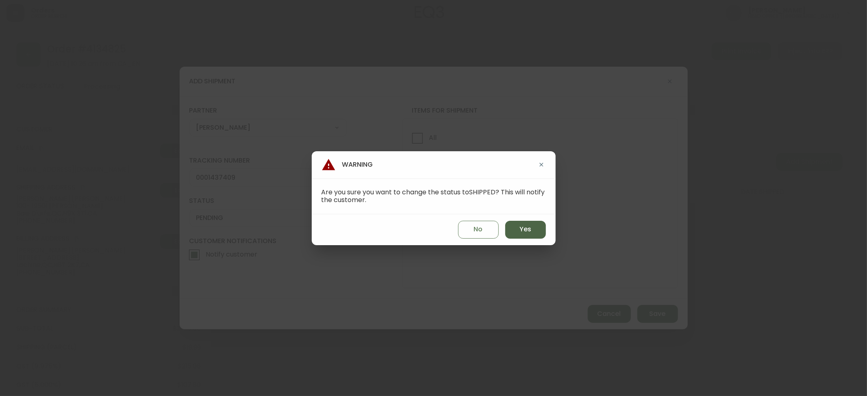
click at [514, 230] on button "Yes" at bounding box center [525, 230] width 41 height 18
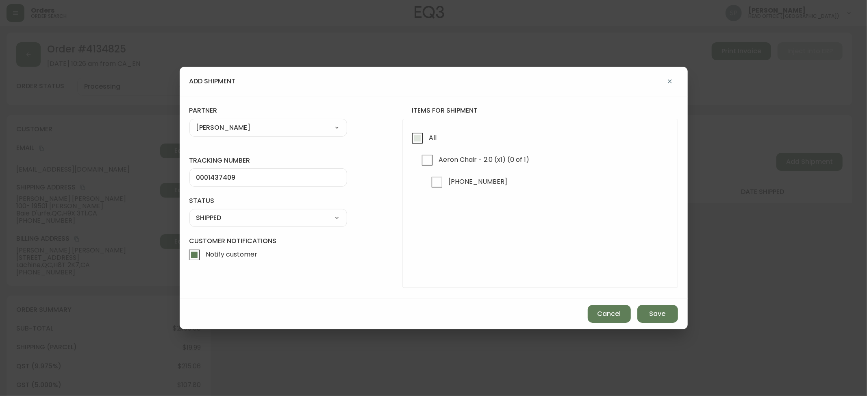
click at [419, 139] on input "All" at bounding box center [417, 138] width 19 height 19
click at [656, 311] on span "Save" at bounding box center [658, 313] width 16 height 9
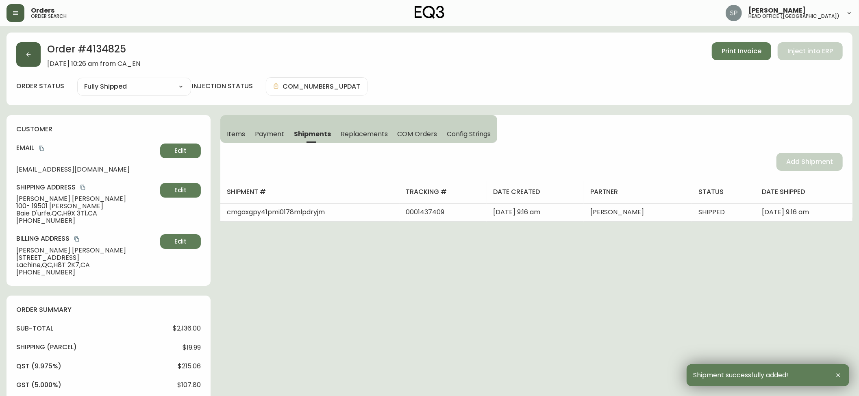
click at [22, 61] on button "button" at bounding box center [28, 54] width 24 height 24
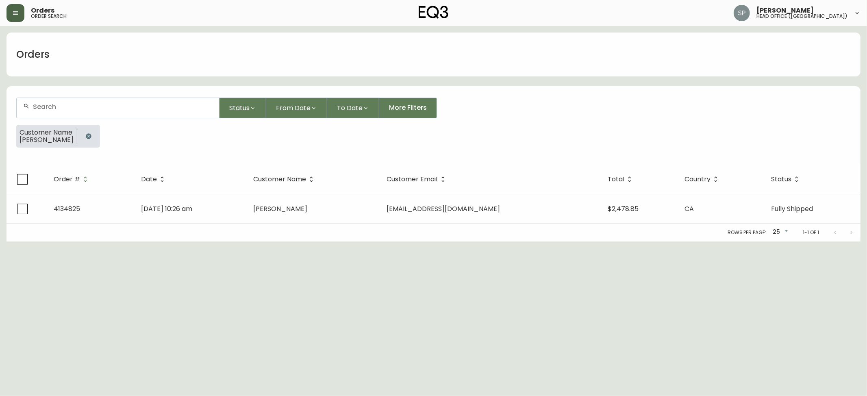
click at [95, 103] on input "text" at bounding box center [123, 107] width 180 height 8
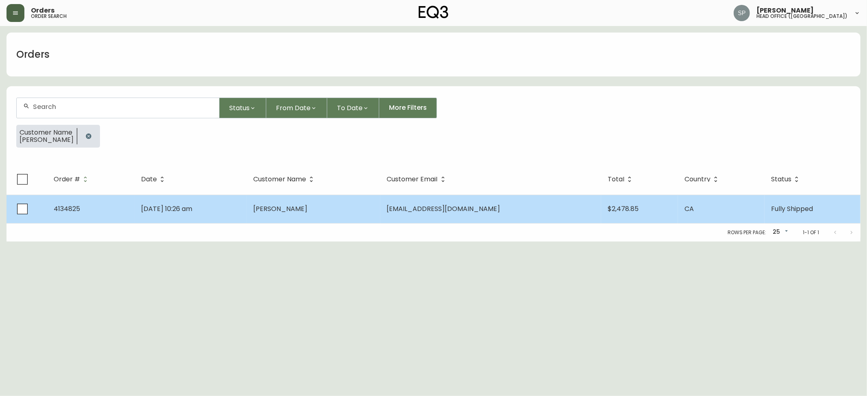
click at [247, 212] on td "[DATE] 10:26 am" at bounding box center [191, 209] width 112 height 28
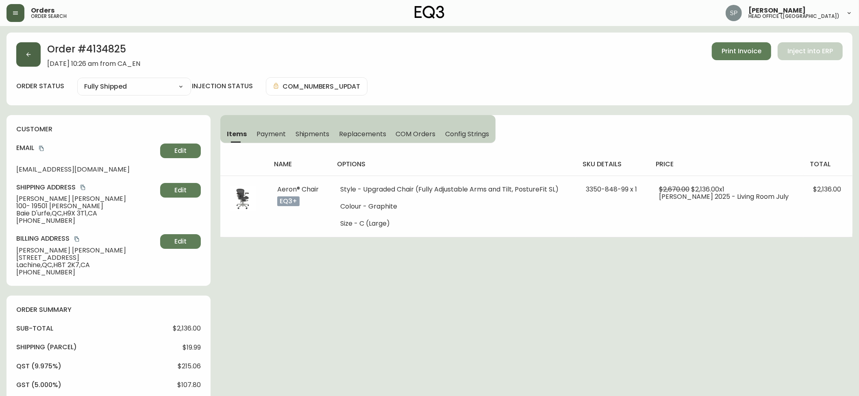
click at [32, 63] on button "button" at bounding box center [28, 54] width 24 height 24
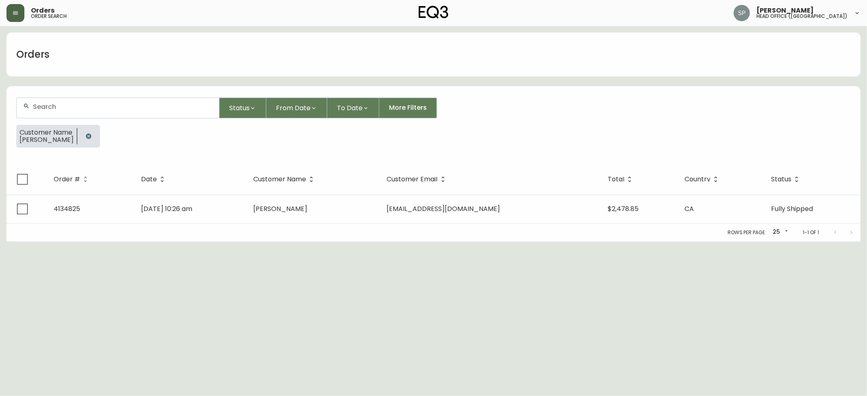
click at [89, 109] on input "text" at bounding box center [123, 107] width 180 height 8
click at [86, 137] on icon "button" at bounding box center [88, 135] width 5 height 5
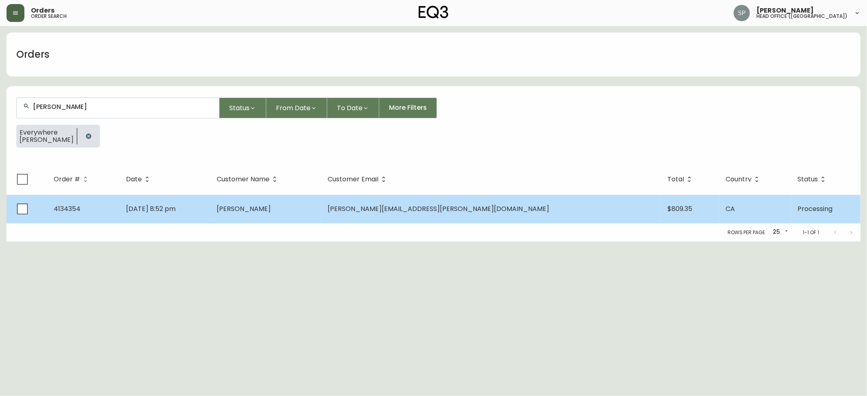
click at [321, 211] on td "[PERSON_NAME]" at bounding box center [265, 209] width 111 height 28
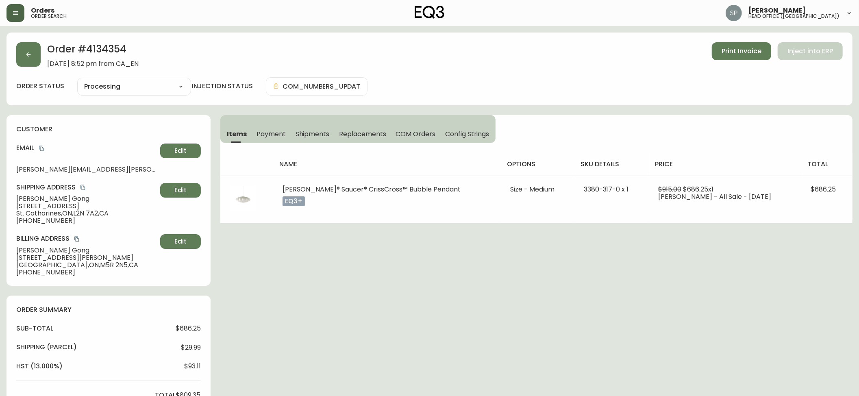
drag, startPoint x: 316, startPoint y: 135, endPoint x: 597, endPoint y: 135, distance: 281.4
click at [316, 135] on span "Shipments" at bounding box center [313, 134] width 34 height 9
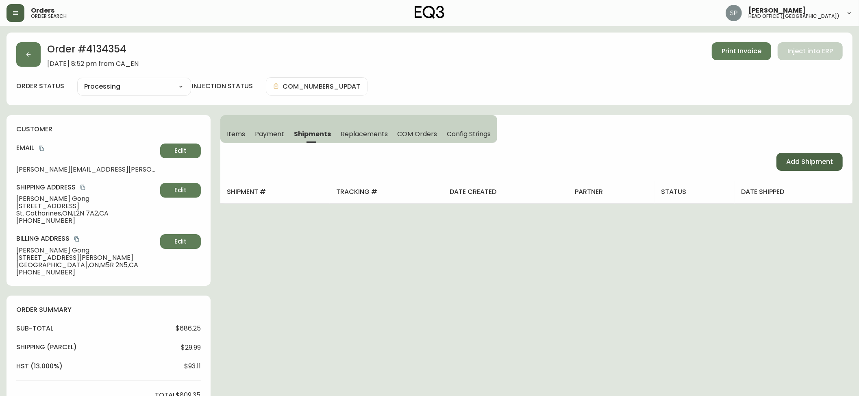
click at [791, 165] on span "Add Shipment" at bounding box center [809, 161] width 47 height 9
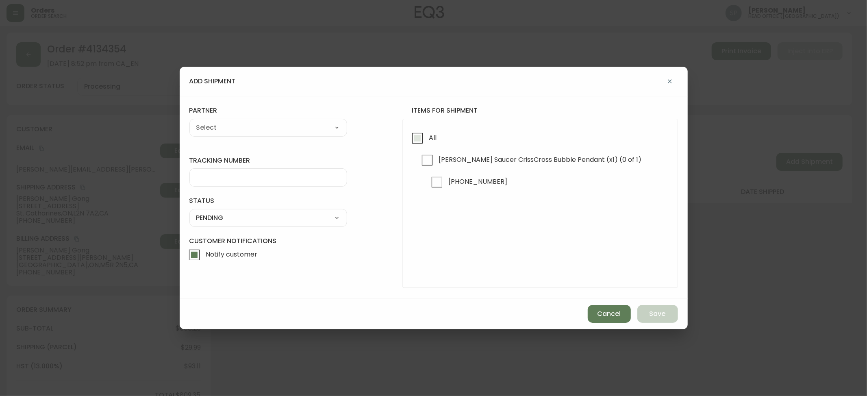
click at [427, 136] on span "All" at bounding box center [432, 138] width 10 height 18
click at [427, 136] on input "All" at bounding box center [417, 138] width 19 height 19
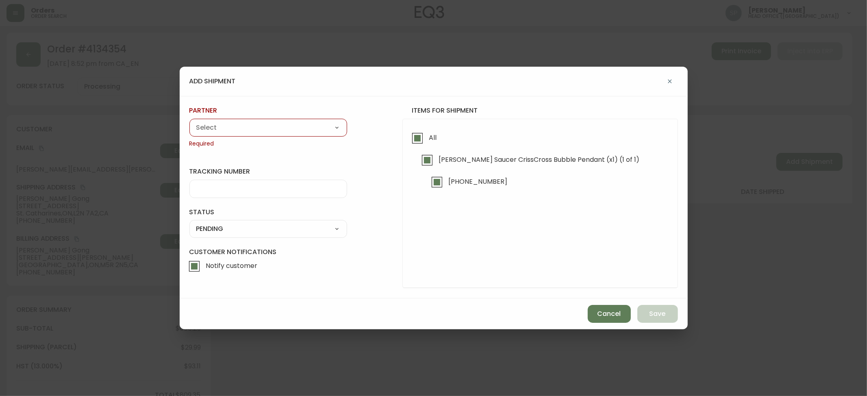
click at [251, 131] on select "A Move to Remember LLC ABF Freight Alero [PERSON_NAME] Canada Post Canpar Expre…" at bounding box center [268, 128] width 158 height 12
click at [189, 122] on select "A Move to Remember LLC ABF Freight Alero [PERSON_NAME] Canada Post Canpar Expre…" at bounding box center [268, 128] width 158 height 12
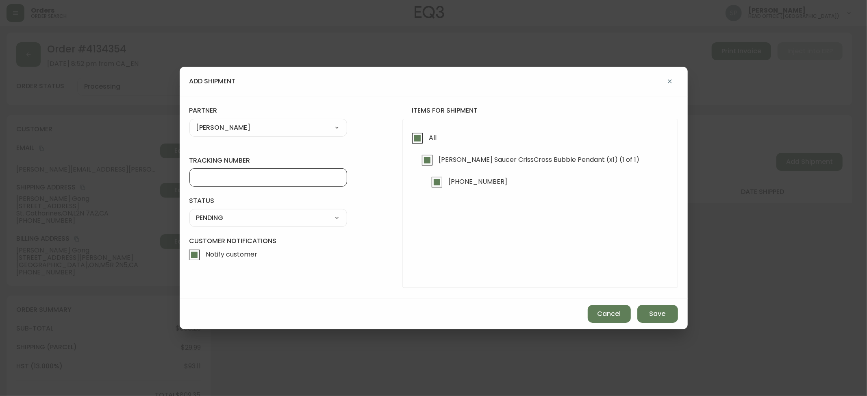
drag, startPoint x: 241, startPoint y: 178, endPoint x: 239, endPoint y: 186, distance: 8.0
click at [241, 178] on input "tracking number" at bounding box center [268, 178] width 144 height 8
paste input "0001438271"
click at [233, 218] on select "SHIPPED PENDING CANCELLED" at bounding box center [268, 218] width 158 height 12
click at [189, 212] on select "SHIPPED PENDING CANCELLED" at bounding box center [268, 218] width 158 height 12
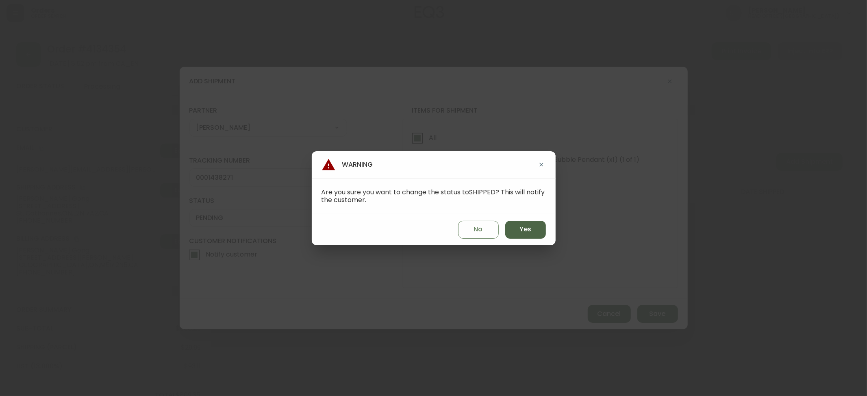
click at [529, 230] on span "Yes" at bounding box center [526, 229] width 12 height 9
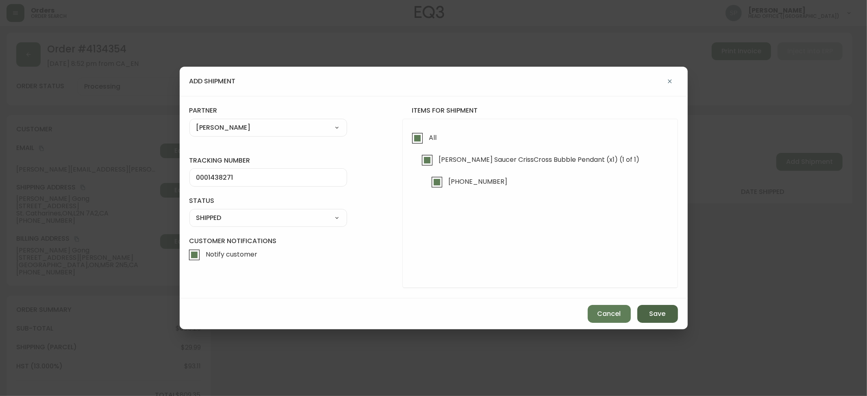
click at [650, 318] on span "Save" at bounding box center [658, 313] width 16 height 9
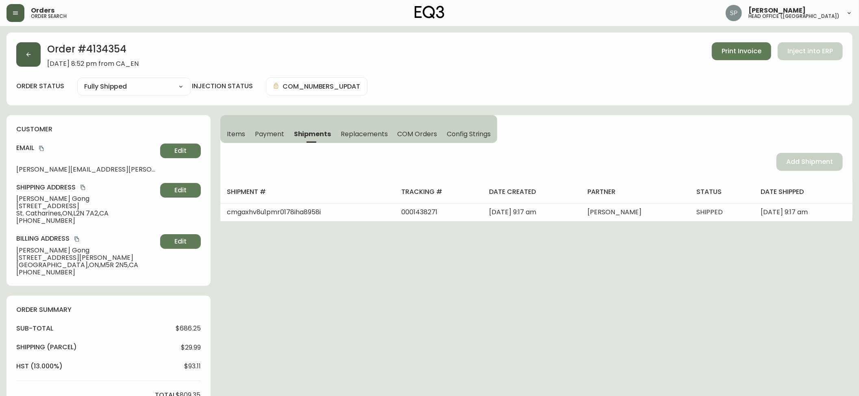
click at [33, 61] on button "button" at bounding box center [28, 54] width 24 height 24
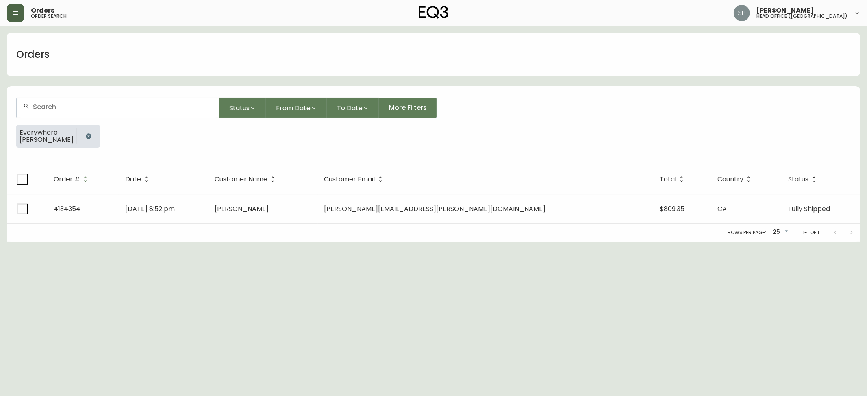
click at [107, 102] on div at bounding box center [118, 108] width 203 height 20
click at [41, 109] on input "yunc ut" at bounding box center [123, 107] width 180 height 8
click at [66, 184] on li "tunc ut ku" at bounding box center [118, 186] width 202 height 14
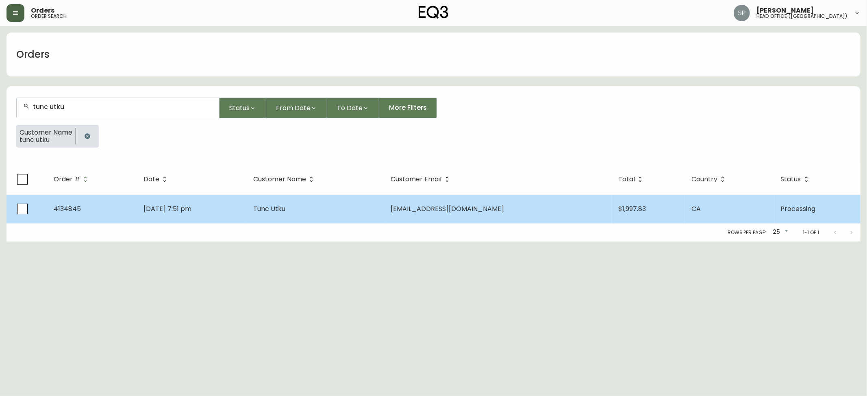
click at [239, 215] on td "[DATE] 7:51 pm" at bounding box center [192, 209] width 110 height 28
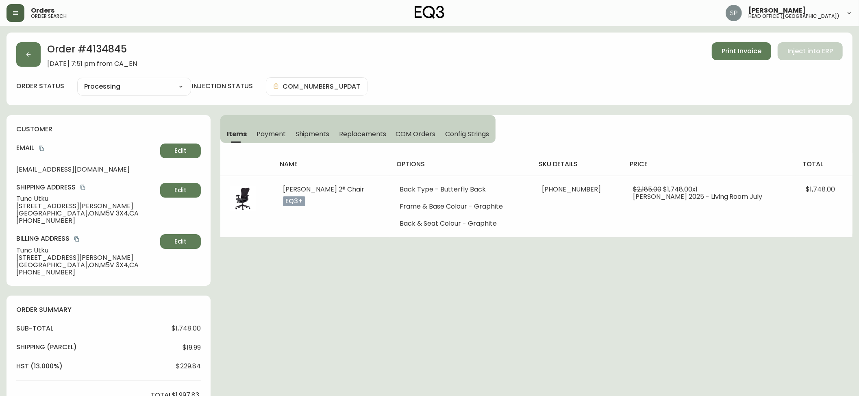
drag, startPoint x: 321, startPoint y: 132, endPoint x: 342, endPoint y: 132, distance: 20.3
click at [321, 132] on span "Shipments" at bounding box center [313, 134] width 34 height 9
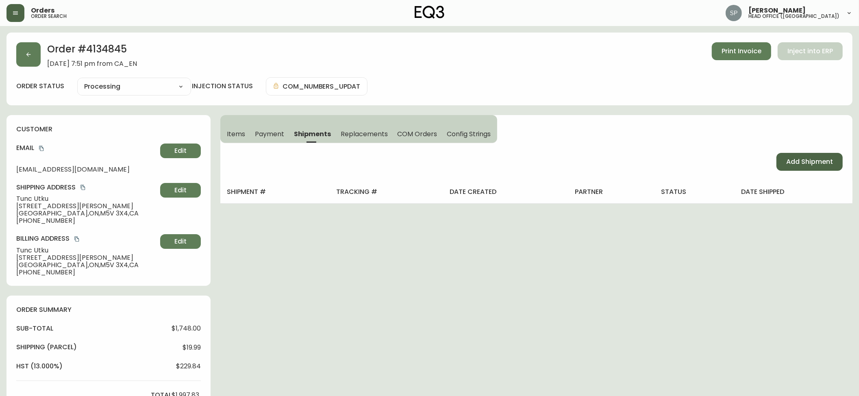
click at [789, 162] on span "Add Shipment" at bounding box center [809, 161] width 47 height 9
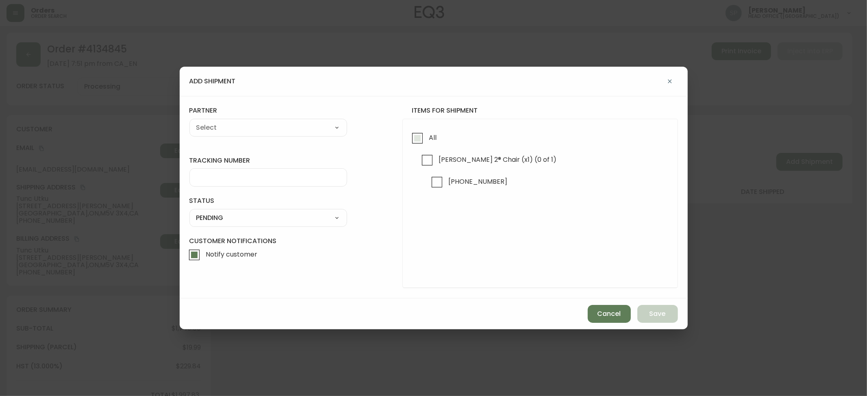
click at [425, 141] on input "All" at bounding box center [417, 138] width 19 height 19
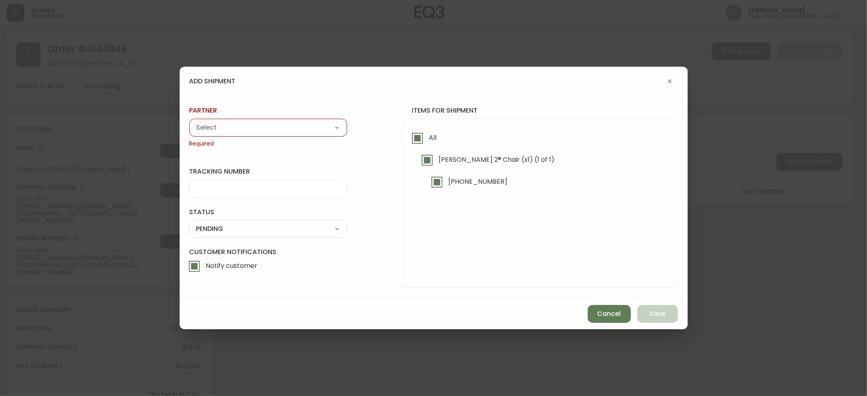
click at [259, 132] on select "A Move to Remember LLC ABF Freight Alero [PERSON_NAME] Canada Post Canpar Expre…" at bounding box center [268, 128] width 158 height 12
click at [189, 122] on select "A Move to Remember LLC ABF Freight Alero [PERSON_NAME] Canada Post Canpar Expre…" at bounding box center [268, 128] width 158 height 12
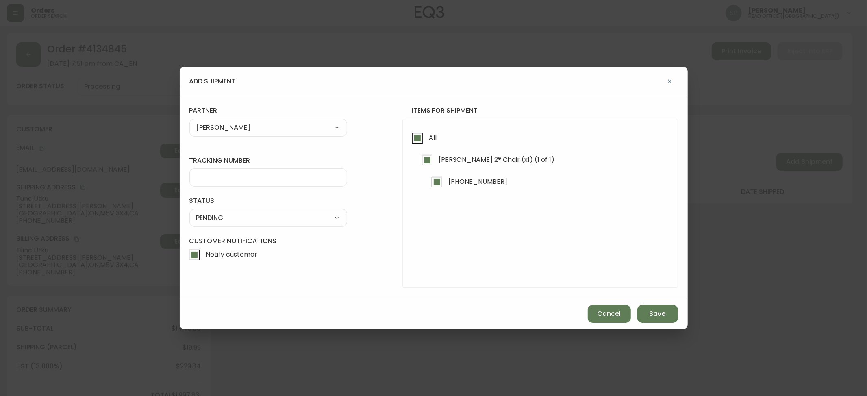
click at [240, 171] on div at bounding box center [268, 177] width 158 height 18
paste input "0001437408"
click at [231, 216] on select "SHIPPED PENDING CANCELLED" at bounding box center [268, 218] width 158 height 12
click at [189, 212] on select "SHIPPED PENDING CANCELLED" at bounding box center [268, 218] width 158 height 12
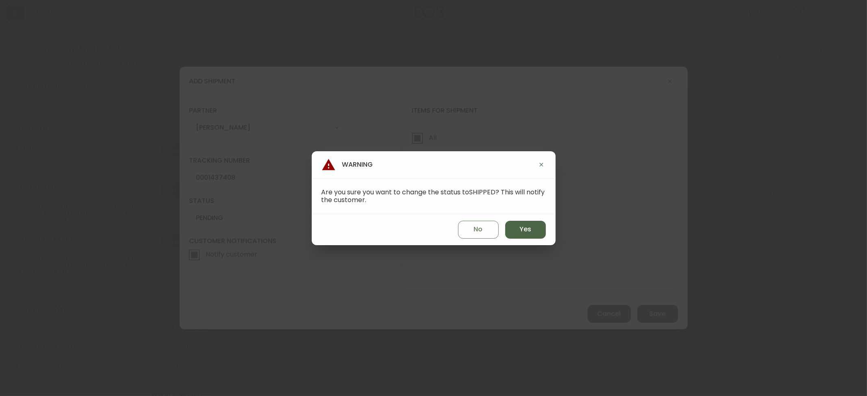
click at [523, 230] on span "Yes" at bounding box center [526, 229] width 12 height 9
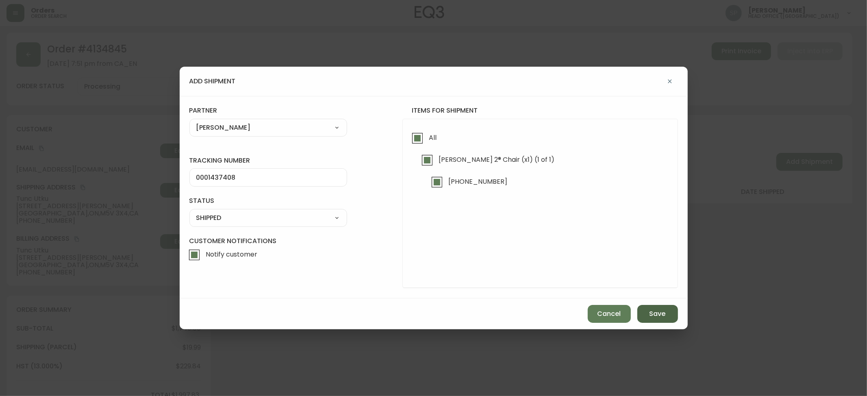
click at [658, 311] on span "Save" at bounding box center [658, 313] width 16 height 9
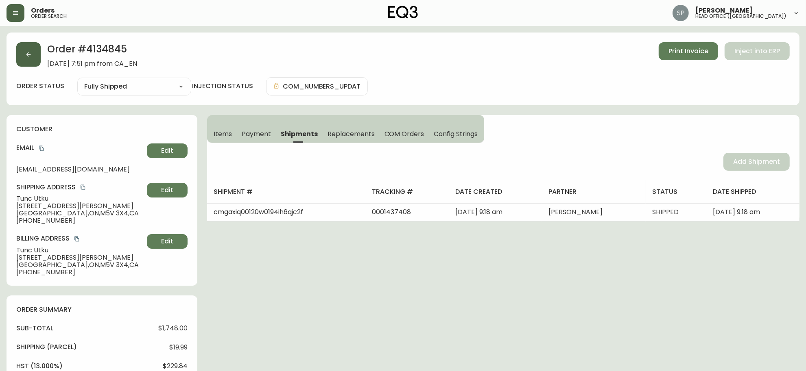
click at [29, 59] on button "button" at bounding box center [28, 54] width 24 height 24
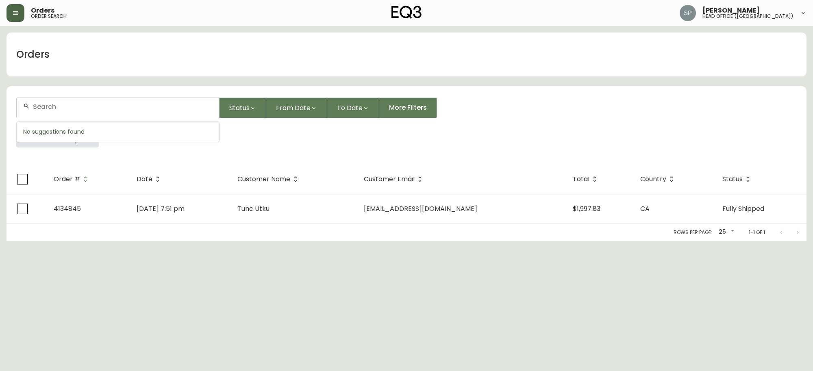
click at [70, 105] on input "text" at bounding box center [123, 107] width 180 height 8
click at [94, 180] on span "ard" at bounding box center [99, 184] width 11 height 9
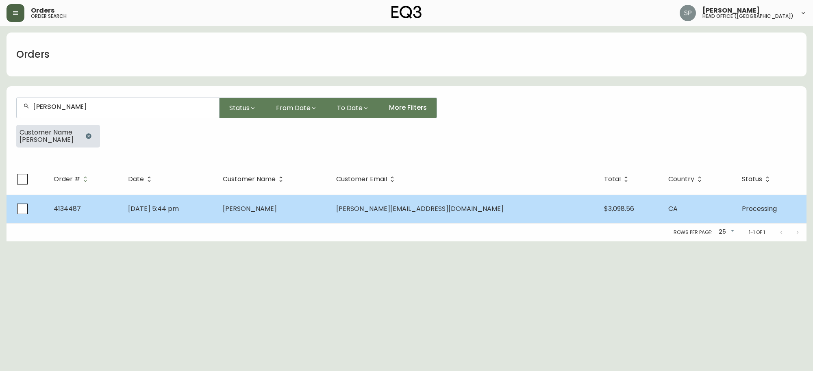
click at [216, 201] on td "[DATE] 5:44 pm" at bounding box center [169, 209] width 95 height 28
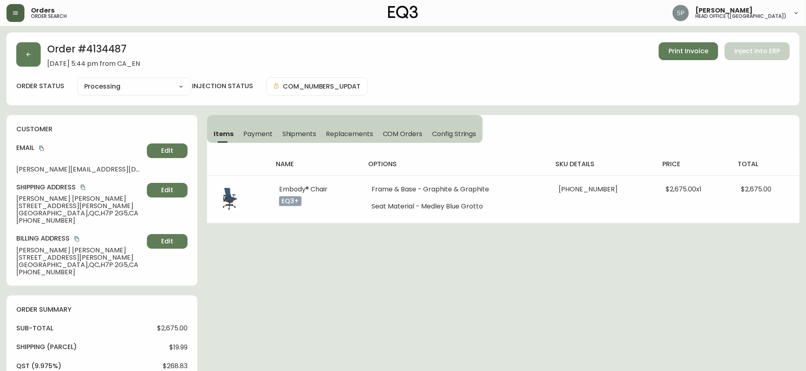
drag, startPoint x: 301, startPoint y: 133, endPoint x: 500, endPoint y: 133, distance: 198.9
click at [301, 133] on span "Shipments" at bounding box center [299, 134] width 34 height 9
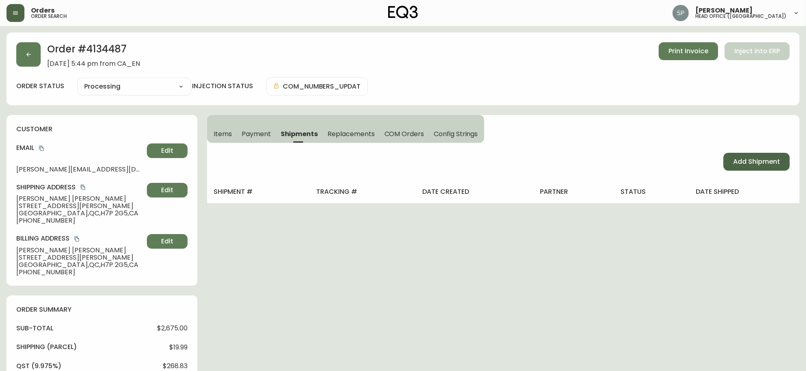
click at [738, 163] on span "Add Shipment" at bounding box center [756, 161] width 47 height 9
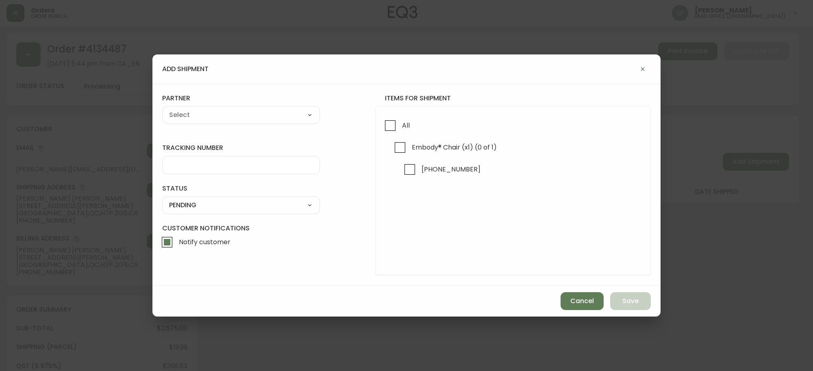
click at [255, 121] on select "A Move to Remember LLC ABF Freight Alero [PERSON_NAME] Canada Post Canpar Expre…" at bounding box center [241, 115] width 158 height 12
click at [162, 109] on select "A Move to Remember LLC ABF Freight Alero [PERSON_NAME] Canada Post Canpar Expre…" at bounding box center [241, 115] width 158 height 12
click at [206, 171] on div at bounding box center [241, 165] width 158 height 18
paste input "0001438279"
click at [207, 202] on select "SHIPPED PENDING CANCELLED" at bounding box center [241, 205] width 158 height 12
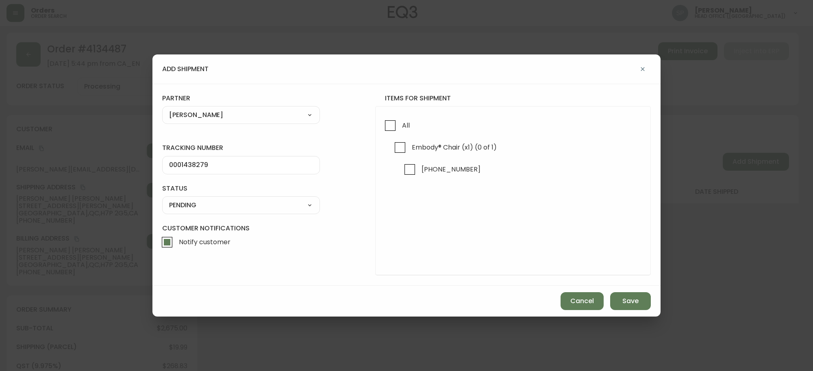
click at [162, 199] on select "SHIPPED PENDING CANCELLED" at bounding box center [241, 205] width 158 height 12
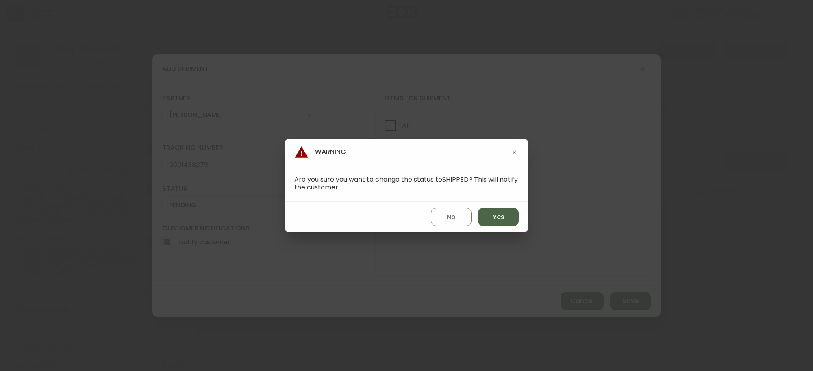
click at [503, 220] on span "Yes" at bounding box center [499, 217] width 12 height 9
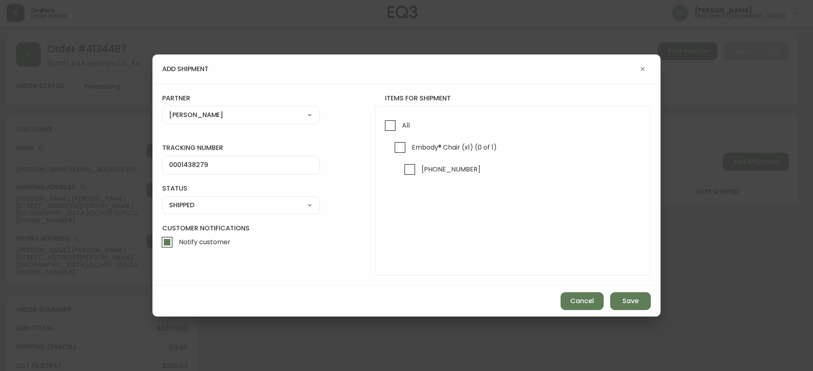
click at [411, 128] on div "All Embody® Chair (x1) (0 of 1) [PHONE_NUMBER]" at bounding box center [513, 191] width 276 height 170
click at [399, 124] on input "All" at bounding box center [390, 125] width 19 height 19
click at [629, 302] on span "Save" at bounding box center [631, 301] width 16 height 9
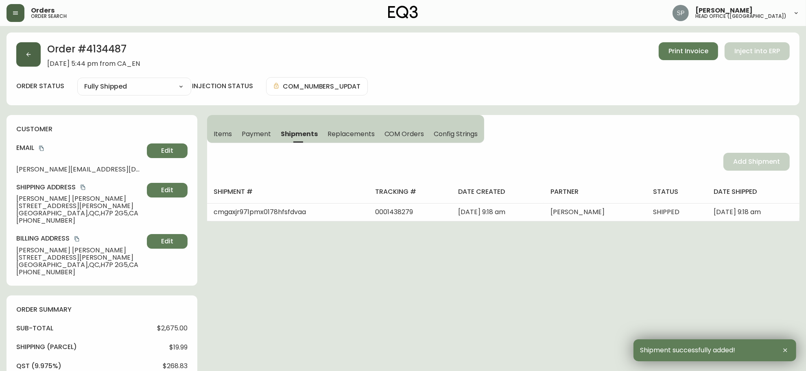
click at [26, 51] on icon "button" at bounding box center [28, 54] width 7 height 7
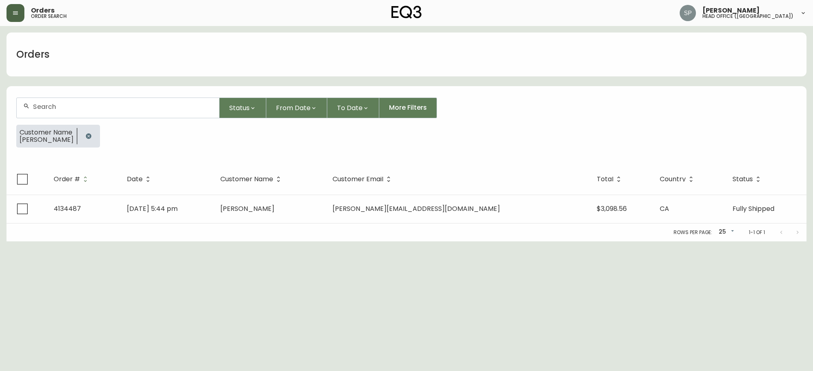
click at [64, 107] on input "text" at bounding box center [123, 107] width 180 height 8
paste input "[PERSON_NAME]"
click at [87, 135] on icon "button" at bounding box center [88, 135] width 5 height 5
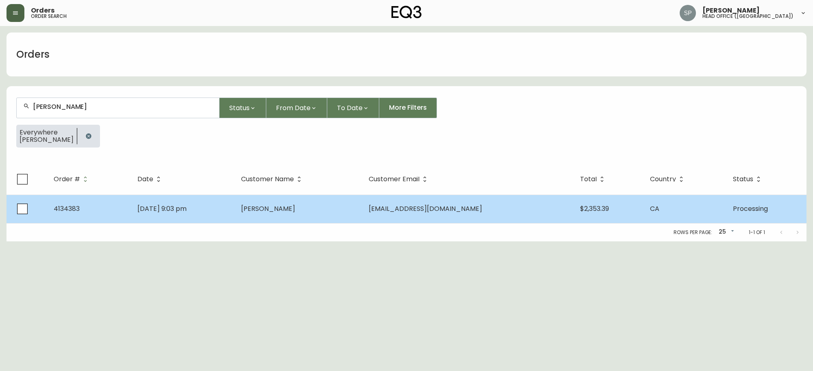
click at [279, 206] on span "[PERSON_NAME]" at bounding box center [268, 208] width 54 height 9
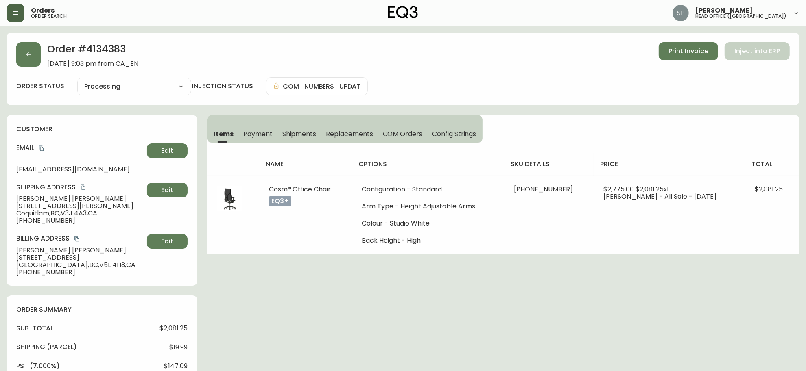
click at [301, 130] on span "Shipments" at bounding box center [299, 134] width 34 height 9
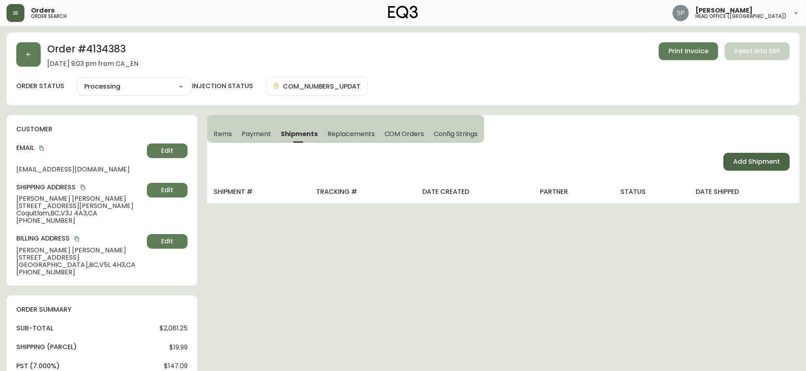
click at [735, 161] on span "Add Shipment" at bounding box center [756, 161] width 47 height 9
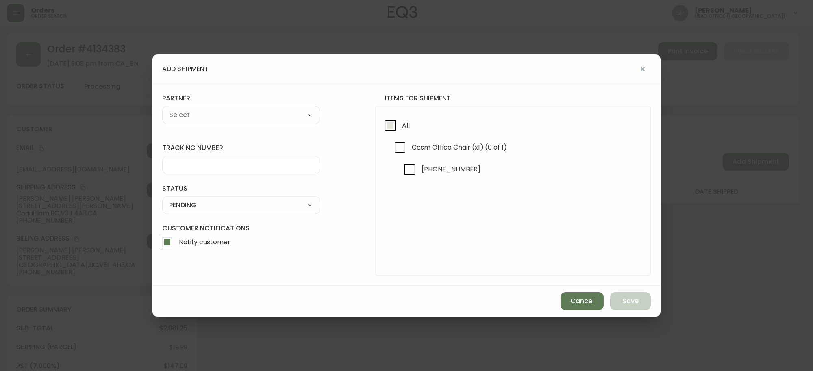
click at [390, 131] on input "All" at bounding box center [390, 125] width 19 height 19
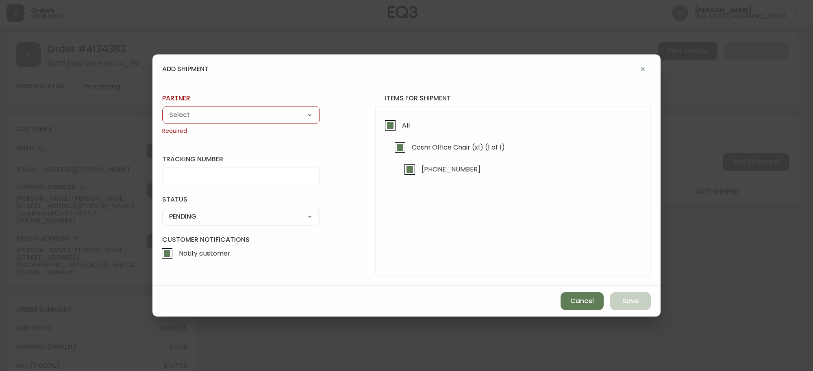
click at [255, 122] on div "A Move to Remember LLC ABF Freight Alero [PERSON_NAME] Canada Post Canpar Expre…" at bounding box center [241, 115] width 158 height 18
click at [247, 118] on select "A Move to Remember LLC ABF Freight Alero [PERSON_NAME] Canada Post Canpar Expre…" at bounding box center [241, 115] width 158 height 12
click at [162, 109] on select "A Move to Remember LLC ABF Freight Alero [PERSON_NAME] Canada Post Canpar Expre…" at bounding box center [241, 115] width 158 height 12
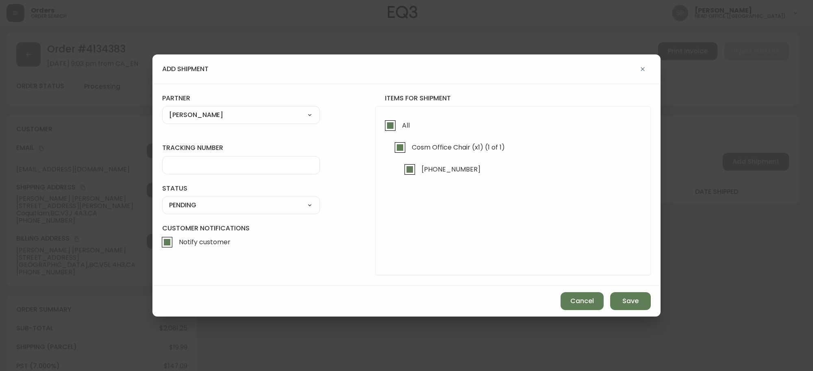
click at [227, 157] on div at bounding box center [241, 165] width 158 height 18
paste input "0001437422"
click at [224, 197] on div "SHIPPED PENDING CANCELLED" at bounding box center [241, 205] width 158 height 18
click at [226, 205] on select "SHIPPED PENDING CANCELLED" at bounding box center [241, 205] width 158 height 12
click at [162, 199] on select "SHIPPED PENDING CANCELLED" at bounding box center [241, 205] width 158 height 12
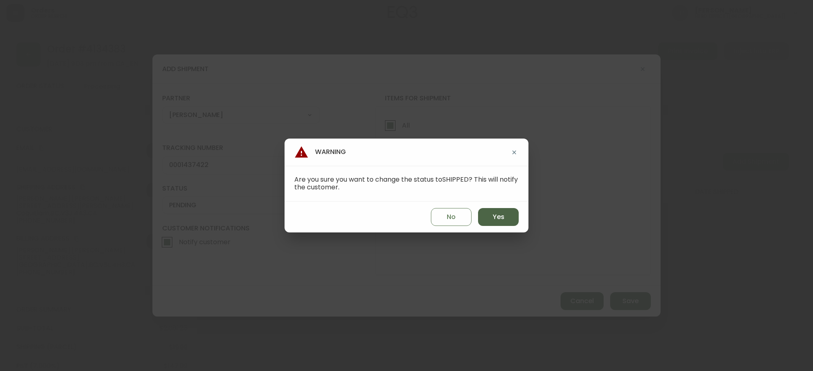
click at [503, 222] on span "Yes" at bounding box center [499, 217] width 12 height 9
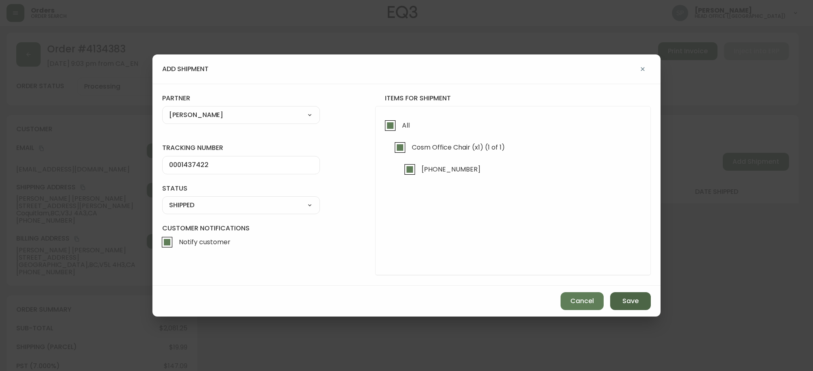
click at [631, 301] on span "Save" at bounding box center [631, 301] width 16 height 9
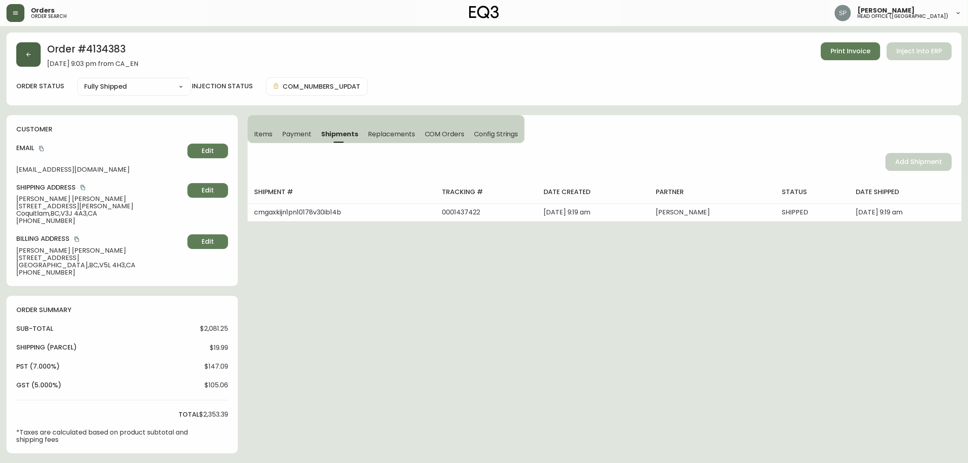
click at [34, 52] on button "button" at bounding box center [28, 54] width 24 height 24
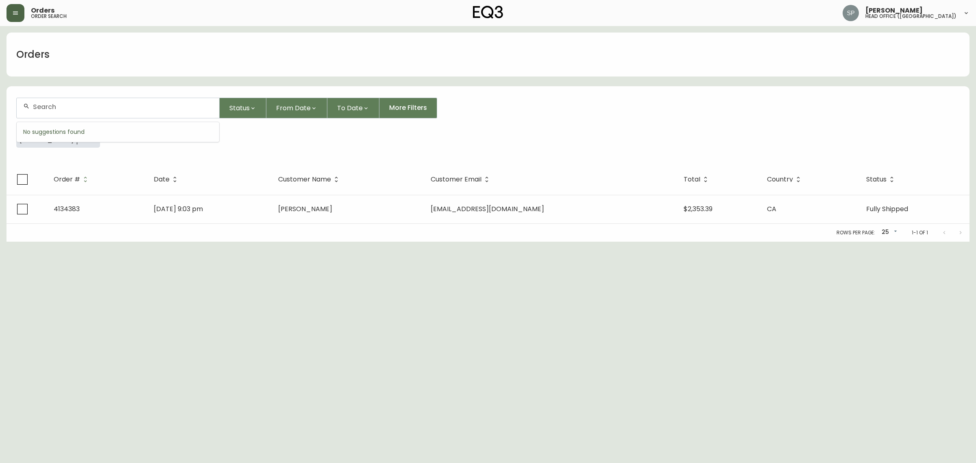
click at [89, 104] on input "text" at bounding box center [123, 107] width 180 height 8
paste input "4134650"
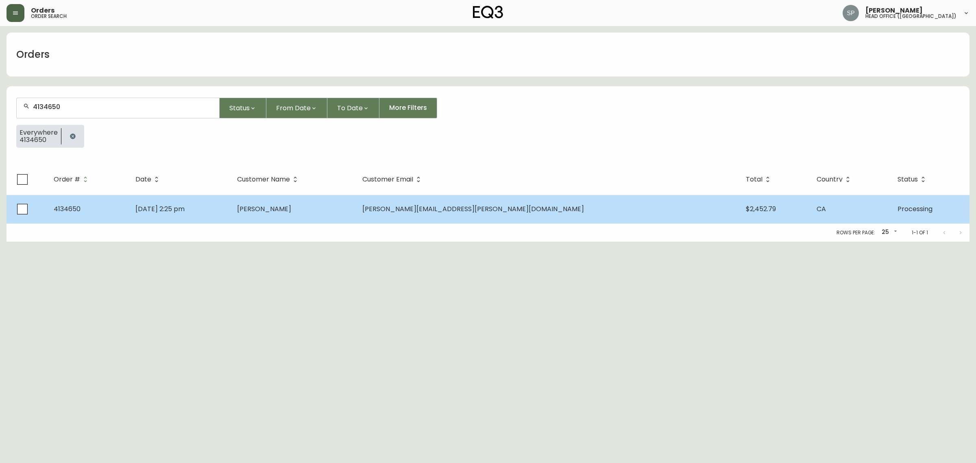
click at [212, 202] on td "[DATE] 2:25 pm" at bounding box center [180, 209] width 102 height 28
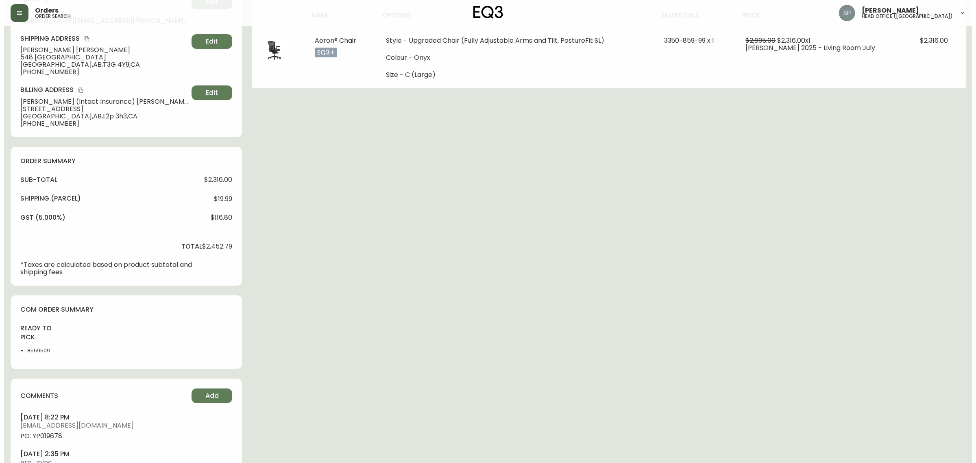
scroll to position [194, 0]
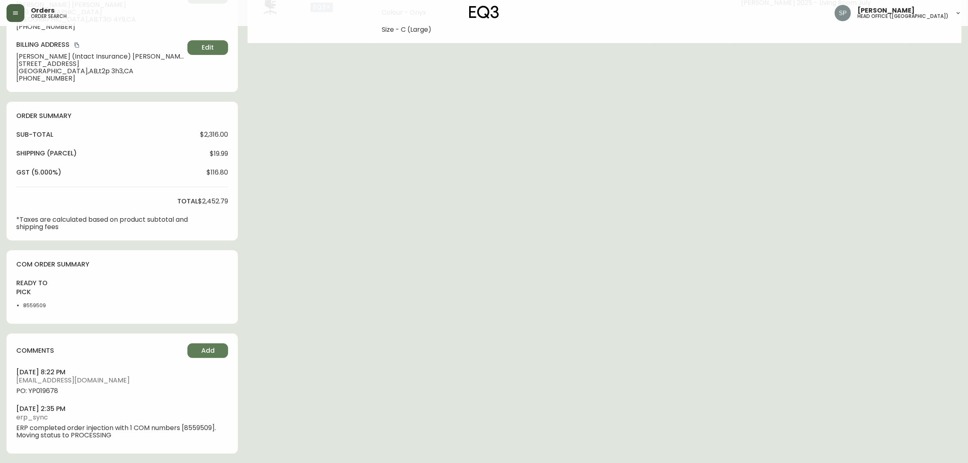
click at [39, 303] on li "8559509" at bounding box center [42, 305] width 39 height 7
click at [44, 394] on span "PO: YP019678" at bounding box center [122, 390] width 212 height 7
click at [45, 394] on span "PO: YP019678" at bounding box center [122, 390] width 212 height 7
click at [12, 17] on button "button" at bounding box center [16, 13] width 18 height 18
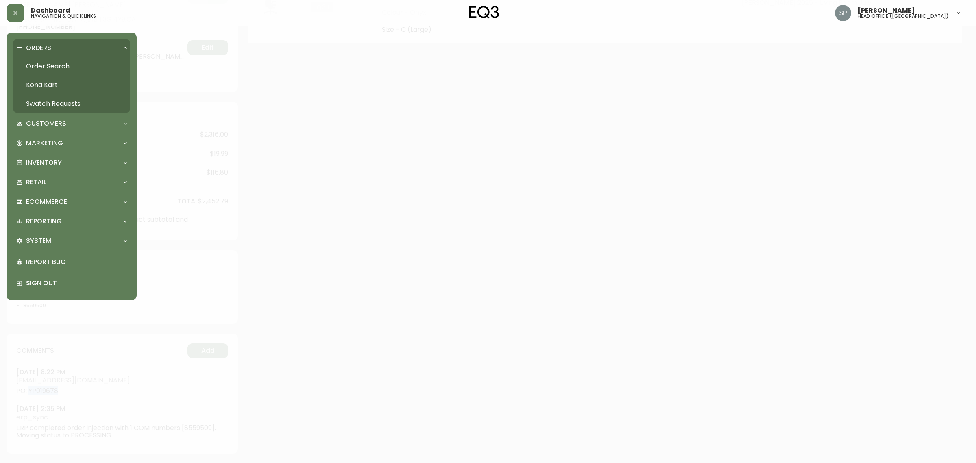
click at [47, 56] on div "Orders" at bounding box center [71, 48] width 117 height 18
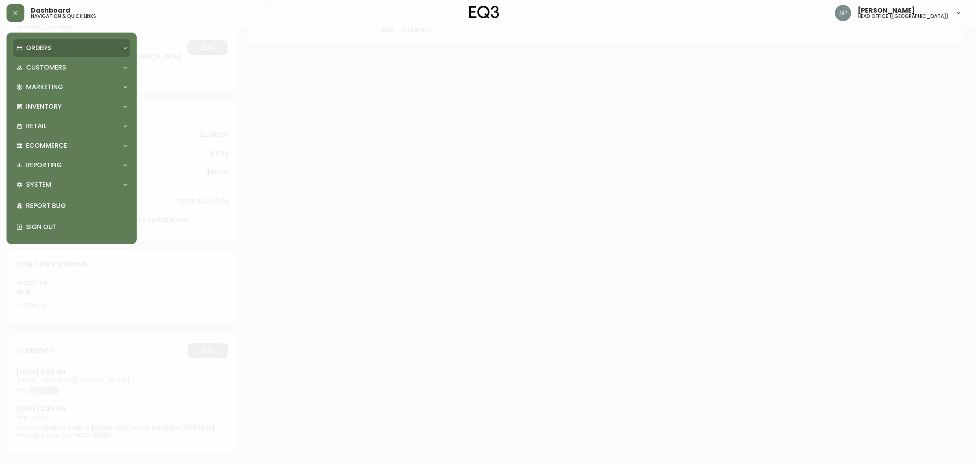
drag, startPoint x: 43, startPoint y: 47, endPoint x: 43, endPoint y: 56, distance: 8.9
click at [43, 48] on p "Orders" at bounding box center [38, 48] width 25 height 9
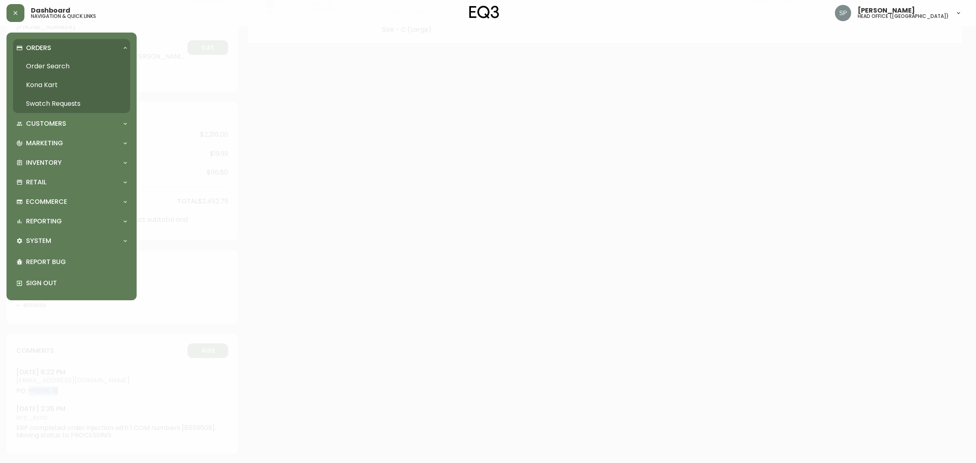
click at [45, 63] on link "Order Search" at bounding box center [71, 66] width 117 height 19
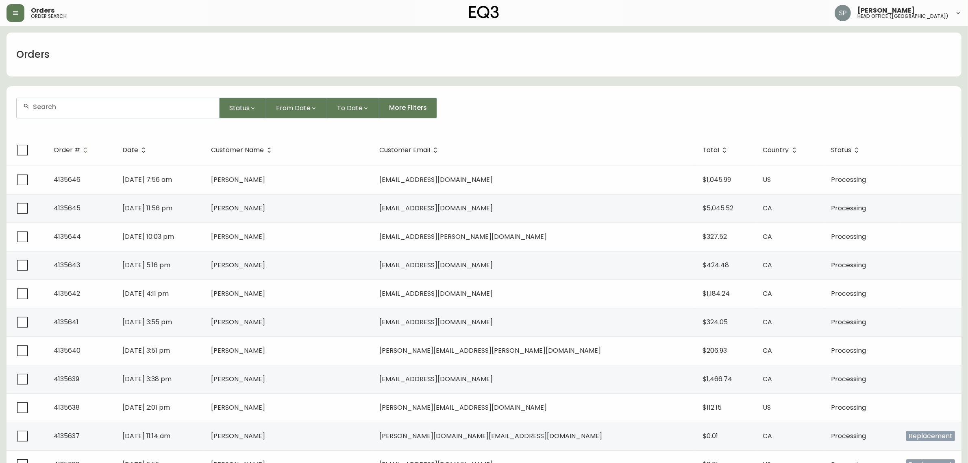
click at [96, 102] on div at bounding box center [118, 108] width 203 height 20
paste input "4134726"
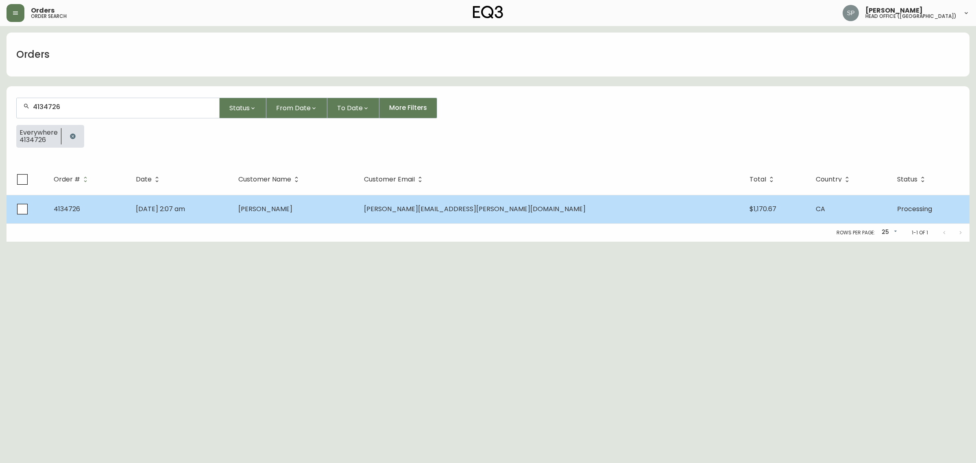
click at [231, 207] on td "[DATE] 2:07 am" at bounding box center [180, 209] width 102 height 28
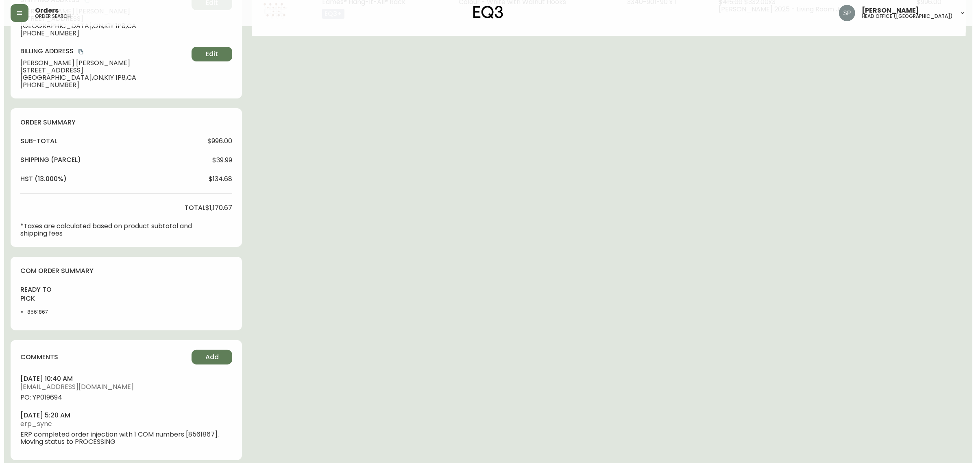
scroll to position [194, 0]
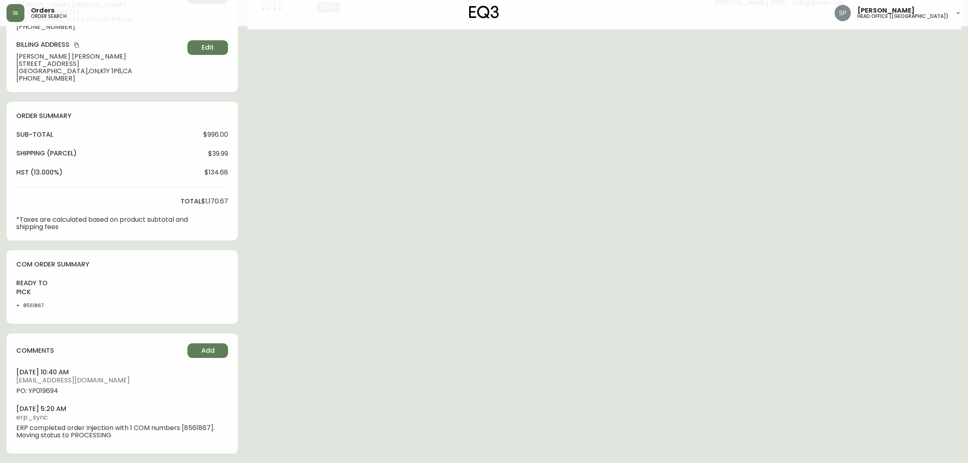
click at [52, 391] on span "PO: YP019694" at bounding box center [122, 390] width 212 height 7
drag, startPoint x: 52, startPoint y: 391, endPoint x: 99, endPoint y: 391, distance: 47.2
click at [52, 391] on span "PO: YP019694" at bounding box center [122, 390] width 212 height 7
click at [22, 17] on button "button" at bounding box center [16, 13] width 18 height 18
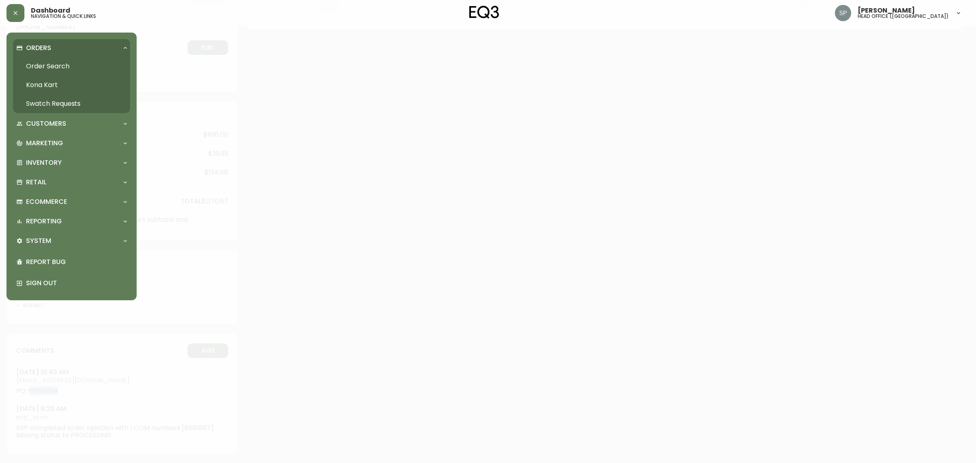
click at [49, 61] on link "Order Search" at bounding box center [71, 66] width 117 height 19
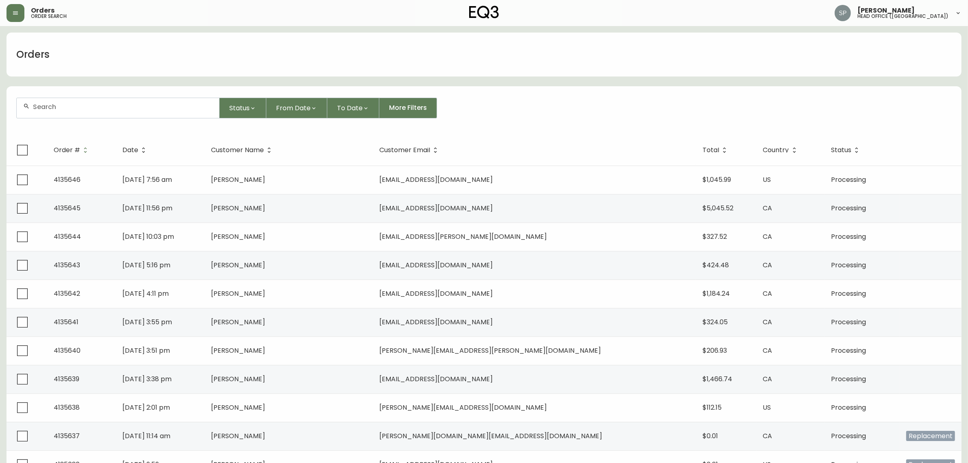
click at [80, 103] on input "text" at bounding box center [123, 107] width 180 height 8
paste input "4134656"
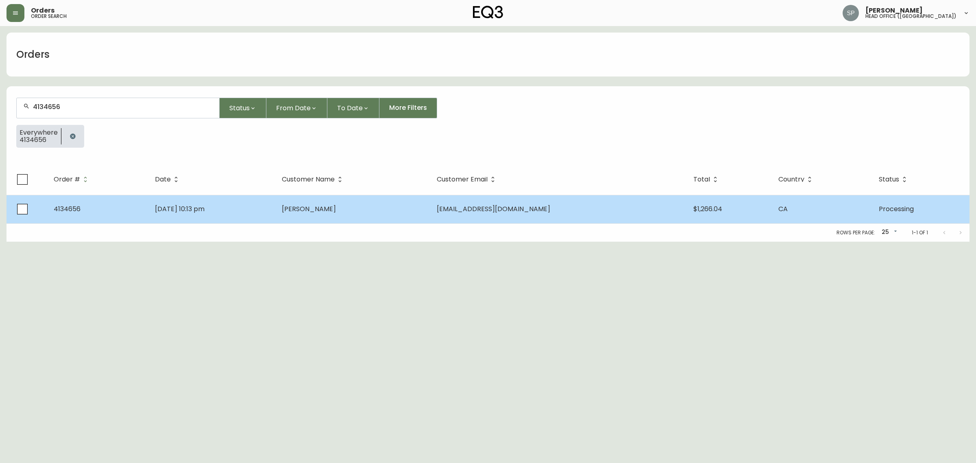
click at [231, 200] on td "[DATE] 10:13 pm" at bounding box center [211, 209] width 127 height 28
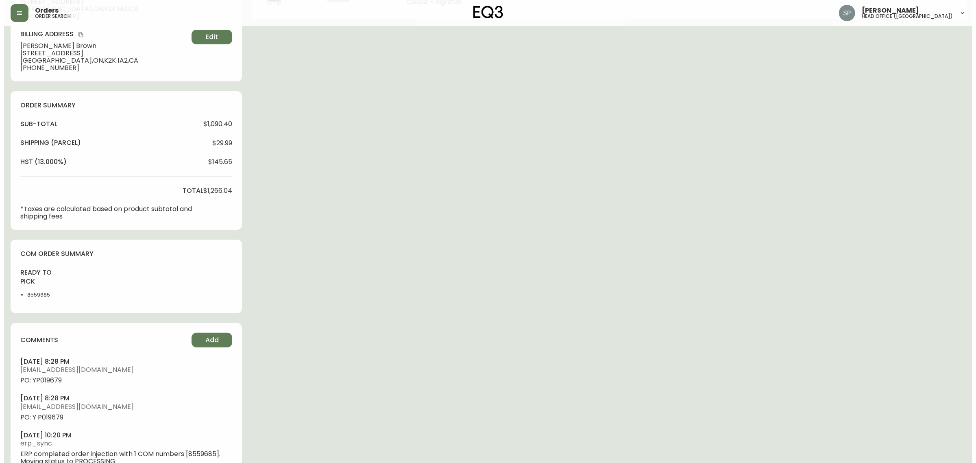
scroll to position [231, 0]
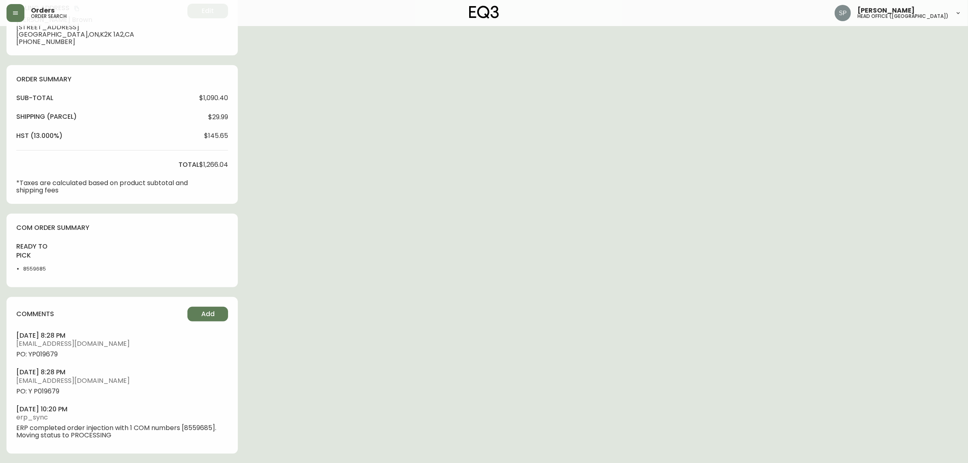
click at [55, 354] on span "PO: YP019679" at bounding box center [122, 354] width 212 height 7
click at [21, 27] on span "[STREET_ADDRESS]" at bounding box center [100, 27] width 168 height 7
click at [21, 17] on button "button" at bounding box center [16, 13] width 18 height 18
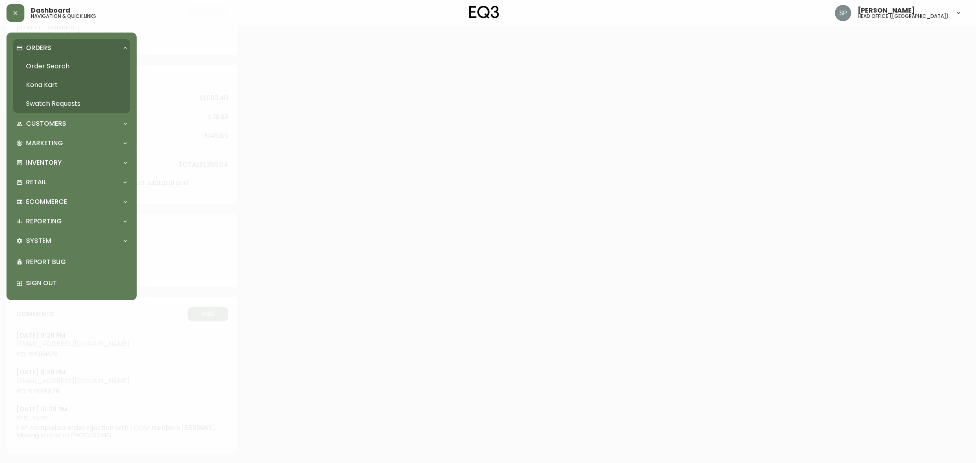
drag, startPoint x: 68, startPoint y: 61, endPoint x: 76, endPoint y: 61, distance: 7.7
click at [68, 61] on link "Order Search" at bounding box center [71, 66] width 117 height 19
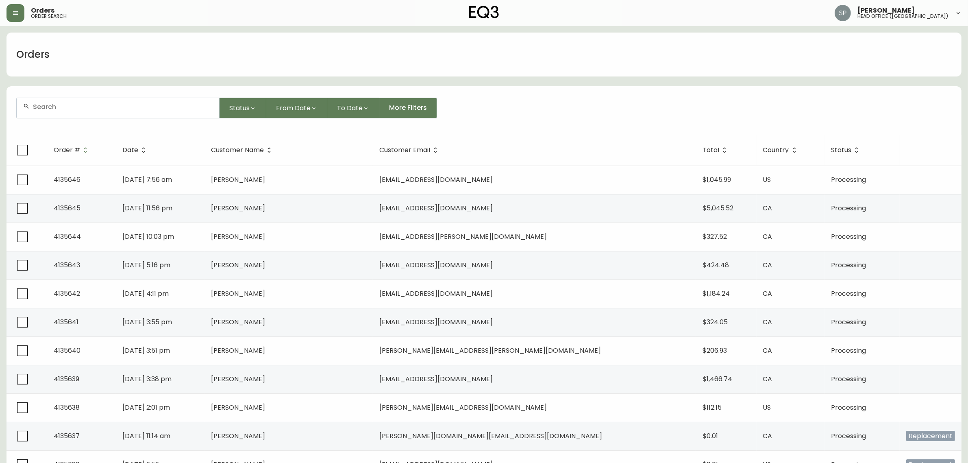
click at [145, 91] on form "Status From Date To Date More Filters" at bounding box center [484, 111] width 955 height 47
click at [153, 103] on input "text" at bounding box center [123, 107] width 180 height 8
paste input "4134682"
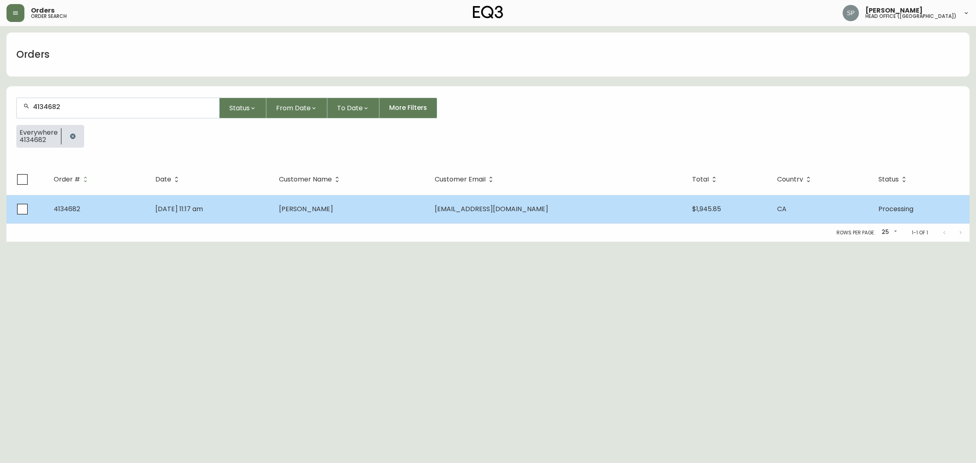
click at [264, 209] on td "[DATE] 11:17 am" at bounding box center [210, 209] width 123 height 28
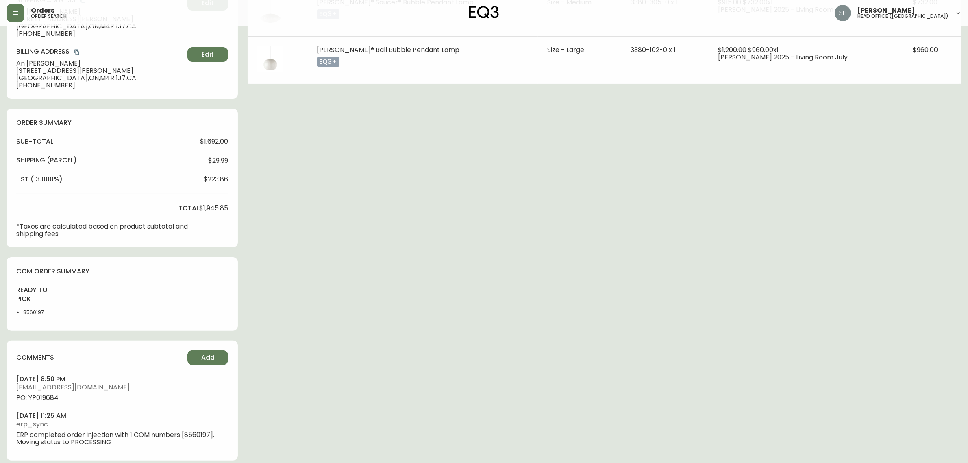
scroll to position [194, 0]
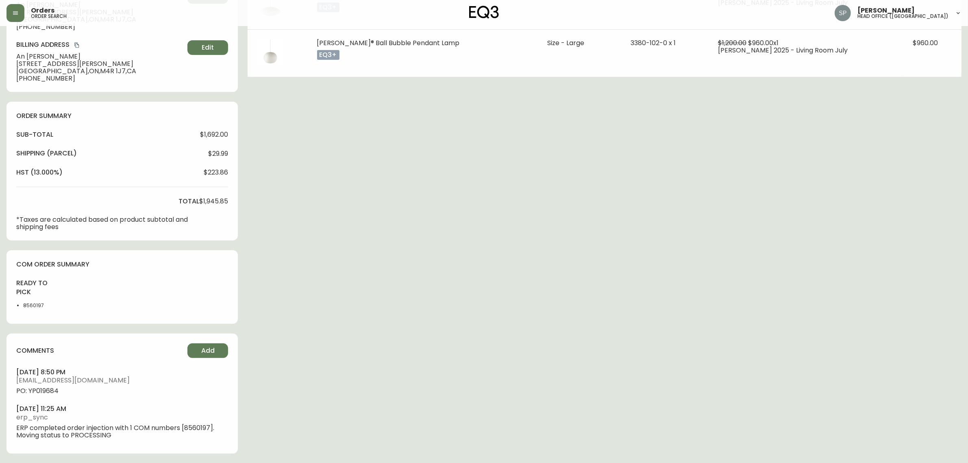
click at [50, 391] on span "PO: YP019684" at bounding box center [122, 390] width 212 height 7
drag, startPoint x: 50, startPoint y: 391, endPoint x: 212, endPoint y: 381, distance: 162.1
click at [51, 391] on span "PO: YP019684" at bounding box center [122, 390] width 212 height 7
